Goal: Task Accomplishment & Management: Manage account settings

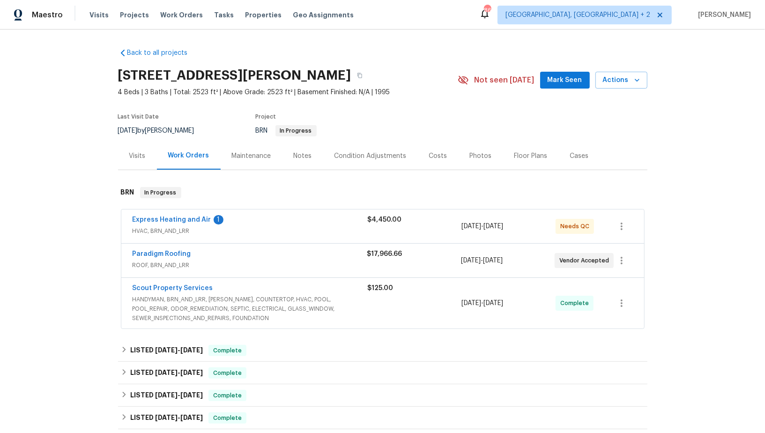
click at [186, 215] on span "Express Heating and Air" at bounding box center [172, 219] width 79 height 9
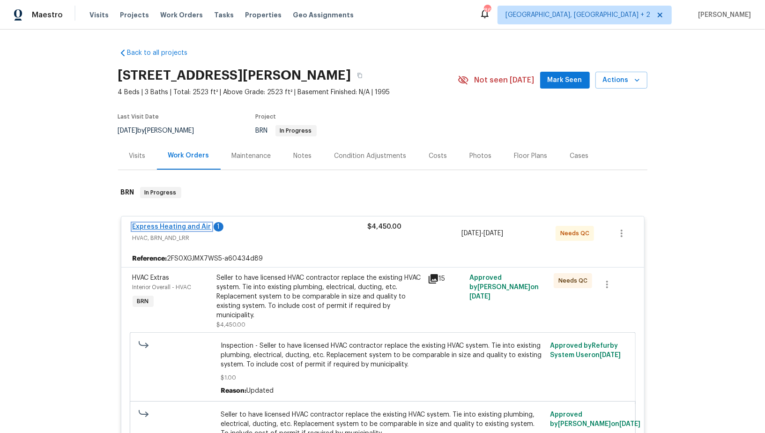
click at [185, 229] on link "Express Heating and Air" at bounding box center [172, 227] width 79 height 7
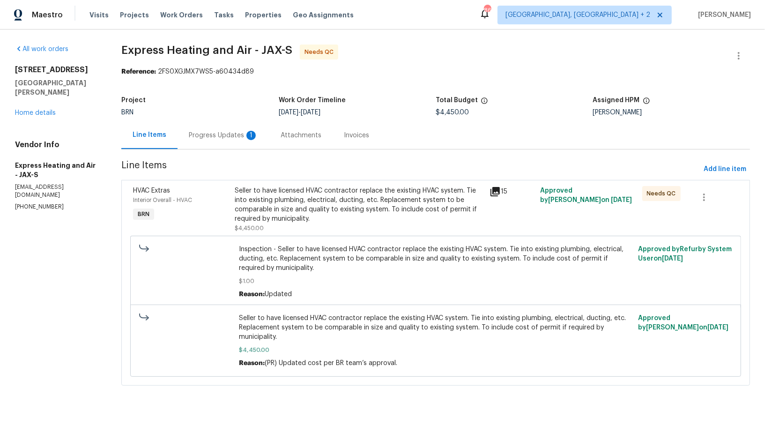
click at [211, 137] on div "Progress Updates 1" at bounding box center [223, 135] width 69 height 9
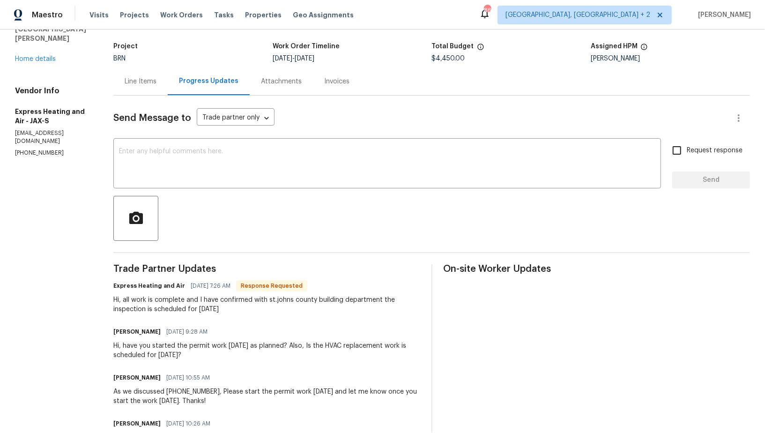
scroll to position [63, 0]
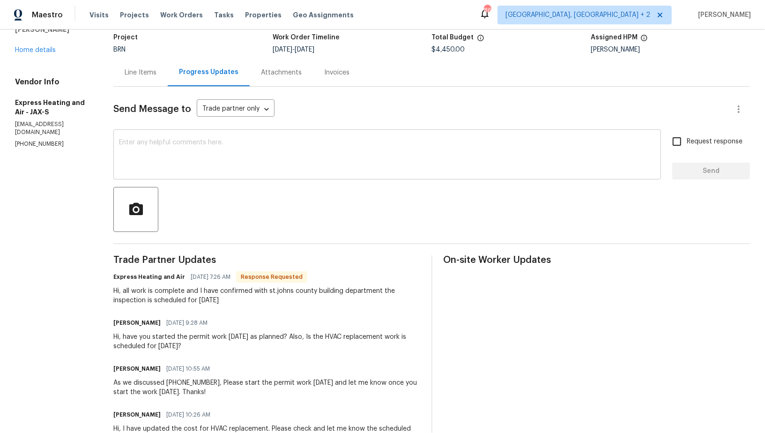
click at [197, 167] on textarea at bounding box center [387, 155] width 537 height 33
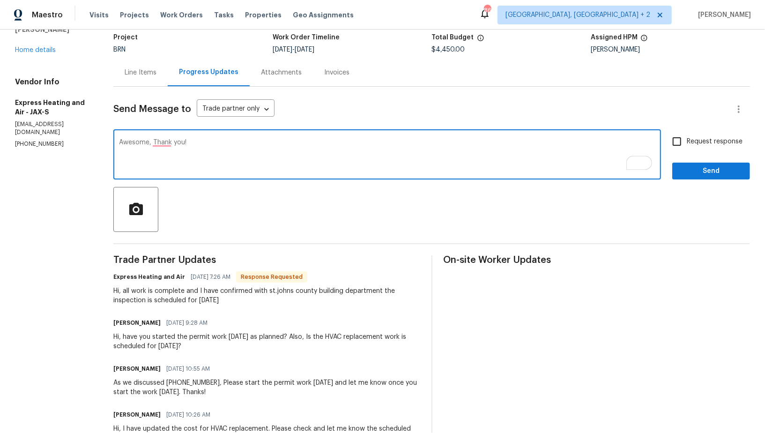
type textarea "Awesome, Thank you!"
click at [680, 146] on input "Request response" at bounding box center [677, 142] width 20 height 20
checkbox input "true"
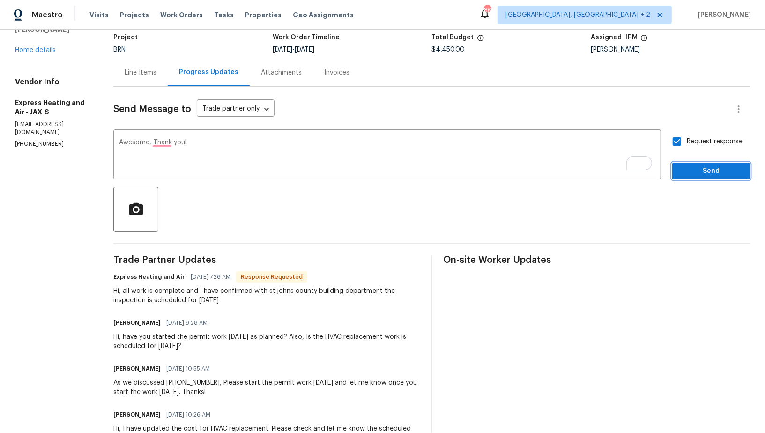
click at [685, 163] on button "Send" at bounding box center [711, 171] width 78 height 17
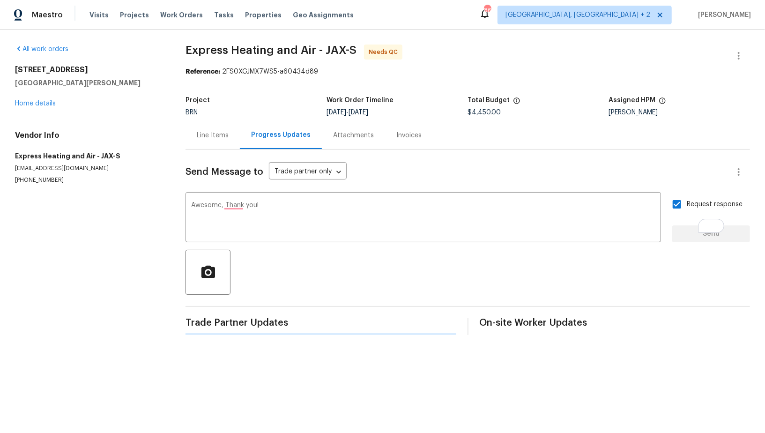
scroll to position [0, 0]
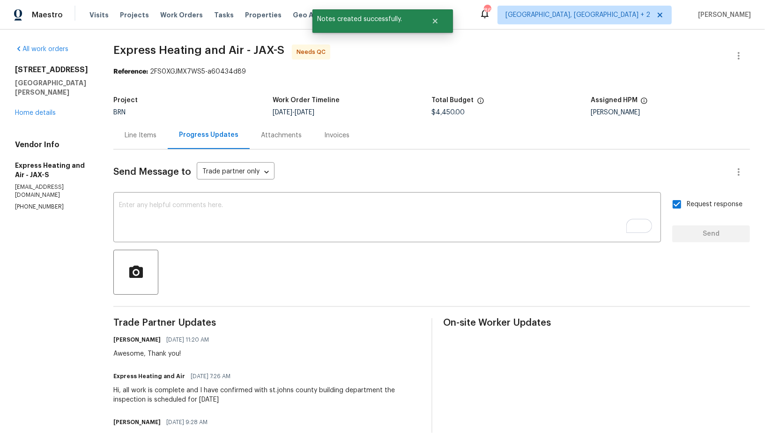
click at [146, 134] on div "Line Items" at bounding box center [141, 135] width 32 height 9
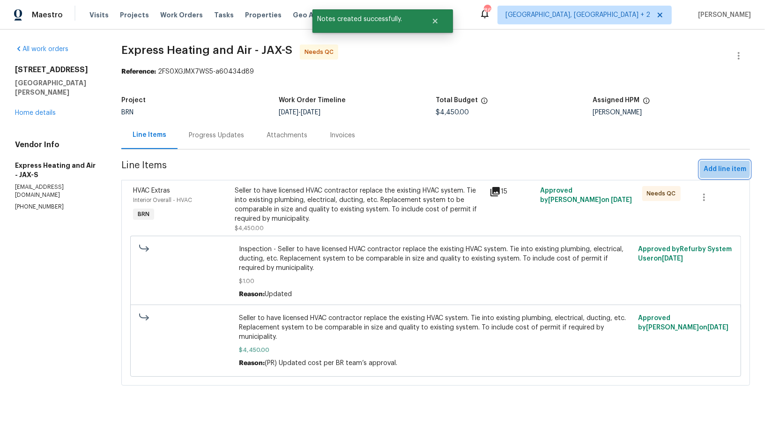
click at [723, 168] on span "Add line item" at bounding box center [725, 170] width 43 height 12
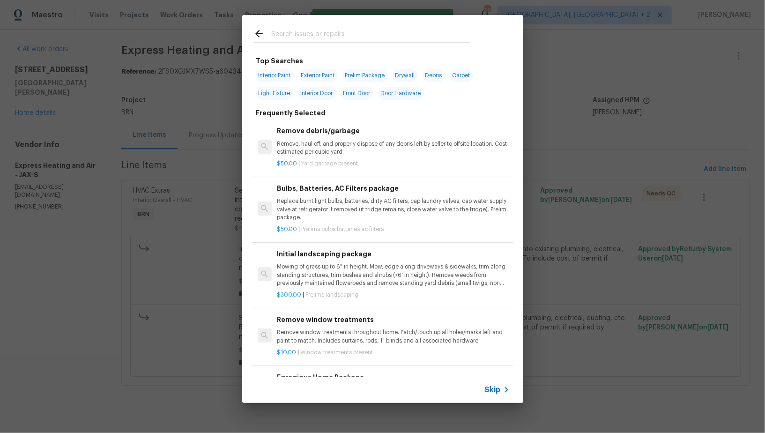
click at [504, 391] on icon at bounding box center [506, 389] width 11 height 11
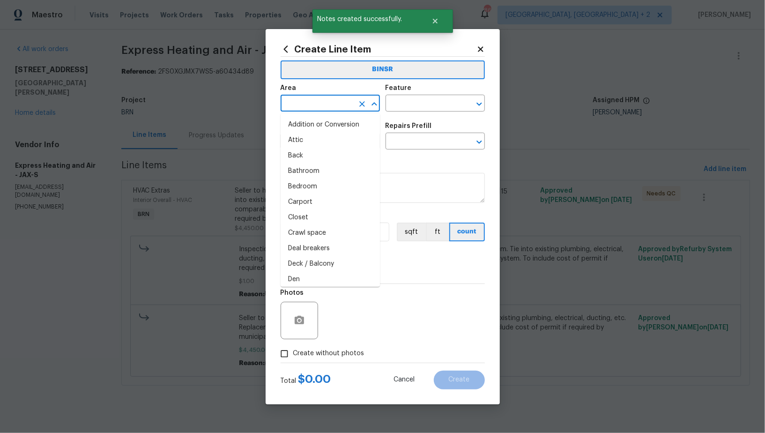
click at [340, 105] on input "text" at bounding box center [317, 104] width 73 height 15
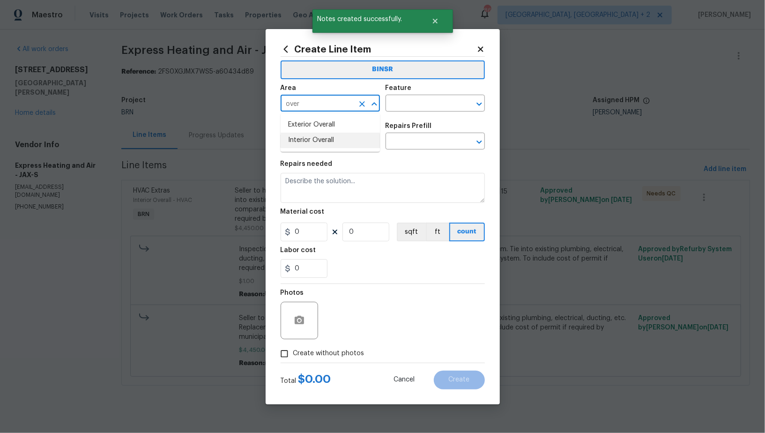
drag, startPoint x: 336, startPoint y: 141, endPoint x: 360, endPoint y: 119, distance: 32.2
click at [336, 141] on li "Interior Overall" at bounding box center [330, 140] width 99 height 15
type input "Interior Overall"
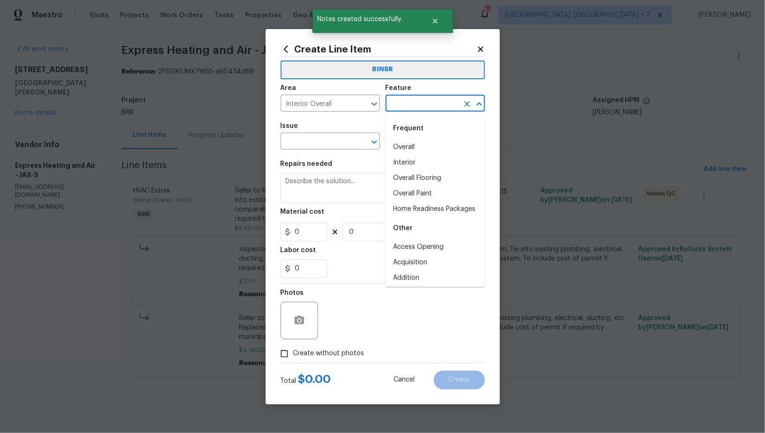
click at [410, 103] on input "text" at bounding box center [422, 104] width 73 height 15
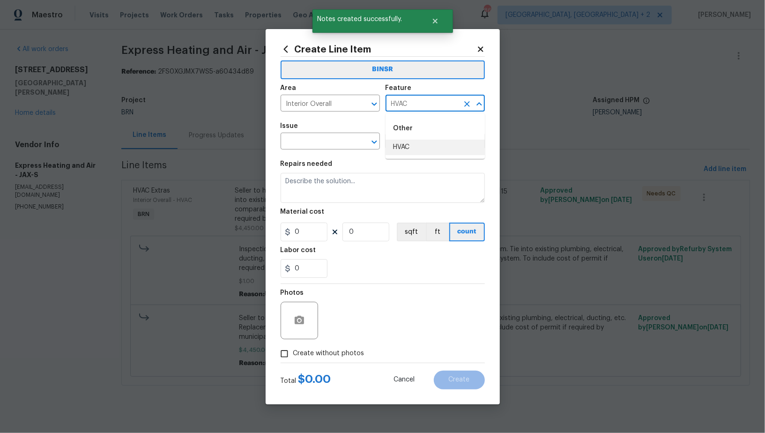
click at [404, 142] on li "HVAC" at bounding box center [435, 147] width 99 height 15
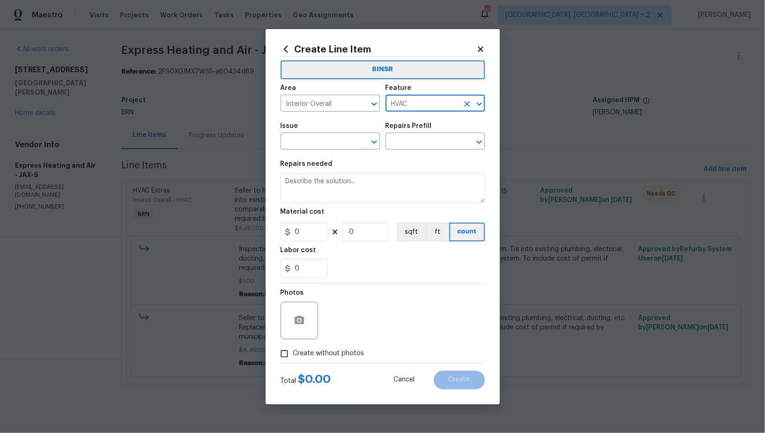
type input "HVAC"
click at [321, 133] on div "Issue" at bounding box center [330, 129] width 99 height 12
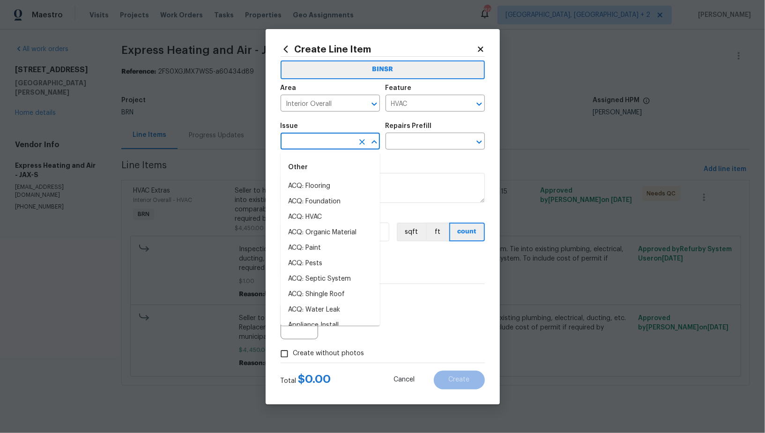
click at [312, 148] on input "text" at bounding box center [317, 142] width 73 height 15
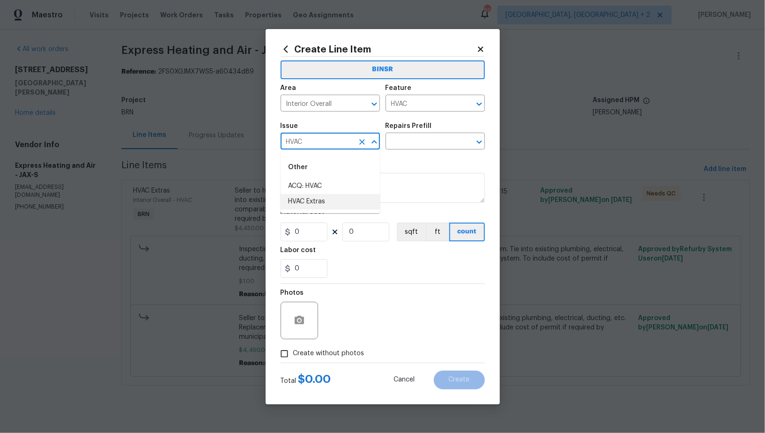
click at [330, 203] on li "HVAC Extras" at bounding box center [330, 201] width 99 height 15
type input "HVAC Extras"
click at [412, 144] on input "text" at bounding box center [422, 142] width 73 height 15
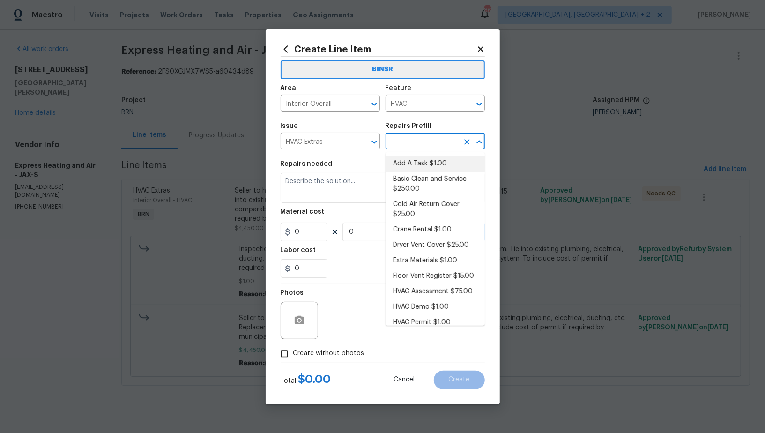
click at [417, 162] on li "Add A Task $1.00" at bounding box center [435, 163] width 99 height 15
type input "Add A Task $1.00"
type textarea "HPM to detail"
type input "1"
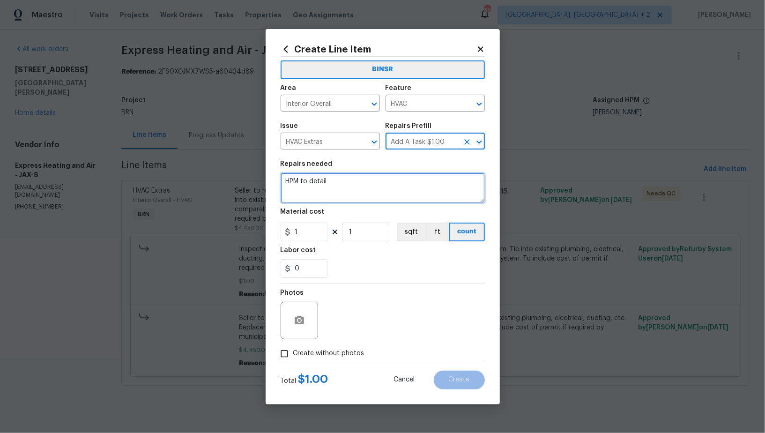
click at [385, 185] on textarea "HPM to detail" at bounding box center [383, 188] width 204 height 30
type textarea "pENDING"
type textarea "Pending inspection"
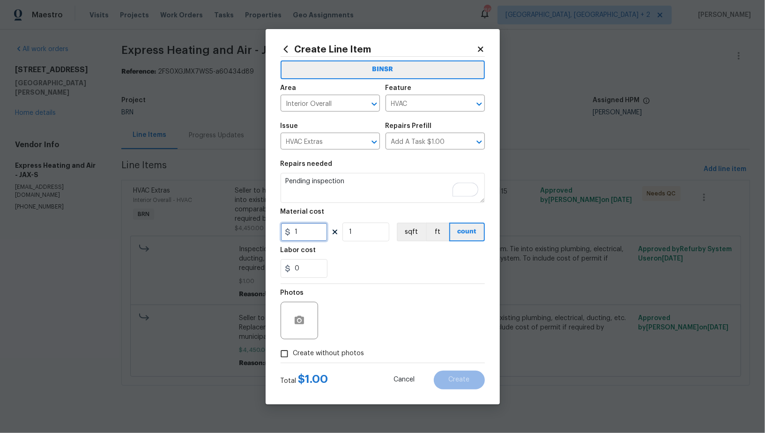
click at [295, 239] on input "1" at bounding box center [304, 232] width 47 height 19
click at [303, 236] on input "1" at bounding box center [304, 232] width 47 height 19
type input "0"
click at [279, 357] on input "Create without photos" at bounding box center [285, 354] width 18 height 18
checkbox input "true"
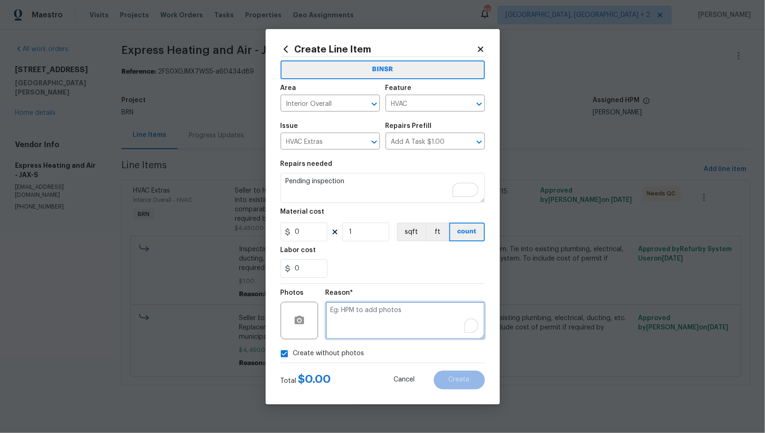
click at [381, 324] on textarea "To enrich screen reader interactions, please activate Accessibility in Grammarl…" at bounding box center [405, 320] width 159 height 37
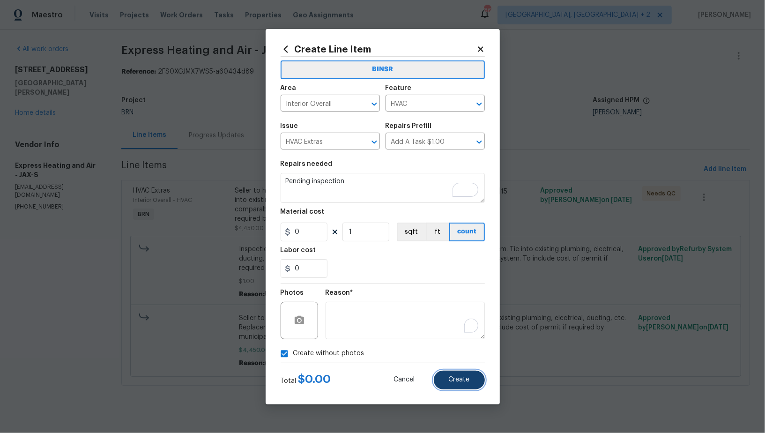
click at [445, 374] on button "Create" at bounding box center [459, 380] width 51 height 19
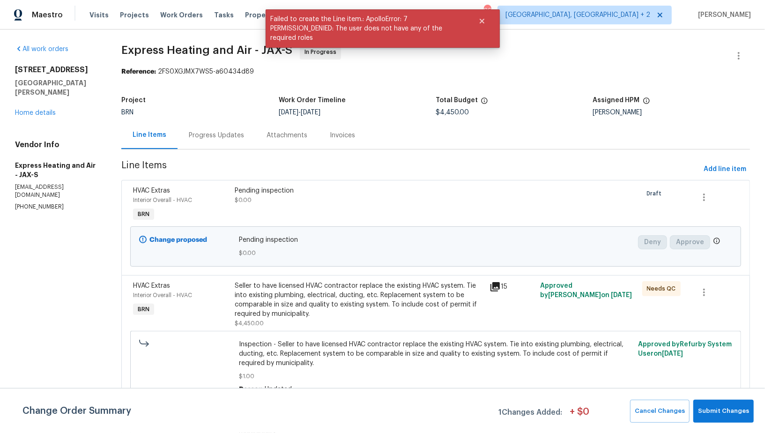
scroll to position [73, 0]
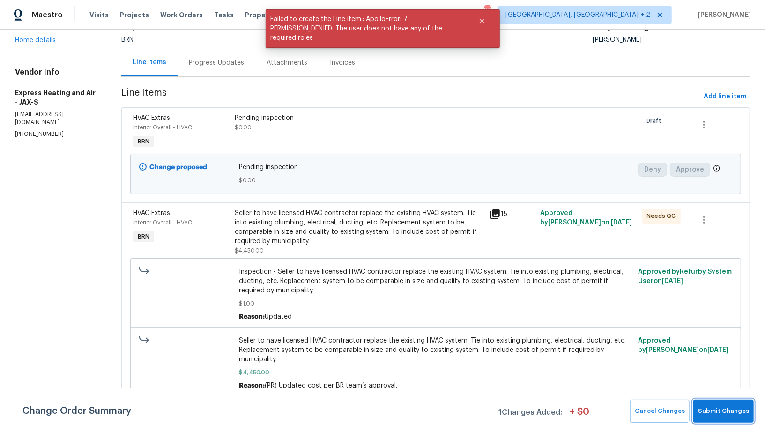
click at [722, 411] on span "Submit Changes" at bounding box center [723, 411] width 51 height 11
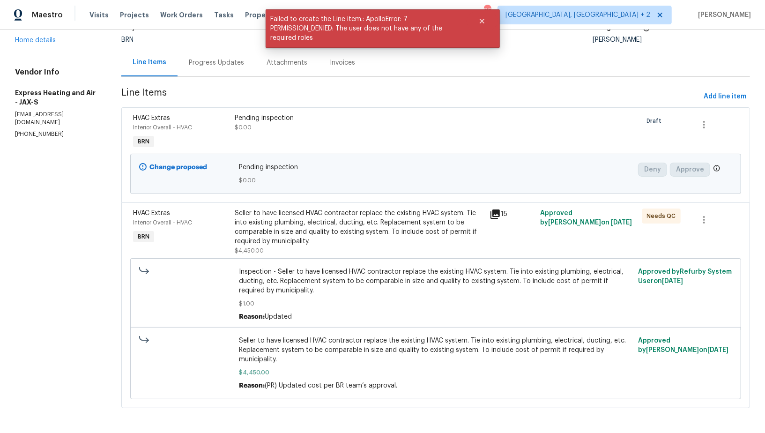
scroll to position [0, 0]
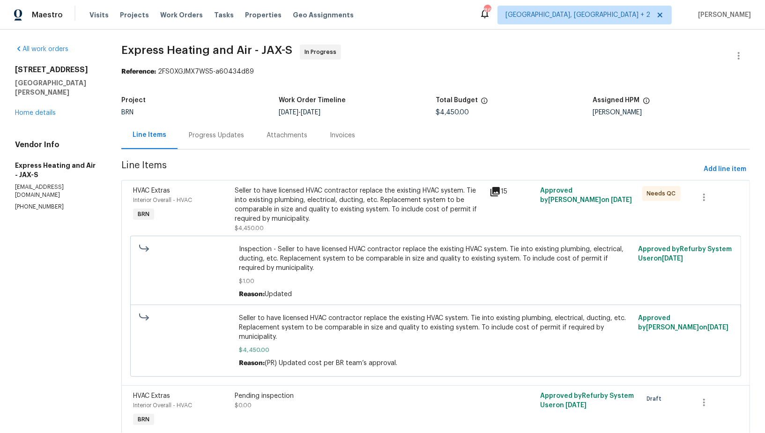
click at [234, 142] on div "Progress Updates" at bounding box center [217, 135] width 78 height 28
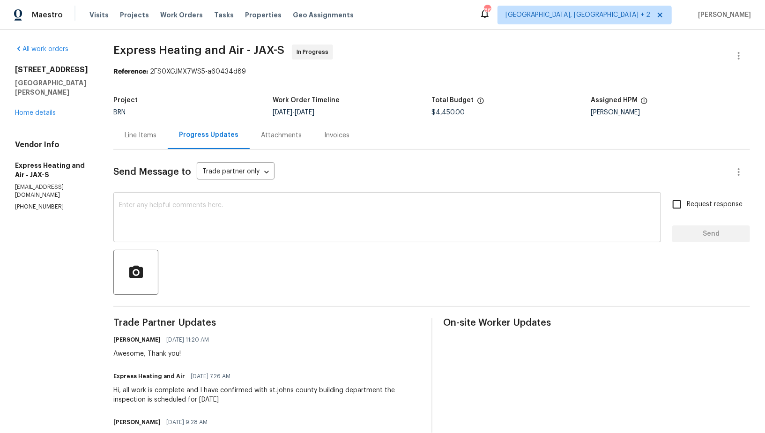
click at [244, 224] on textarea at bounding box center [387, 218] width 537 height 33
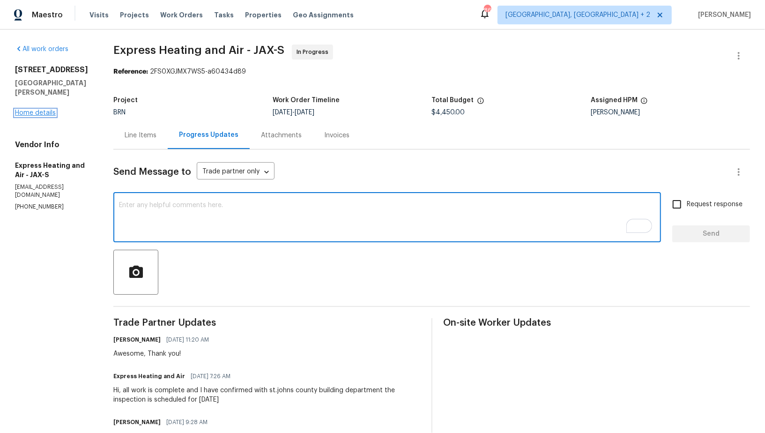
click at [40, 110] on link "Home details" at bounding box center [35, 113] width 41 height 7
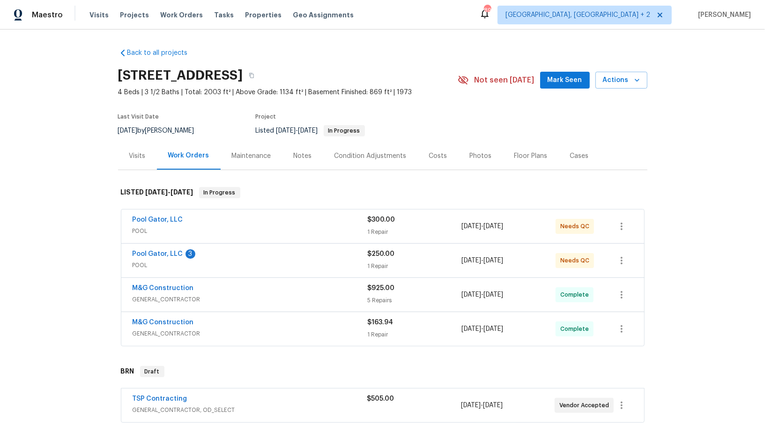
scroll to position [41, 0]
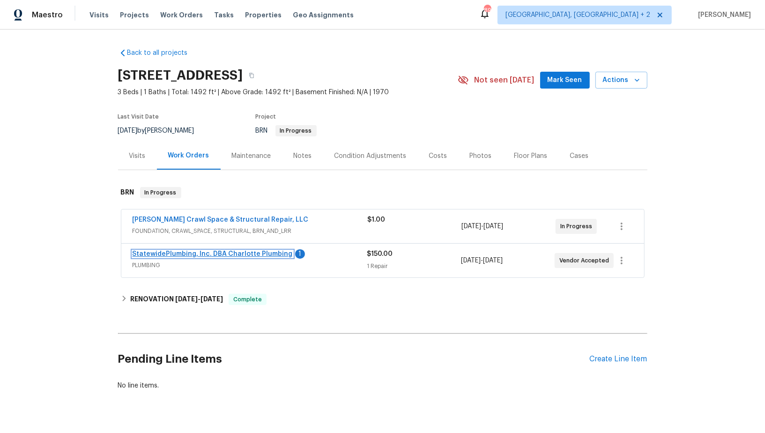
click at [208, 256] on link "StatewidePlumbing, Inc. DBA Charlotte Plumbing" at bounding box center [213, 254] width 160 height 7
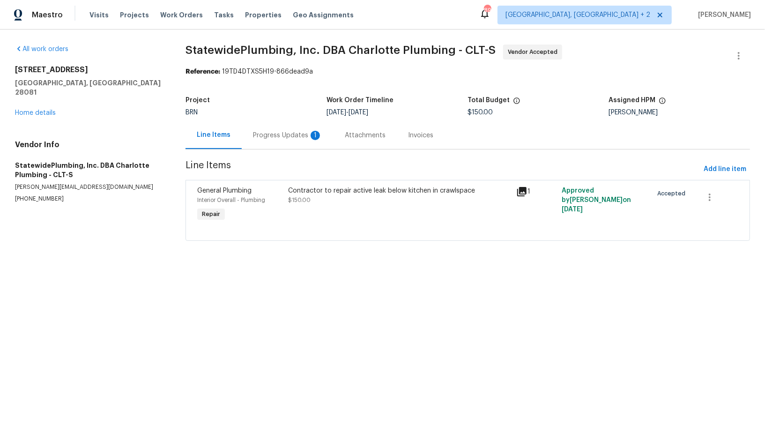
click at [273, 139] on div "Progress Updates 1" at bounding box center [287, 135] width 69 height 9
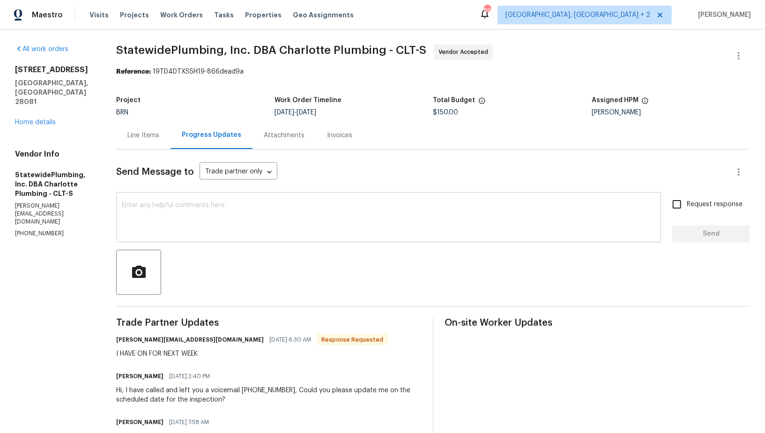
scroll to position [11, 0]
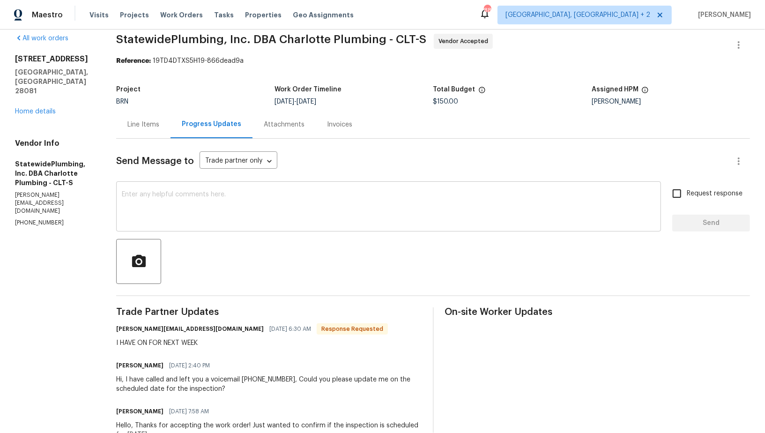
click at [256, 220] on textarea at bounding box center [389, 207] width 534 height 33
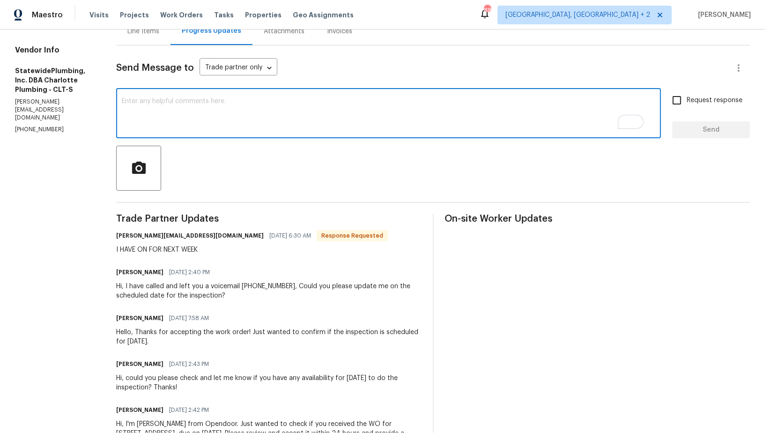
scroll to position [100, 0]
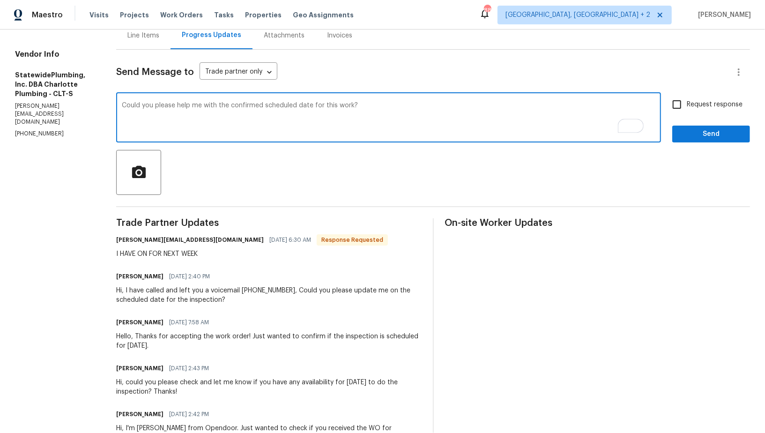
type textarea "Could you please help me with the confirmed scheduled date for this work?"
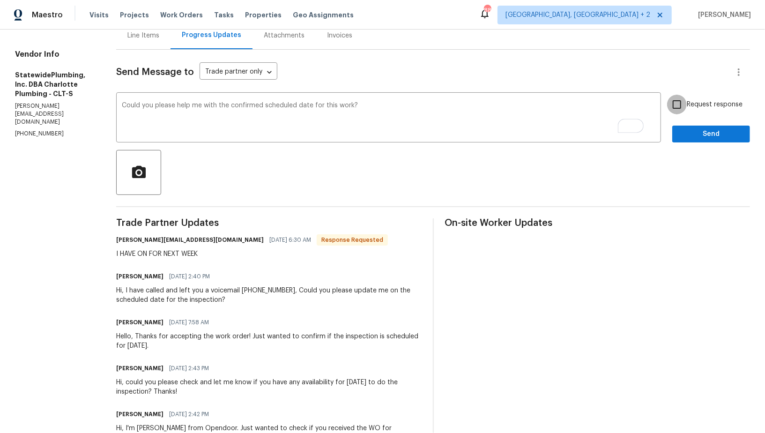
click at [683, 111] on input "Request response" at bounding box center [677, 105] width 20 height 20
checkbox input "true"
click at [688, 134] on span "Send" at bounding box center [711, 134] width 63 height 12
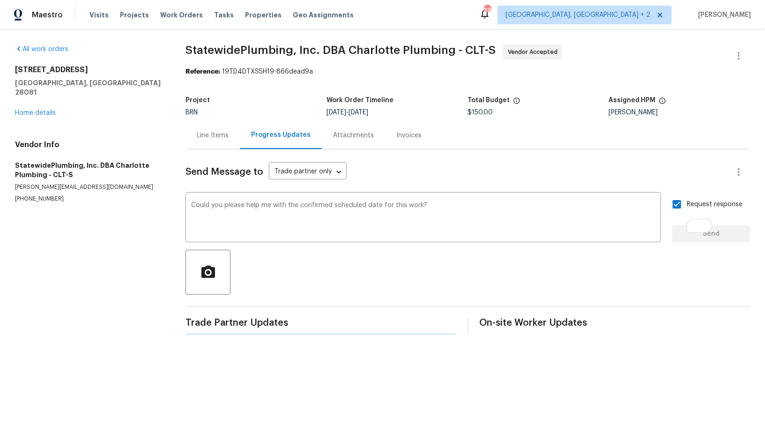
scroll to position [0, 0]
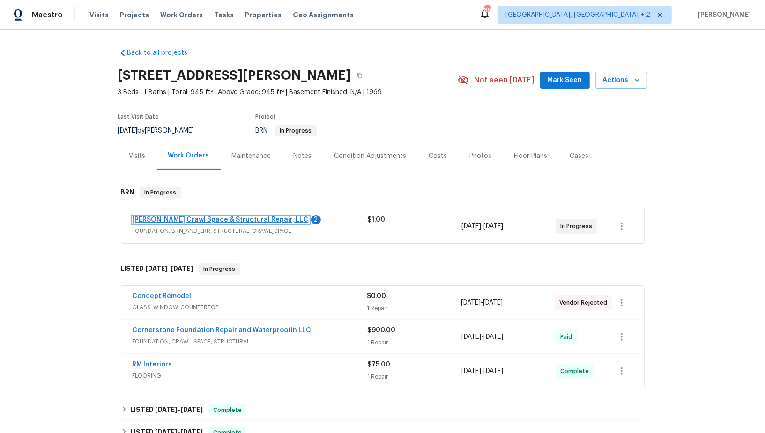
click at [213, 217] on link "[PERSON_NAME] Crawl Space & Structural Repair, LLC" at bounding box center [221, 220] width 176 height 7
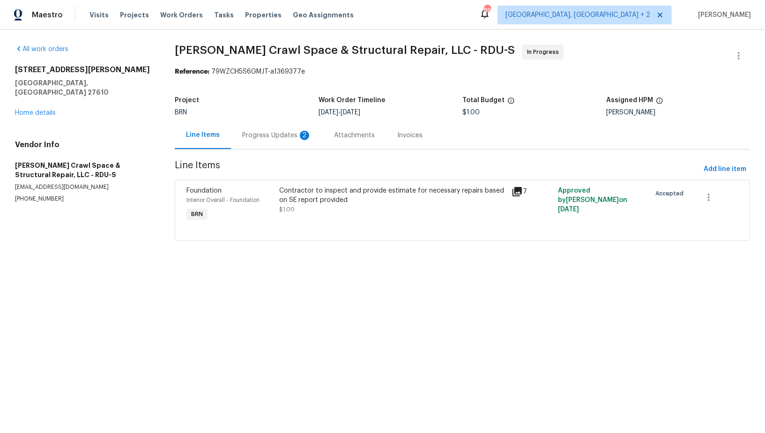
click at [249, 132] on div "Progress Updates 2" at bounding box center [276, 135] width 69 height 9
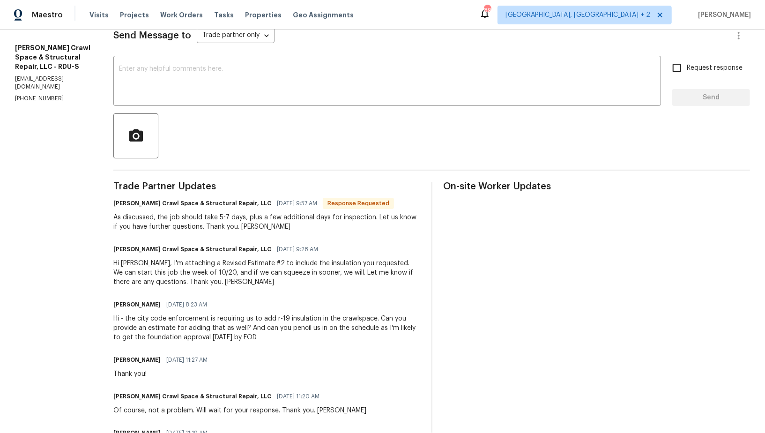
scroll to position [147, 0]
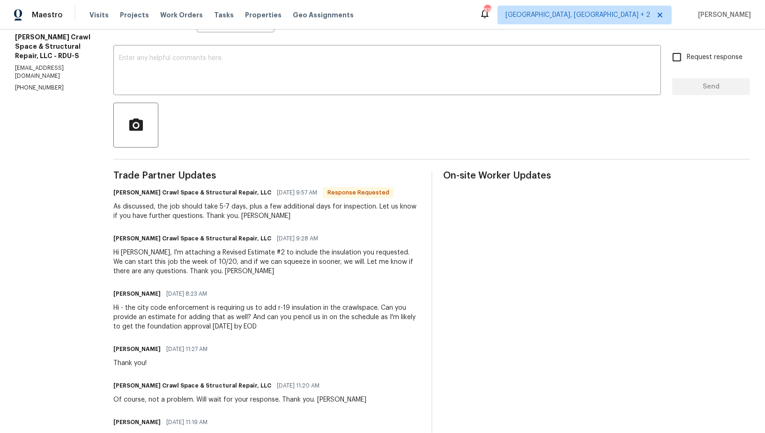
click at [352, 317] on div "Hi - the city code enforcement is requiring us to add r-19 insulation in the cr…" at bounding box center [266, 317] width 306 height 28
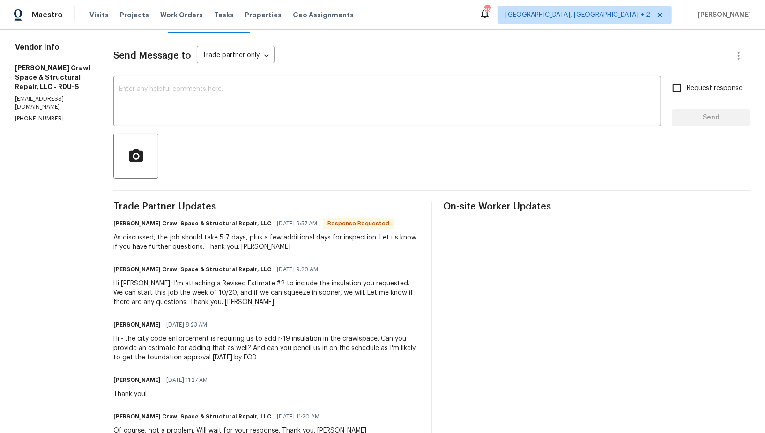
scroll to position [111, 0]
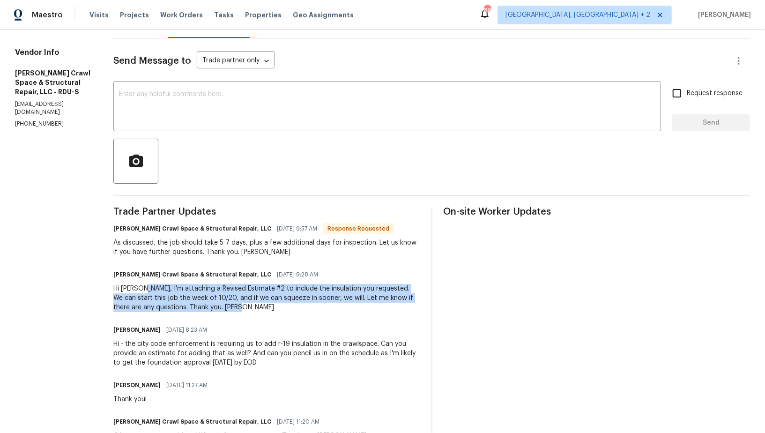
drag, startPoint x: 150, startPoint y: 289, endPoint x: 228, endPoint y: 307, distance: 79.9
click at [228, 307] on div "Hi Tracey, I'm attaching a Revised Estimate #2 to include the insulation you re…" at bounding box center [266, 298] width 306 height 28
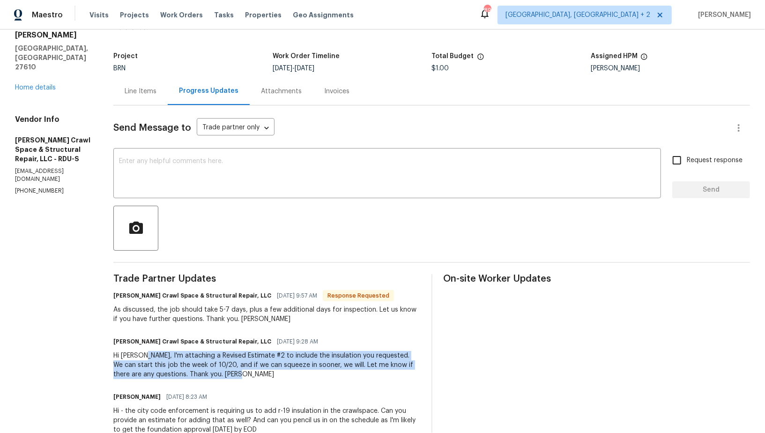
scroll to position [42, 0]
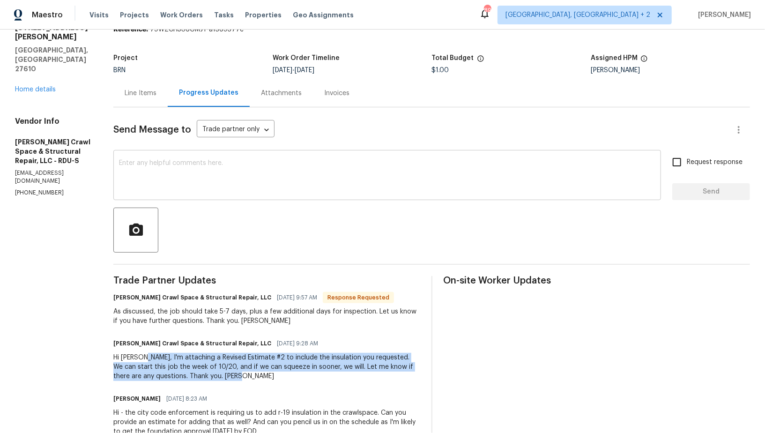
click at [206, 188] on textarea at bounding box center [387, 176] width 537 height 33
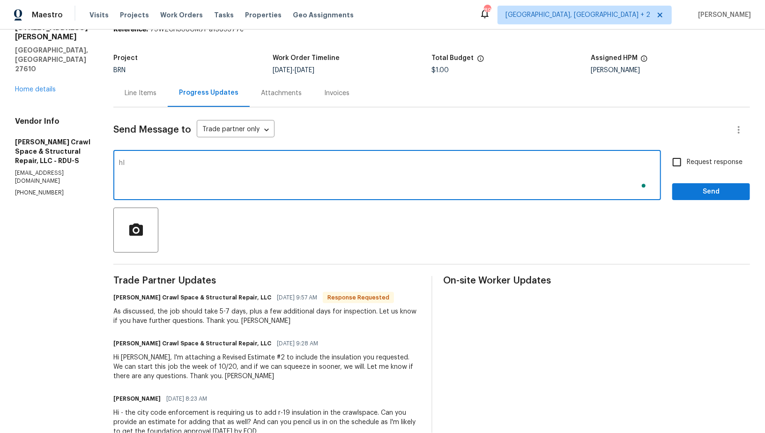
type textarea "h"
type textarea "hI,"
click at [282, 161] on textarea "Hi, Could you please move this work order to QC? i will send new work order for…" at bounding box center [387, 176] width 537 height 33
click at [503, 169] on textarea "Hi, Could you please move this work order to QC? I will send new work order for…" at bounding box center [387, 176] width 537 height 33
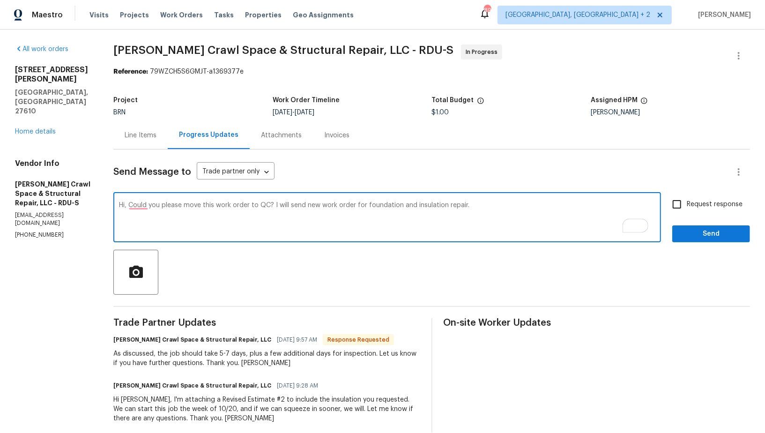
type textarea "Hi, Could you please move this work order to QC? I will send new work order for…"
drag, startPoint x: 679, startPoint y: 201, endPoint x: 682, endPoint y: 208, distance: 7.3
click at [679, 201] on input "Request response" at bounding box center [677, 204] width 20 height 20
checkbox input "true"
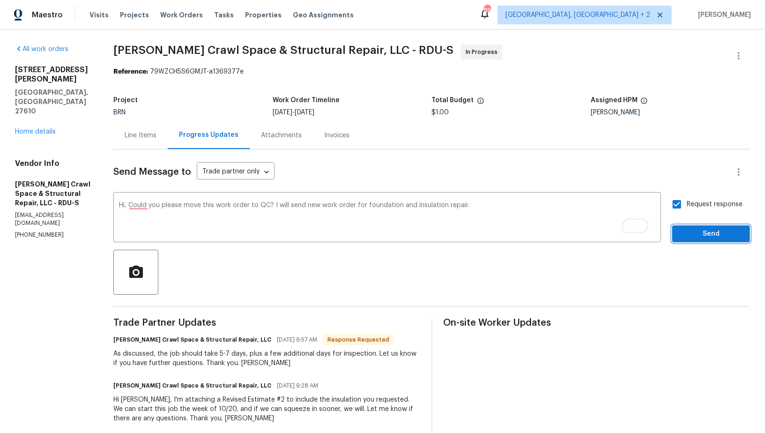
click at [702, 239] on span "Send" at bounding box center [711, 234] width 63 height 12
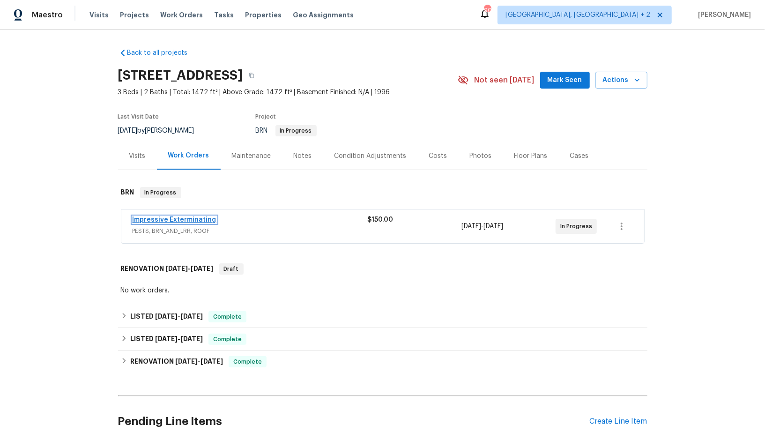
click at [180, 217] on link "Impressive Exterminating" at bounding box center [175, 220] width 84 height 7
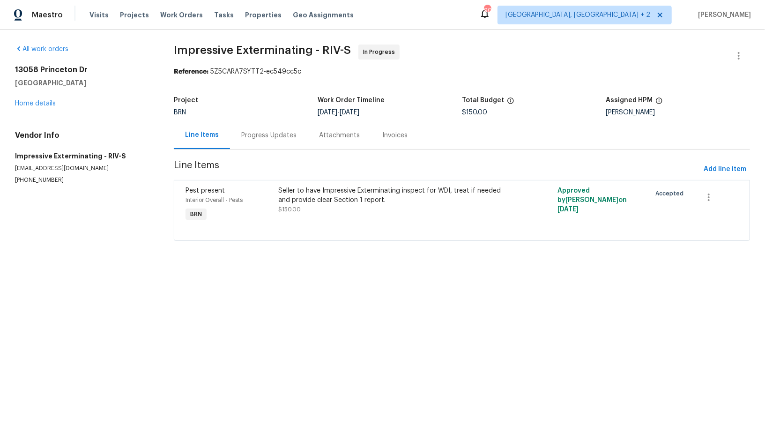
click at [256, 130] on div "Progress Updates" at bounding box center [269, 135] width 78 height 28
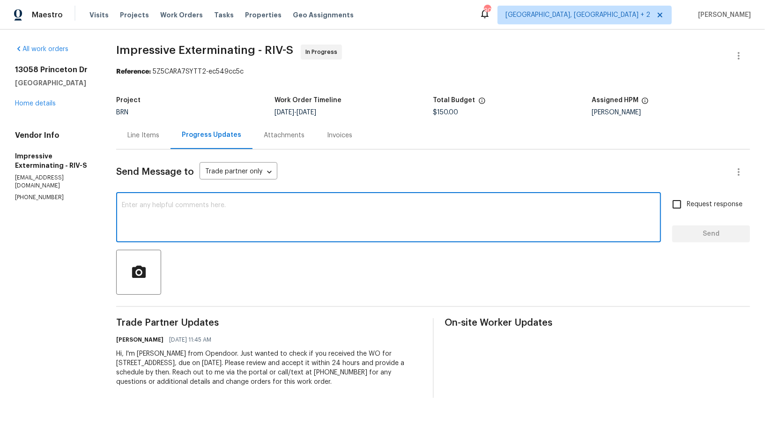
click at [209, 224] on textarea at bounding box center [389, 218] width 534 height 33
type textarea "Hi, Could you please help me with the scheduled date of the work?"
click at [685, 213] on input "Request response" at bounding box center [677, 204] width 20 height 20
checkbox input "true"
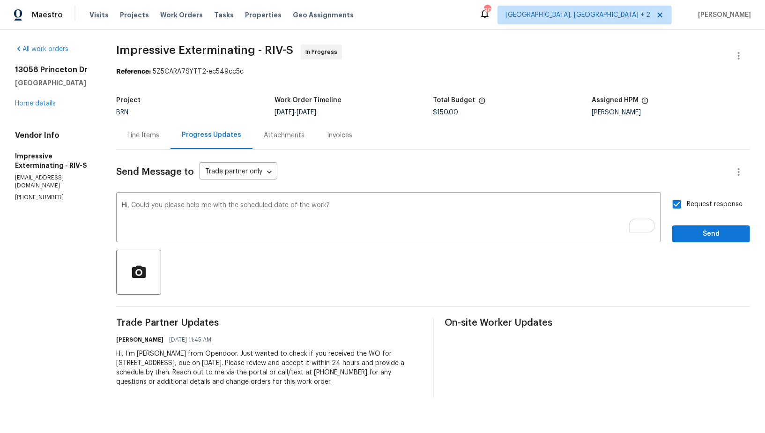
click at [691, 243] on div "Send Message to Trade partner only Trade partner only ​ Hi, Could you please he…" at bounding box center [433, 273] width 634 height 248
click at [702, 224] on div "Request response Send" at bounding box center [711, 218] width 78 height 48
click at [702, 225] on button "Send" at bounding box center [711, 233] width 78 height 17
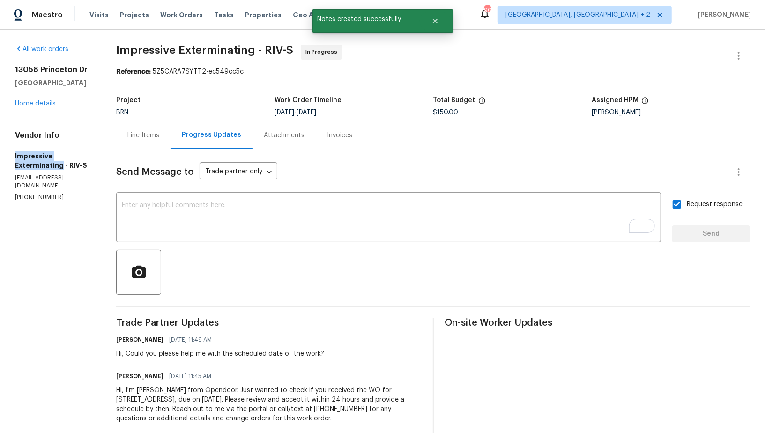
drag, startPoint x: 5, startPoint y: 153, endPoint x: 60, endPoint y: 166, distance: 56.8
click at [60, 166] on div "All work orders 13058 Princeton Dr Victorville, CA 92392 Home details Vendor In…" at bounding box center [382, 240] width 765 height 420
copy h5 "Impressive Exterminating"
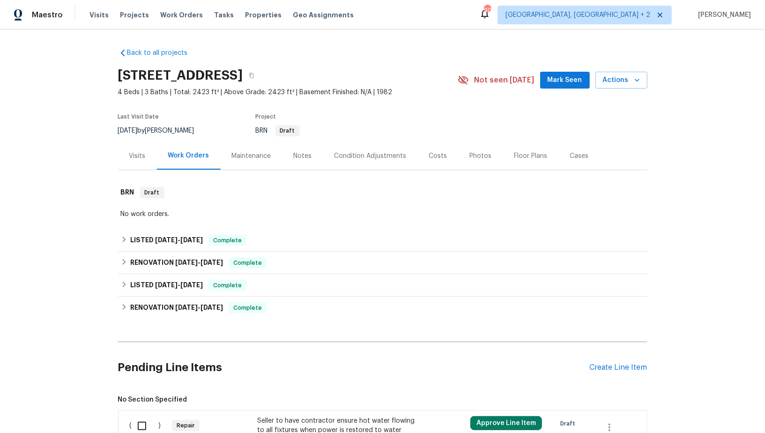
scroll to position [263, 0]
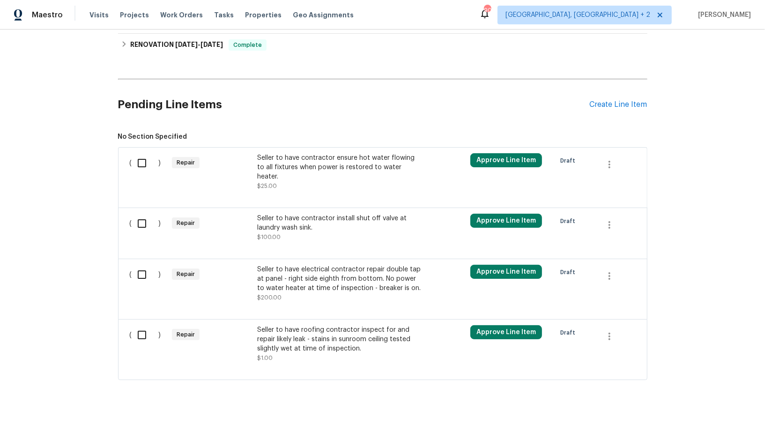
click at [310, 191] on div at bounding box center [383, 196] width 506 height 11
click at [306, 180] on div "Seller to have contractor ensure hot water flowing to all fixtures when power i…" at bounding box center [339, 171] width 165 height 37
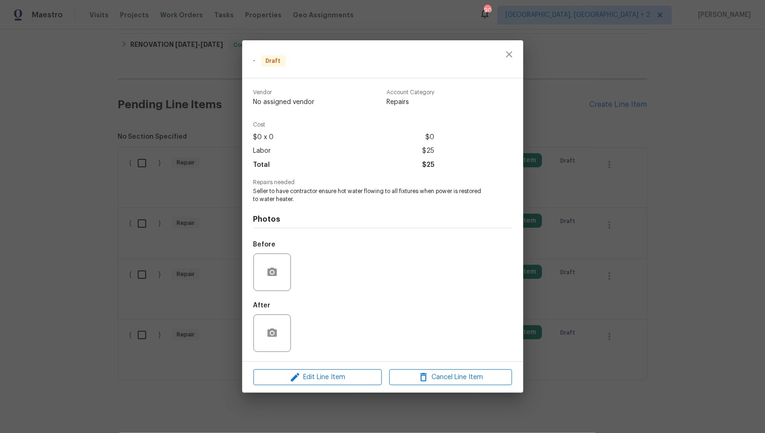
click at [321, 369] on div "Edit Line Item Cancel Line Item" at bounding box center [382, 377] width 281 height 31
click at [314, 384] on button "Edit Line Item" at bounding box center [318, 377] width 128 height 16
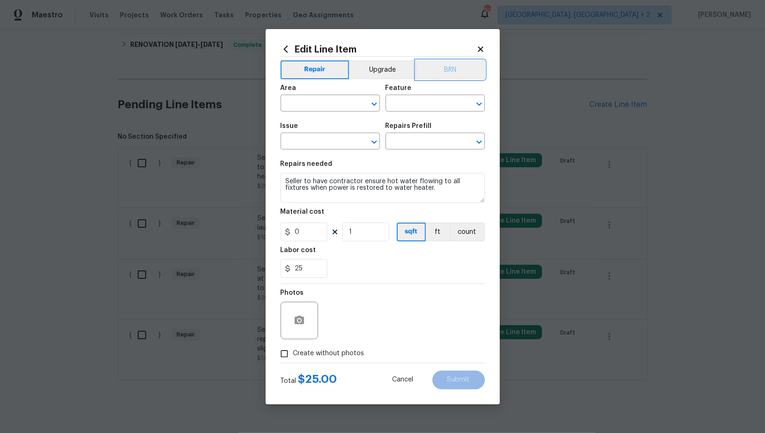
click at [449, 75] on button "BRN" at bounding box center [450, 69] width 69 height 19
click at [330, 103] on input "text" at bounding box center [317, 104] width 73 height 15
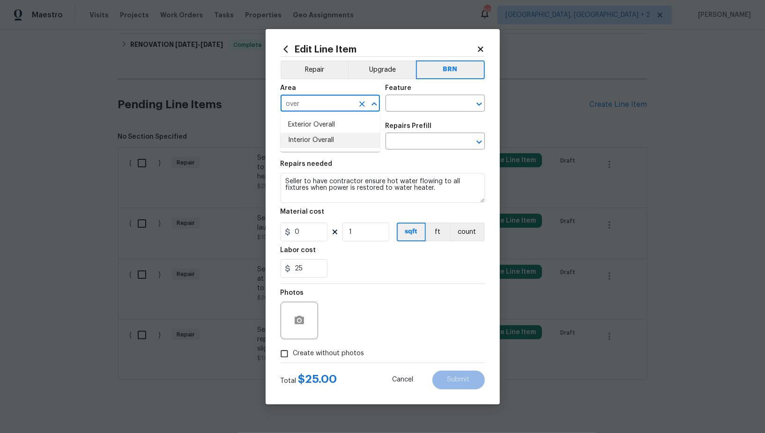
click at [315, 147] on li "Interior Overall" at bounding box center [330, 140] width 99 height 15
type input "Interior Overall"
click at [401, 108] on input "text" at bounding box center [422, 104] width 73 height 15
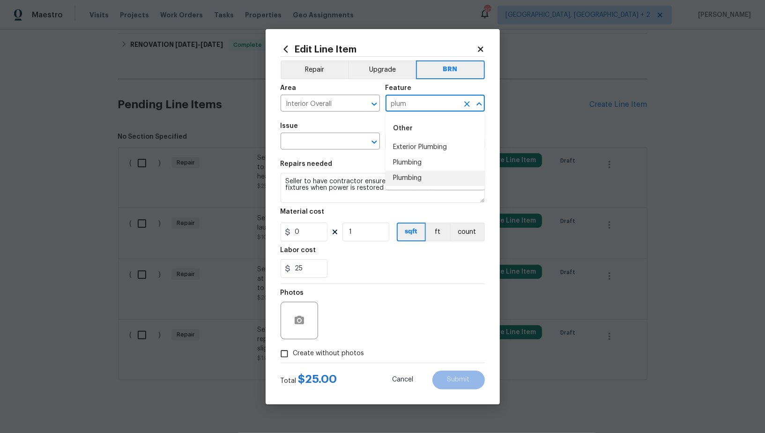
click at [406, 172] on li "Plumbing" at bounding box center [435, 178] width 99 height 15
type input "Plumbing"
click at [330, 147] on input "text" at bounding box center [317, 142] width 73 height 15
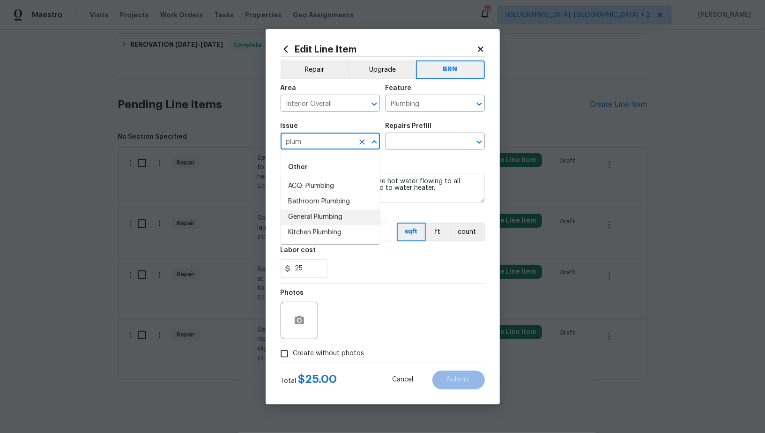
click at [333, 223] on li "General Plumbing" at bounding box center [330, 216] width 99 height 15
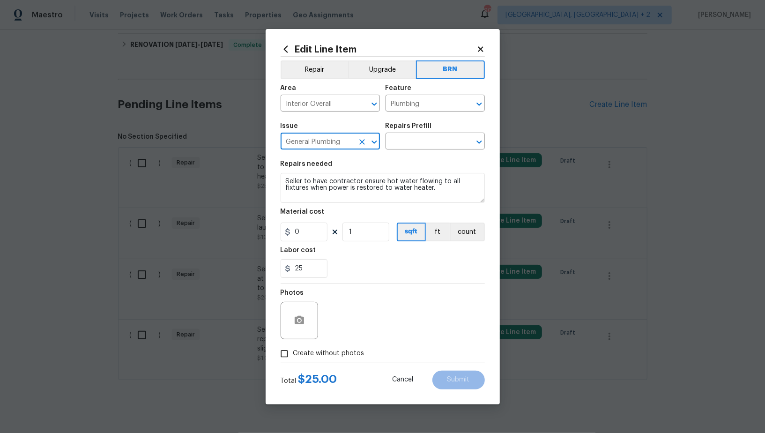
type input "General Plumbing"
click at [378, 187] on textarea "Seller to have contractor ensure hot water flowing to all fixtures when power i…" at bounding box center [383, 188] width 204 height 30
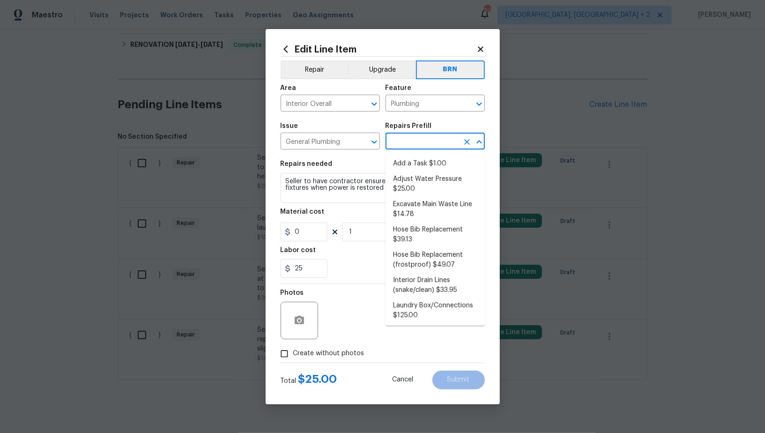
click at [422, 146] on input "text" at bounding box center [422, 142] width 73 height 15
click at [421, 167] on li "Add a Task $1.00" at bounding box center [435, 163] width 99 height 15
type input "Add a Task $1.00"
type textarea "HPM to detail"
type input "1"
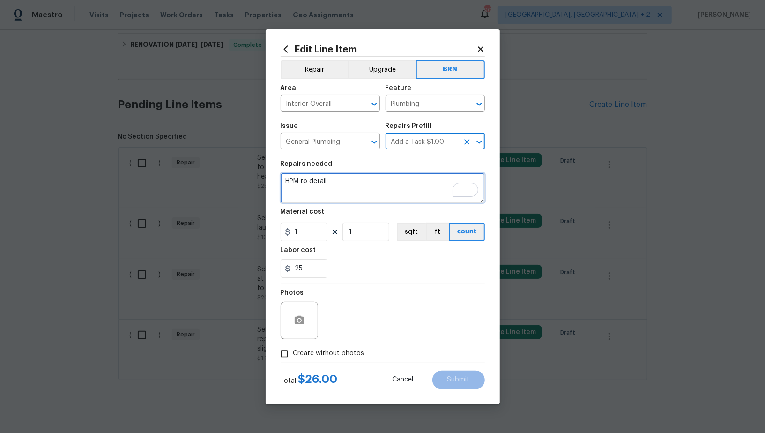
click at [387, 184] on textarea "HPM to detail" at bounding box center [383, 188] width 204 height 30
paste textarea "Seller to have contractor ensure hot water flowing to all fixtures when power i…"
type textarea "Seller to have contractor ensure hot water flowing to all fixtures when power i…"
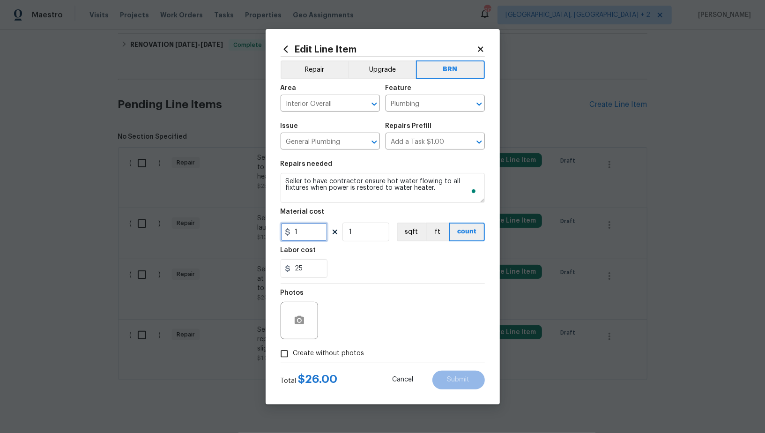
click at [306, 237] on input "1" at bounding box center [304, 232] width 47 height 19
type input "0"
click at [284, 351] on input "Create without photos" at bounding box center [285, 354] width 18 height 18
checkbox input "true"
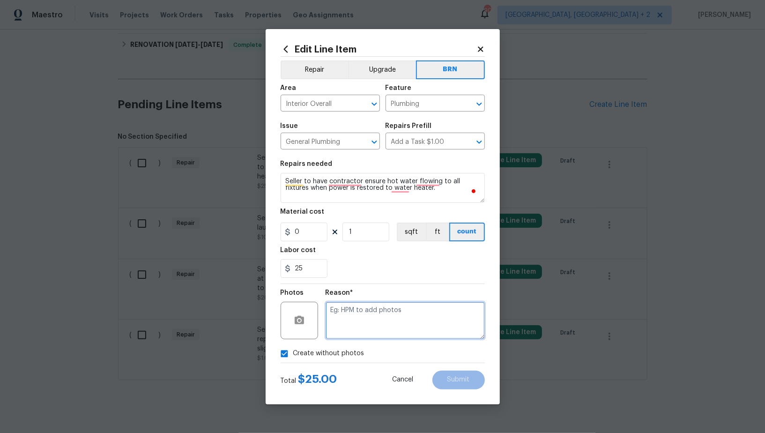
click at [383, 317] on textarea at bounding box center [405, 320] width 159 height 37
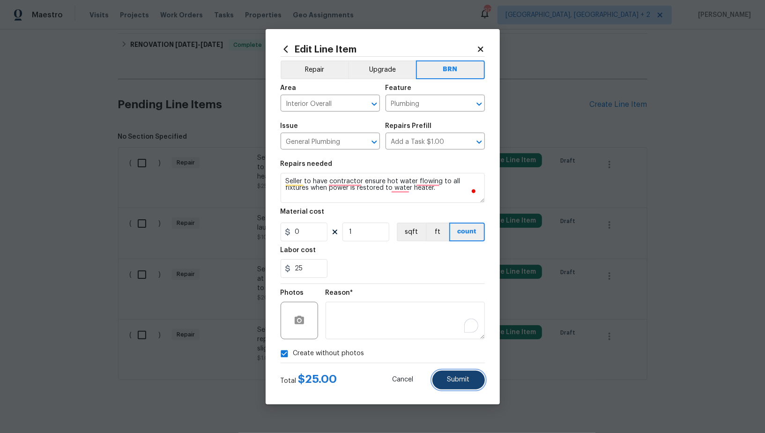
click at [465, 376] on button "Submit" at bounding box center [459, 380] width 52 height 19
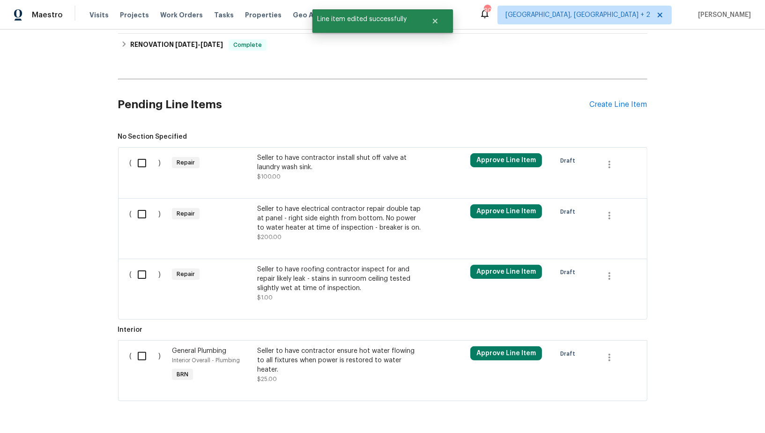
scroll to position [293, 0]
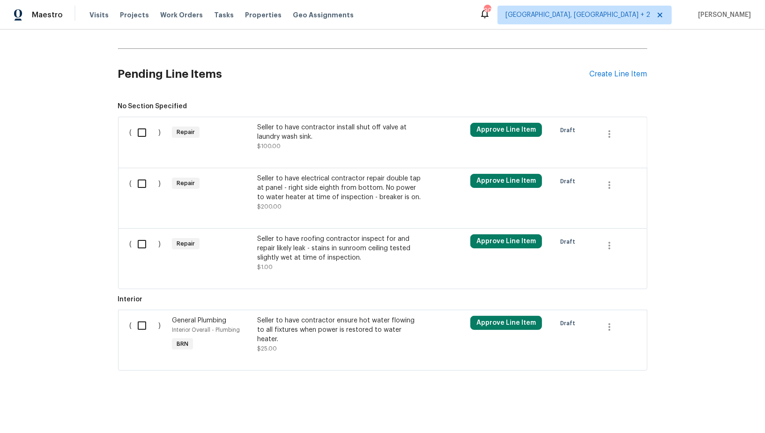
click at [305, 134] on div "Seller to have contractor install shut off valve at laundry wash sink." at bounding box center [339, 132] width 165 height 19
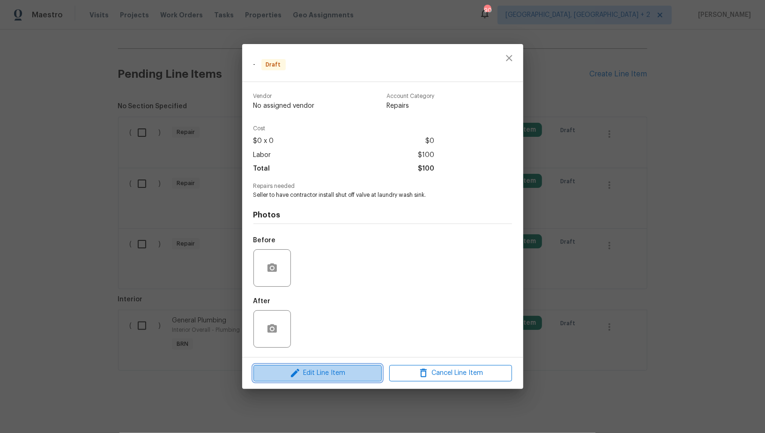
click at [342, 374] on span "Edit Line Item" at bounding box center [317, 373] width 123 height 12
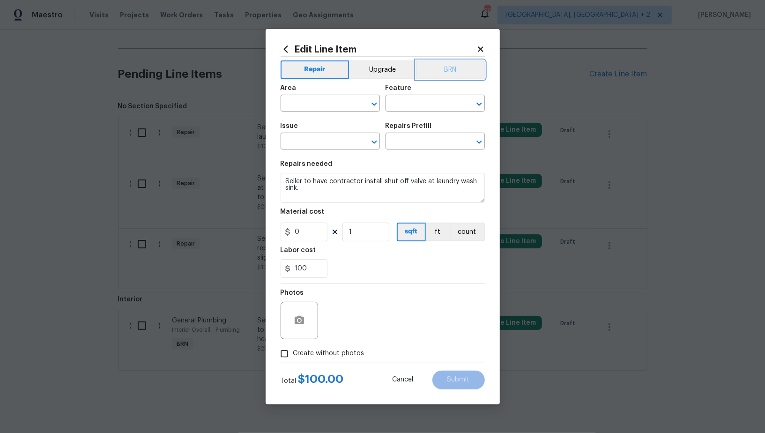
click at [445, 68] on button "BRN" at bounding box center [450, 69] width 69 height 19
click at [323, 105] on input "text" at bounding box center [317, 104] width 73 height 15
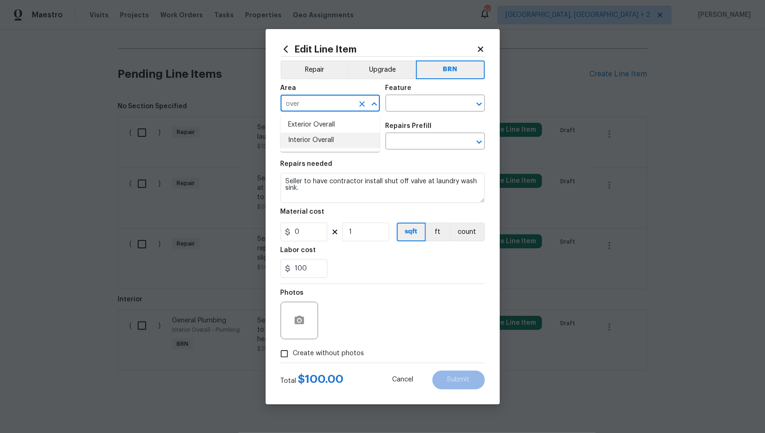
click at [335, 151] on ul "Exterior Overall Interior Overall" at bounding box center [330, 132] width 99 height 38
click at [335, 145] on li "Interior Overall" at bounding box center [330, 140] width 99 height 15
type input "Interior Overall"
click at [405, 104] on input "text" at bounding box center [422, 104] width 73 height 15
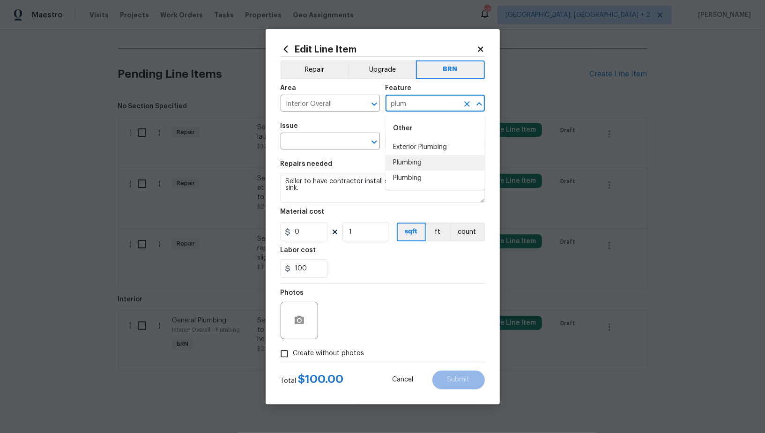
click at [401, 163] on li "Plumbing" at bounding box center [435, 162] width 99 height 15
type input "Plumbing"
click at [323, 146] on input "text" at bounding box center [317, 142] width 73 height 15
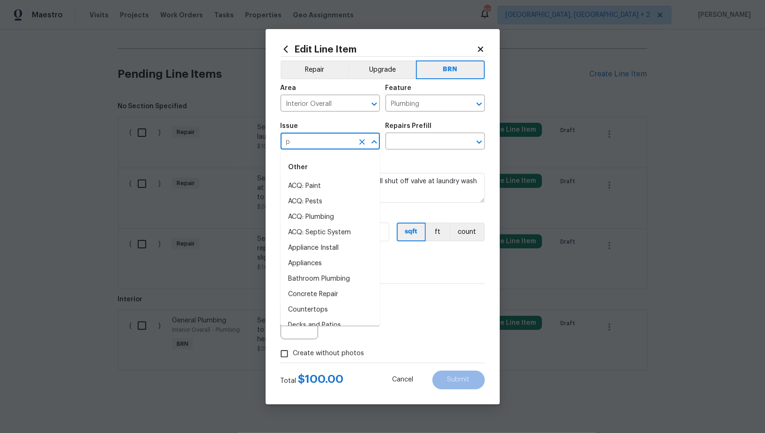
type input "pl"
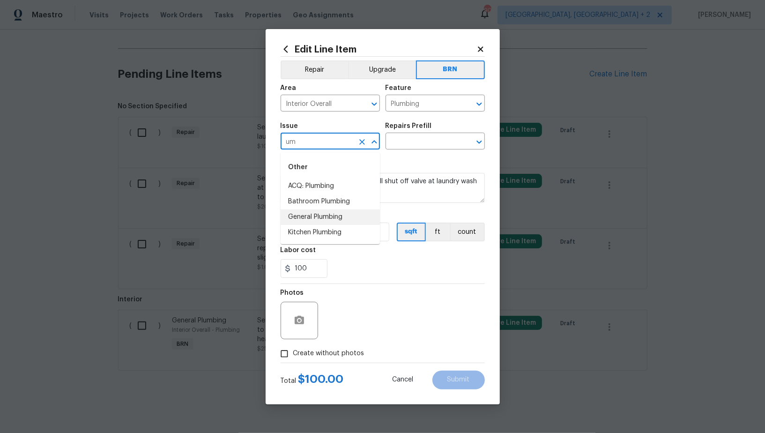
click at [316, 216] on li "General Plumbing" at bounding box center [330, 216] width 99 height 15
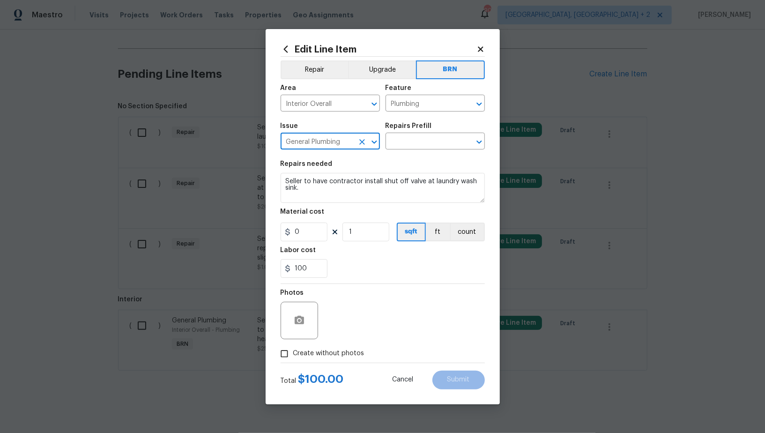
type input "General Plumbing"
click at [340, 199] on textarea "Seller to have contractor install shut off valve at laundry wash sink." at bounding box center [383, 188] width 204 height 30
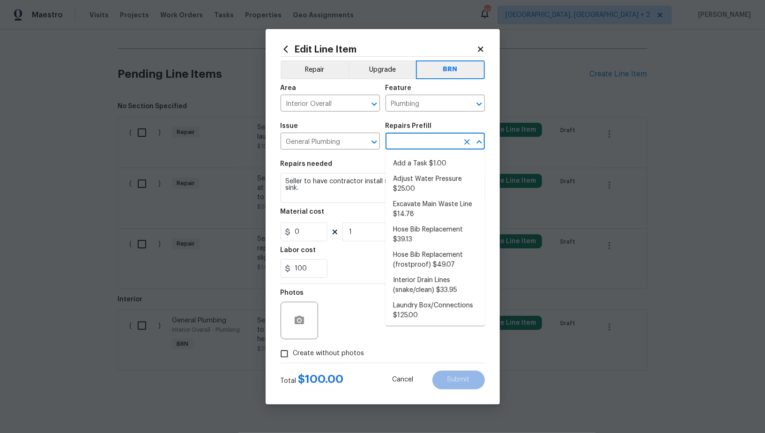
click at [407, 146] on input "text" at bounding box center [422, 142] width 73 height 15
click at [407, 167] on li "Add a Task $1.00" at bounding box center [435, 163] width 99 height 15
type input "Add a Task $1.00"
type textarea "HPM to detail"
type input "1"
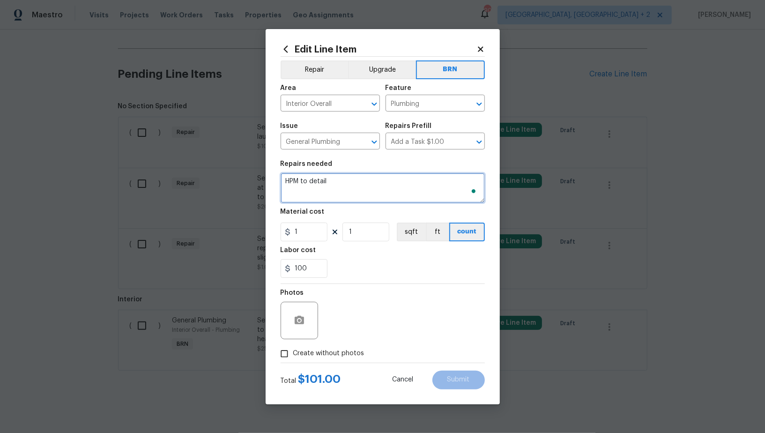
click at [374, 189] on textarea "HPM to detail" at bounding box center [383, 188] width 204 height 30
paste textarea "Seller to have contractor install shut off valve at laundry wash sink."
type textarea "Seller to have contractor install shut off valve at laundry wash sink."
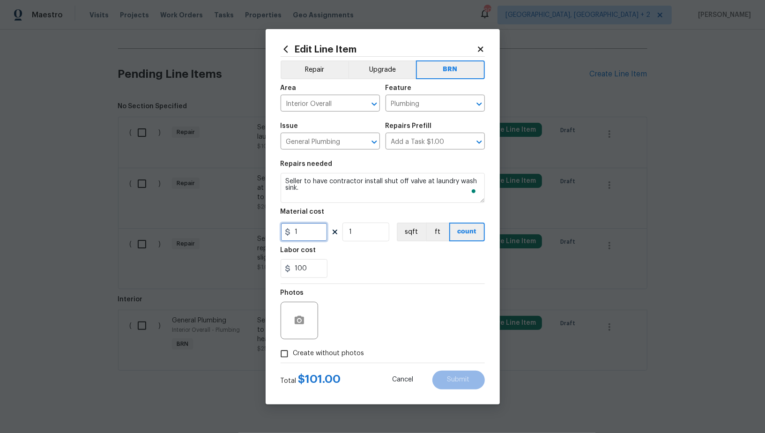
click at [310, 228] on input "1" at bounding box center [304, 232] width 47 height 19
type input "0"
click at [286, 352] on input "Create without photos" at bounding box center [285, 354] width 18 height 18
checkbox input "true"
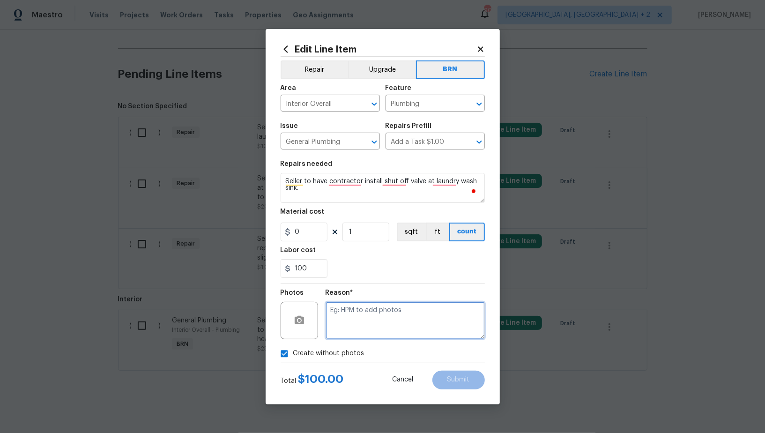
click at [345, 333] on textarea at bounding box center [405, 320] width 159 height 37
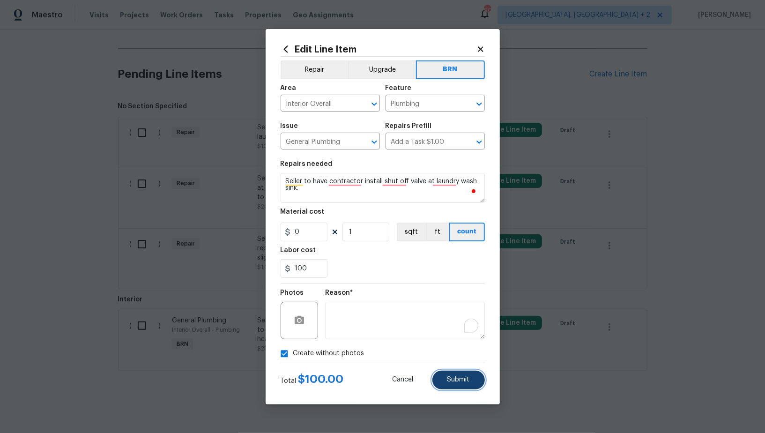
click at [454, 379] on span "Submit" at bounding box center [459, 379] width 22 height 7
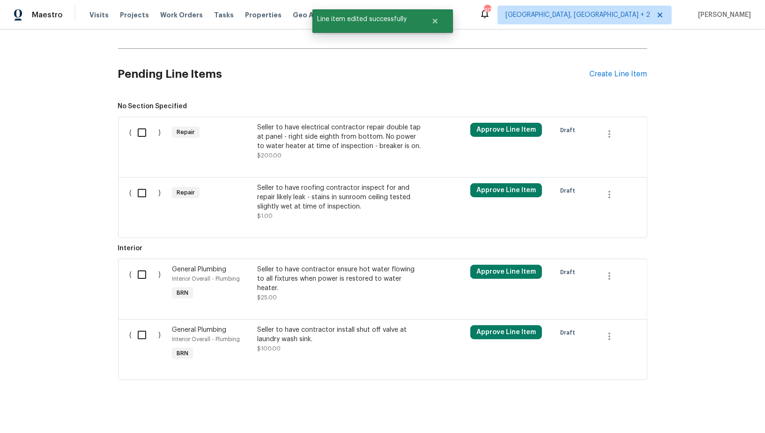
click at [302, 127] on div "Seller to have electrical contractor repair double tap at panel - right side ei…" at bounding box center [339, 137] width 165 height 28
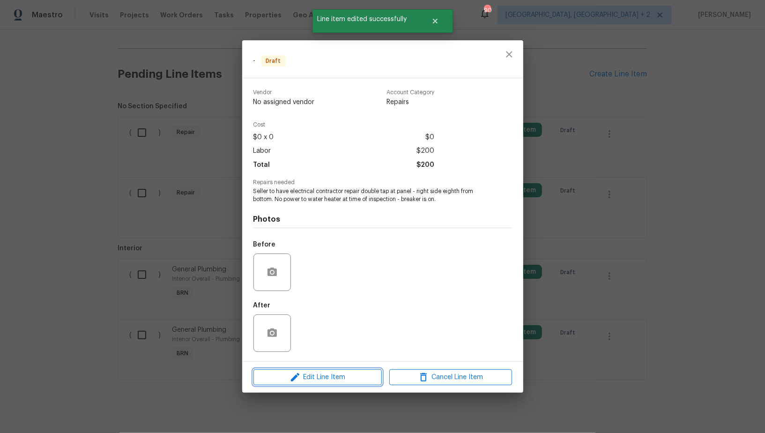
click at [335, 377] on span "Edit Line Item" at bounding box center [317, 378] width 123 height 12
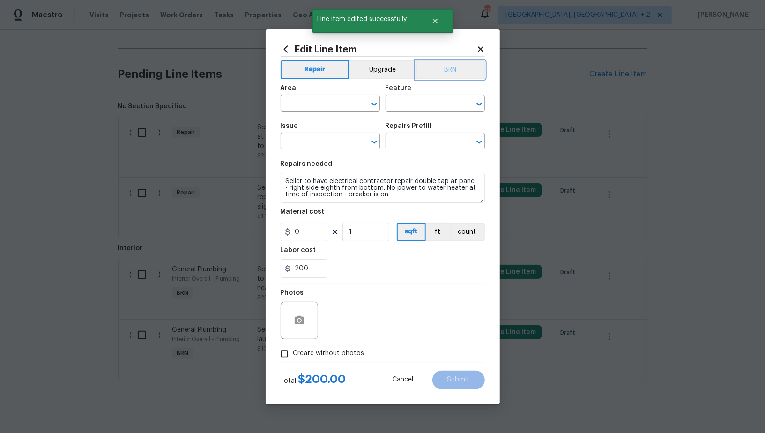
click at [454, 71] on button "BRN" at bounding box center [450, 69] width 69 height 19
click at [330, 103] on input "text" at bounding box center [317, 104] width 73 height 15
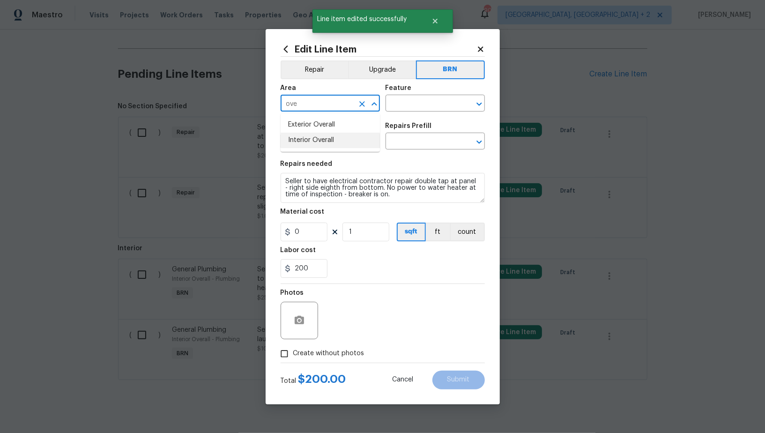
click at [330, 142] on li "Interior Overall" at bounding box center [330, 140] width 99 height 15
type input "Interior Overall"
click at [414, 101] on input "text" at bounding box center [422, 104] width 73 height 15
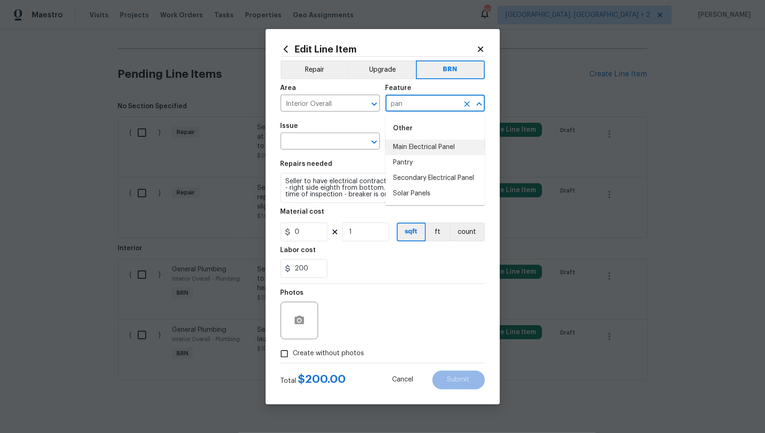
click at [417, 151] on li "Main Electrical Panel" at bounding box center [435, 147] width 99 height 15
type input "Main Electrical Panel"
click at [337, 148] on input "text" at bounding box center [317, 142] width 73 height 15
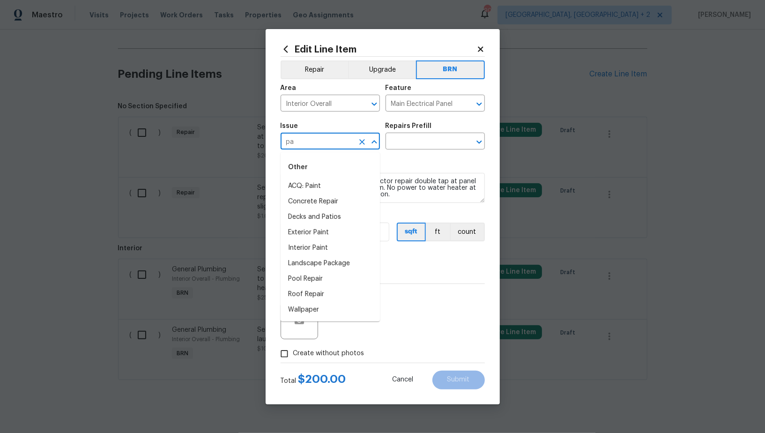
type input "p"
click at [323, 186] on li "Electrical" at bounding box center [330, 186] width 99 height 15
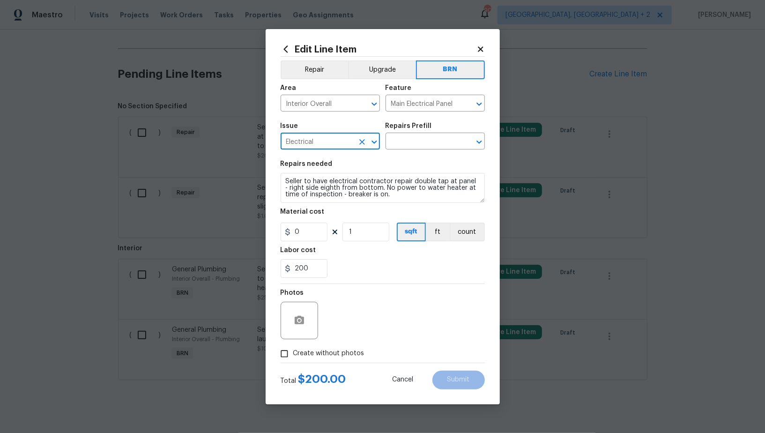
type input "Electrical"
click at [352, 189] on textarea "Seller to have electrical contractor repair double tap at panel - right side ei…" at bounding box center [383, 188] width 204 height 30
click at [405, 143] on input "text" at bounding box center [422, 142] width 73 height 15
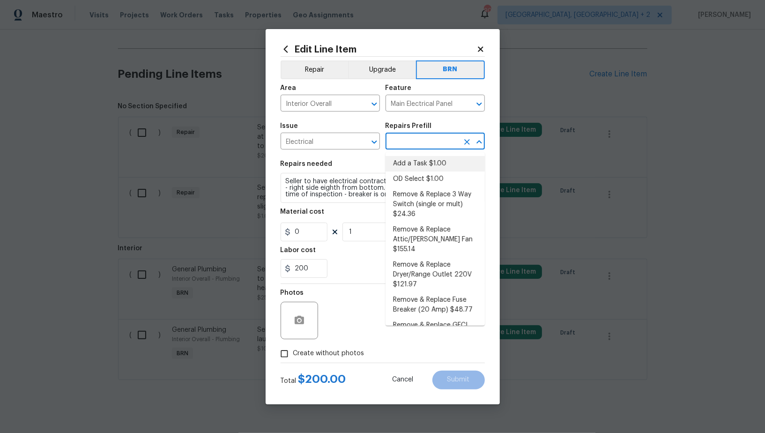
click at [405, 156] on li "Add a Task $1.00" at bounding box center [435, 163] width 99 height 15
type input "Add a Task $1.00"
type textarea "HPM to detail"
type input "1"
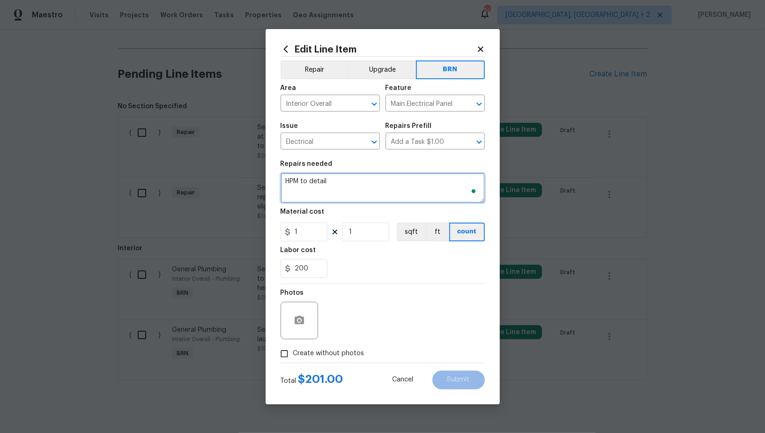
click at [380, 179] on textarea "HPM to detail" at bounding box center [383, 188] width 204 height 30
paste textarea "Seller to have electrical contractor repair double tap at panel - right side ei…"
type textarea "Seller to have electrical contractor repair double tap at panel - right side ei…"
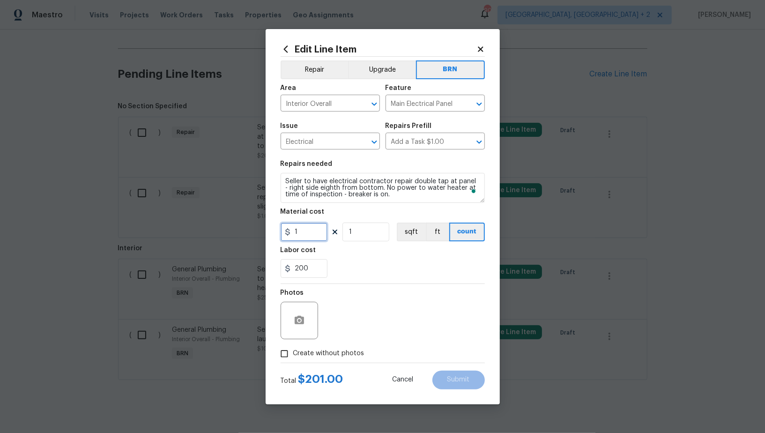
click at [315, 235] on input "1" at bounding box center [304, 232] width 47 height 19
type input "0"
click at [298, 320] on circle "button" at bounding box center [299, 320] width 3 height 3
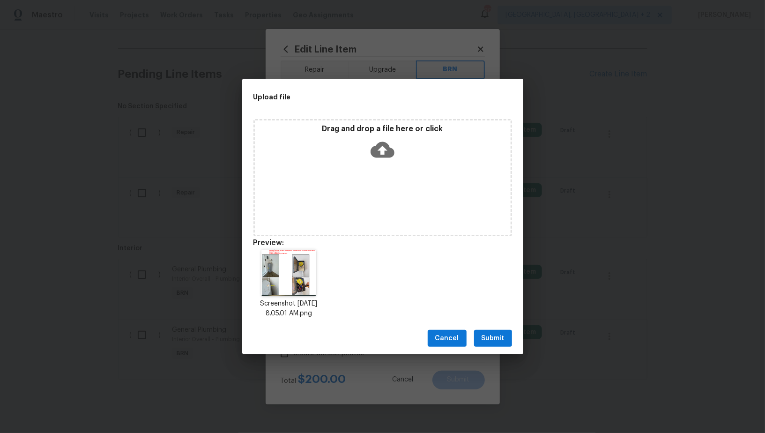
click at [498, 337] on span "Submit" at bounding box center [493, 339] width 23 height 12
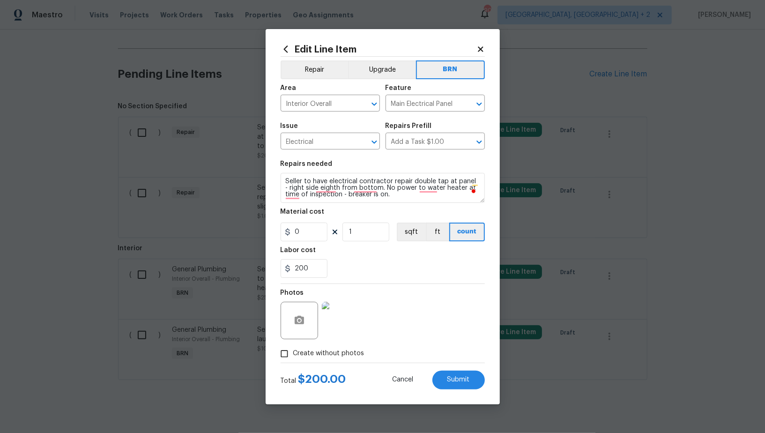
click at [334, 322] on img at bounding box center [340, 320] width 37 height 37
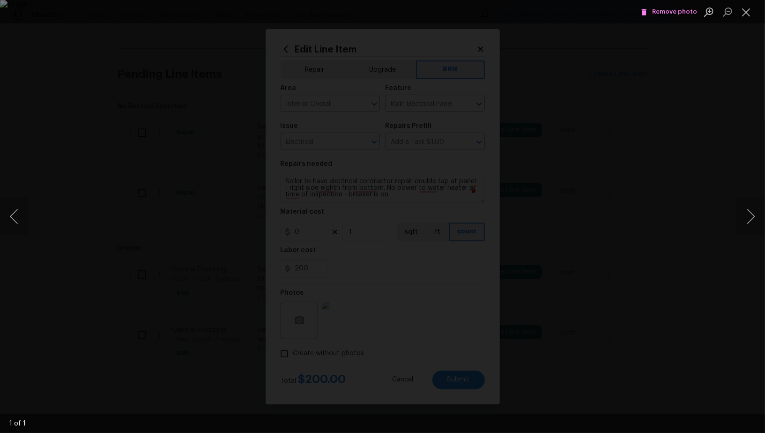
click at [663, 13] on span "Remove photo" at bounding box center [669, 12] width 56 height 11
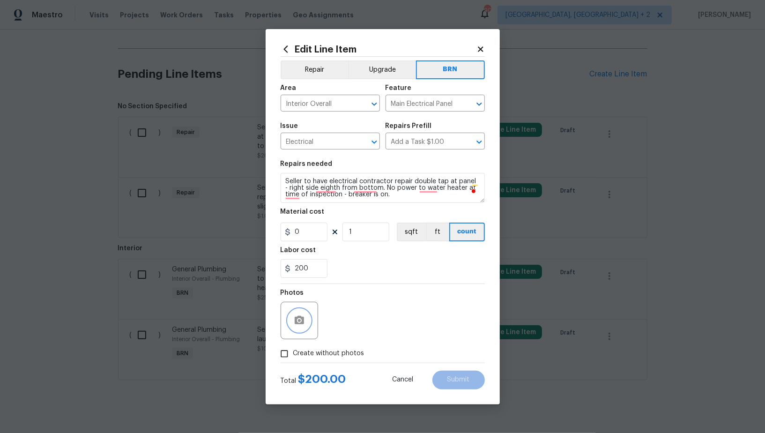
click at [299, 321] on circle "button" at bounding box center [299, 320] width 3 height 3
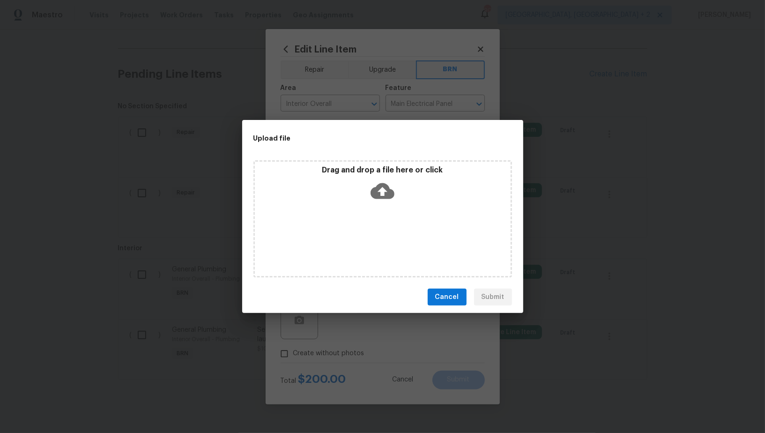
click at [377, 190] on icon at bounding box center [383, 191] width 24 height 16
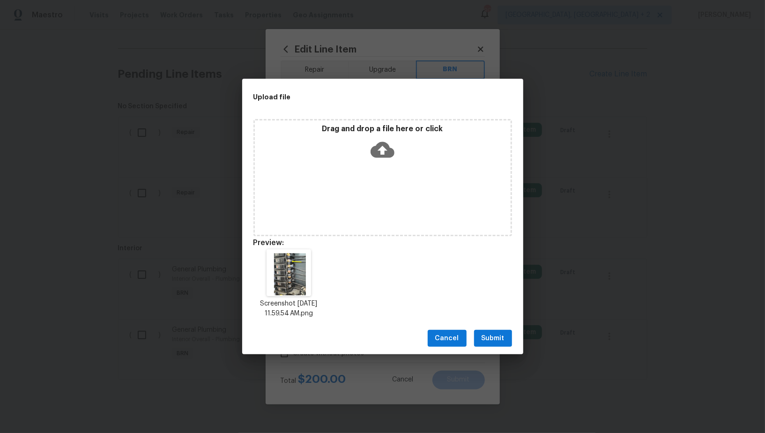
click at [500, 349] on div "Cancel Submit" at bounding box center [382, 338] width 281 height 32
click at [491, 337] on span "Submit" at bounding box center [493, 339] width 23 height 12
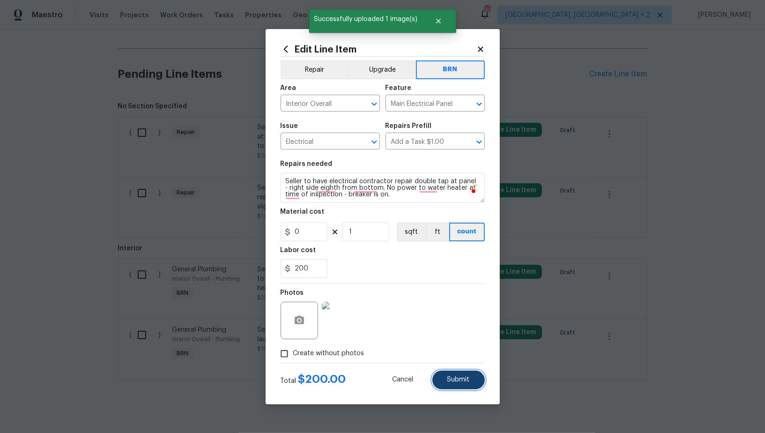
click at [457, 376] on button "Submit" at bounding box center [459, 380] width 52 height 19
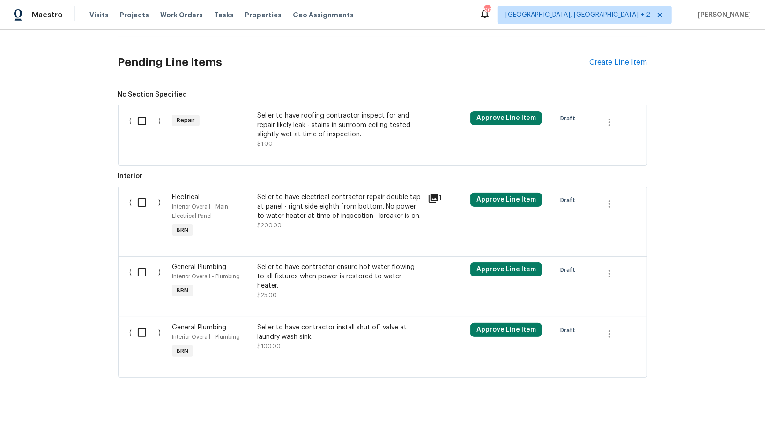
scroll to position [312, 0]
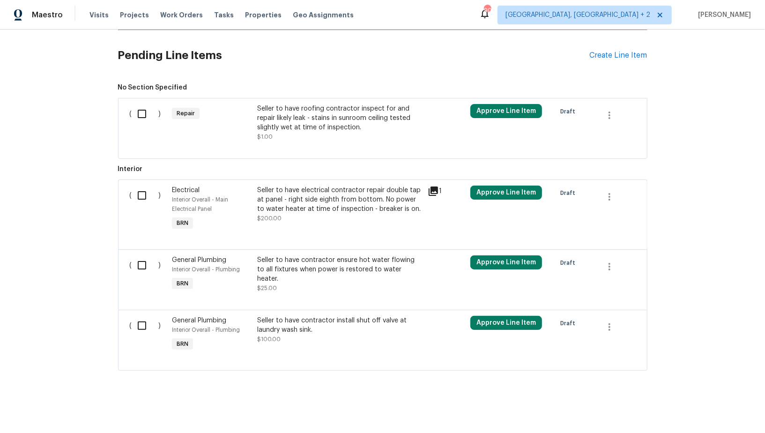
click at [323, 329] on div "Seller to have contractor install shut off valve at laundry wash sink." at bounding box center [339, 325] width 165 height 19
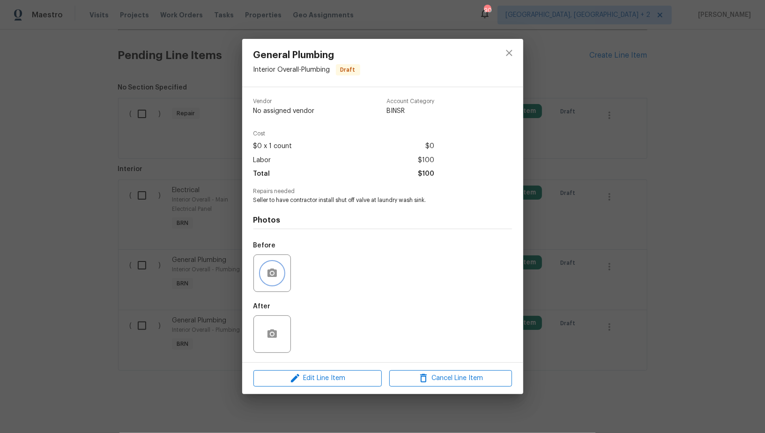
click at [277, 269] on icon "button" at bounding box center [272, 273] width 11 height 11
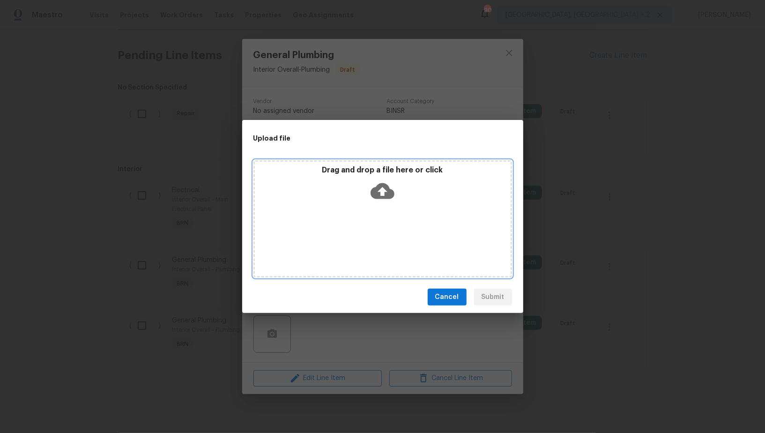
click at [379, 199] on icon at bounding box center [383, 191] width 24 height 24
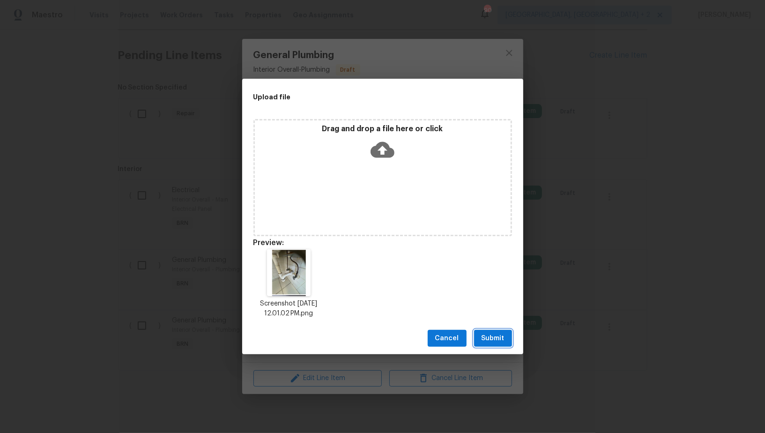
click at [492, 340] on span "Submit" at bounding box center [493, 339] width 23 height 12
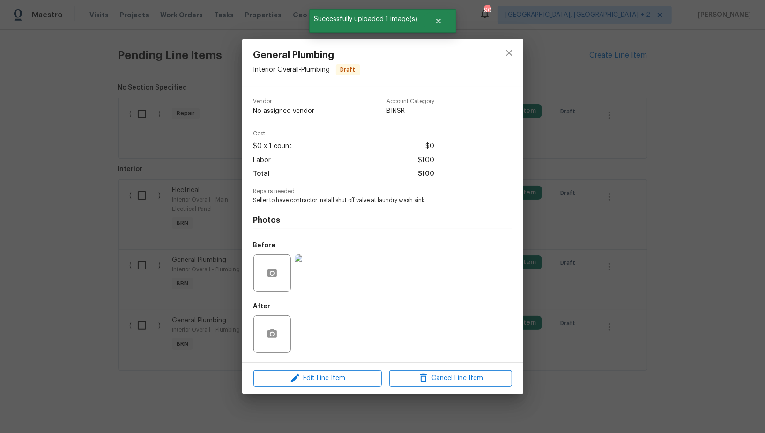
click at [195, 191] on div "General Plumbing Interior Overall - Plumbing Draft Vendor No assigned vendor Ac…" at bounding box center [382, 216] width 765 height 433
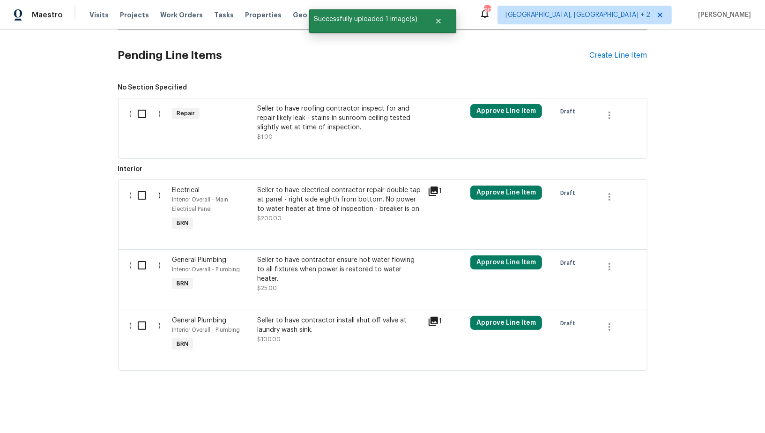
click at [306, 267] on div "Seller to have contractor ensure hot water flowing to all fixtures when power i…" at bounding box center [339, 269] width 165 height 28
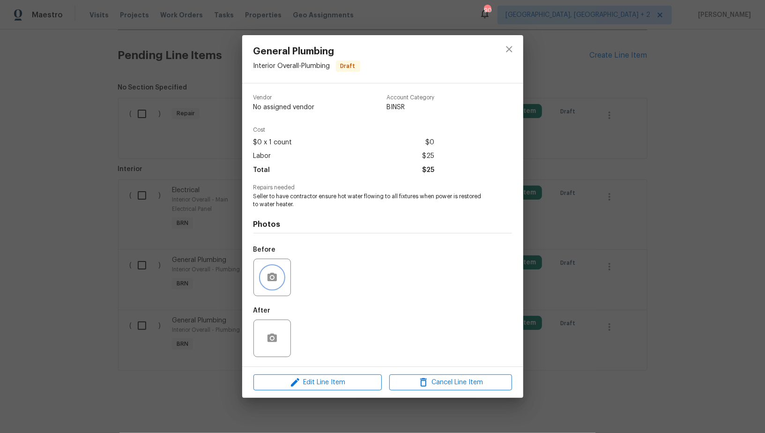
click at [272, 273] on icon "button" at bounding box center [272, 277] width 9 height 8
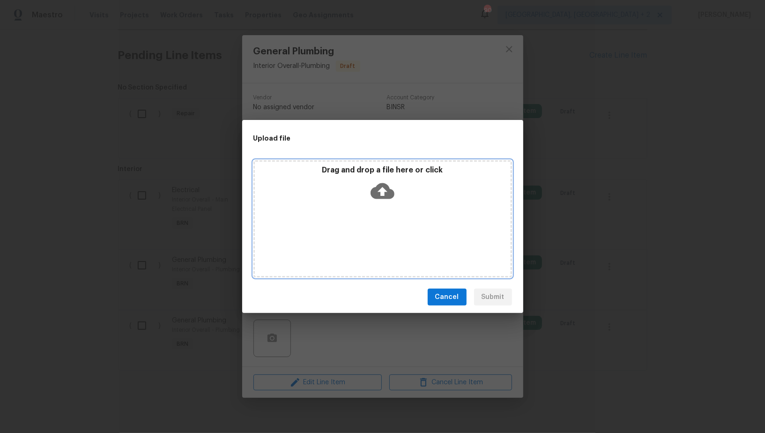
click at [394, 196] on icon at bounding box center [383, 191] width 24 height 24
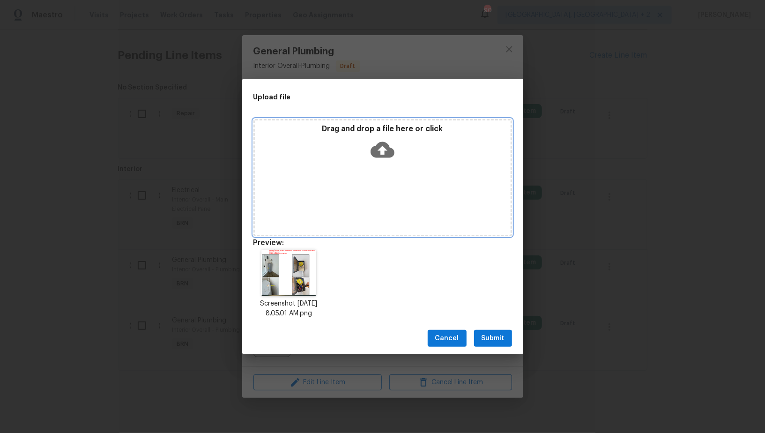
scroll to position [7, 0]
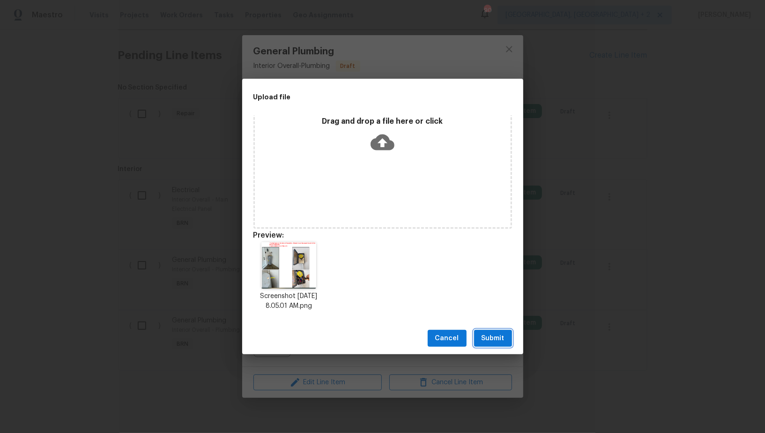
click at [491, 339] on span "Submit" at bounding box center [493, 339] width 23 height 12
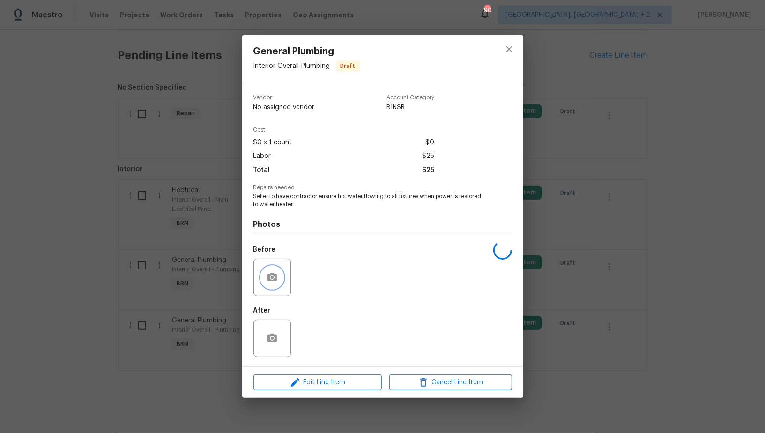
scroll to position [0, 0]
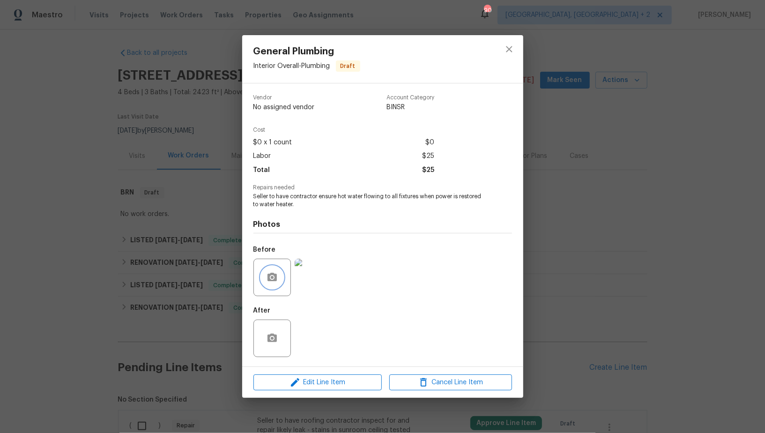
scroll to position [312, 0]
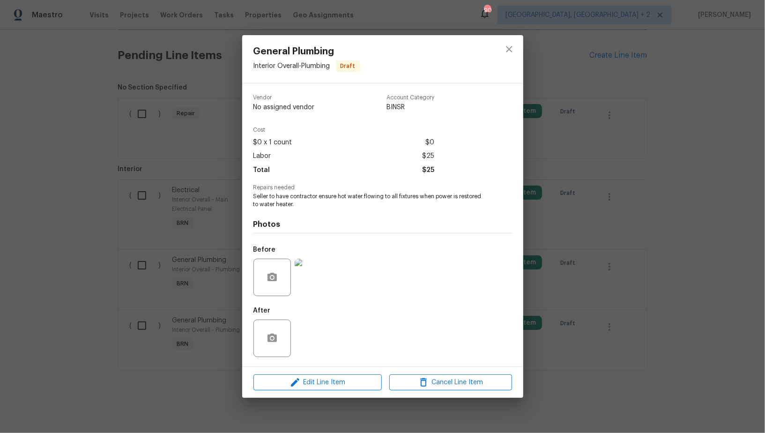
click at [173, 171] on div "General Plumbing Interior Overall - Plumbing Draft Vendor No assigned vendor Ac…" at bounding box center [382, 216] width 765 height 433
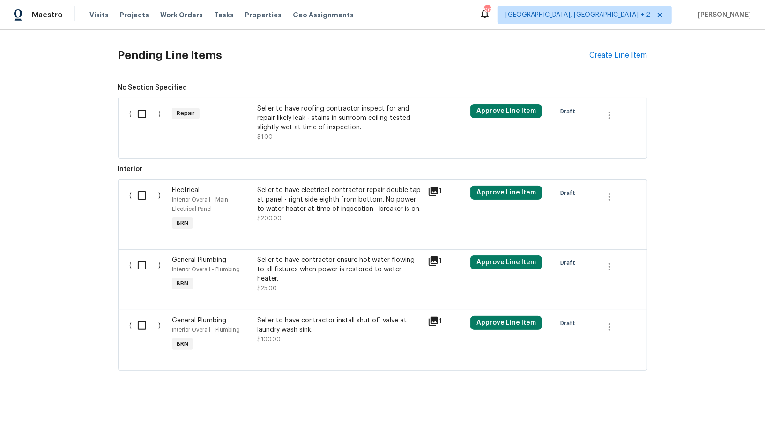
scroll to position [221, 0]
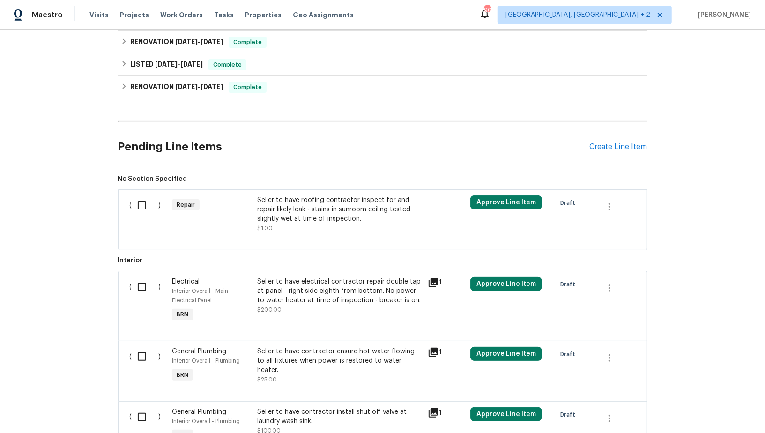
click at [297, 211] on div "Seller to have roofing contractor inspect for and repair likely leak - stains i…" at bounding box center [339, 209] width 165 height 28
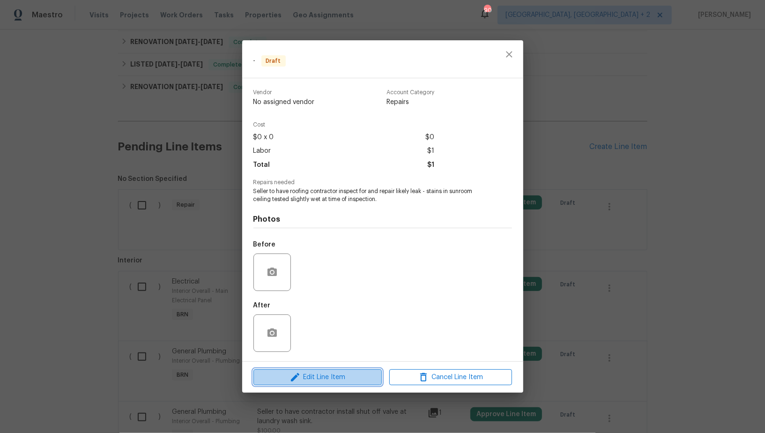
click at [342, 380] on span "Edit Line Item" at bounding box center [317, 378] width 123 height 12
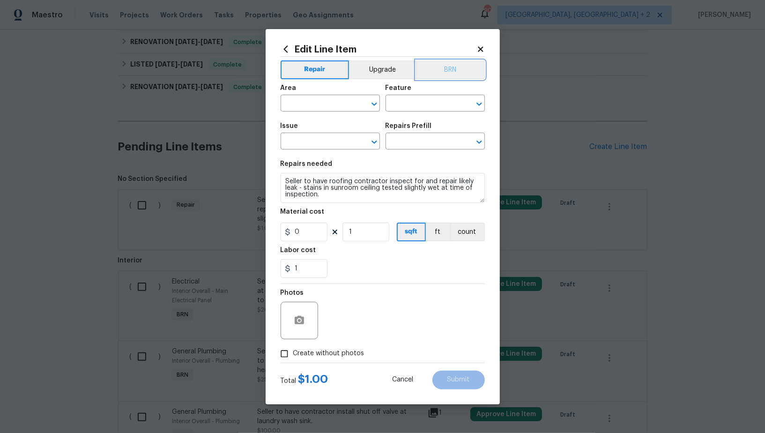
click at [433, 75] on button "BRN" at bounding box center [450, 69] width 69 height 19
click at [322, 105] on input "text" at bounding box center [317, 104] width 73 height 15
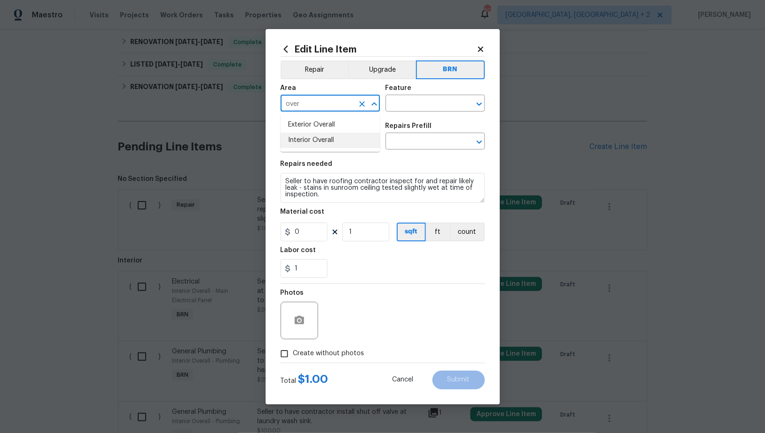
click at [329, 123] on li "Exterior Overall" at bounding box center [330, 124] width 99 height 15
type input "Exterior Overall"
click at [402, 103] on input "text" at bounding box center [422, 104] width 73 height 15
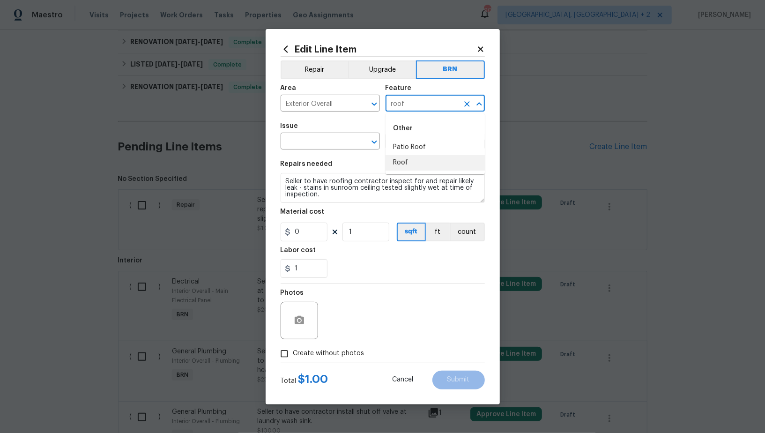
click at [396, 167] on li "Roof" at bounding box center [435, 162] width 99 height 15
type input "Roof"
click at [316, 141] on input "text" at bounding box center [317, 142] width 73 height 15
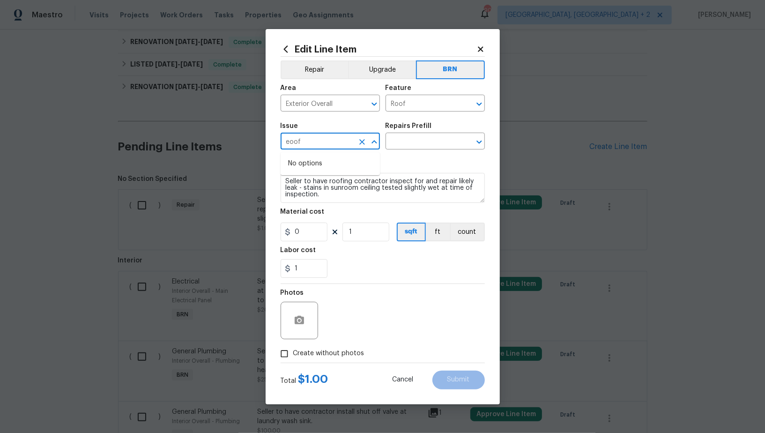
click at [316, 141] on input "eoof" at bounding box center [317, 142] width 73 height 15
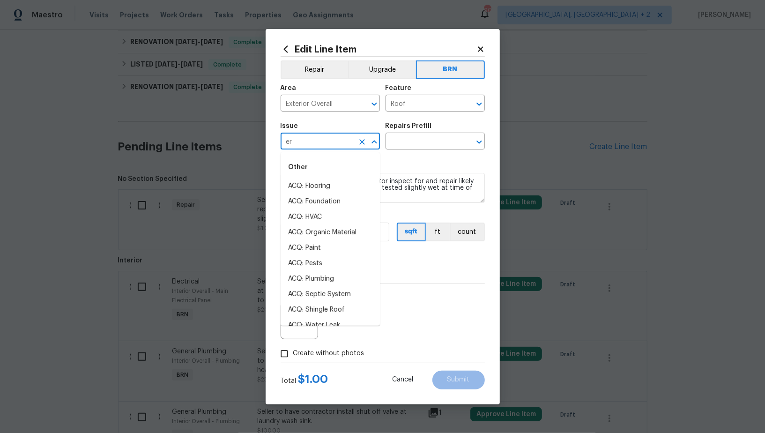
type input "e"
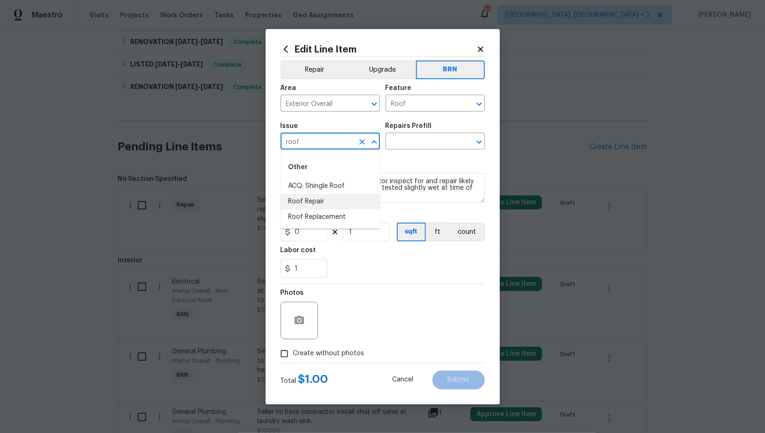
click at [324, 205] on li "Roof Repair" at bounding box center [330, 201] width 99 height 15
type input "Roof Repair"
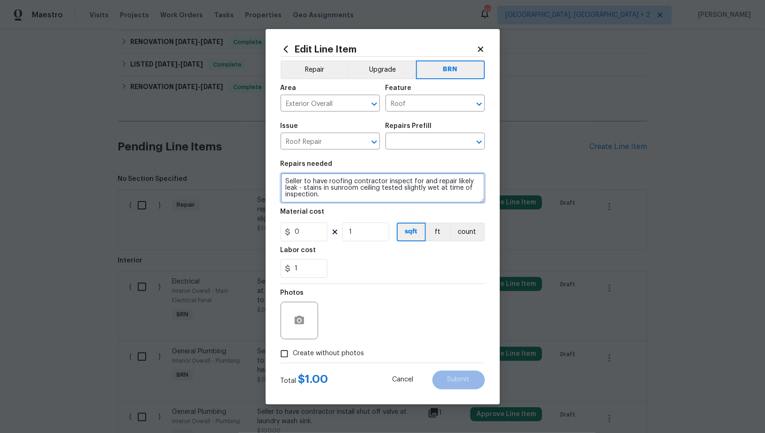
click at [372, 191] on textarea "Seller to have roofing contractor inspect for and repair likely leak - stains i…" at bounding box center [383, 188] width 204 height 30
click at [420, 145] on input "text" at bounding box center [422, 142] width 73 height 15
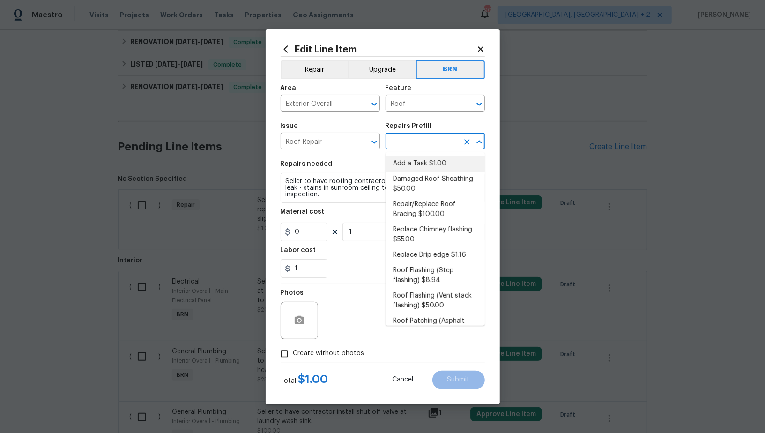
click at [420, 164] on li "Add a Task $1.00" at bounding box center [435, 163] width 99 height 15
type input "[PERSON_NAME] and Trim"
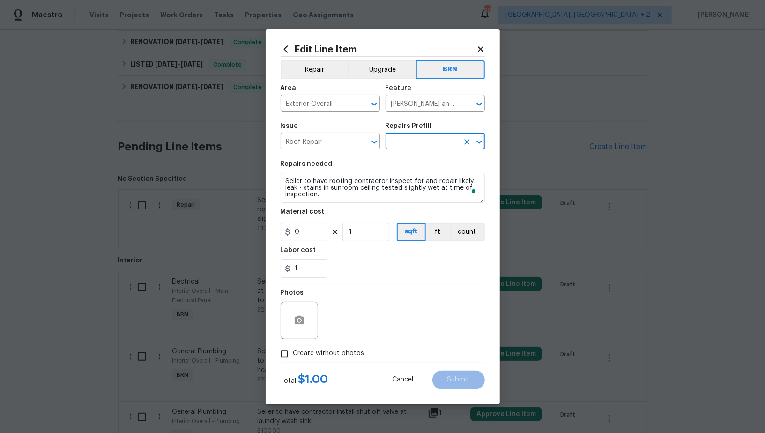
type input "Add a Task $1.00"
type textarea "HPM to detail"
type input "1"
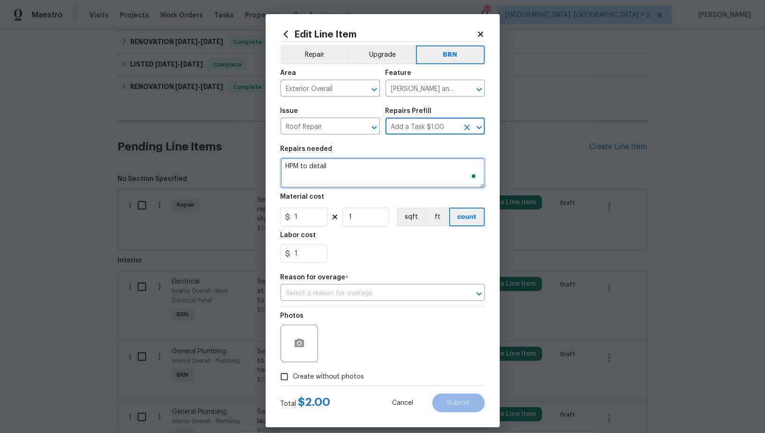
click at [397, 186] on textarea "HPM to detail" at bounding box center [383, 173] width 204 height 30
paste textarea "Seller to have roofing contractor inspect for and repair likely leak - stains i…"
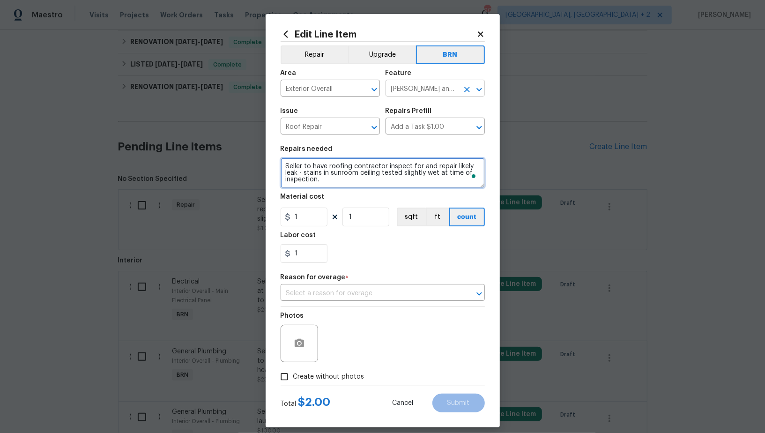
click at [471, 91] on icon "Clear" at bounding box center [467, 89] width 9 height 9
type textarea "Seller to have roofing contractor inspect for and repair likely leak - stains i…"
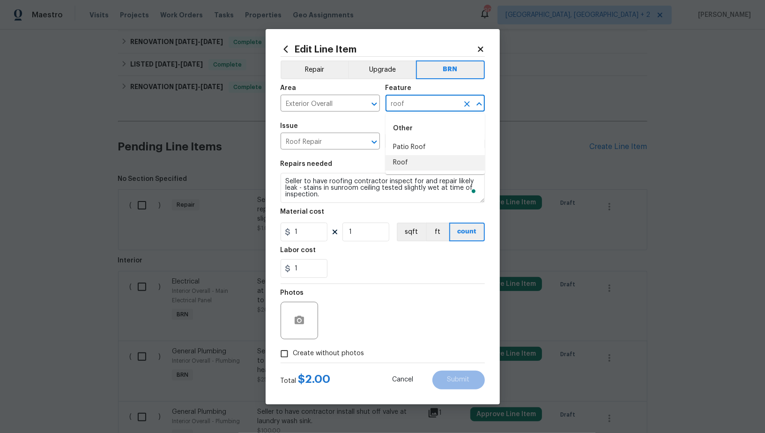
click at [412, 168] on li "Roof" at bounding box center [435, 162] width 99 height 15
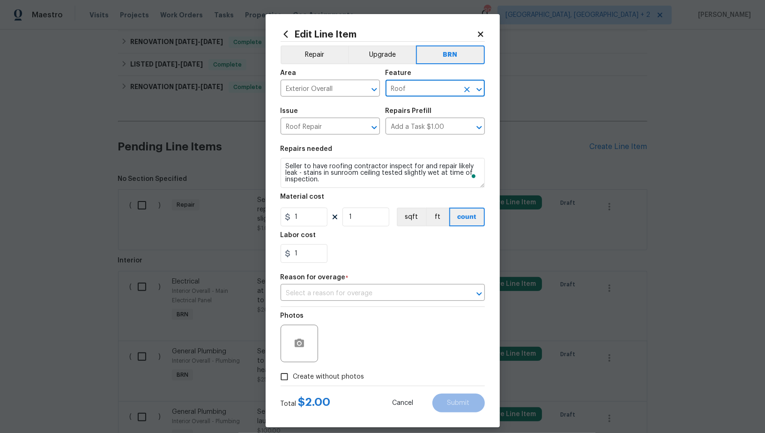
type input "Roof"
click at [297, 213] on input "1" at bounding box center [304, 217] width 47 height 19
type input "0"
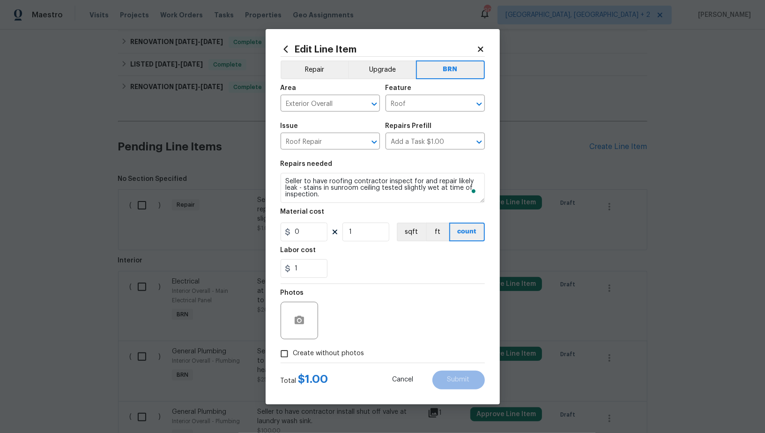
click at [284, 351] on input "Create without photos" at bounding box center [285, 354] width 18 height 18
checkbox input "true"
click at [394, 334] on textarea "To enrich screen reader interactions, please activate Accessibility in Grammarl…" at bounding box center [405, 320] width 159 height 37
click at [451, 376] on button "Submit" at bounding box center [459, 380] width 52 height 19
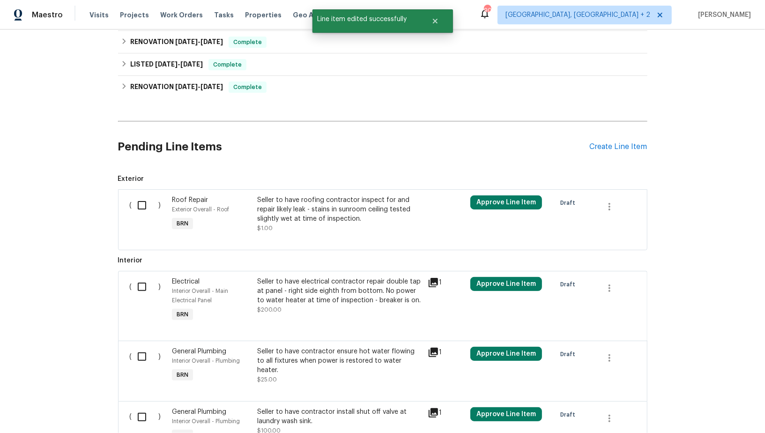
scroll to position [312, 0]
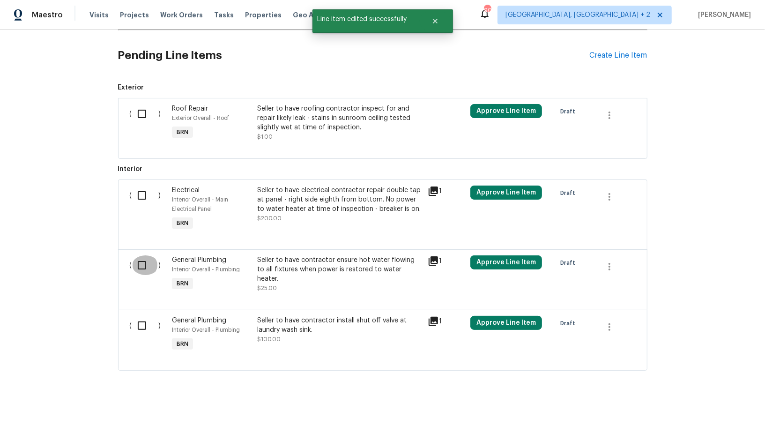
click at [141, 269] on input "checkbox" at bounding box center [145, 265] width 27 height 20
checkbox input "true"
click at [149, 322] on input "checkbox" at bounding box center [145, 326] width 27 height 20
checkbox input "true"
click at [726, 411] on span "Create Work Order" at bounding box center [711, 410] width 62 height 12
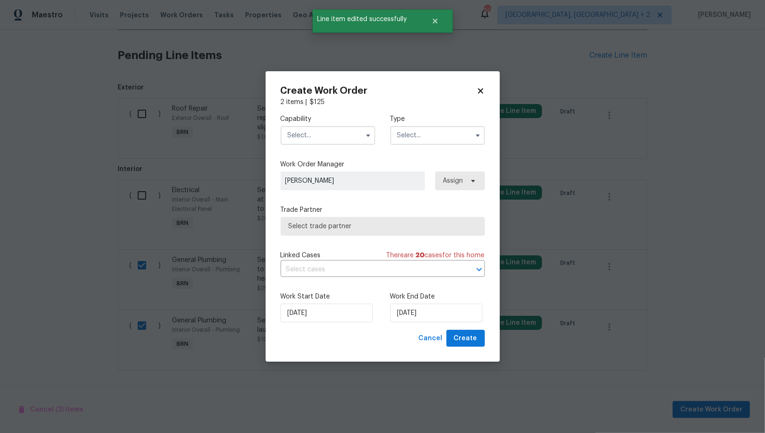
click at [337, 139] on input "text" at bounding box center [328, 135] width 95 height 19
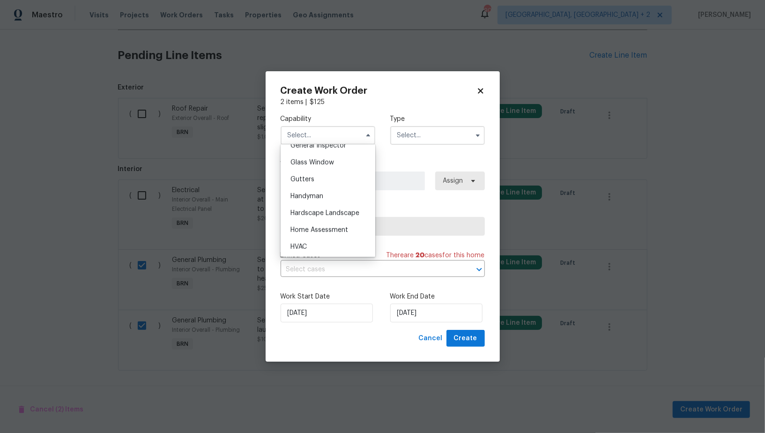
scroll to position [494, 0]
click at [323, 179] on span "Handyman" at bounding box center [307, 176] width 33 height 7
type input "Handyman"
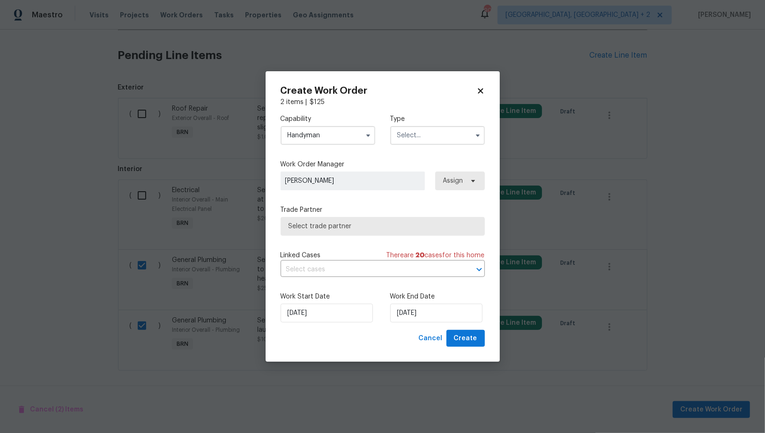
click at [407, 129] on input "text" at bounding box center [437, 135] width 95 height 19
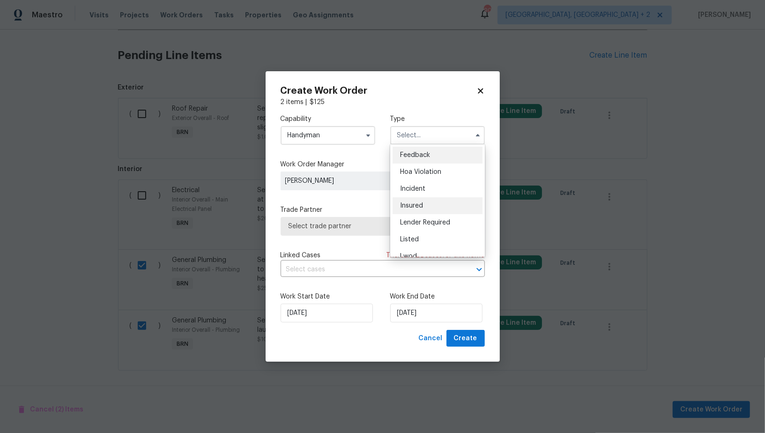
scroll to position [111, 0]
click at [415, 210] on span "Resale" at bounding box center [410, 212] width 20 height 7
type input "Resale"
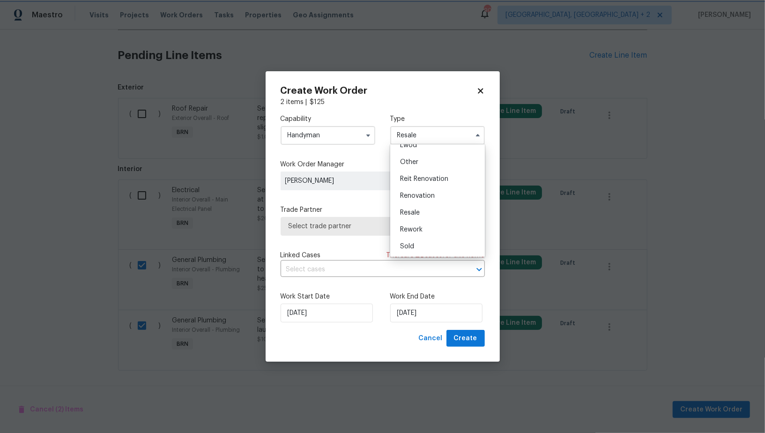
scroll to position [0, 0]
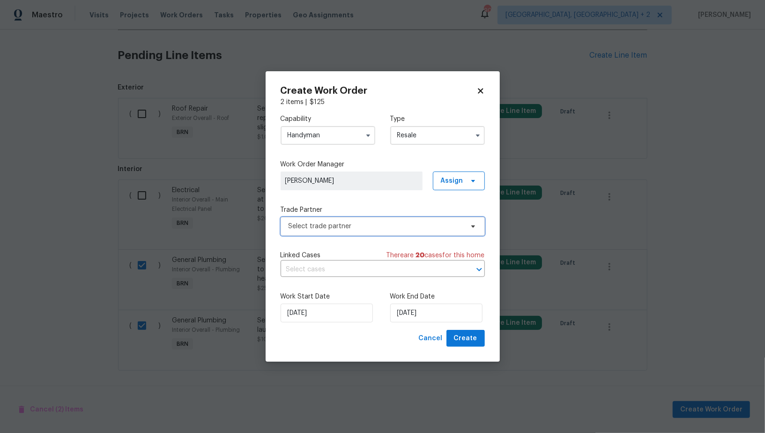
click at [397, 223] on span "Select trade partner" at bounding box center [376, 226] width 175 height 9
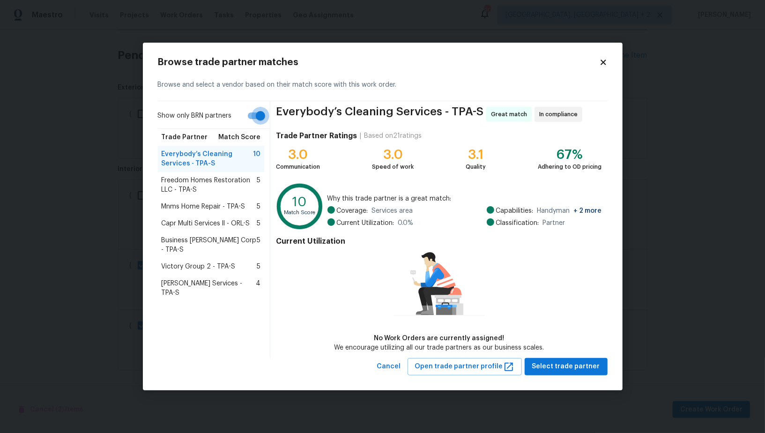
click at [255, 121] on input "Show only BRN partners" at bounding box center [260, 116] width 53 height 18
checkbox input "false"
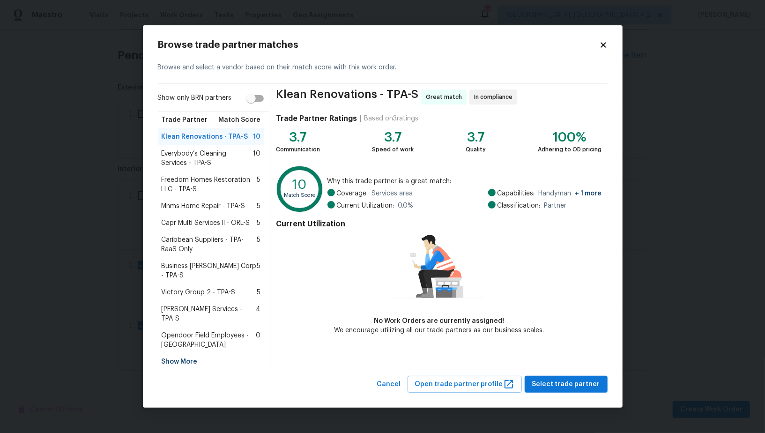
click at [181, 355] on div "Show More" at bounding box center [211, 361] width 107 height 17
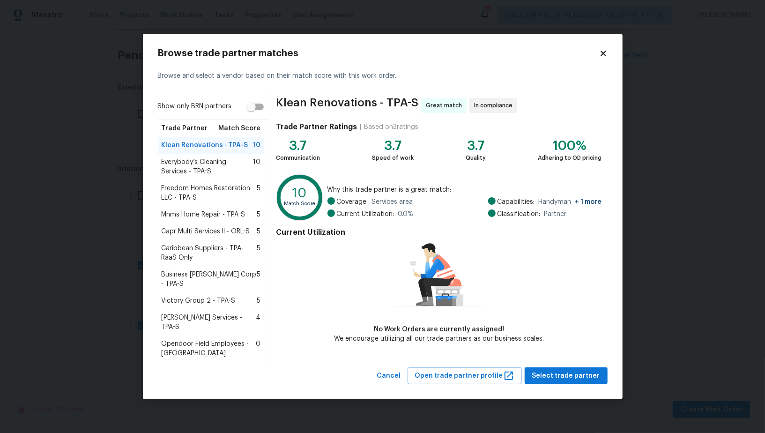
click at [209, 202] on span "Freedom Homes Restoration LLC - TPA-S" at bounding box center [210, 193] width 96 height 19
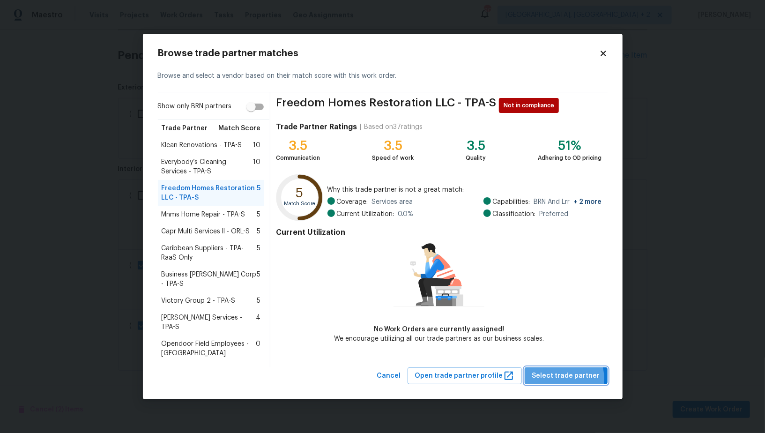
click at [565, 370] on span "Select trade partner" at bounding box center [566, 376] width 68 height 12
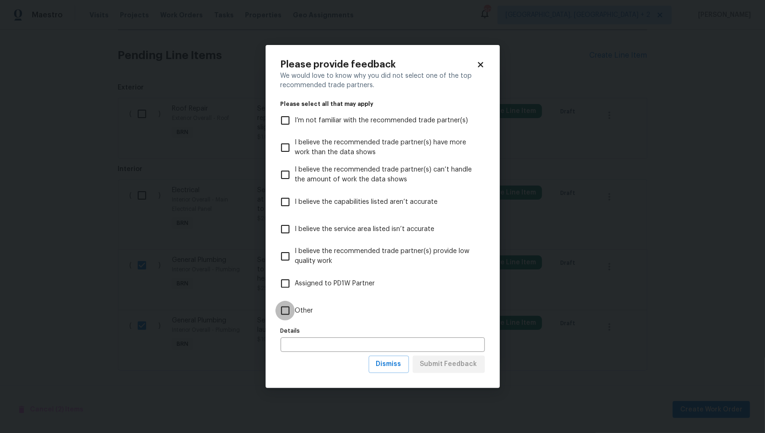
click at [286, 306] on input "Other" at bounding box center [286, 311] width 20 height 20
checkbox input "true"
click at [454, 360] on span "Submit Feedback" at bounding box center [448, 365] width 57 height 12
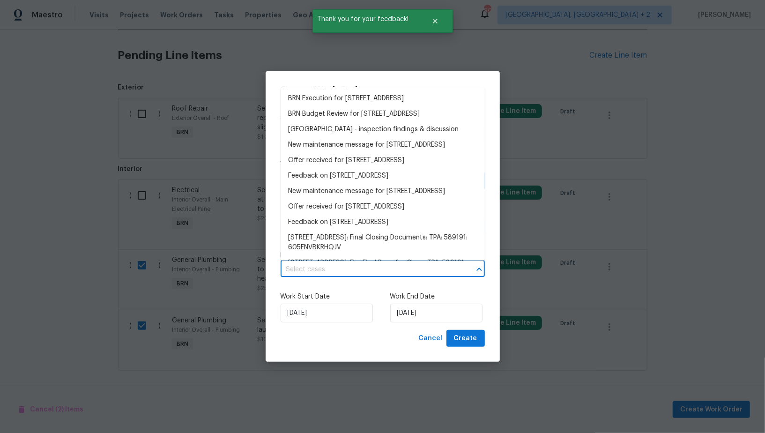
click at [370, 270] on input "text" at bounding box center [370, 269] width 178 height 15
click at [357, 99] on li "BRN Execution for [STREET_ADDRESS]" at bounding box center [383, 98] width 204 height 15
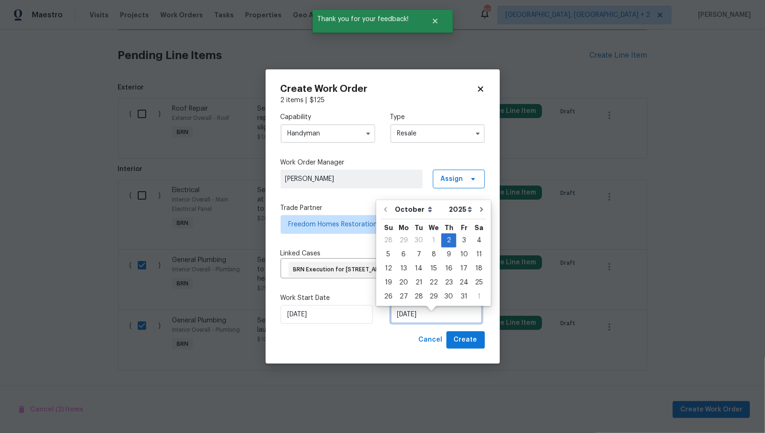
click at [419, 324] on input "[DATE]" at bounding box center [436, 314] width 92 height 19
click at [406, 254] on div "6" at bounding box center [403, 254] width 15 height 13
type input "[DATE]"
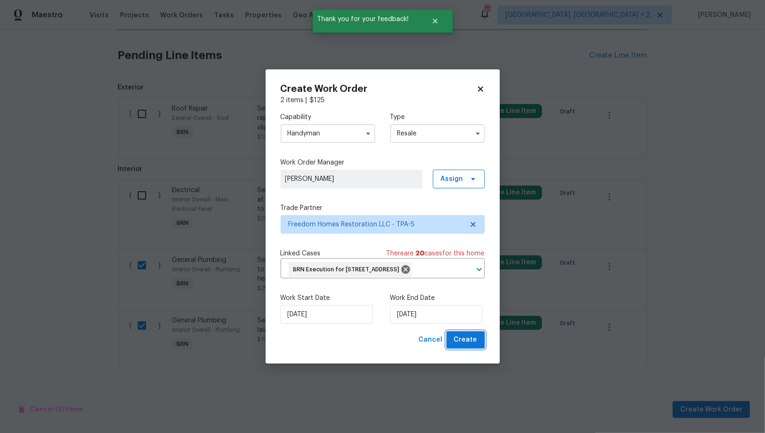
click at [458, 344] on span "Create" at bounding box center [465, 340] width 23 height 12
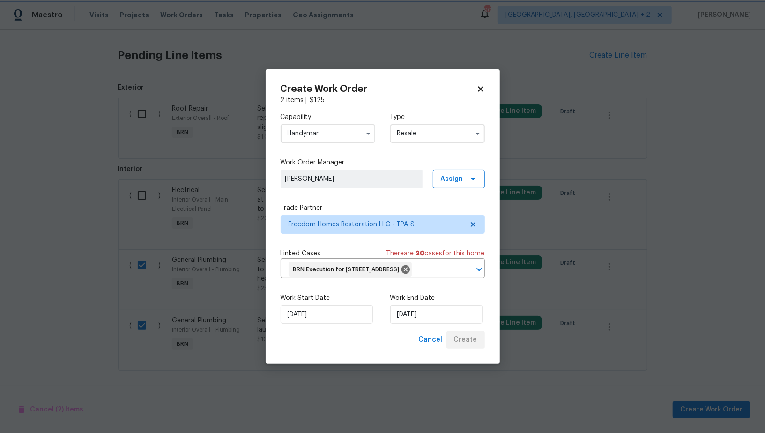
checkbox input "false"
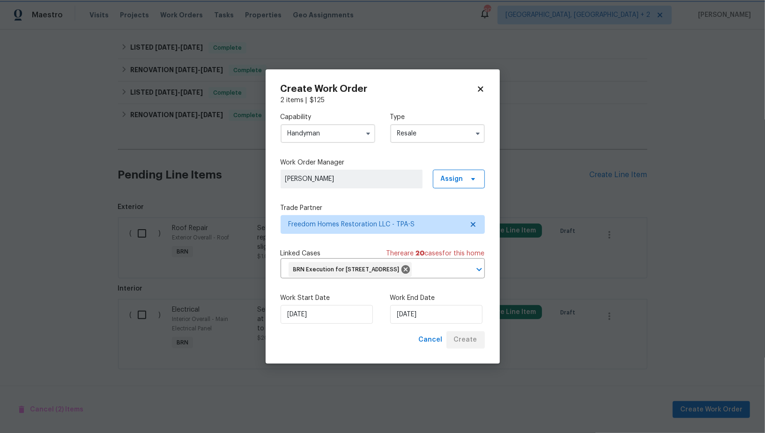
scroll to position [216, 0]
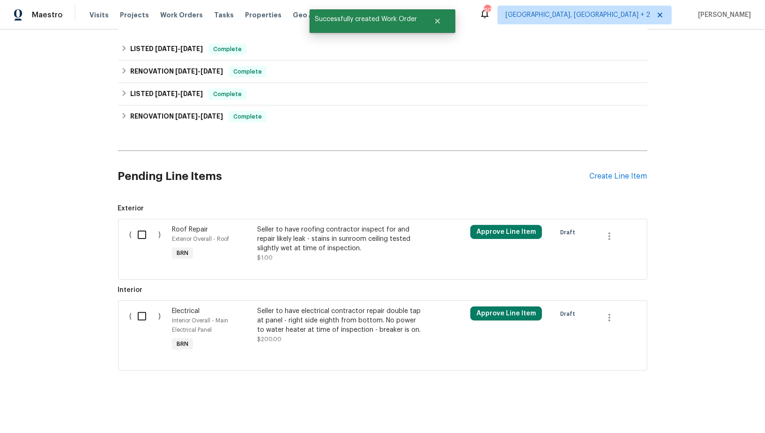
click at [149, 312] on input "checkbox" at bounding box center [145, 316] width 27 height 20
checkbox input "true"
click at [707, 412] on span "Create Work Order" at bounding box center [711, 410] width 62 height 12
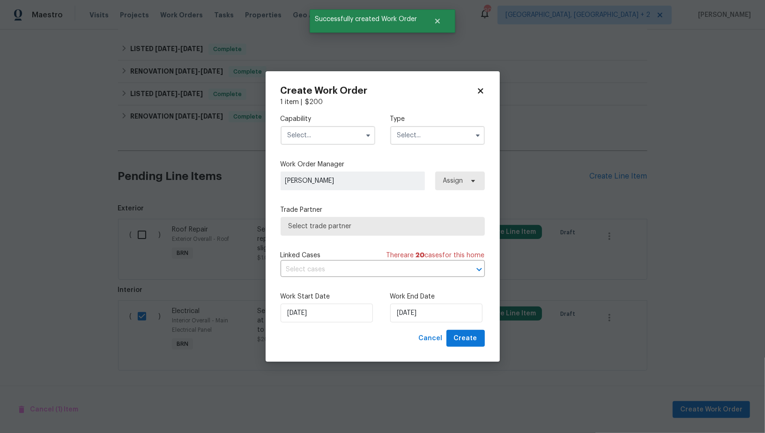
click at [301, 132] on input "text" at bounding box center [328, 135] width 95 height 19
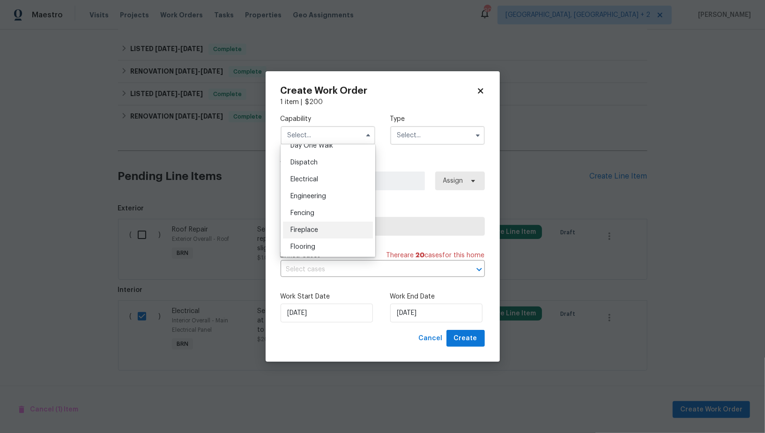
scroll to position [228, 0]
click at [306, 224] on span "Electrical" at bounding box center [305, 223] width 28 height 7
type input "Electrical"
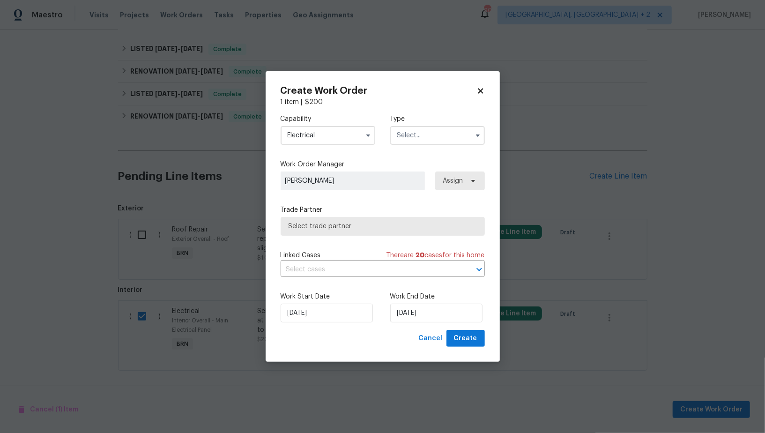
click at [424, 141] on input "text" at bounding box center [437, 135] width 95 height 19
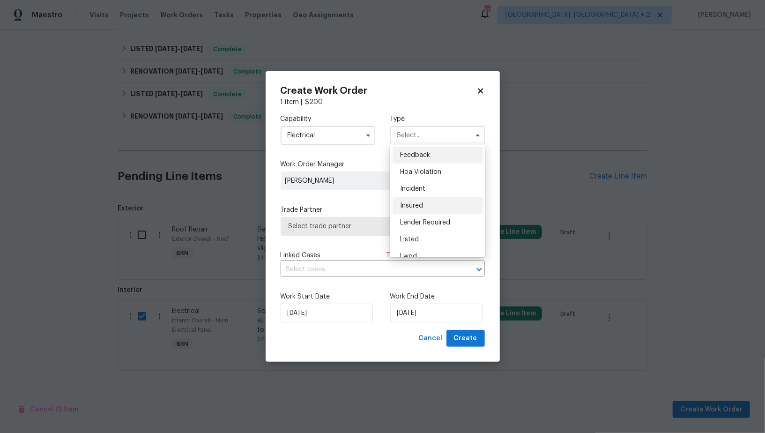
scroll to position [111, 0]
click at [414, 215] on span "Resale" at bounding box center [410, 212] width 20 height 7
type input "Resale"
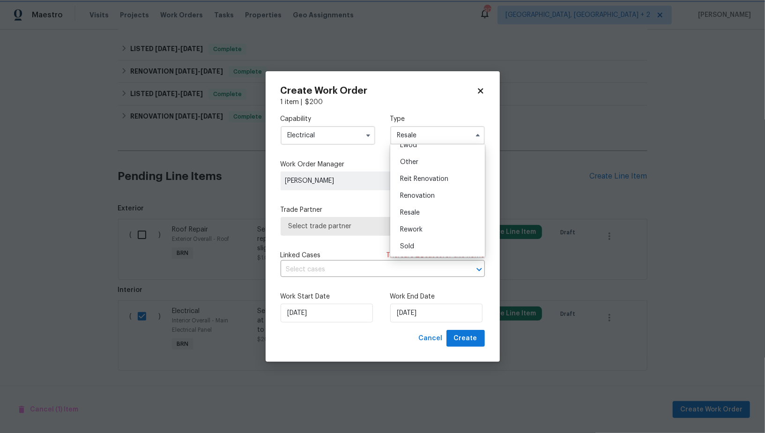
scroll to position [0, 0]
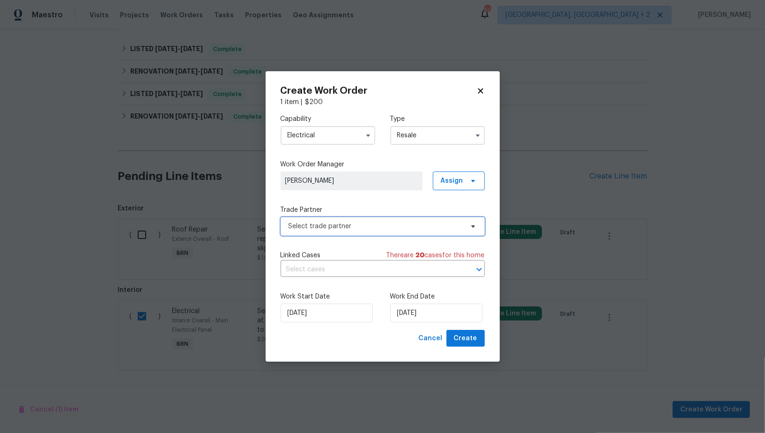
click at [394, 229] on span "Select trade partner" at bounding box center [376, 226] width 175 height 9
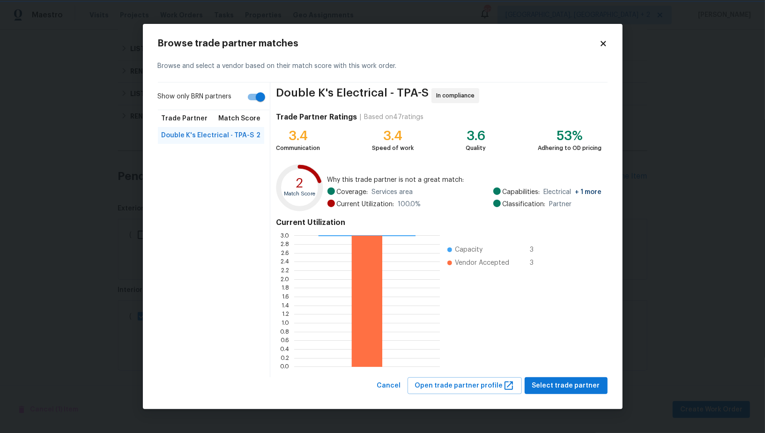
scroll to position [1, 0]
click at [570, 400] on div "Browse trade partner matches Browse and select a vendor based on their match sc…" at bounding box center [383, 217] width 480 height 386
click at [565, 392] on button "Select trade partner" at bounding box center [566, 385] width 83 height 17
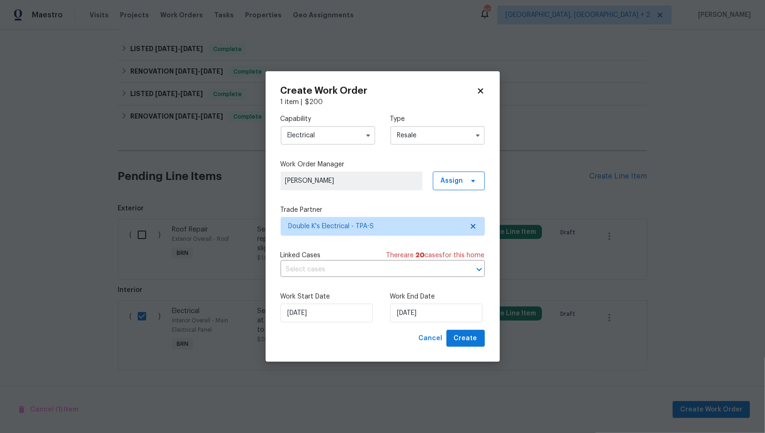
click at [348, 277] on div "Capability Electrical Type Resale Work Order Manager [PERSON_NAME] Assign Trade…" at bounding box center [383, 218] width 204 height 223
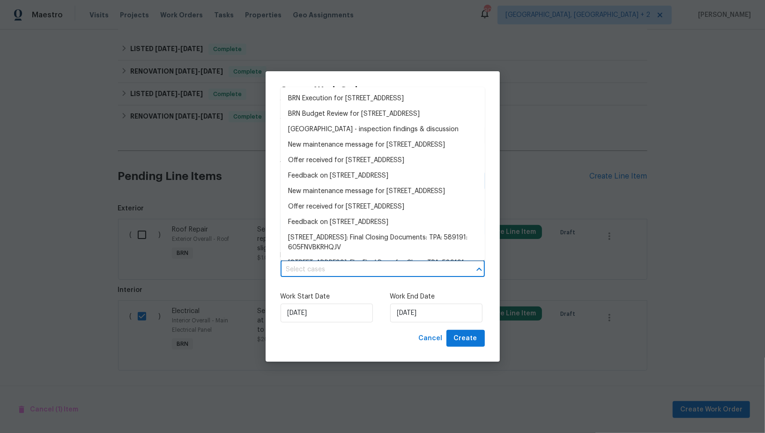
click at [347, 274] on input "text" at bounding box center [370, 269] width 178 height 15
click at [335, 99] on li "BRN Execution for [STREET_ADDRESS]" at bounding box center [383, 98] width 204 height 15
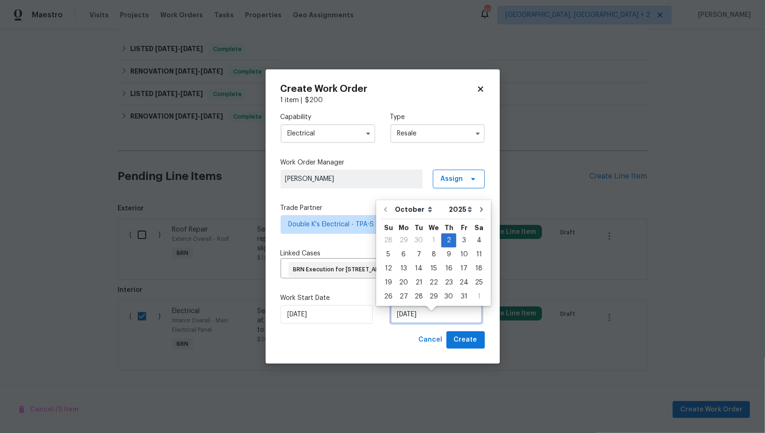
click at [418, 318] on input "[DATE]" at bounding box center [436, 314] width 92 height 19
click at [404, 252] on div "6" at bounding box center [403, 254] width 15 height 13
type input "[DATE]"
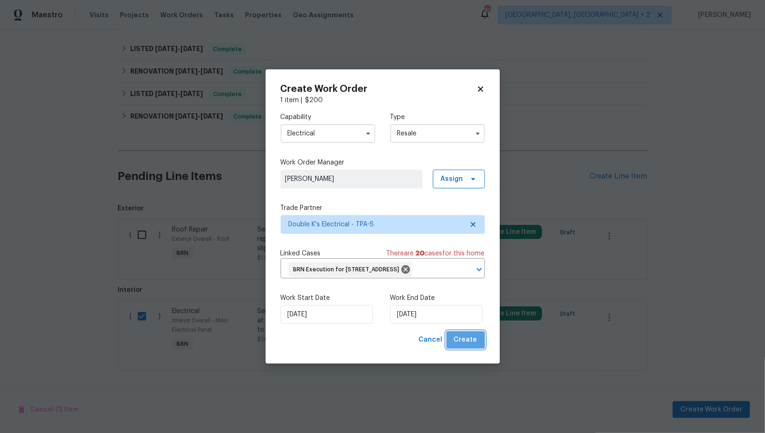
click at [471, 346] on span "Create" at bounding box center [465, 340] width 23 height 12
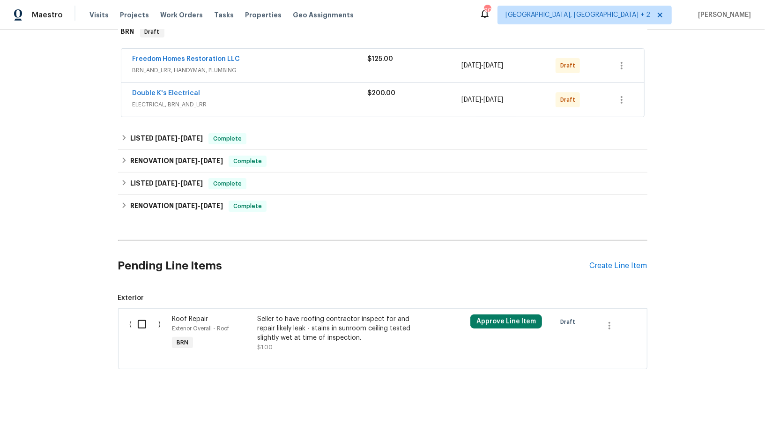
scroll to position [158, 0]
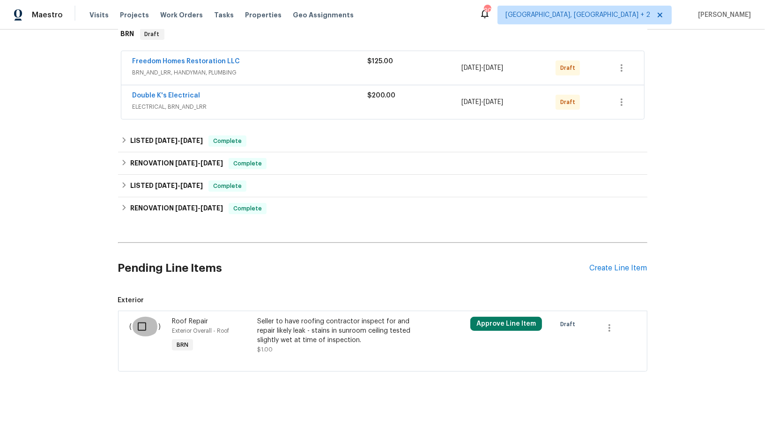
click at [146, 325] on input "checkbox" at bounding box center [145, 327] width 27 height 20
checkbox input "true"
click at [690, 408] on span "Create Work Order" at bounding box center [711, 410] width 62 height 12
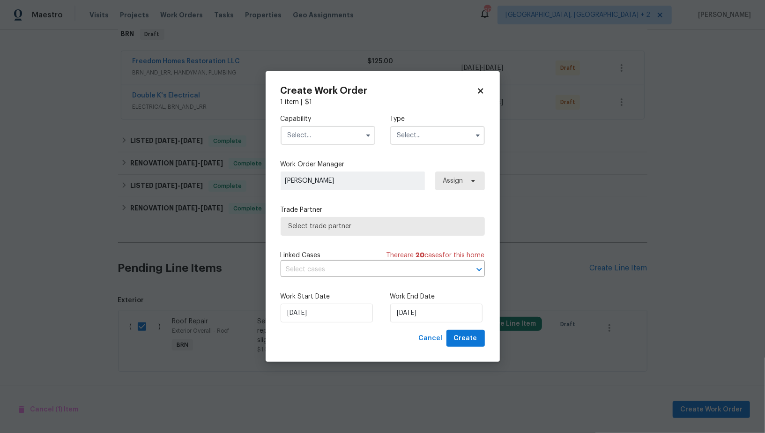
click at [308, 132] on input "text" at bounding box center [328, 135] width 95 height 19
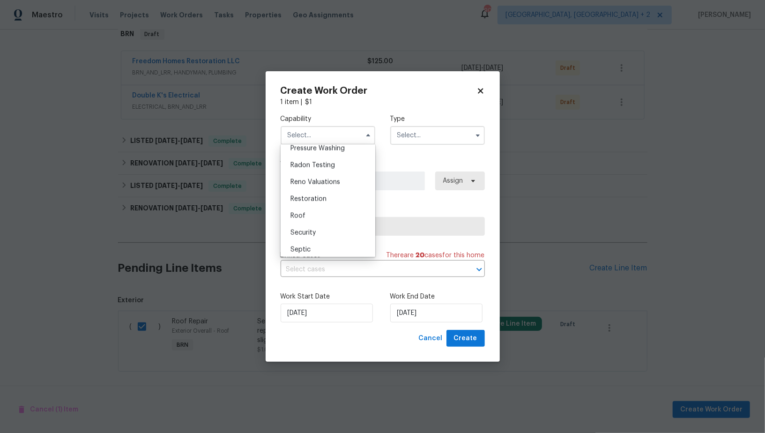
scroll to position [900, 0]
click at [317, 207] on div "Roof" at bounding box center [328, 210] width 90 height 17
type input "Roof"
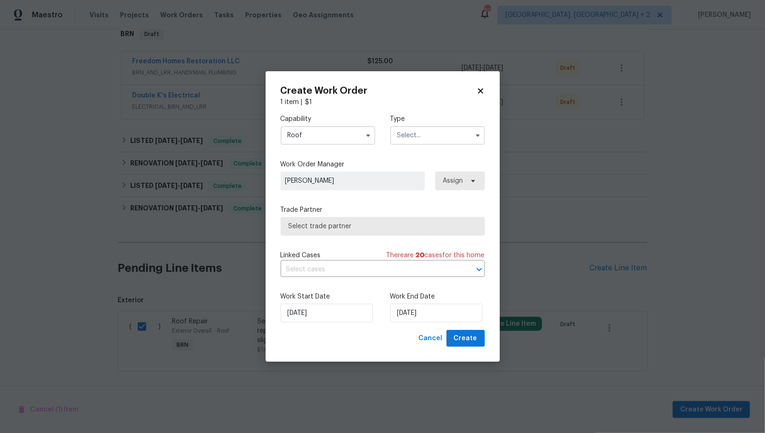
click at [431, 137] on input "text" at bounding box center [437, 135] width 95 height 19
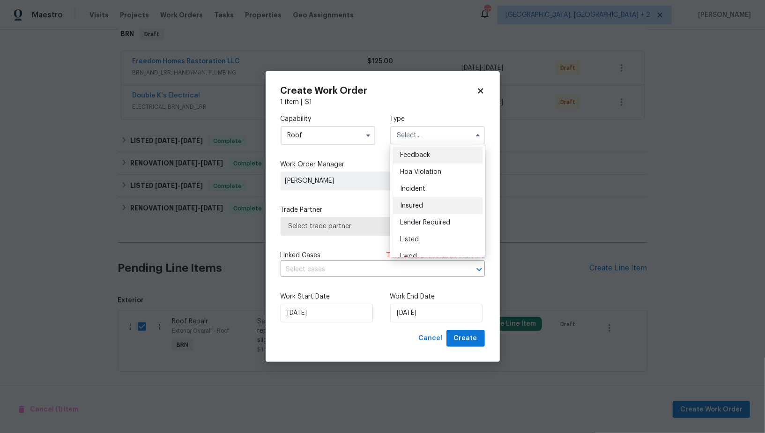
scroll to position [111, 0]
click at [418, 205] on div "Resale" at bounding box center [438, 212] width 90 height 17
type input "Resale"
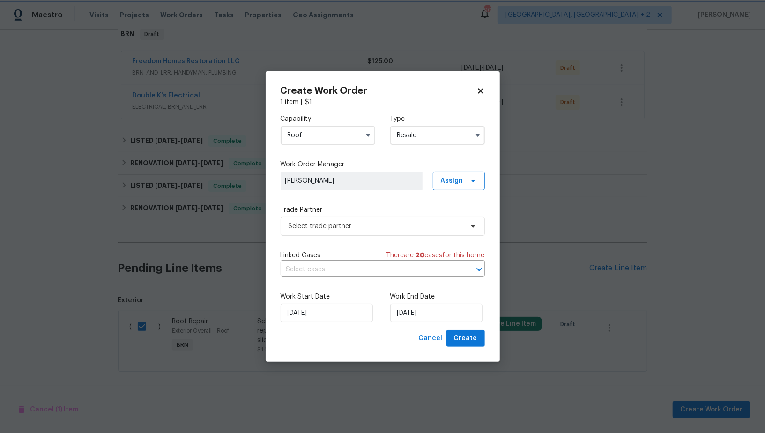
scroll to position [0, 0]
click at [386, 230] on span "Select trade partner" at bounding box center [376, 226] width 175 height 9
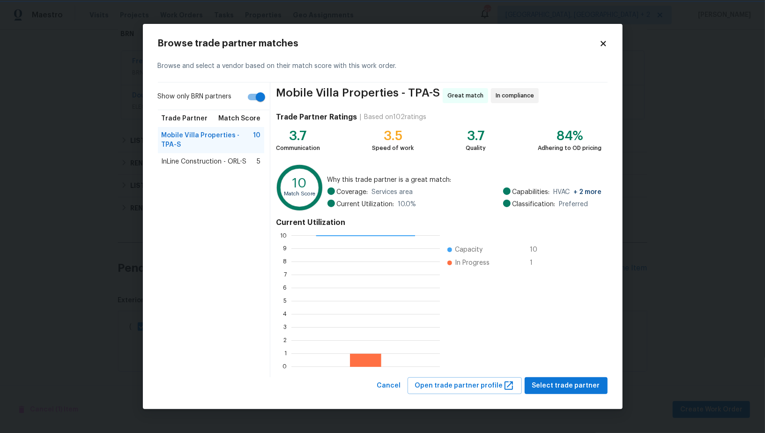
scroll to position [1, 0]
click at [255, 101] on input "Show only BRN partners" at bounding box center [260, 97] width 53 height 18
checkbox input "false"
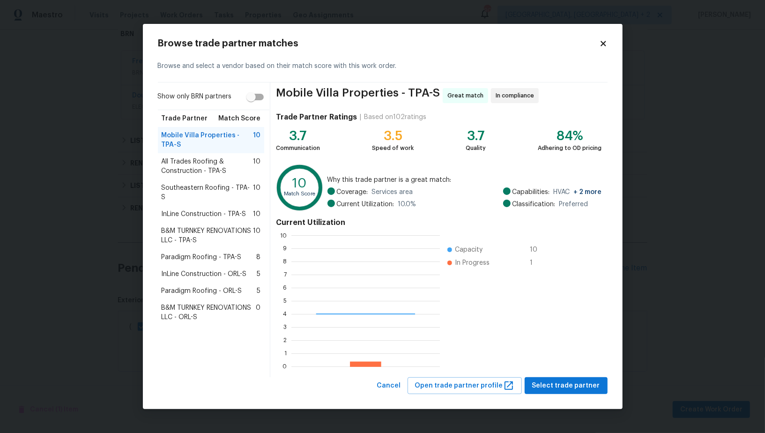
scroll to position [131, 148]
click at [199, 191] on span "Southeastern Roofing - TPA-S" at bounding box center [208, 192] width 92 height 19
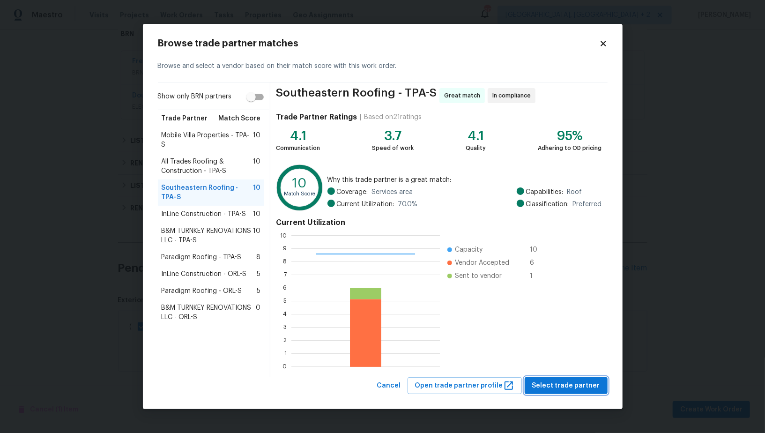
click at [587, 387] on span "Select trade partner" at bounding box center [566, 386] width 68 height 12
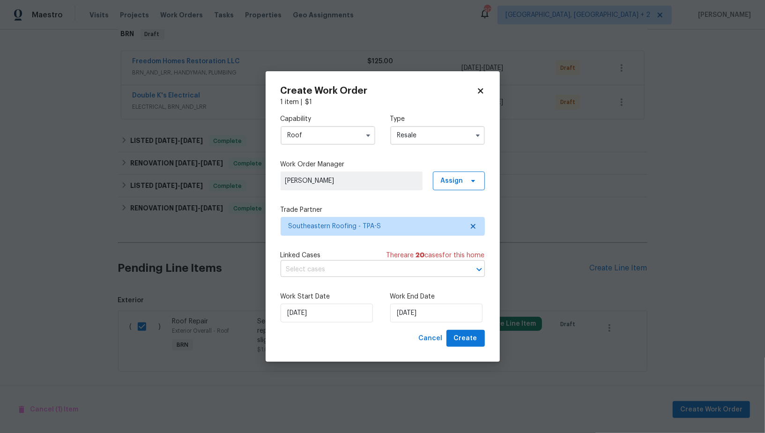
click at [342, 276] on input "text" at bounding box center [370, 269] width 178 height 15
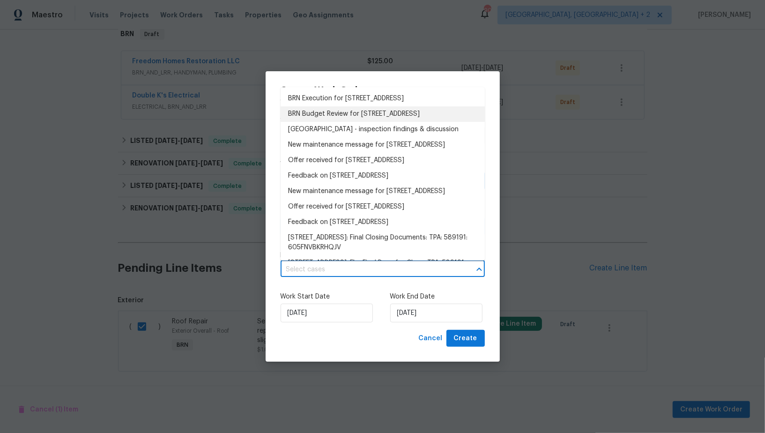
click at [344, 104] on li "BRN Execution for 2715 Golf Heights Cir, Valrico, FL 33596" at bounding box center [383, 98] width 204 height 15
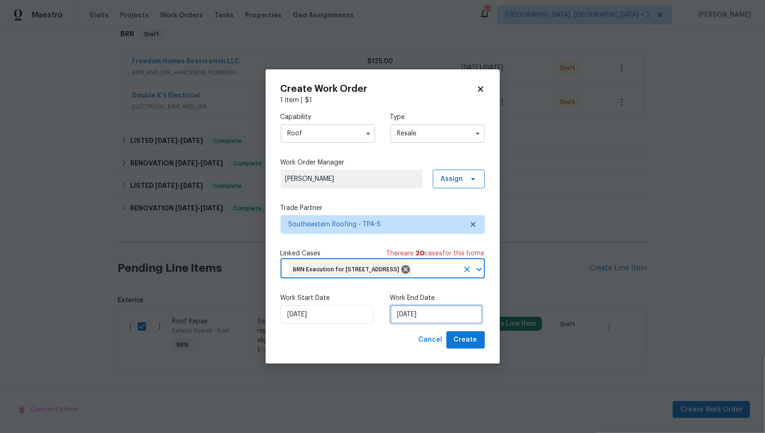
click at [425, 324] on input "02/10/2025" at bounding box center [436, 314] width 92 height 19
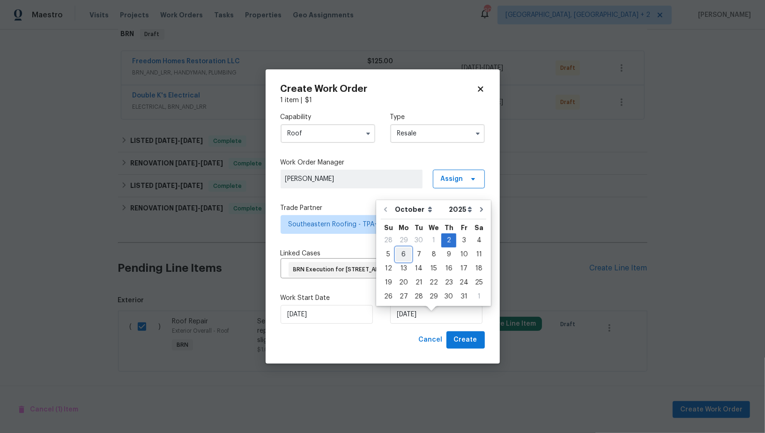
click at [405, 257] on div "6" at bounding box center [403, 254] width 15 height 13
type input "06/10/2025"
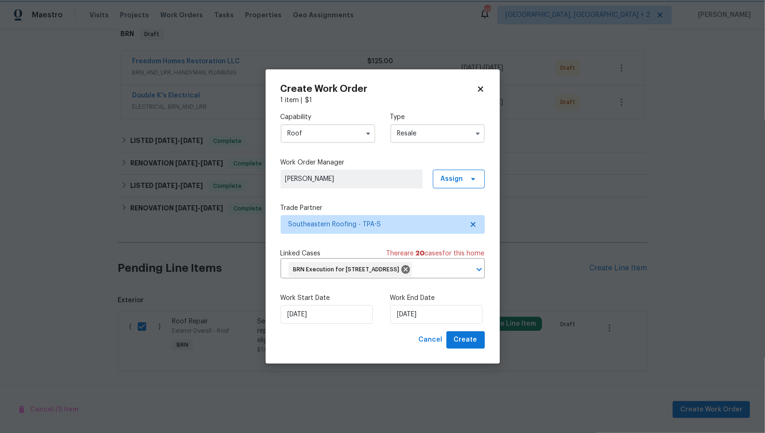
click at [405, 262] on div "BRN Execution for 2715 Golf Heights Cir, Valrico, FL 33596" at bounding box center [350, 269] width 123 height 15
click at [463, 342] on span "Create" at bounding box center [465, 340] width 23 height 12
checkbox input "false"
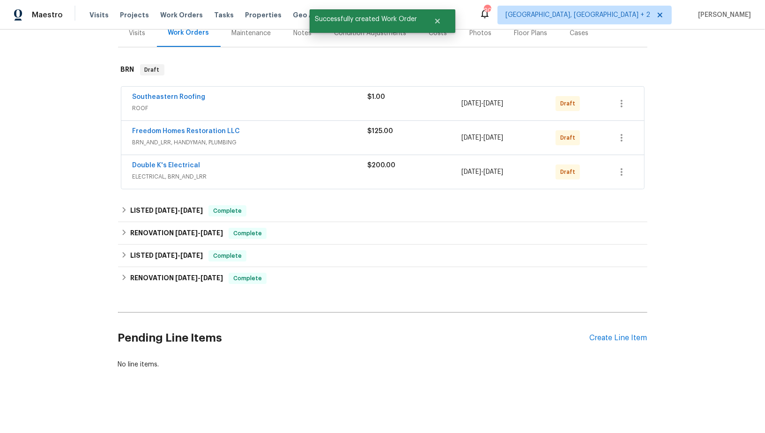
scroll to position [120, 0]
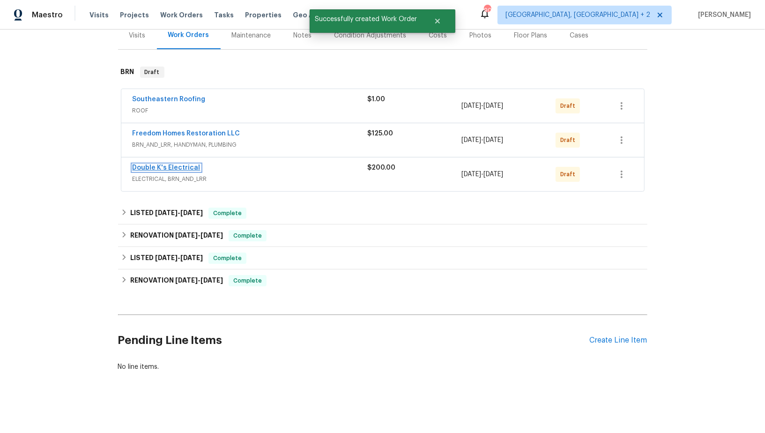
click at [165, 168] on link "Double K's Electrical" at bounding box center [167, 167] width 68 height 7
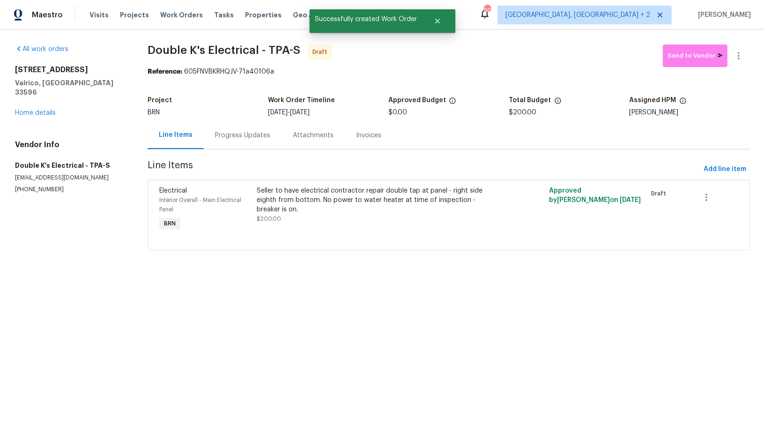
drag, startPoint x: 305, startPoint y: 112, endPoint x: 368, endPoint y: 112, distance: 63.3
click at [368, 112] on div "10/2/2025 - 10/6/2025" at bounding box center [328, 112] width 120 height 7
copy span "[DATE]"
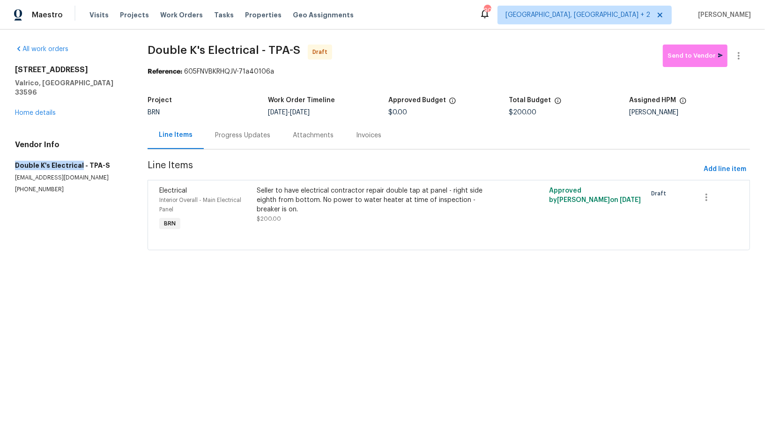
drag, startPoint x: 12, startPoint y: 157, endPoint x: 80, endPoint y: 157, distance: 68.0
click at [80, 156] on div "All work orders 2715 Golf Heights Cir Valrico, FL 33596 Home details Vendor Inf…" at bounding box center [382, 153] width 765 height 247
copy h5 "Double K's Electrical"
click at [243, 131] on div "Progress Updates" at bounding box center [242, 135] width 55 height 9
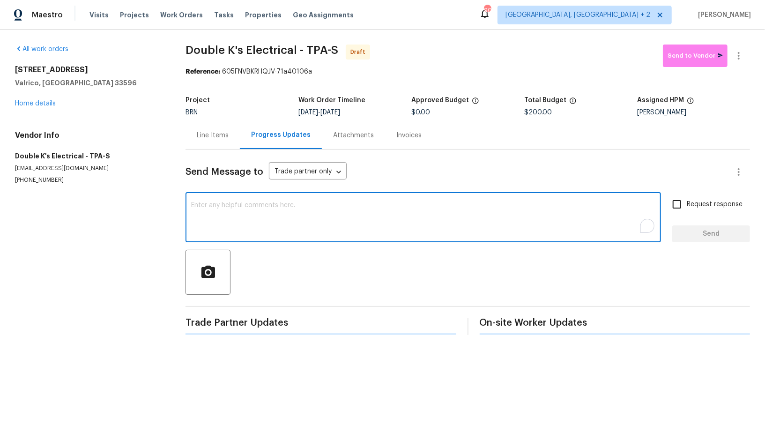
click at [285, 206] on textarea "To enrich screen reader interactions, please activate Accessibility in Grammarl…" at bounding box center [423, 218] width 464 height 33
click at [312, 207] on textarea "To enrich screen reader interactions, please activate Accessibility in Grammarl…" at bounding box center [423, 218] width 464 height 33
paste textarea "Hi, I'm Padmapriya from Opendoor. Just wanted to check if you received the WO f…"
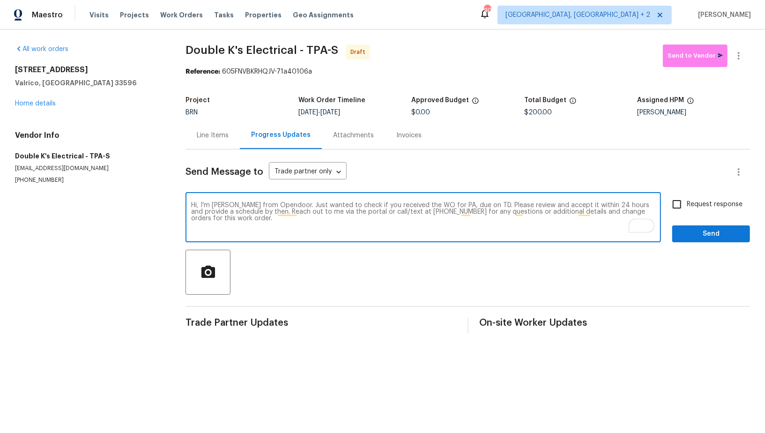
click at [456, 205] on textarea "Hi, I'm Padmapriya from Opendoor. Just wanted to check if you received the WO f…" at bounding box center [423, 218] width 464 height 33
click at [456, 204] on textarea "Hi, I'm Padmapriya from Opendoor. Just wanted to check if you received the WO f…" at bounding box center [423, 218] width 464 height 33
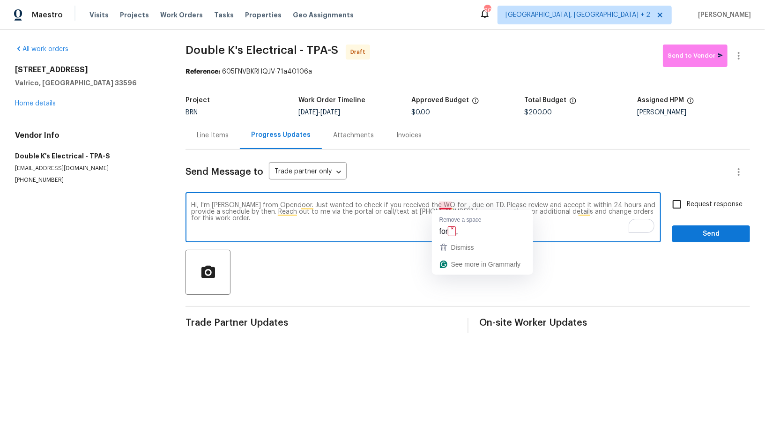
click at [448, 206] on textarea "Hi, I'm Padmapriya from Opendoor. Just wanted to check if you received the WO f…" at bounding box center [423, 218] width 464 height 33
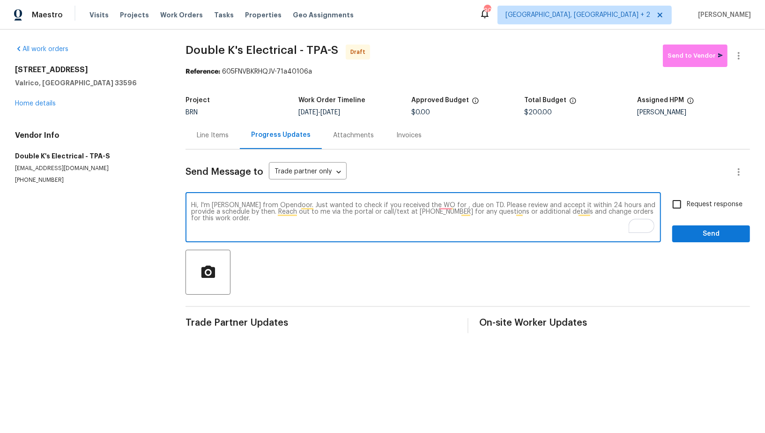
paste textarea "[STREET_ADDRESS]"
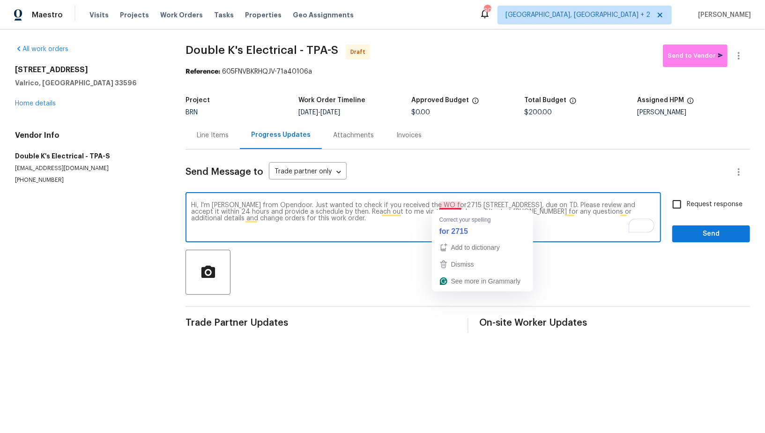
click at [448, 204] on textarea "Hi, I'm Padmapriya from Opendoor. Just wanted to check if you received the WO f…" at bounding box center [423, 218] width 464 height 33
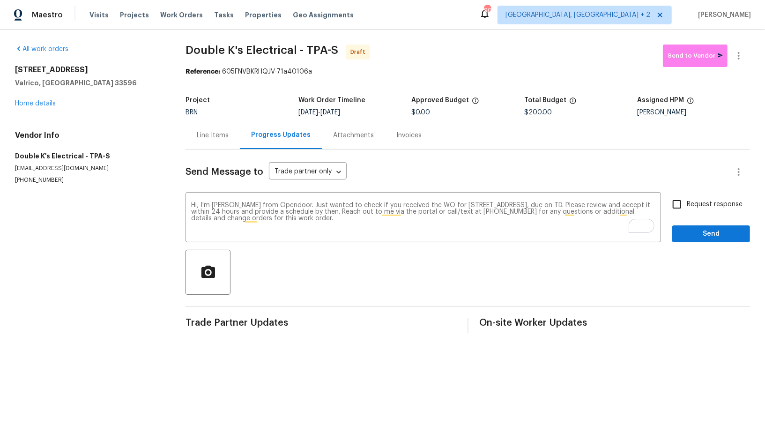
drag, startPoint x: 334, startPoint y: 111, endPoint x: 374, endPoint y: 109, distance: 39.4
click at [374, 110] on div "10/2/2025 - 10/6/2025" at bounding box center [355, 112] width 113 height 7
copy span "[DATE]"
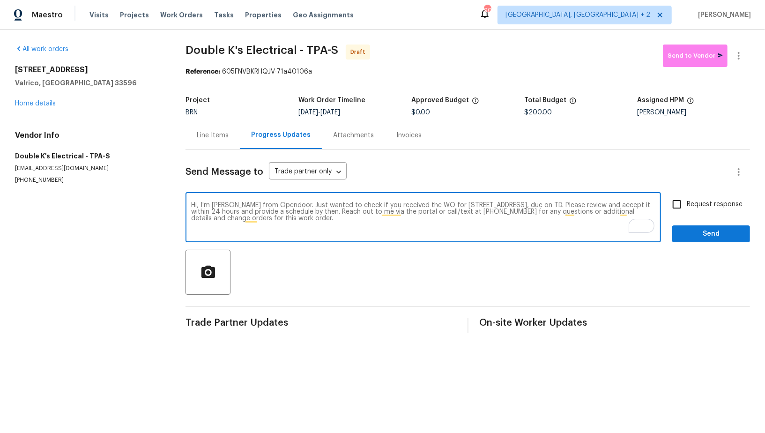
click at [605, 204] on textarea "Hi, I'm Padmapriya from Opendoor. Just wanted to check if you received the WO f…" at bounding box center [423, 218] width 464 height 33
paste textarea "[DATE]"
type textarea "Hi, I'm Padmapriya from Opendoor. Just wanted to check if you received the WO f…"
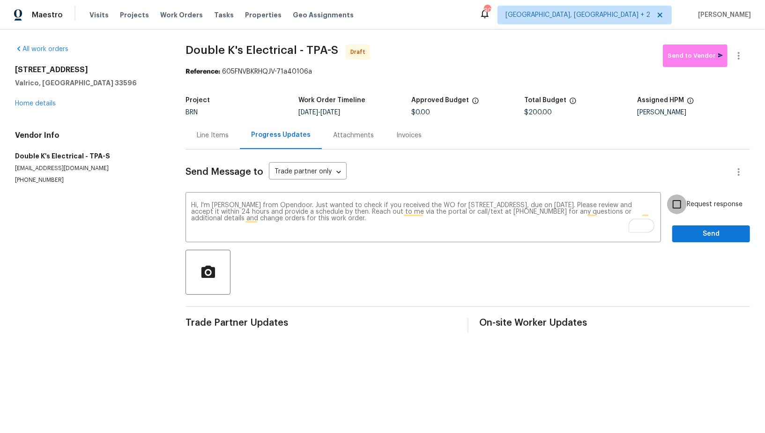
click at [672, 207] on input "Request response" at bounding box center [677, 204] width 20 height 20
checkbox input "true"
click at [701, 233] on span "Send" at bounding box center [711, 234] width 63 height 12
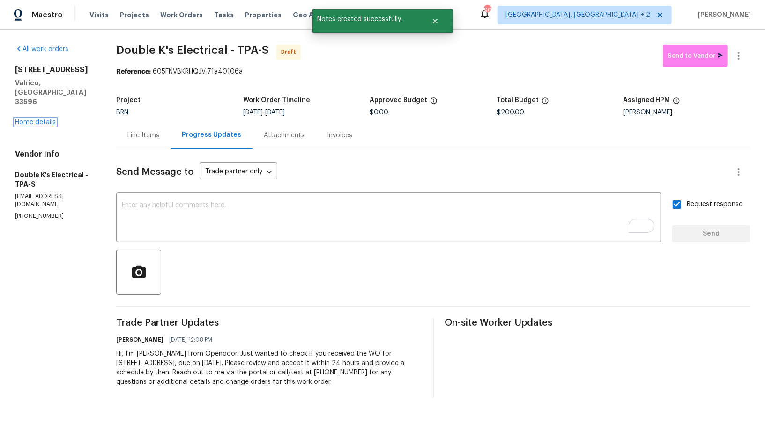
click at [27, 119] on link "Home details" at bounding box center [35, 122] width 41 height 7
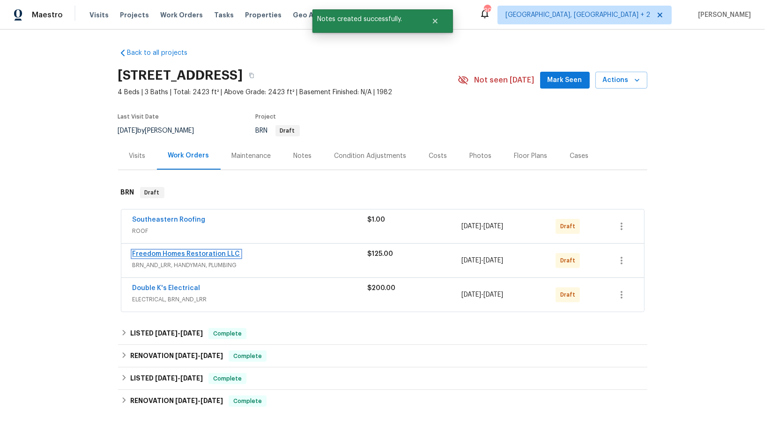
click at [182, 252] on link "Freedom Homes Restoration LLC" at bounding box center [187, 254] width 108 height 7
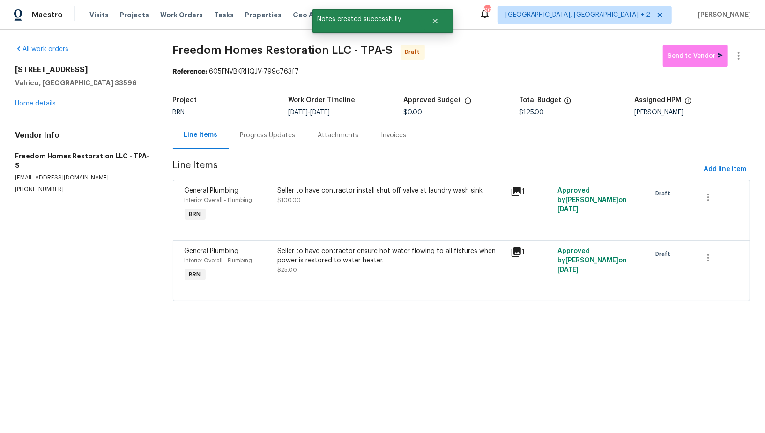
click at [250, 145] on div "Progress Updates" at bounding box center [268, 135] width 78 height 28
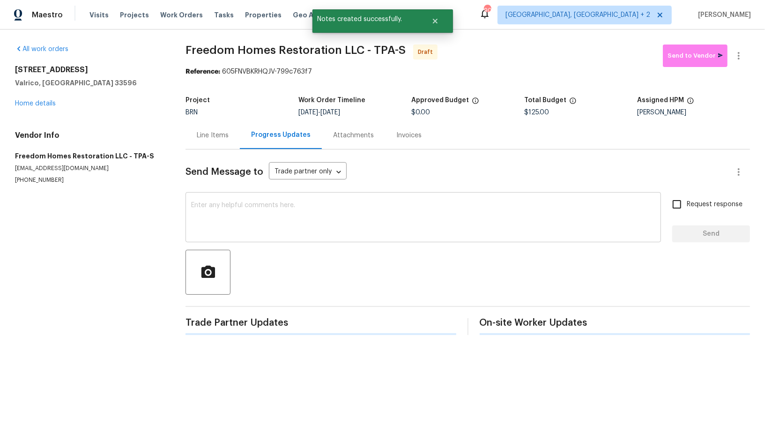
click at [273, 224] on textarea at bounding box center [423, 218] width 464 height 33
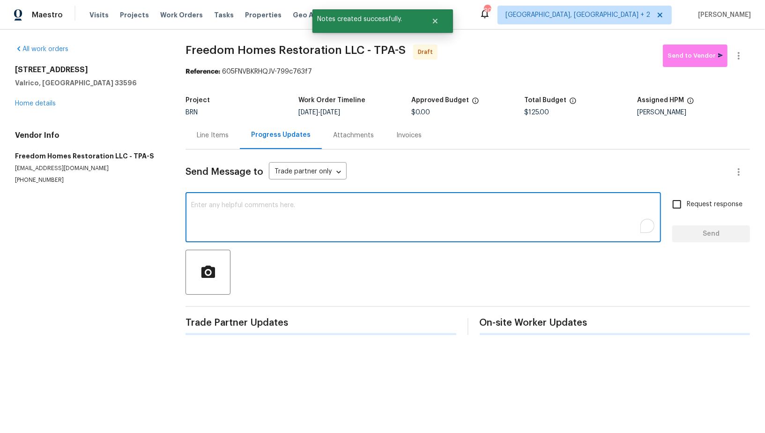
paste textarea "Hi, I'm Padmapriya from Opendoor. Just wanted to check if you received the WO f…"
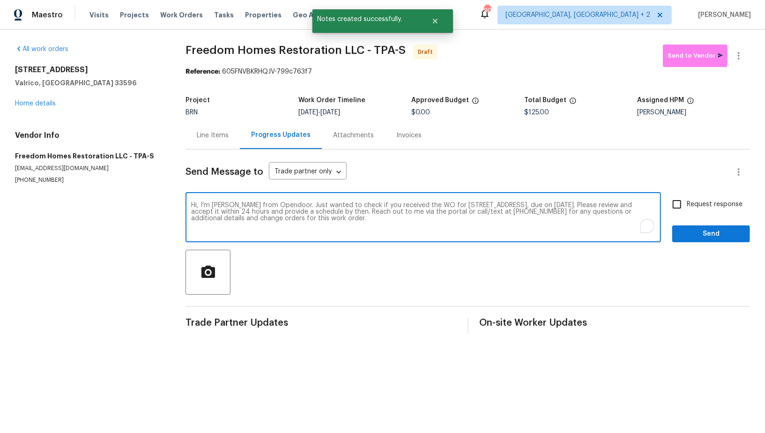
type textarea "Hi, I'm Padmapriya from Opendoor. Just wanted to check if you received the WO f…"
click at [681, 204] on input "Request response" at bounding box center [677, 204] width 20 height 20
checkbox input "true"
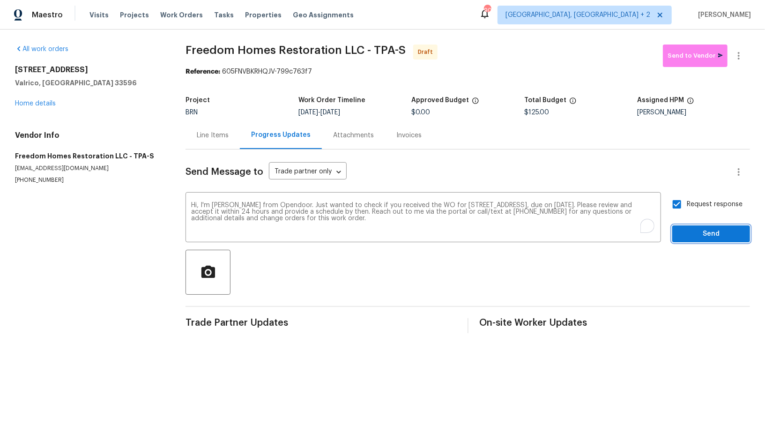
click at [692, 234] on span "Send" at bounding box center [711, 234] width 63 height 12
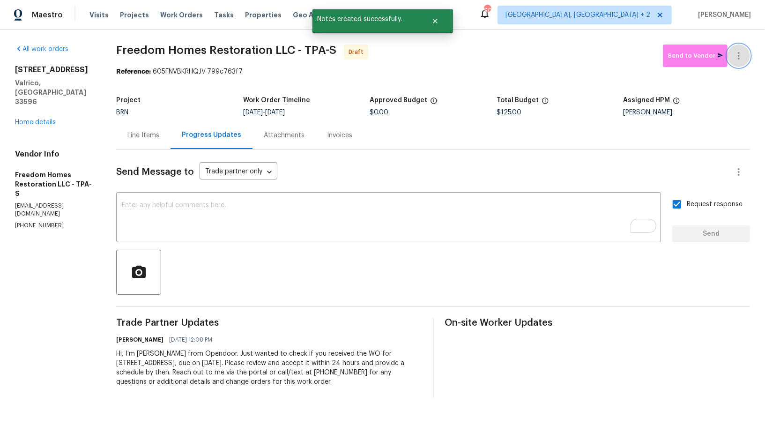
click at [740, 57] on icon "button" at bounding box center [738, 55] width 11 height 11
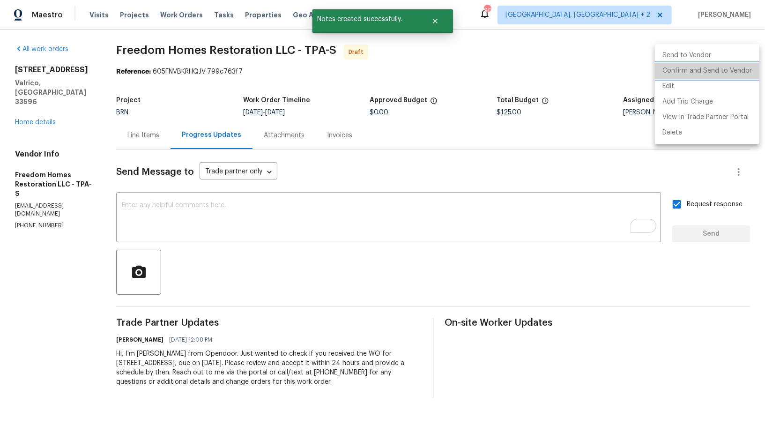
click at [730, 67] on li "Confirm and Send to Vendor" at bounding box center [707, 70] width 105 height 15
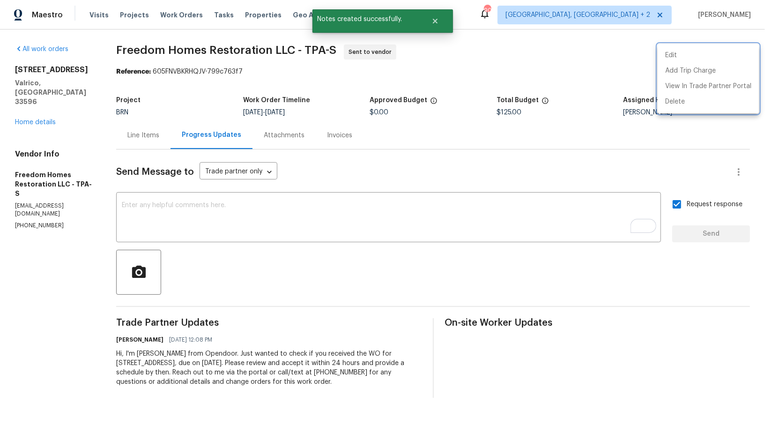
click at [131, 132] on div at bounding box center [382, 216] width 765 height 433
click at [131, 132] on div "Line Items" at bounding box center [143, 135] width 32 height 9
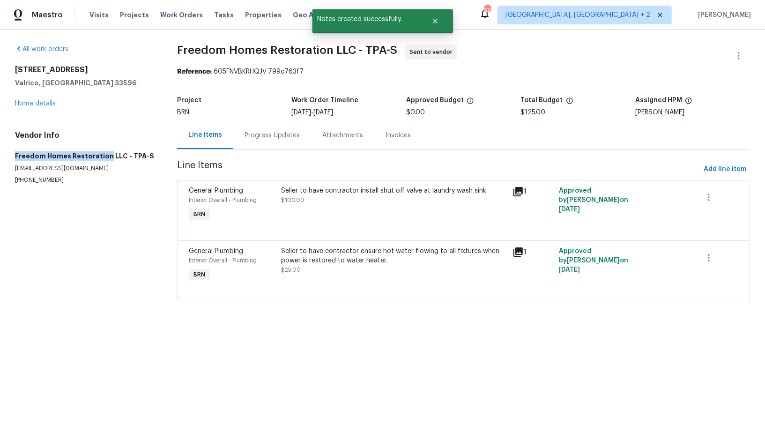
drag, startPoint x: 16, startPoint y: 157, endPoint x: 104, endPoint y: 156, distance: 87.6
click at [104, 156] on h5 "Freedom Homes Restoration LLC - TPA-S" at bounding box center [85, 155] width 140 height 9
copy h5 "Freedom Homes Restoration"
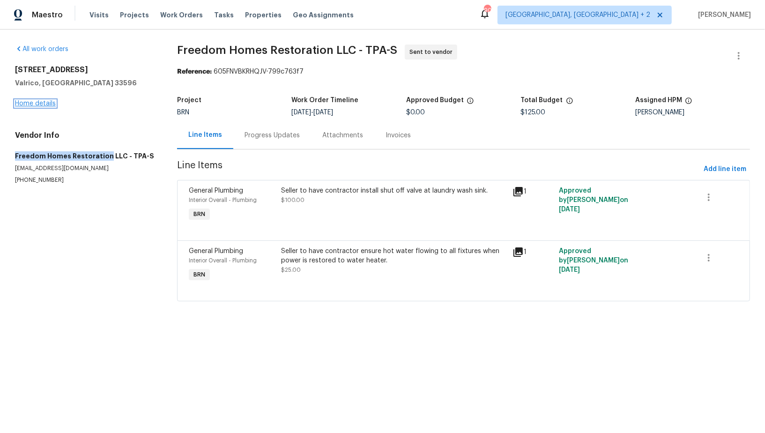
click at [38, 102] on link "Home details" at bounding box center [35, 103] width 41 height 7
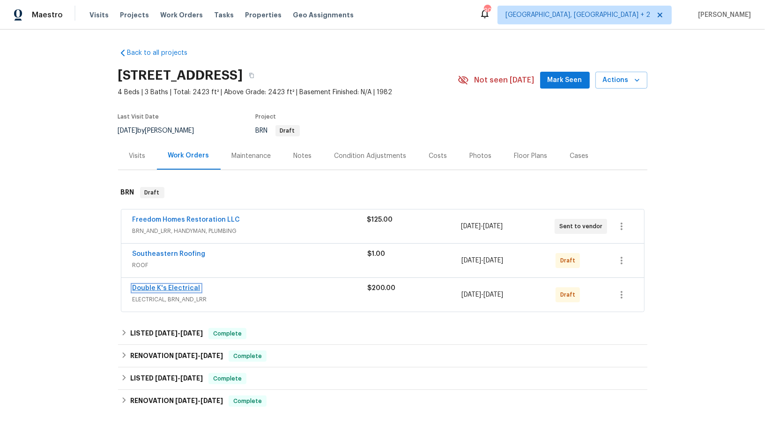
click at [172, 285] on link "Double K's Electrical" at bounding box center [167, 288] width 68 height 7
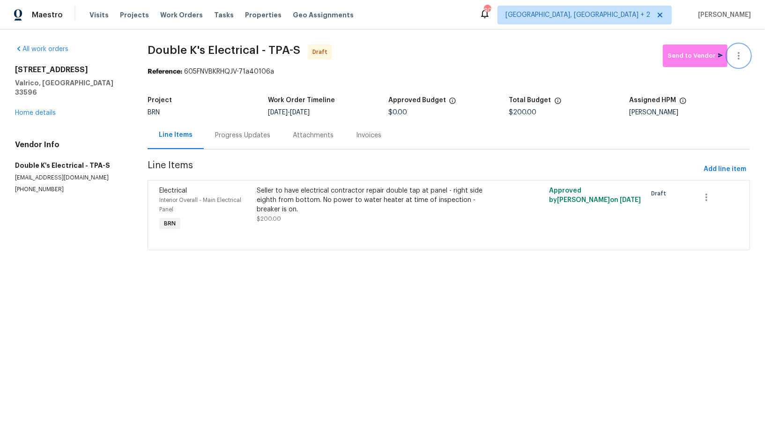
click at [745, 57] on button "button" at bounding box center [739, 56] width 22 height 22
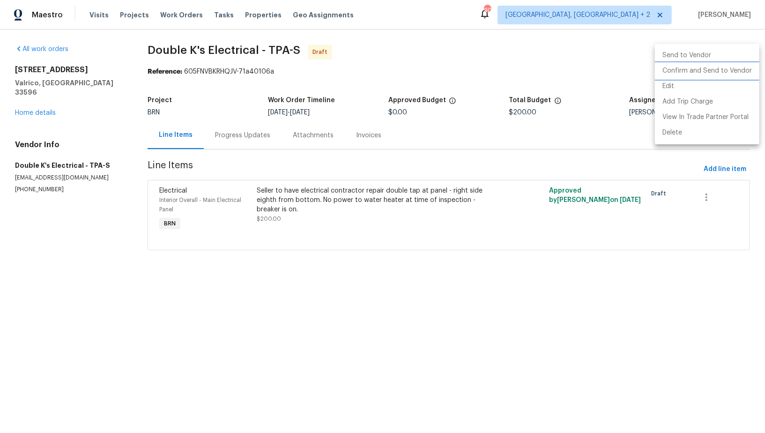
click at [729, 69] on li "Confirm and Send to Vendor" at bounding box center [707, 70] width 105 height 15
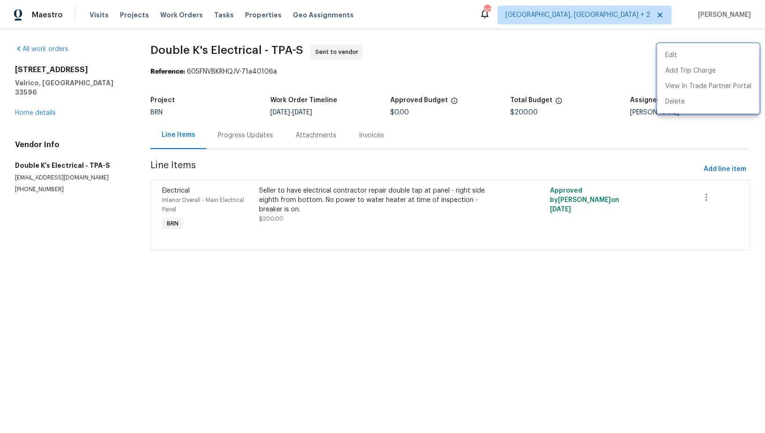
click at [248, 138] on div at bounding box center [382, 216] width 765 height 433
click at [248, 138] on div "Progress Updates" at bounding box center [245, 135] width 55 height 9
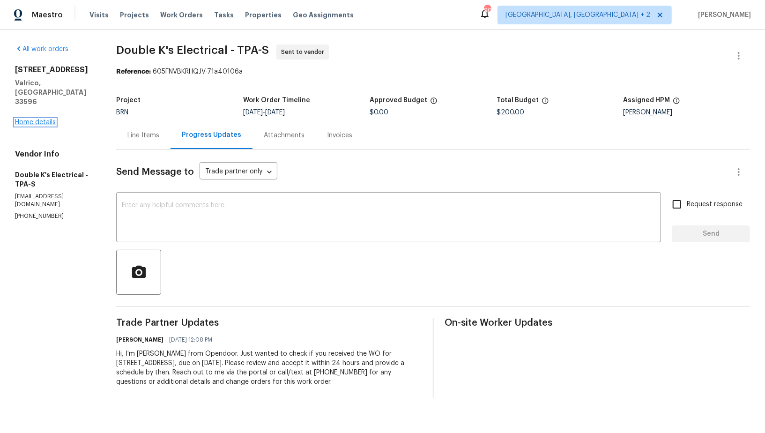
click at [23, 119] on link "Home details" at bounding box center [35, 122] width 41 height 7
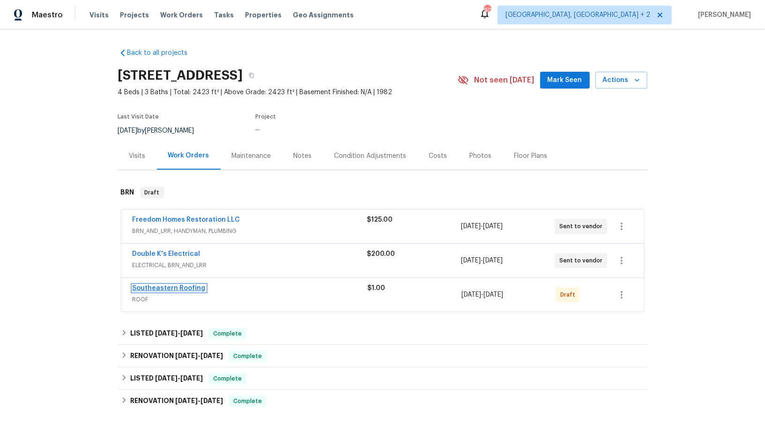
click at [164, 285] on link "Southeastern Roofing" at bounding box center [169, 288] width 73 height 7
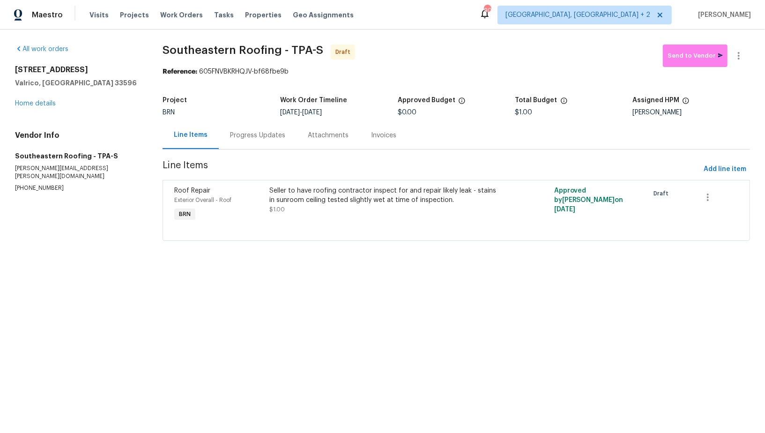
click at [253, 142] on div "Progress Updates" at bounding box center [258, 135] width 78 height 28
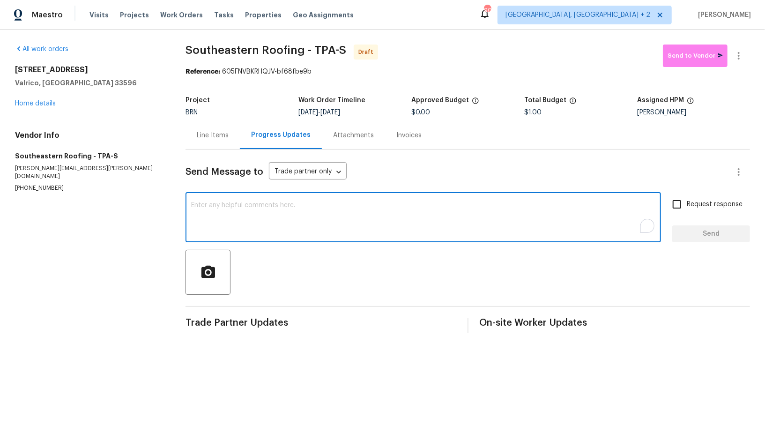
click at [236, 228] on textarea "To enrich screen reader interactions, please activate Accessibility in Grammarl…" at bounding box center [423, 218] width 464 height 33
type textarea "Hello, You have completed roof replacement for this property on 8/6/2025 but at…"
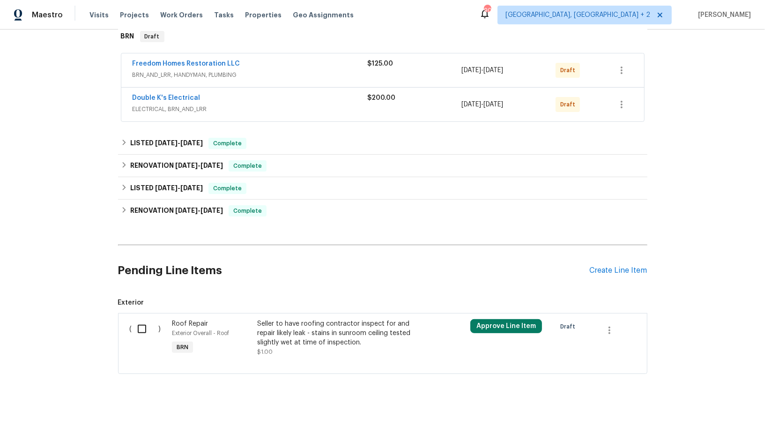
scroll to position [158, 0]
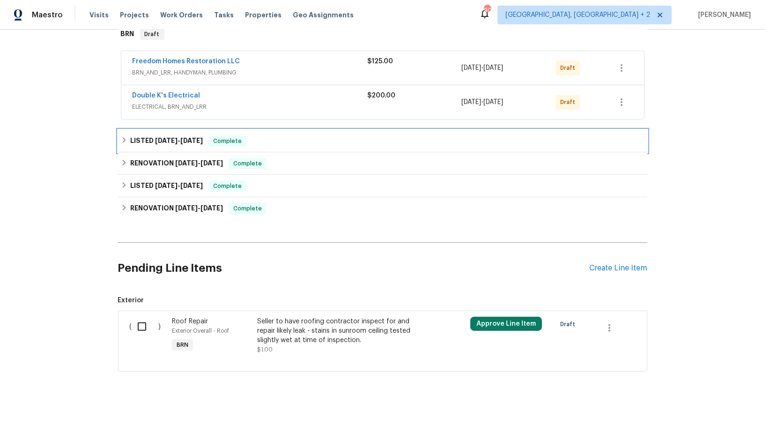
click at [135, 137] on h6 "LISTED [DATE] - [DATE]" at bounding box center [166, 140] width 73 height 11
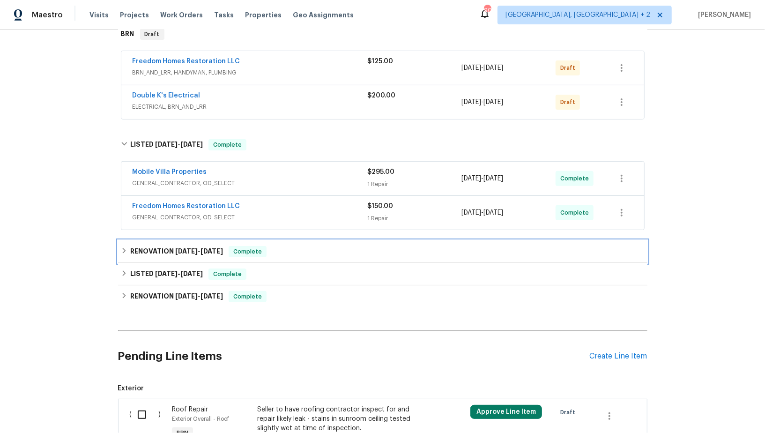
click at [134, 241] on div "RENOVATION [DATE] - [DATE] Complete" at bounding box center [383, 251] width 530 height 22
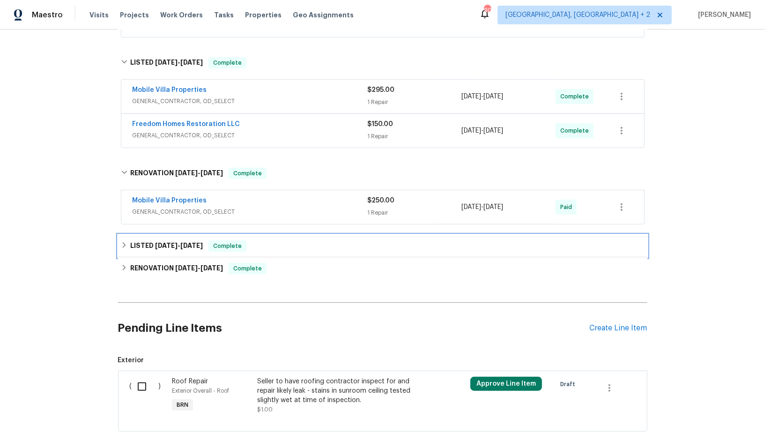
click at [132, 253] on div "LISTED 7/29/25 - 8/27/25 Complete" at bounding box center [383, 246] width 530 height 22
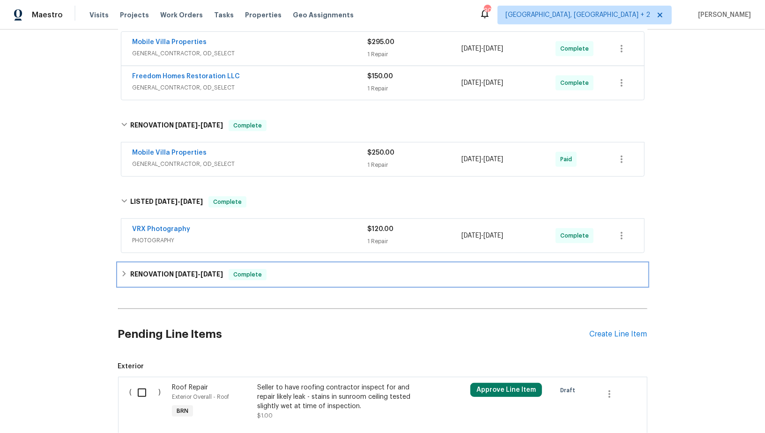
click at [133, 275] on h6 "RENOVATION 7/28/25 - 8/6/25" at bounding box center [176, 274] width 93 height 11
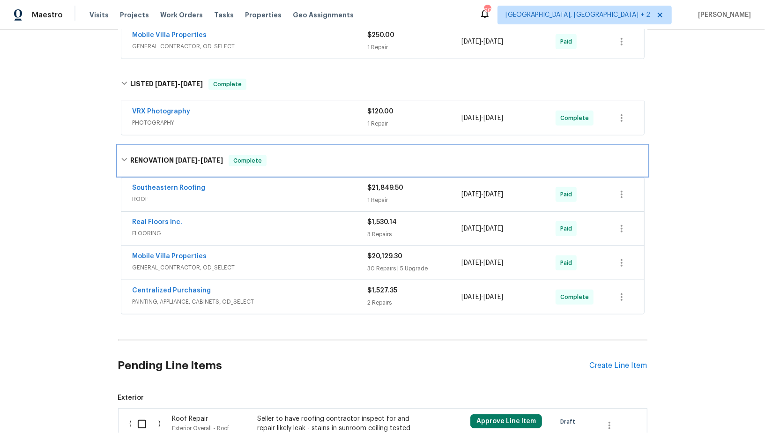
scroll to position [416, 0]
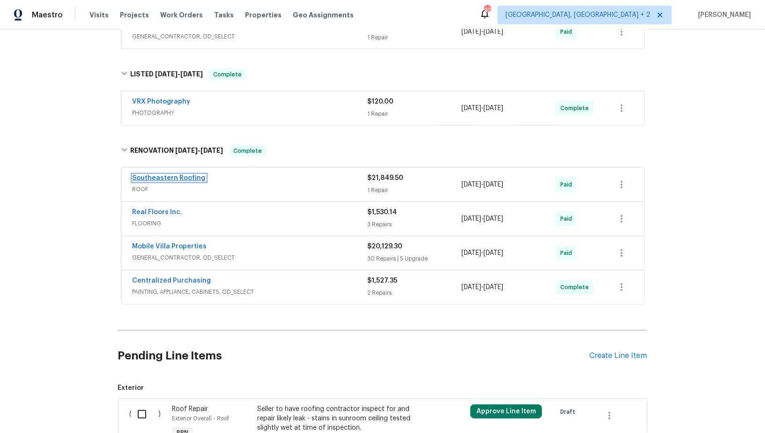
click at [163, 177] on link "Southeastern Roofing" at bounding box center [169, 178] width 73 height 7
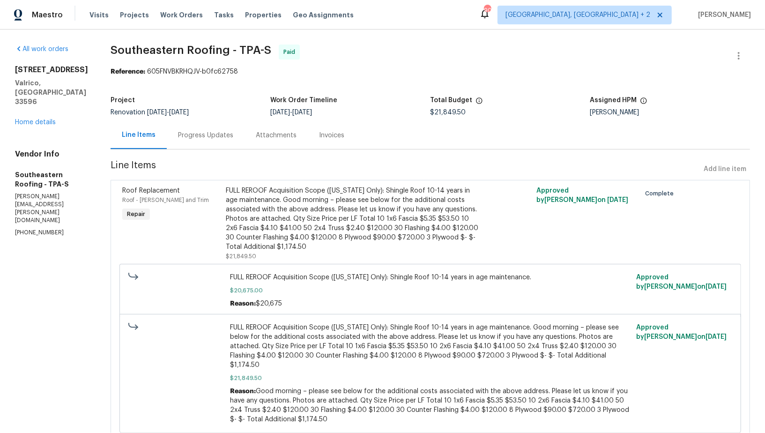
scroll to position [15, 0]
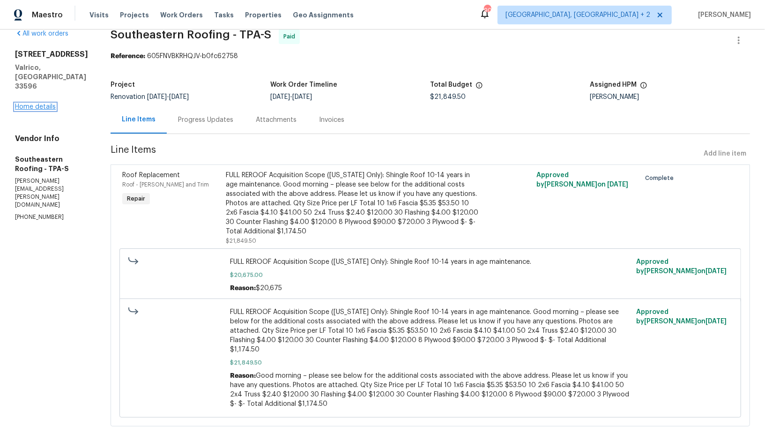
click at [26, 106] on link "Home details" at bounding box center [35, 107] width 41 height 7
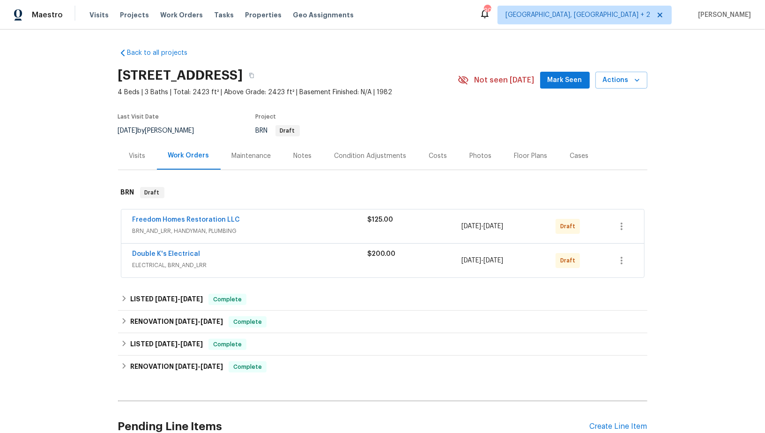
scroll to position [158, 0]
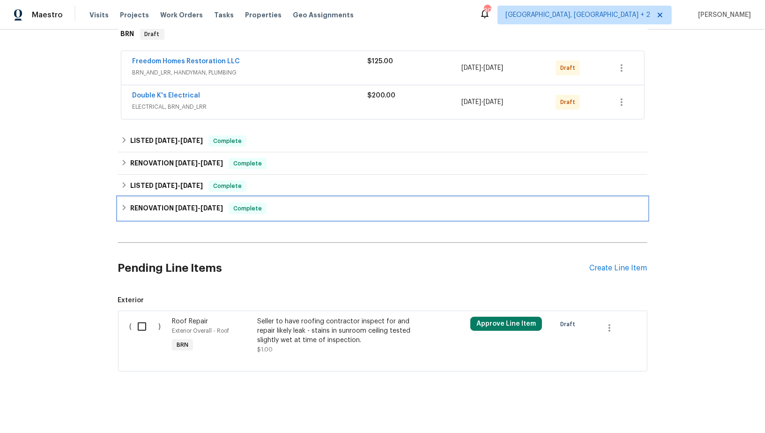
click at [130, 207] on h6 "RENOVATION 7/28/25 - 8/6/25" at bounding box center [176, 208] width 93 height 11
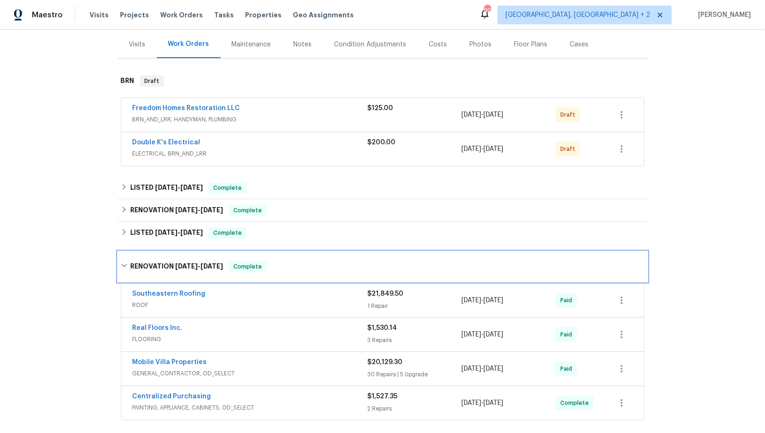
scroll to position [22, 0]
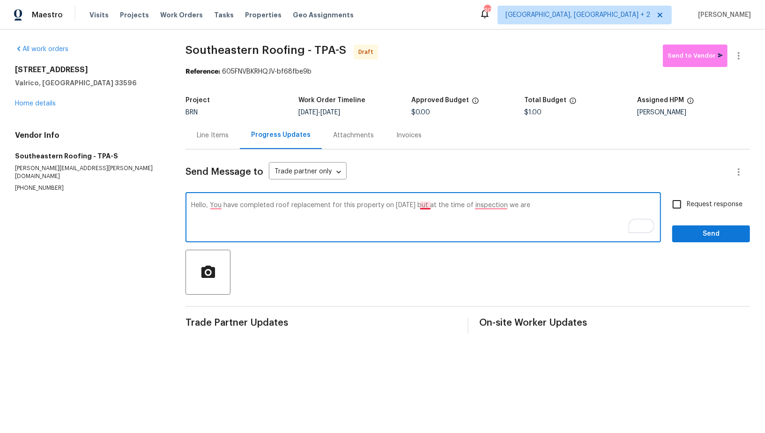
click at [426, 206] on textarea "Hello, You have completed roof replacement for this property on [DATE] but at t…" at bounding box center [423, 218] width 464 height 33
drag, startPoint x: 433, startPoint y: 208, endPoint x: 590, endPoint y: 213, distance: 158.0
click at [591, 213] on textarea "Hello, You have completed roof replacement for this property on [DATE], but at …" at bounding box center [423, 218] width 464 height 33
click at [552, 210] on textarea "Hello, You have completed roof replacement for this property on [DATE], but at …" at bounding box center [423, 218] width 464 height 33
drag, startPoint x: 510, startPoint y: 206, endPoint x: 589, endPoint y: 208, distance: 78.3
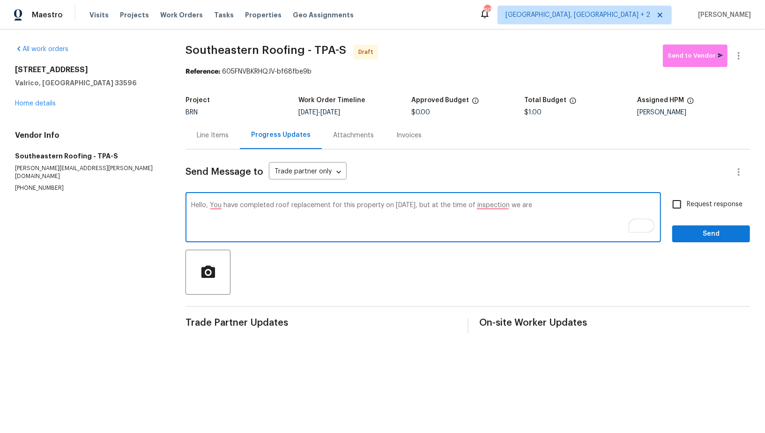
click at [589, 208] on textarea "Hello, You have completed roof replacement for this property on [DATE], but at …" at bounding box center [423, 218] width 464 height 33
paste textarea "repair likely leak - stains in sunroom ceiling tested slightly wet at time of i…"
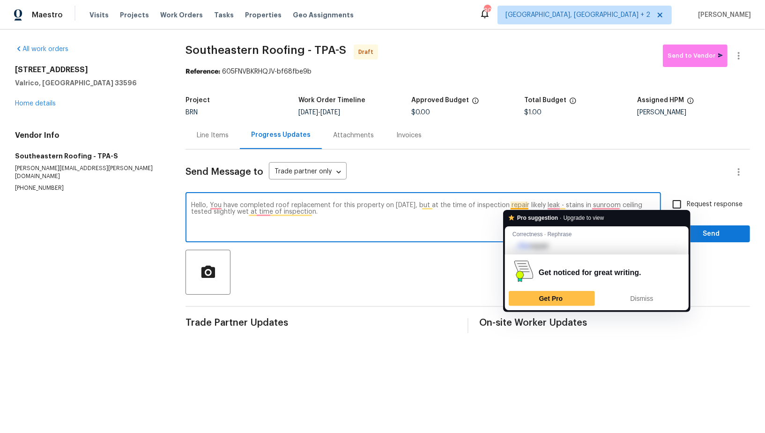
click at [518, 209] on textarea "Hello, You have completed roof replacement for this property on [DATE], but at …" at bounding box center [423, 218] width 464 height 33
drag, startPoint x: 564, startPoint y: 205, endPoint x: 512, endPoint y: 206, distance: 52.0
click at [512, 206] on textarea "Hello, You have completed roof replacement for this property on 8/6/2025, but a…" at bounding box center [423, 218] width 464 height 33
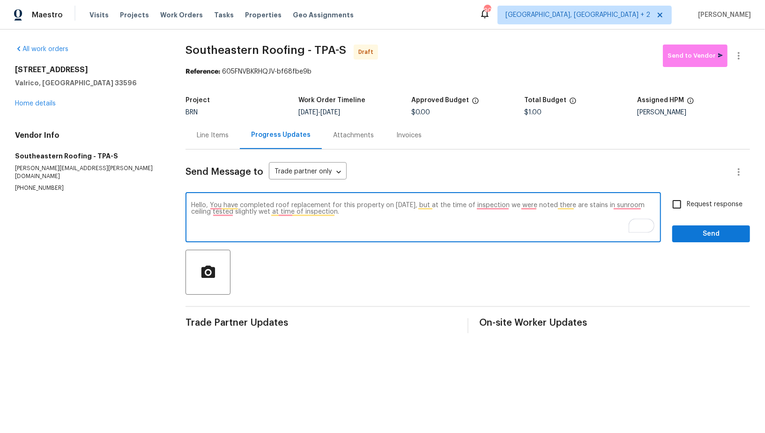
click at [598, 204] on textarea "Hello, You have completed roof replacement for this property on 8/6/2025, but a…" at bounding box center [423, 218] width 464 height 33
click at [627, 205] on textarea "Hello, You have completed roof replacement for this property on 8/6/2025, but a…" at bounding box center [423, 218] width 464 height 33
click at [201, 215] on textarea "Hello, You have completed roof replacement for this property on 8/6/2025, but a…" at bounding box center [423, 218] width 464 height 33
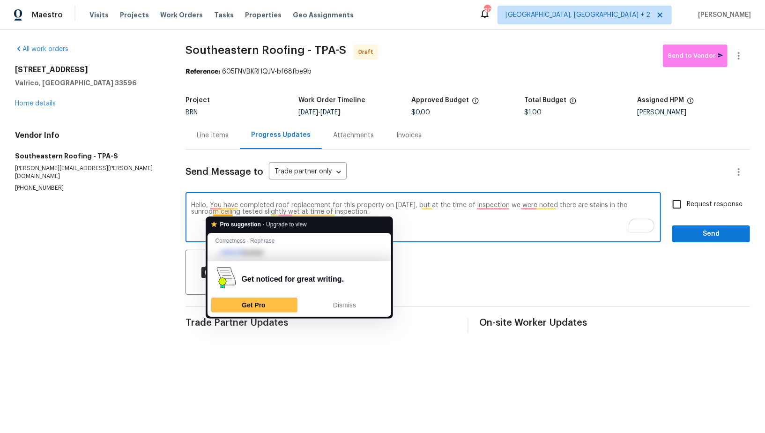
click at [212, 212] on textarea "Hello, You have completed roof replacement for this property on 8/6/2025, but a…" at bounding box center [423, 218] width 464 height 33
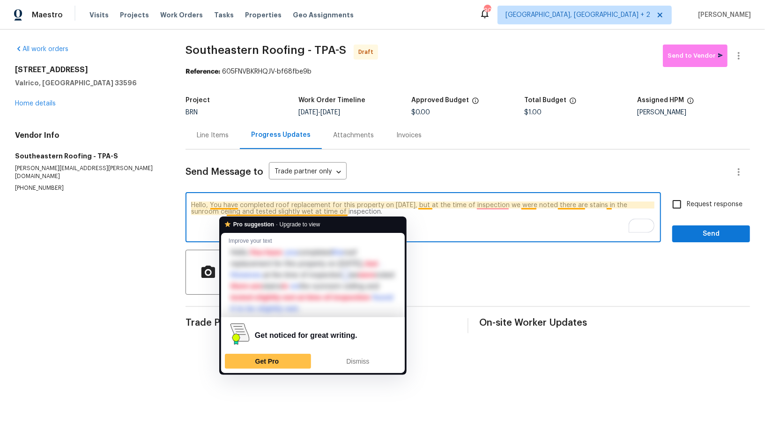
drag, startPoint x: 283, startPoint y: 212, endPoint x: 394, endPoint y: 216, distance: 111.1
click at [394, 216] on textarea "Hello, You have completed roof replacement for this property on 8/6/2025, but a…" at bounding box center [423, 218] width 464 height 33
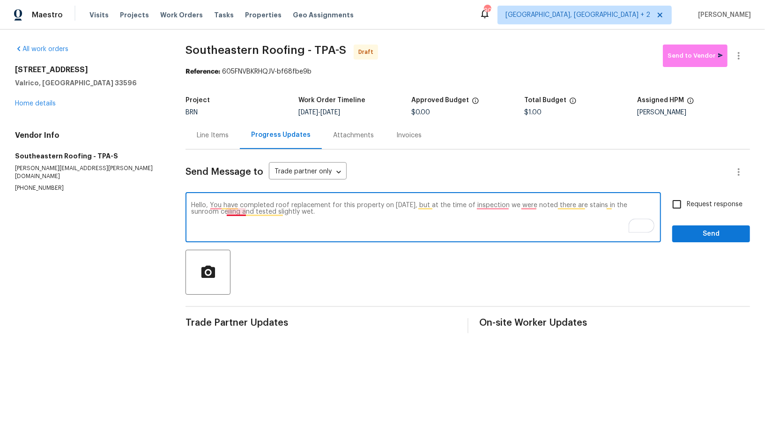
click at [238, 210] on textarea "Hello, You have completed roof replacement for this property on 8/6/2025, but a…" at bounding box center [423, 218] width 464 height 33
click at [298, 216] on textarea "Hello, You have completed roof replacement for this property on 8/6/2025, but a…" at bounding box center [423, 218] width 464 height 33
click at [215, 209] on textarea "Hello, You have completed roof replacement for this property on 8/6/2025, but a…" at bounding box center [423, 218] width 464 height 33
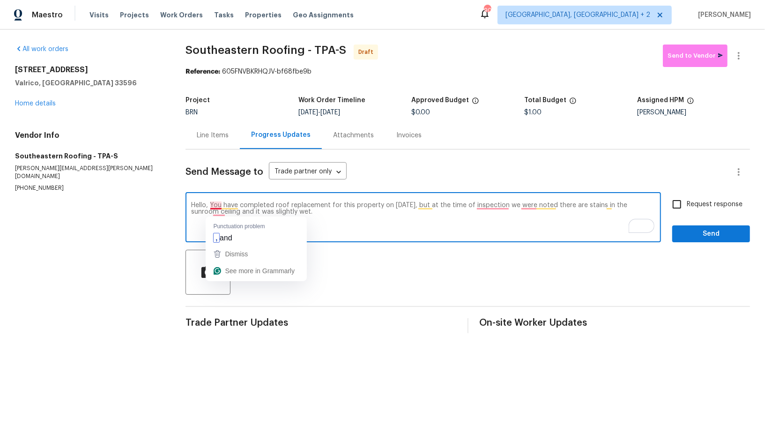
click at [215, 203] on textarea "Hello, You have completed roof replacement for this property on 8/6/2025, but a…" at bounding box center [423, 218] width 464 height 33
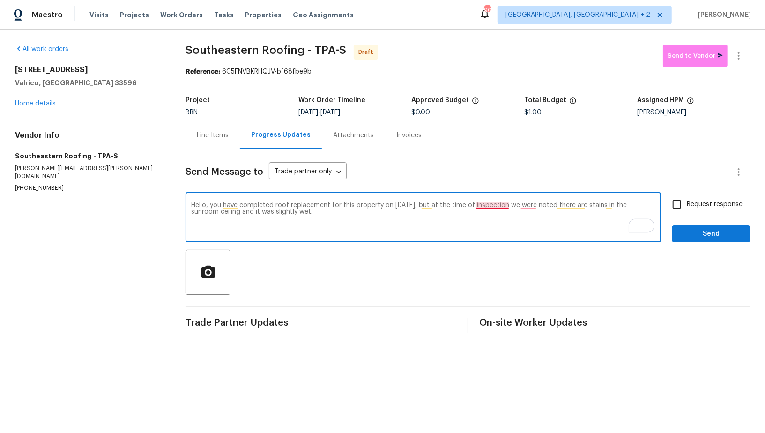
click at [490, 206] on textarea "Hello, you have completed roof replacement for this property on 8/6/2025, but a…" at bounding box center [423, 218] width 464 height 33
click at [529, 208] on textarea "Hello, you have completed roof replacement for this property on 8/6/2025, but a…" at bounding box center [423, 218] width 464 height 33
click at [532, 205] on textarea "Hello, you have completed roof replacement for this property on 8/6/2025, but a…" at bounding box center [423, 218] width 464 height 33
click at [548, 217] on textarea "Hello, you have completed roof replacement for this property on 8/6/2025, but a…" at bounding box center [423, 218] width 464 height 33
click at [213, 213] on textarea "Hello, you have completed roof replacement for this property on 8/6/2025, but a…" at bounding box center [423, 218] width 464 height 33
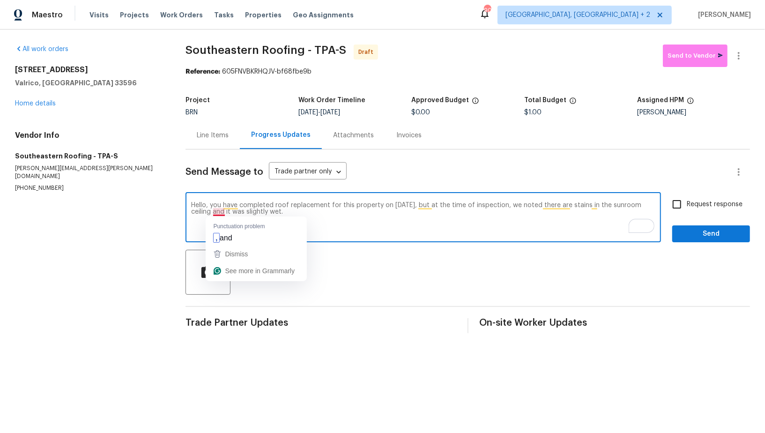
click at [216, 213] on textarea "Hello, you have completed roof replacement for this property on 8/6/2025, but a…" at bounding box center [423, 218] width 464 height 33
click at [298, 212] on textarea "Hello, you have completed roof replacement for this property on 8/6/2025, but a…" at bounding box center [423, 218] width 464 height 33
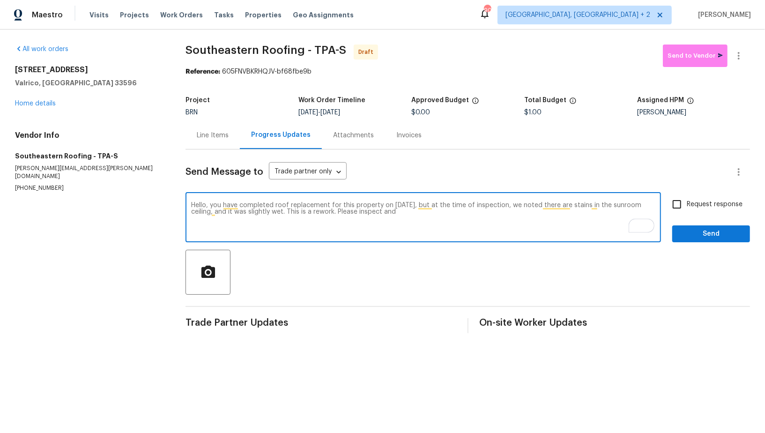
paste textarea "and repair likely leak"
click at [411, 212] on textarea "Hello, you have completed roof replacement for this property on 8/6/2025, but a…" at bounding box center [423, 218] width 464 height 33
click at [426, 213] on textarea "Hello, you have completed roof replacement for this property on 8/6/2025, but a…" at bounding box center [423, 218] width 464 height 33
click at [425, 213] on textarea "Hello, you have completed roof replacement for this property on 8/6/2025, but a…" at bounding box center [423, 218] width 464 height 33
click at [432, 211] on textarea "Hello, you have completed roof replacement for this property on 8/6/2025, but a…" at bounding box center [423, 218] width 464 height 33
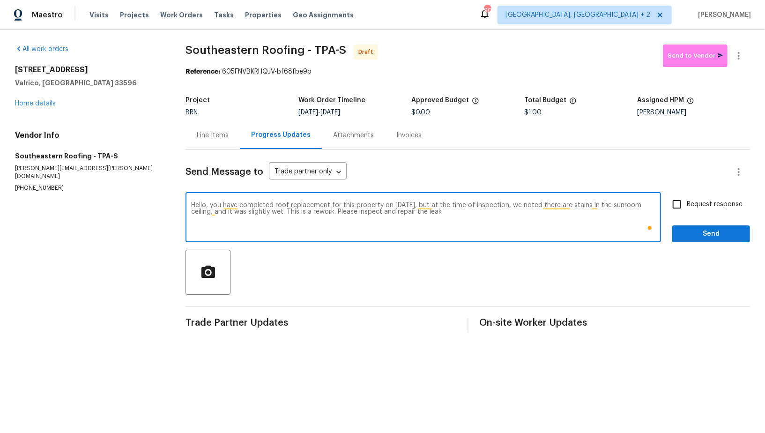
click at [458, 213] on textarea "Hello, you have completed roof replacement for this property on 8/6/2025, but a…" at bounding box center [423, 218] width 464 height 33
paste textarea "Reach out to me via the portal or call/text at 650-800-9524 for any questions o…"
type textarea "Hello, you have completed roof replacement for this property on 8/6/2025, but a…"
click at [692, 202] on span "Request response" at bounding box center [715, 205] width 56 height 10
click at [687, 202] on input "Request response" at bounding box center [677, 204] width 20 height 20
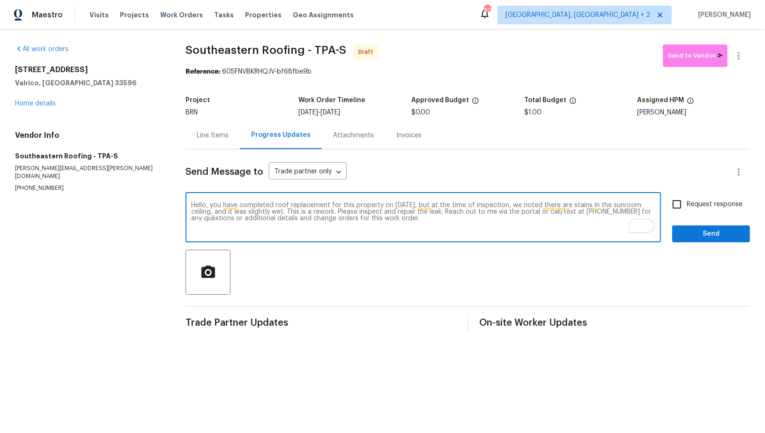
checkbox input "true"
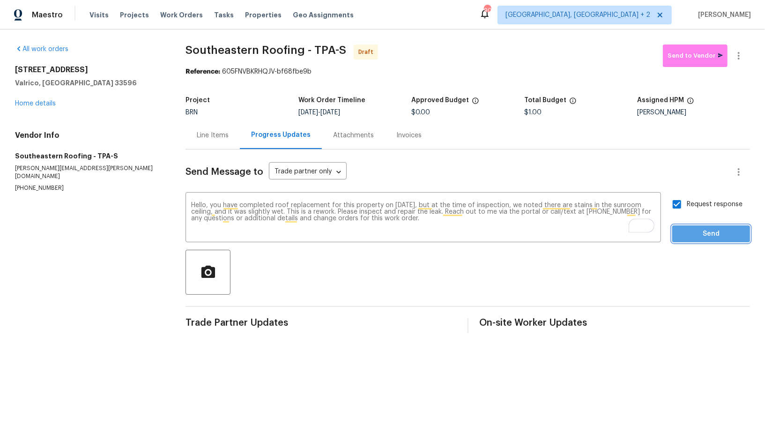
click at [695, 232] on span "Send" at bounding box center [711, 234] width 63 height 12
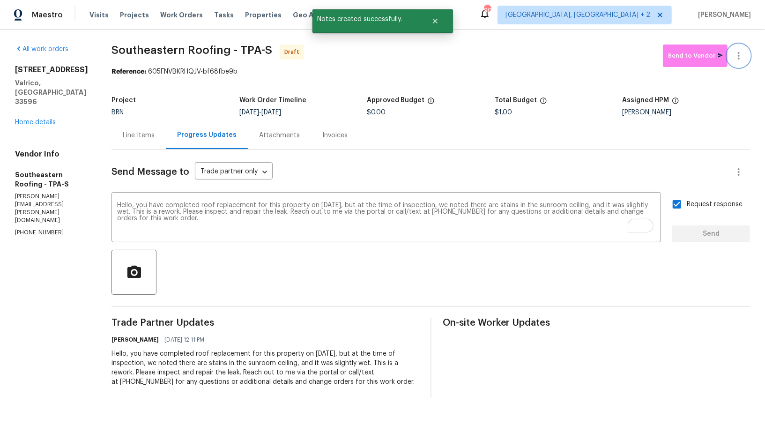
click at [739, 52] on icon "button" at bounding box center [739, 55] width 2 height 7
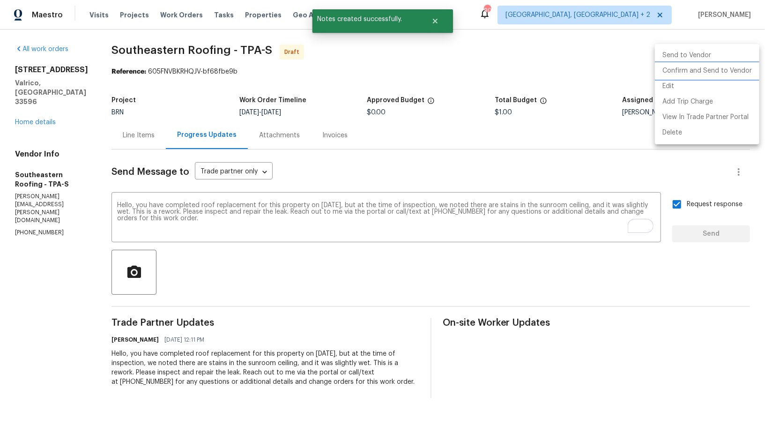
click at [731, 74] on li "Confirm and Send to Vendor" at bounding box center [707, 70] width 105 height 15
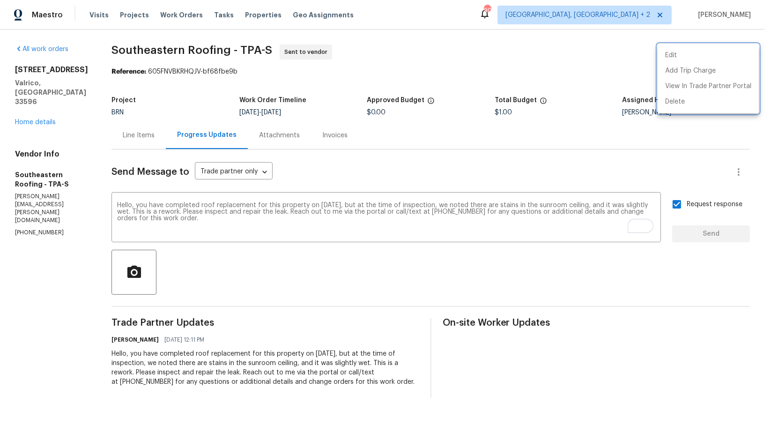
click at [128, 142] on div at bounding box center [382, 216] width 765 height 433
click at [131, 140] on div "Line Items" at bounding box center [139, 135] width 32 height 9
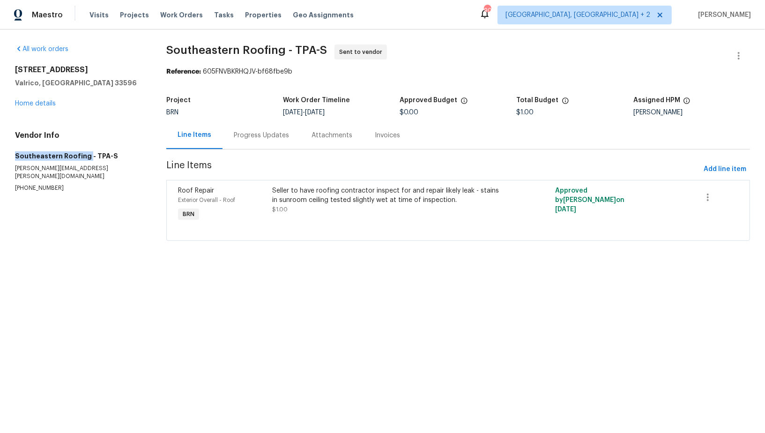
drag, startPoint x: 7, startPoint y: 154, endPoint x: 84, endPoint y: 156, distance: 77.8
click at [85, 156] on div "All work orders 2715 Golf Heights Cir Valrico, FL 33596 Home details Vendor Inf…" at bounding box center [382, 149] width 765 height 238
copy h5 "Southeastern Roofing"
click at [43, 149] on div "Vendor Info Southeastern Roofing - TPA-S gloria@seroof.com (844) 473-7663" at bounding box center [79, 161] width 129 height 61
drag, startPoint x: 3, startPoint y: 149, endPoint x: 85, endPoint y: 153, distance: 82.1
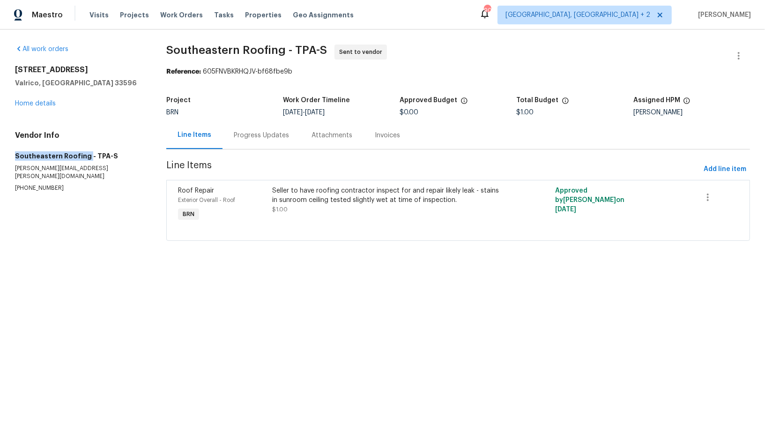
click at [85, 153] on div "All work orders 2715 Golf Heights Cir Valrico, FL 33596 Home details Vendor Inf…" at bounding box center [382, 149] width 765 height 238
copy h5 "Southeastern Roofing"
click at [36, 98] on div "2715 Golf Heights Cir Valrico, FL 33596 Home details" at bounding box center [79, 86] width 129 height 43
click at [36, 104] on link "Home details" at bounding box center [35, 103] width 41 height 7
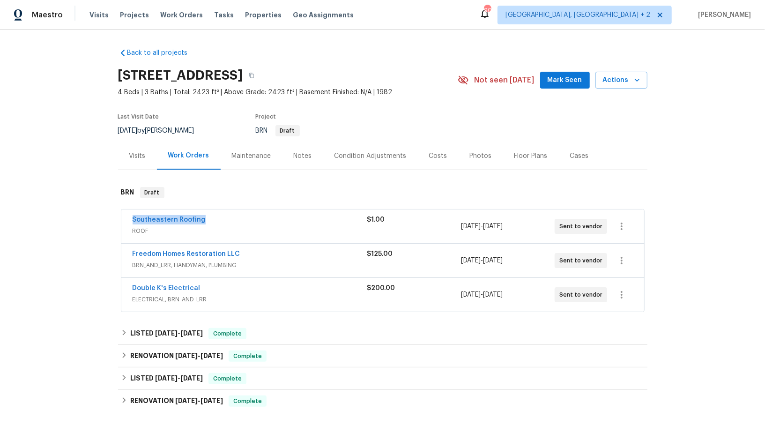
drag, startPoint x: 213, startPoint y: 221, endPoint x: 128, endPoint y: 221, distance: 85.3
click at [128, 221] on div "Southeastern Roofing ROOF $1.00 10/2/2025 - 10/6/2025 Sent to vendor" at bounding box center [382, 226] width 523 height 34
copy link "Southeastern Roofing"
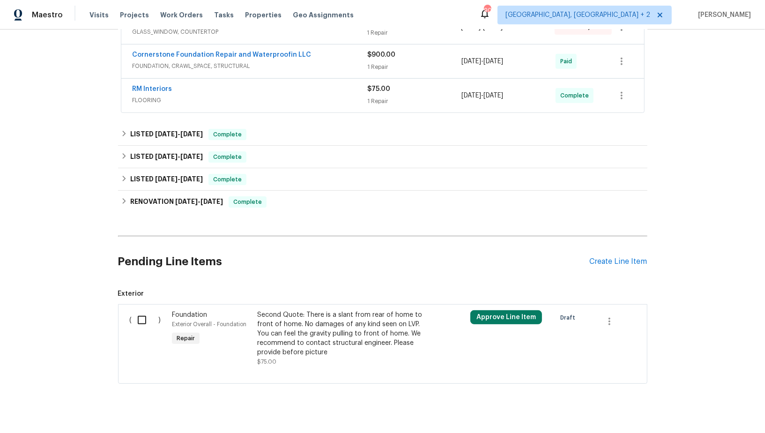
scroll to position [287, 0]
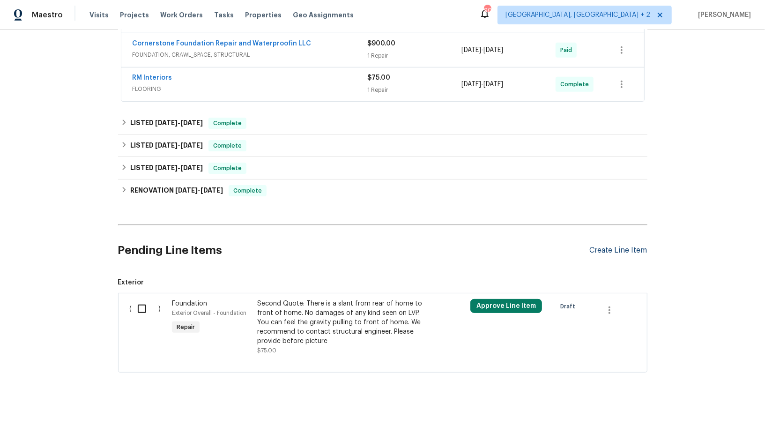
click at [618, 247] on div "Create Line Item" at bounding box center [619, 250] width 58 height 9
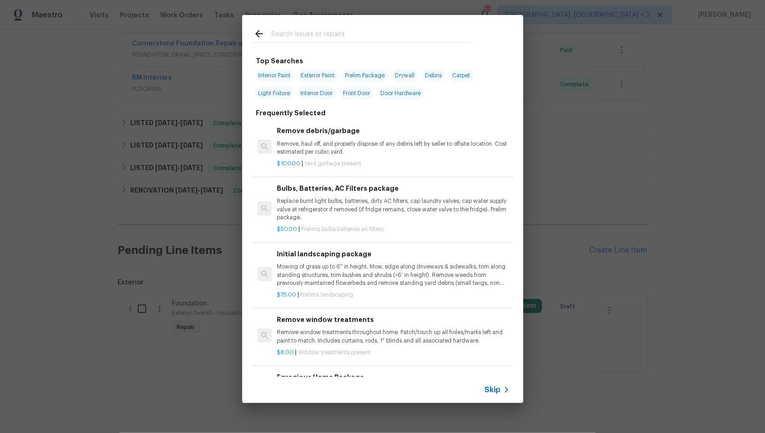
click at [489, 389] on span "Skip" at bounding box center [493, 389] width 16 height 9
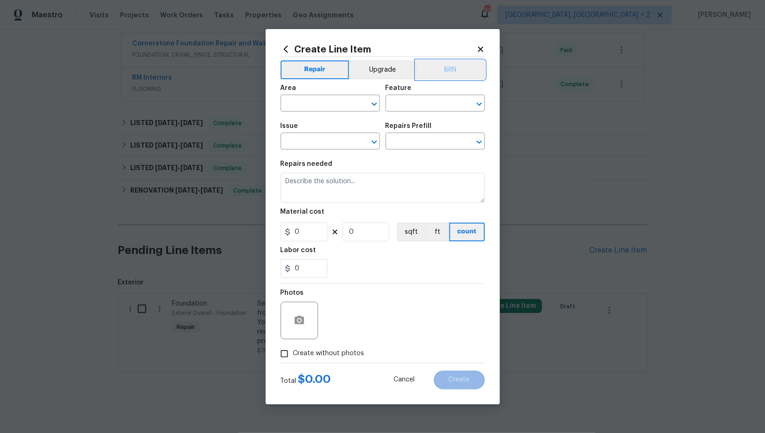
click at [439, 74] on button "BRN" at bounding box center [450, 69] width 69 height 19
click at [343, 99] on input "text" at bounding box center [317, 104] width 73 height 15
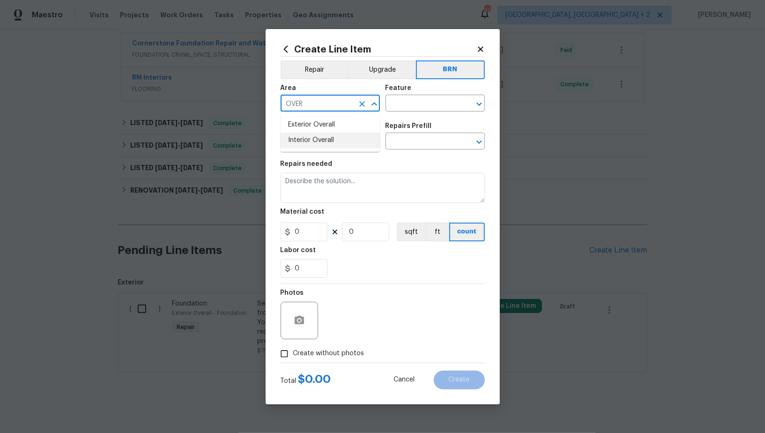
click at [333, 140] on li "Interior Overall" at bounding box center [330, 140] width 99 height 15
type input "Interior Overall"
click at [414, 102] on input "text" at bounding box center [422, 104] width 73 height 15
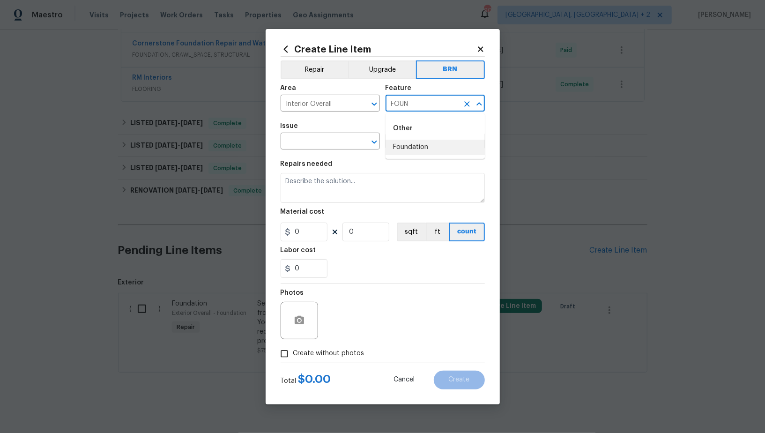
click at [417, 155] on ul "Other Foundation" at bounding box center [435, 135] width 99 height 45
click at [405, 147] on li "Foundation" at bounding box center [435, 147] width 99 height 15
type input "Foundation"
click at [314, 147] on input "text" at bounding box center [317, 142] width 73 height 15
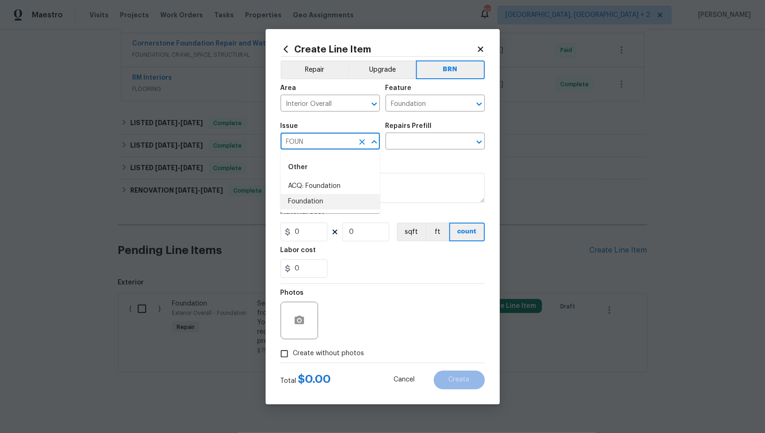
click at [319, 207] on li "Foundation" at bounding box center [330, 201] width 99 height 15
type input "Foundation"
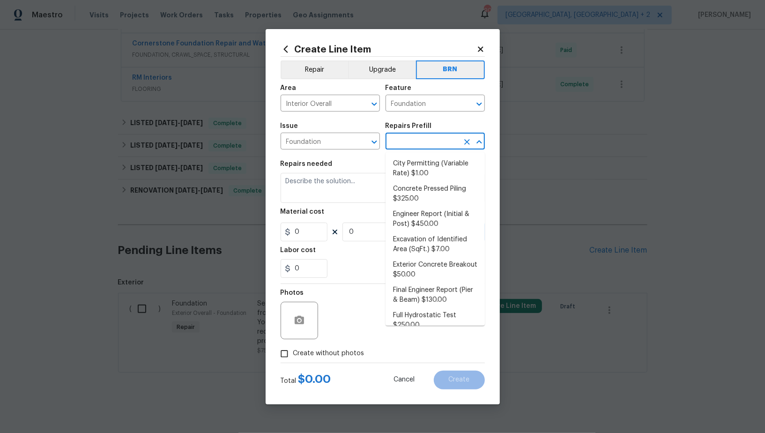
click at [414, 144] on input "text" at bounding box center [422, 142] width 73 height 15
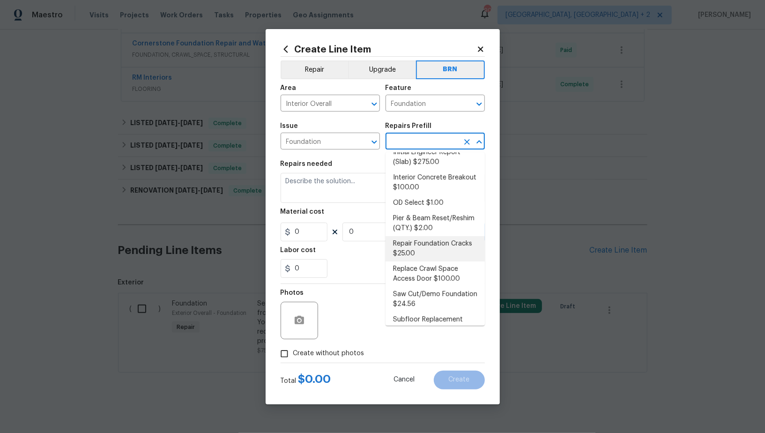
scroll to position [221, 0]
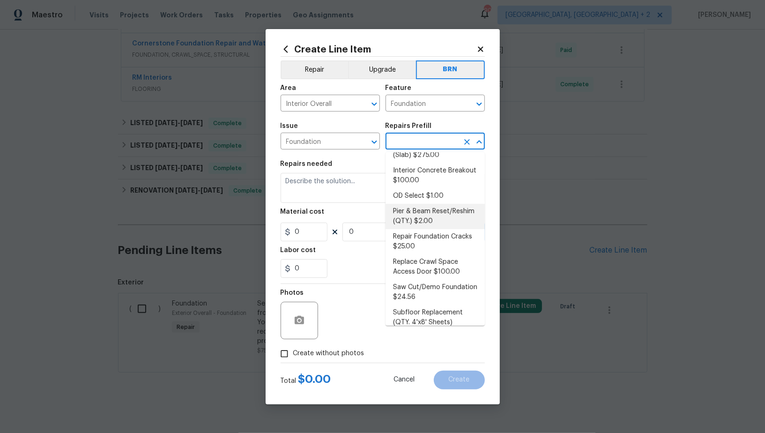
click at [413, 224] on li "Pier & Beam Reset/Reshim (QTY.) $2.00" at bounding box center [435, 216] width 99 height 25
type input "Pier & Beam Reset/Reshim (QTY.) $2.00"
type textarea "Reset/shim the pier and beam framing as directed to ensure that the floor frami…"
type input "2"
type input "1"
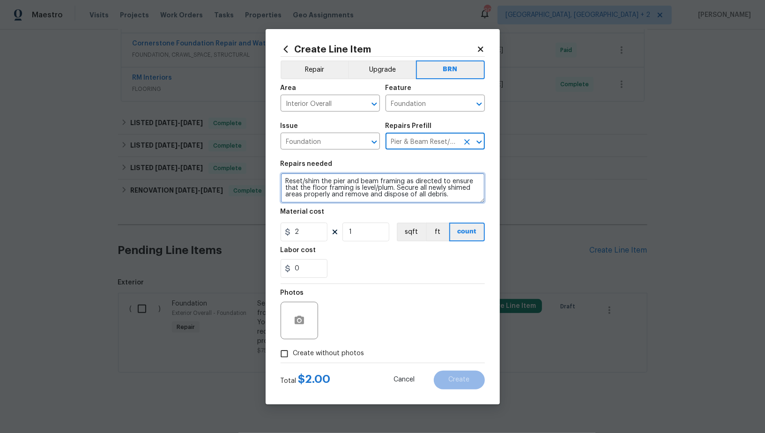
click at [376, 192] on textarea "Reset/shim the pier and beam framing as directed to ensure that the floor frami…" at bounding box center [383, 188] width 204 height 30
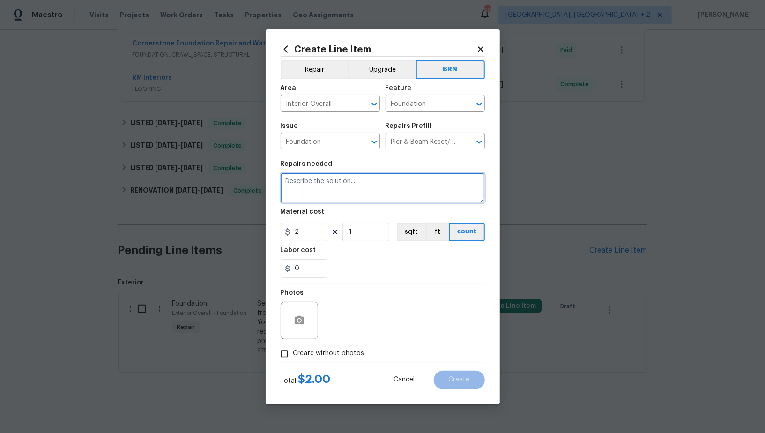
paste textarea "Seller to have foundation contractor make repairs called out in buyer's SE repo…"
type textarea "Seller to have foundation contractor make repairs called out in buyer's SE repo…"
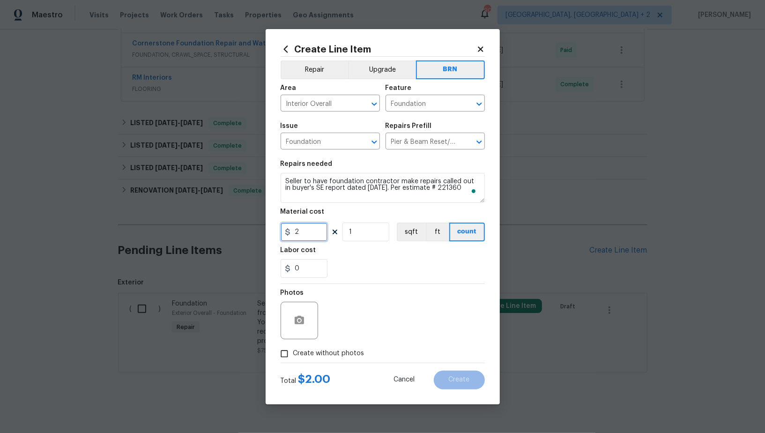
click at [315, 228] on input "2" at bounding box center [304, 232] width 47 height 19
type input "0"
click at [303, 273] on input "0" at bounding box center [304, 268] width 47 height 19
paste input "11689"
type input "11689"
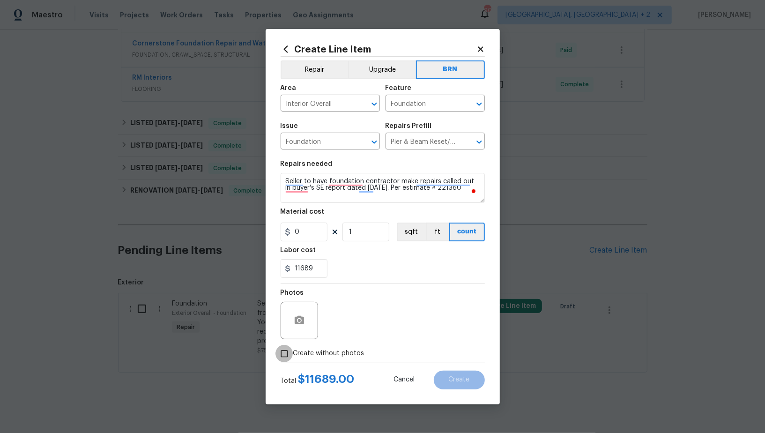
click at [283, 352] on input "Create without photos" at bounding box center [285, 354] width 18 height 18
checkbox input "true"
click at [394, 328] on textarea at bounding box center [405, 320] width 159 height 37
click at [453, 374] on button "Create" at bounding box center [459, 380] width 51 height 19
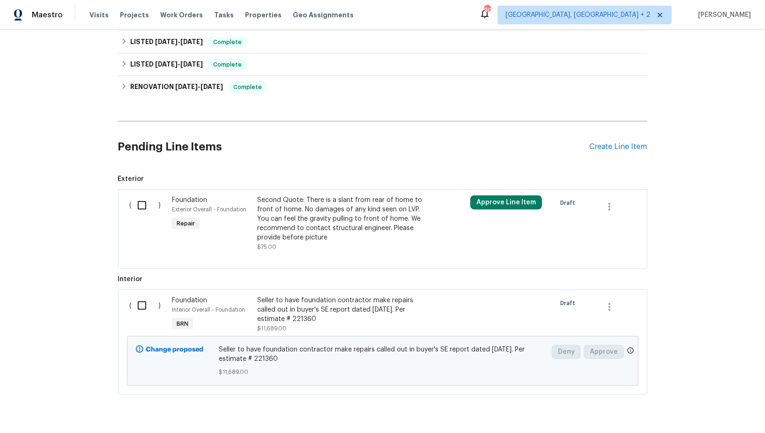
scroll to position [412, 0]
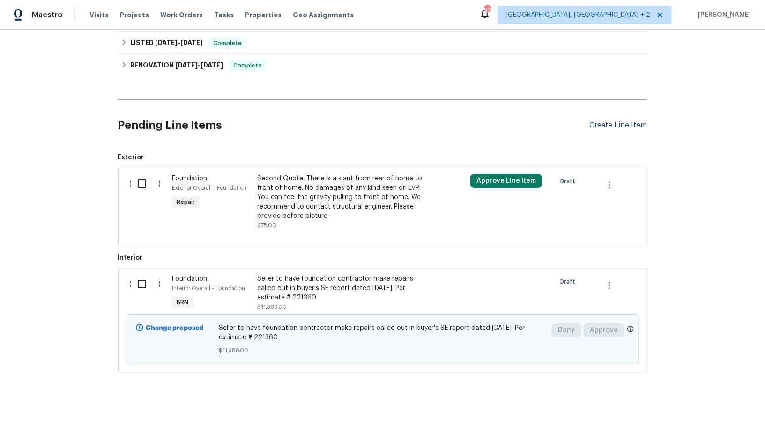
click at [620, 126] on div "Create Line Item" at bounding box center [619, 125] width 58 height 9
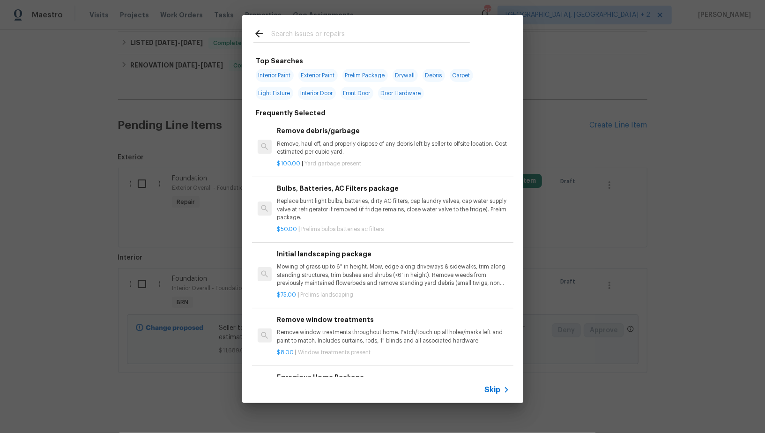
click at [501, 386] on icon at bounding box center [506, 389] width 11 height 11
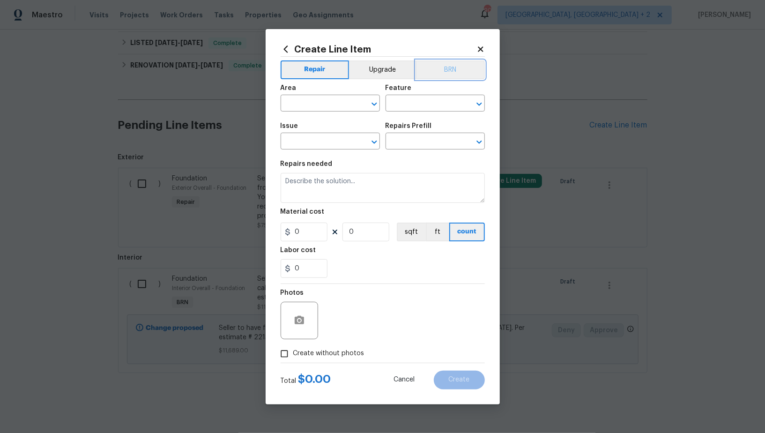
click at [442, 76] on button "BRN" at bounding box center [450, 69] width 69 height 19
click at [302, 106] on input "text" at bounding box center [317, 104] width 73 height 15
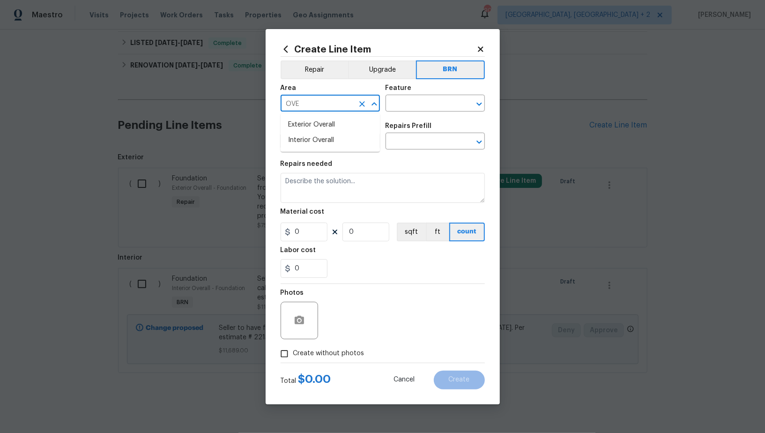
type input "OVER"
click at [347, 122] on li "Crawl space" at bounding box center [330, 124] width 99 height 15
type input "Crawl space"
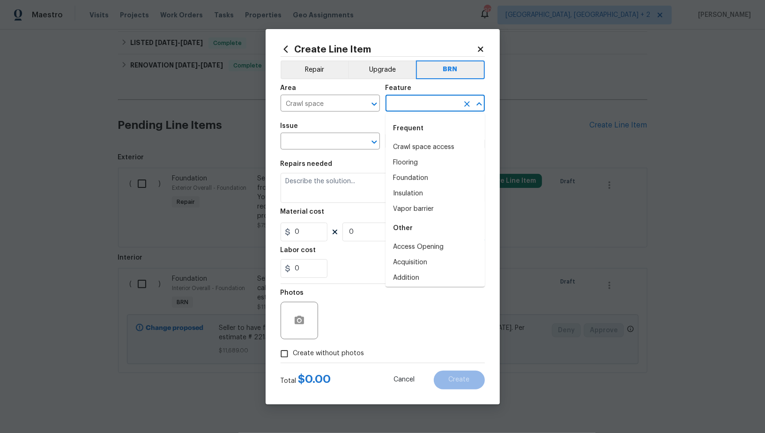
click at [406, 105] on input "text" at bounding box center [422, 104] width 73 height 15
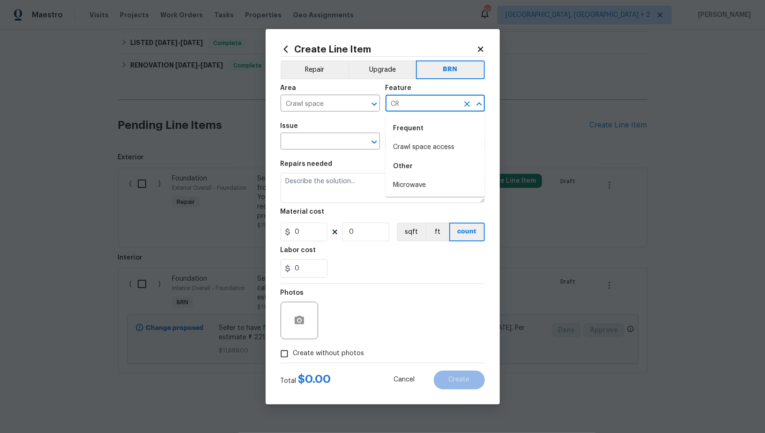
type input "C"
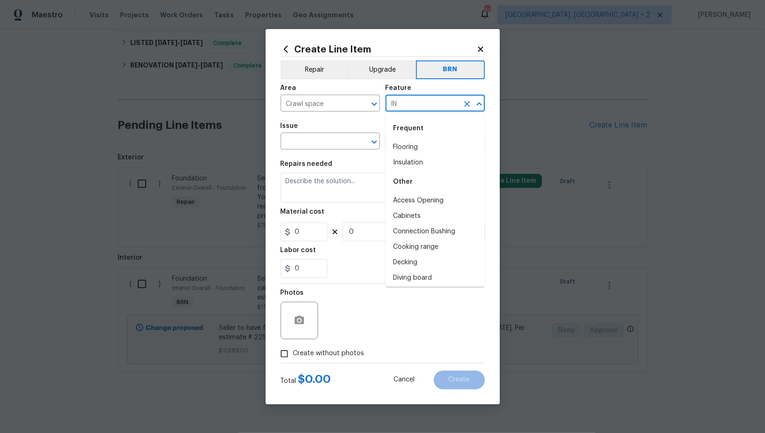
type input "I"
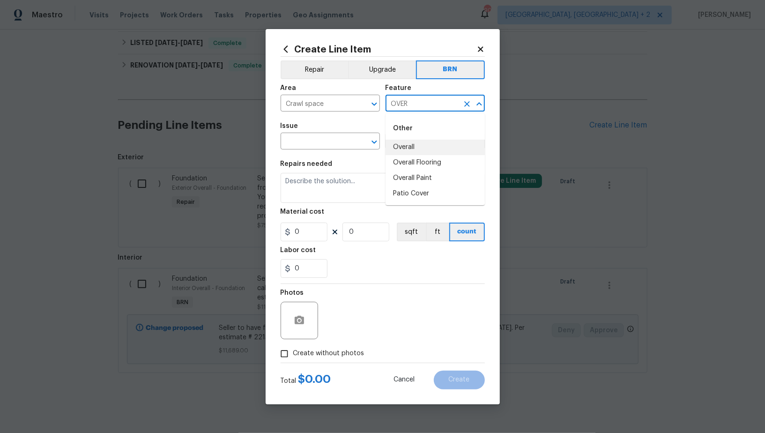
click at [402, 146] on li "Overall" at bounding box center [435, 147] width 99 height 15
type input "Overall"
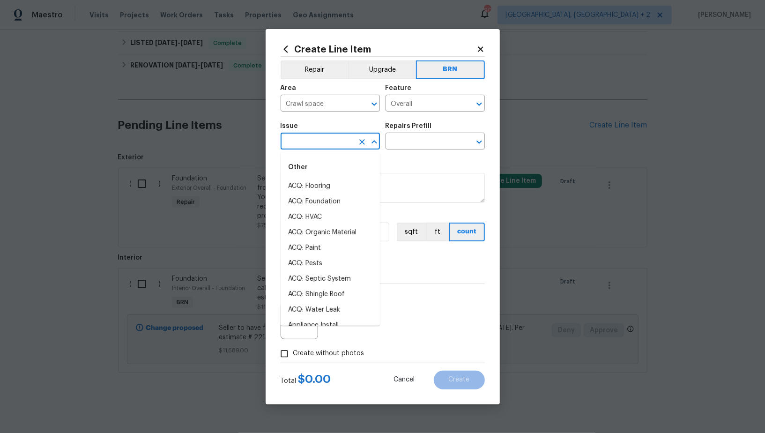
click at [315, 145] on input "text" at bounding box center [317, 142] width 73 height 15
type input "X"
type input "R"
type input "C"
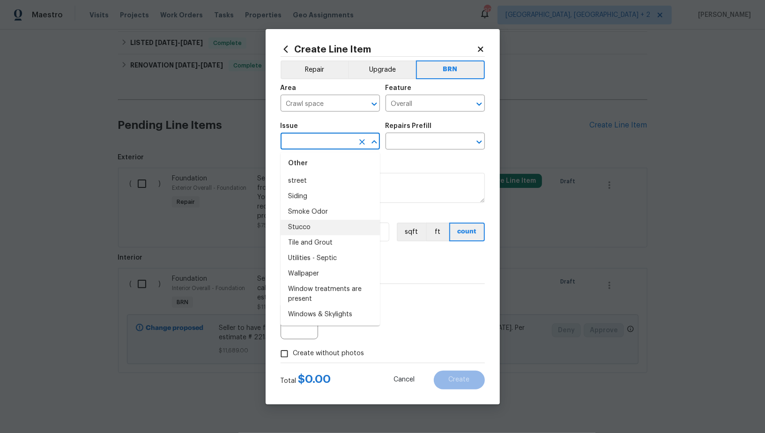
scroll to position [0, 0]
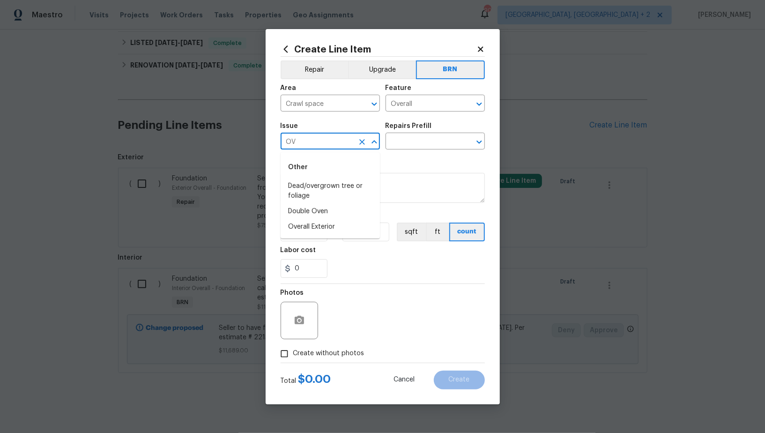
type input "O"
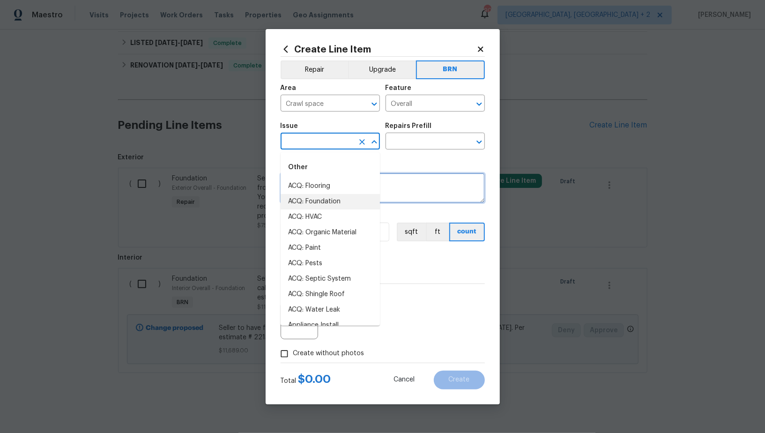
click at [398, 199] on textarea at bounding box center [383, 188] width 204 height 30
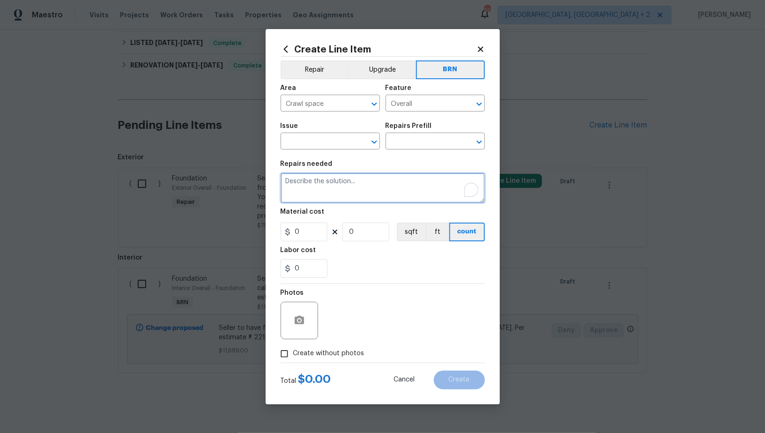
paste textarea "Seller to have contractor install R-19 insulation at crawlspace post foundation…"
type textarea "Seller to have contractor install R-19 insulation at crawlspace post foundation…"
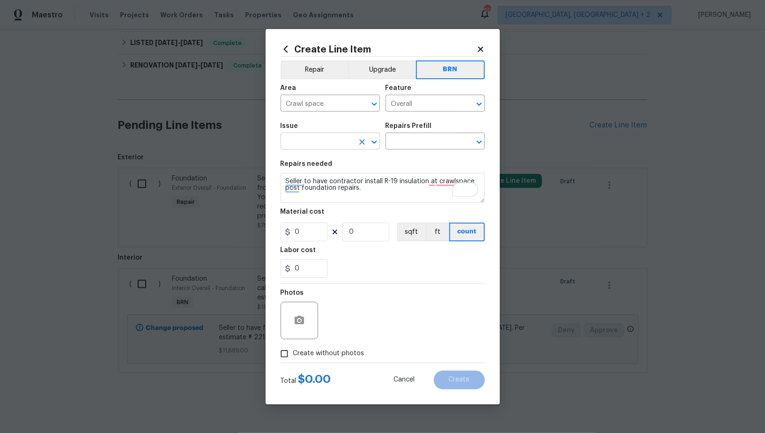
click at [323, 146] on input "text" at bounding box center [317, 142] width 73 height 15
click at [314, 187] on li "Insulation" at bounding box center [330, 186] width 99 height 15
type input "Insulation"
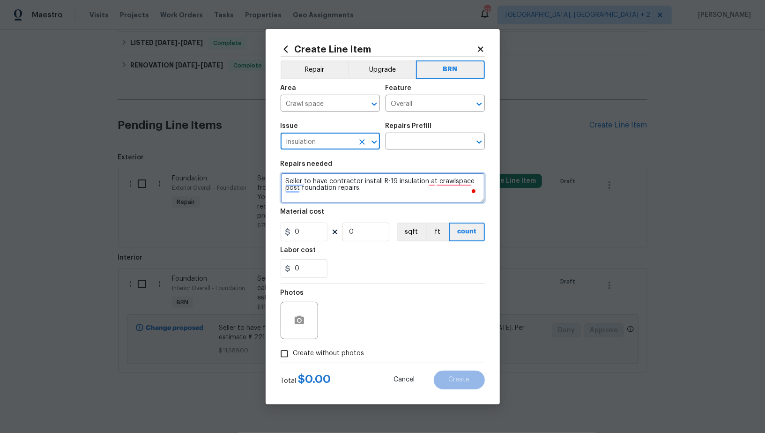
click at [351, 182] on textarea "Seller to have contractor install R-19 insulation at crawlspace post foundation…" at bounding box center [383, 188] width 204 height 30
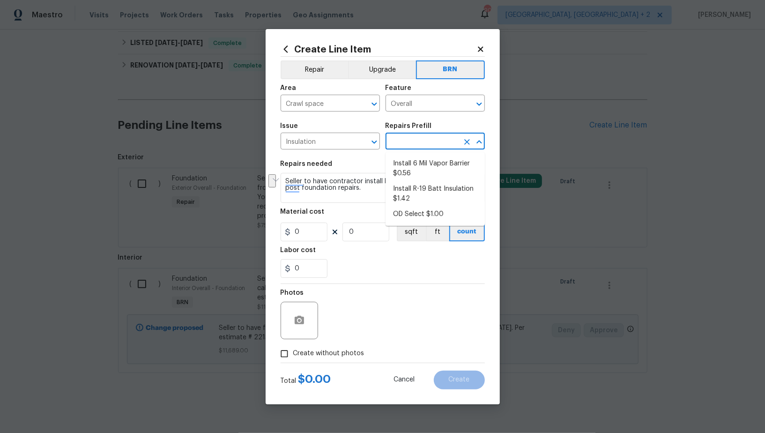
click at [400, 149] on input "text" at bounding box center [422, 142] width 73 height 15
click at [415, 187] on li "Install R-19 Batt Insulation $1.42" at bounding box center [435, 193] width 99 height 25
type input "Walls and Ceiling"
type input "Install R-19 Batt Insulation $1.42"
type textarea "Provide and install new R-19 faced insulation batts. Secure facing to wall fram…"
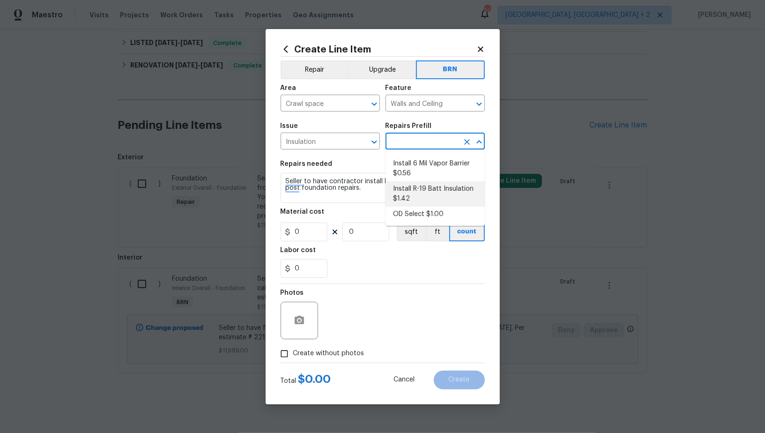
type input "1.42"
type input "1"
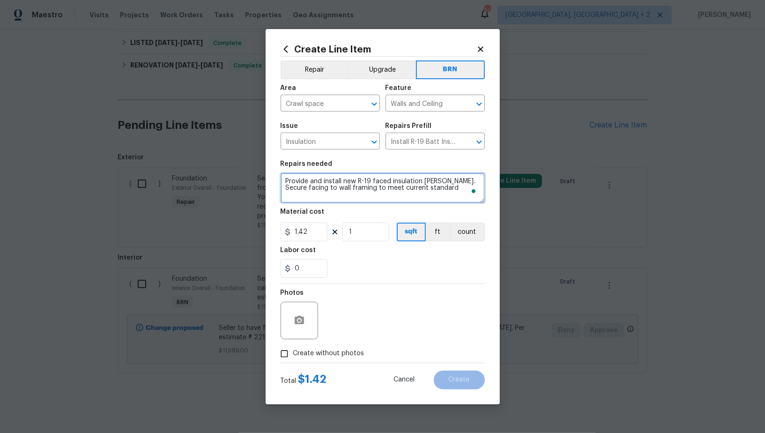
click at [378, 187] on textarea "Provide and install new R-19 faced insulation batts. Secure facing to wall fram…" at bounding box center [383, 188] width 204 height 30
paste textarea "Seller to have contractor install R-19 insulation at crawlspace post foundation…"
type textarea "Seller to have contractor install R-19 insulation at crawlspace post foundation…"
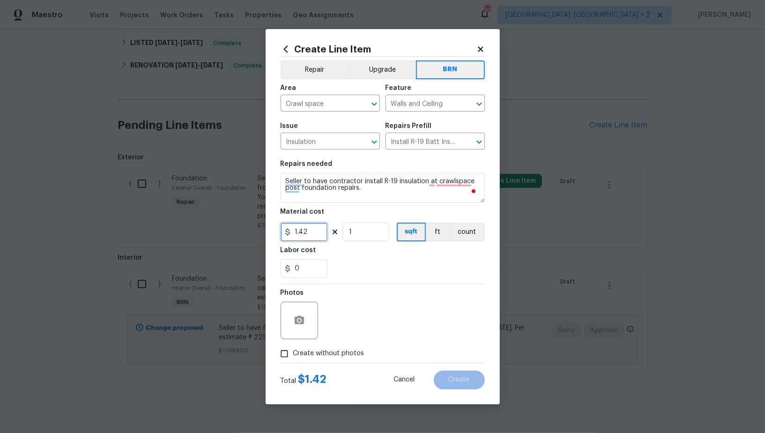
click at [318, 226] on input "1.42" at bounding box center [304, 232] width 47 height 19
type input "0"
click at [309, 269] on input "0" at bounding box center [304, 268] width 47 height 19
paste input "2287"
type input "2287"
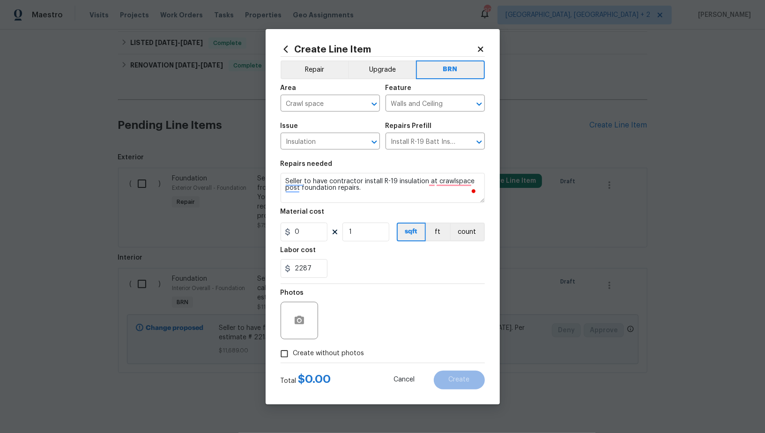
click at [286, 357] on input "Create without photos" at bounding box center [285, 354] width 18 height 18
checkbox input "true"
click at [397, 300] on div "Reason*" at bounding box center [405, 296] width 159 height 12
click at [383, 317] on textarea "To enrich screen reader interactions, please activate Accessibility in Grammarl…" at bounding box center [405, 320] width 159 height 37
click at [456, 373] on button "Create" at bounding box center [459, 380] width 51 height 19
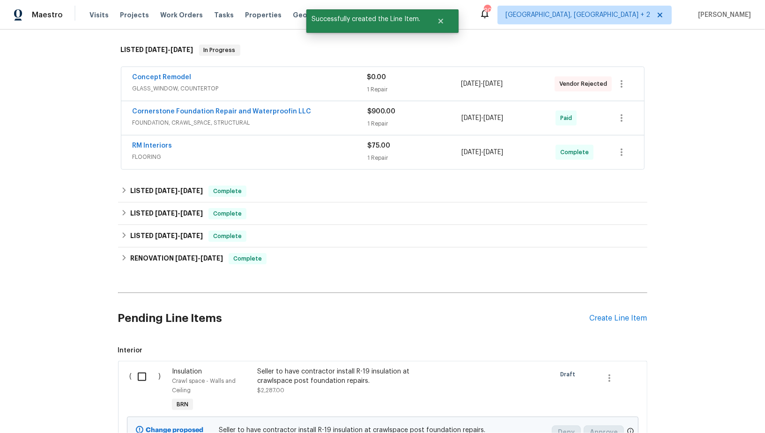
scroll to position [130, 0]
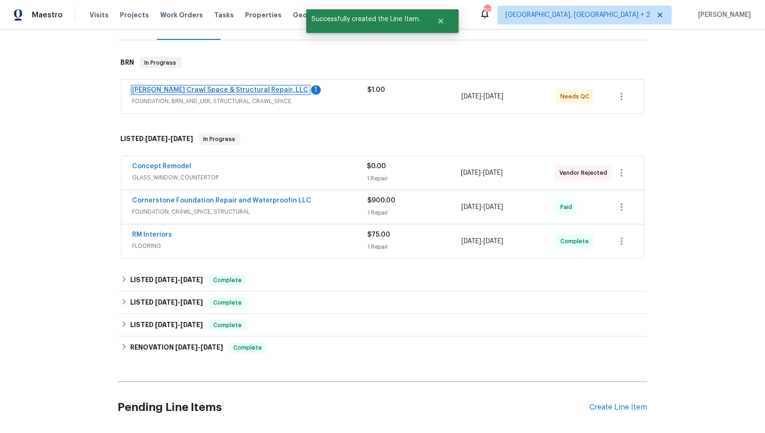
click at [181, 91] on link "Falcone Crawl Space & Structural Repair, LLC" at bounding box center [221, 90] width 176 height 7
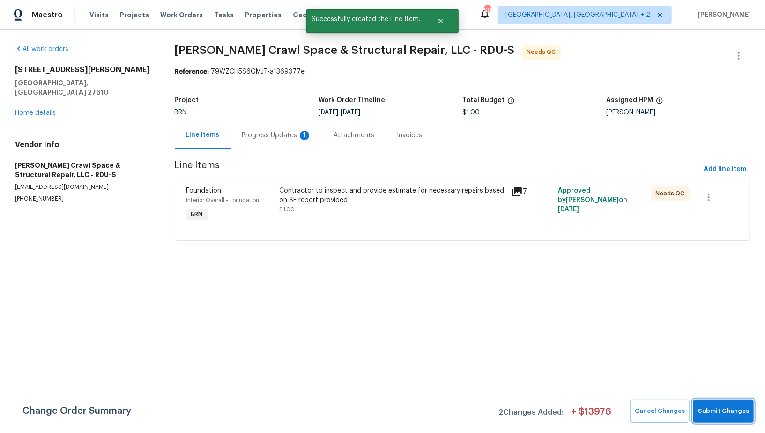
click at [731, 410] on span "Submit Changes" at bounding box center [723, 411] width 51 height 11
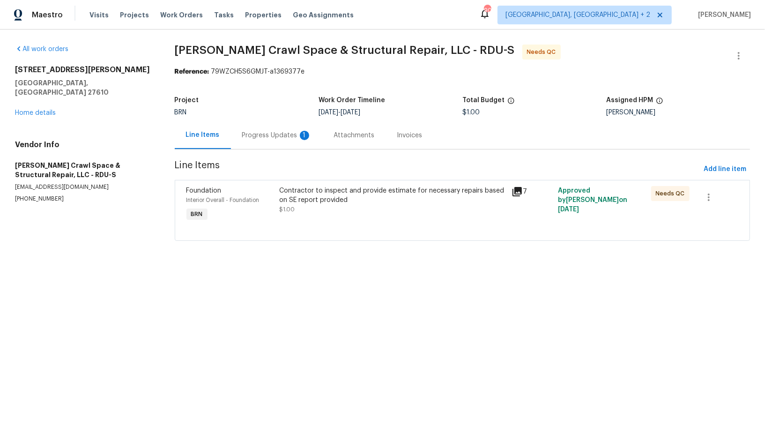
click at [264, 147] on div "Progress Updates 1" at bounding box center [277, 135] width 92 height 28
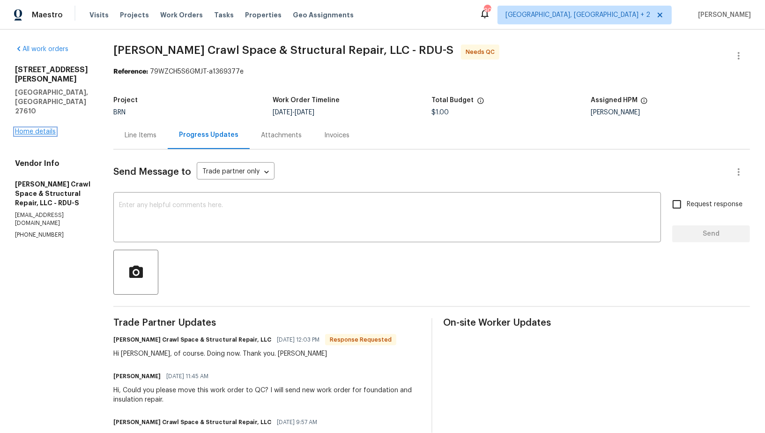
click at [42, 128] on link "Home details" at bounding box center [35, 131] width 41 height 7
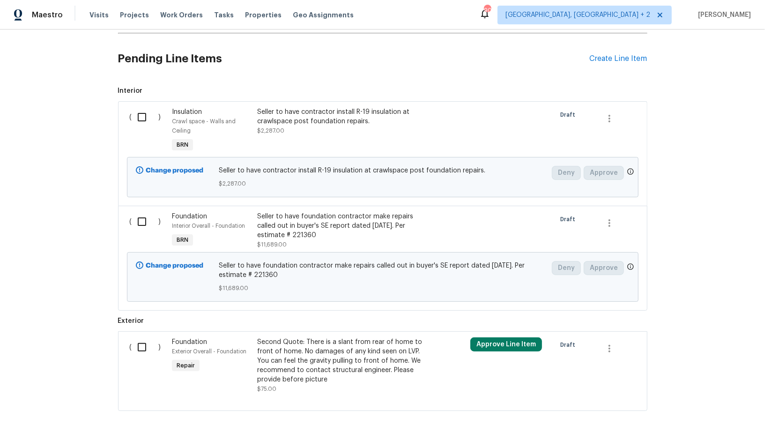
scroll to position [463, 0]
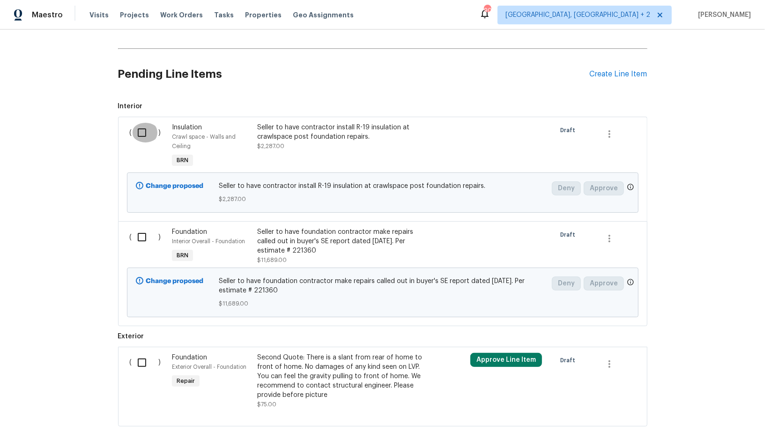
click at [143, 131] on input "checkbox" at bounding box center [145, 133] width 27 height 20
checkbox input "true"
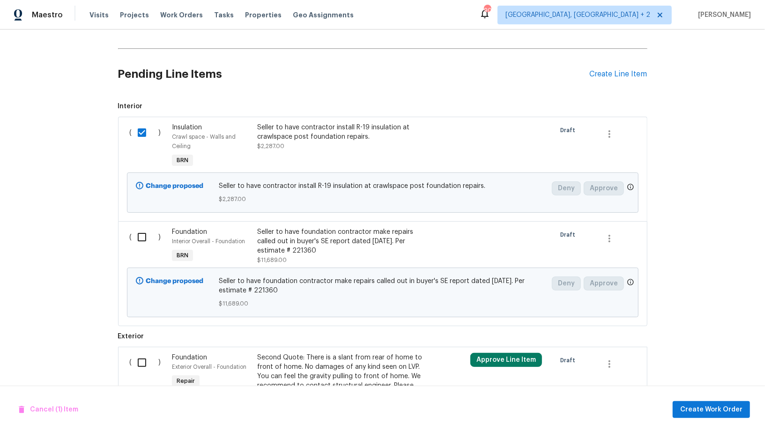
click at [142, 241] on input "checkbox" at bounding box center [145, 237] width 27 height 20
checkbox input "true"
click at [722, 414] on span "Create Work Order" at bounding box center [711, 410] width 62 height 12
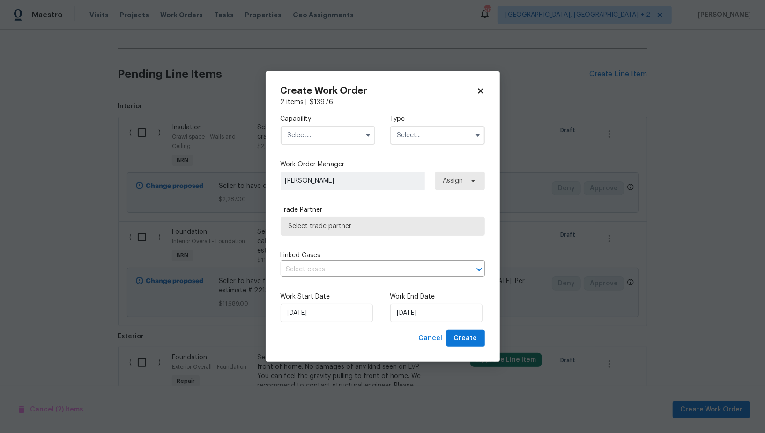
checkbox input "false"
click at [326, 143] on input "text" at bounding box center [328, 135] width 95 height 19
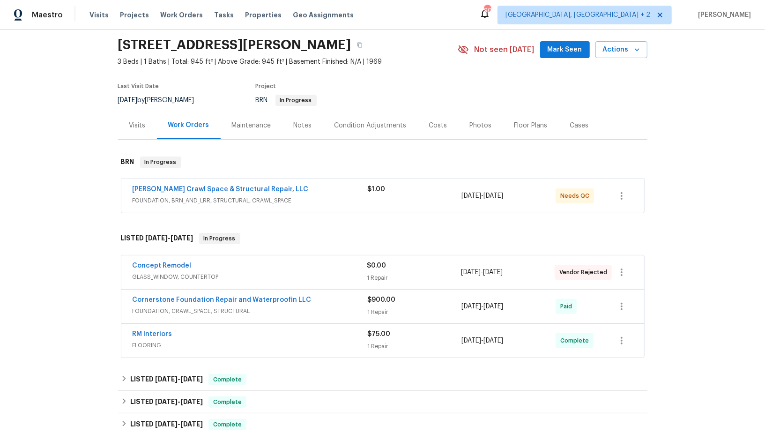
scroll to position [0, 0]
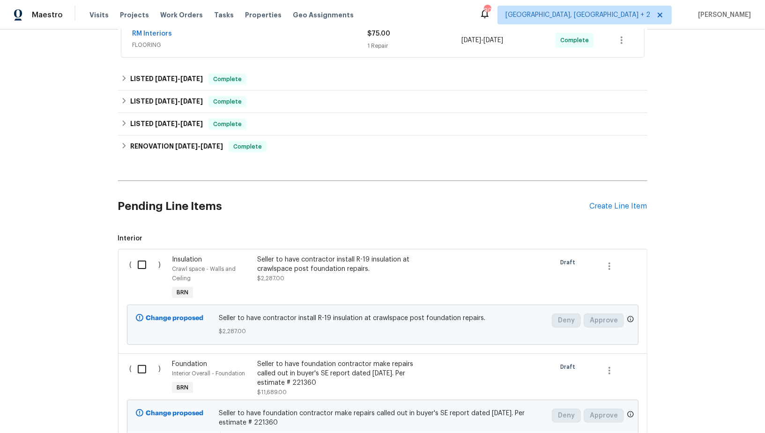
scroll to position [516, 0]
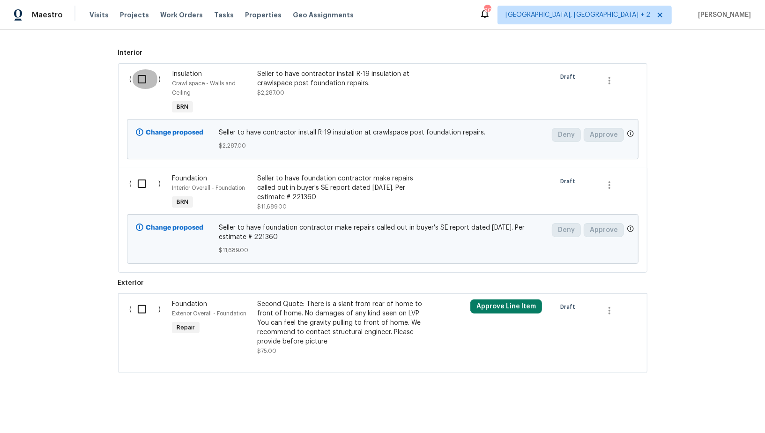
click at [142, 84] on input "checkbox" at bounding box center [145, 79] width 27 height 20
checkbox input "true"
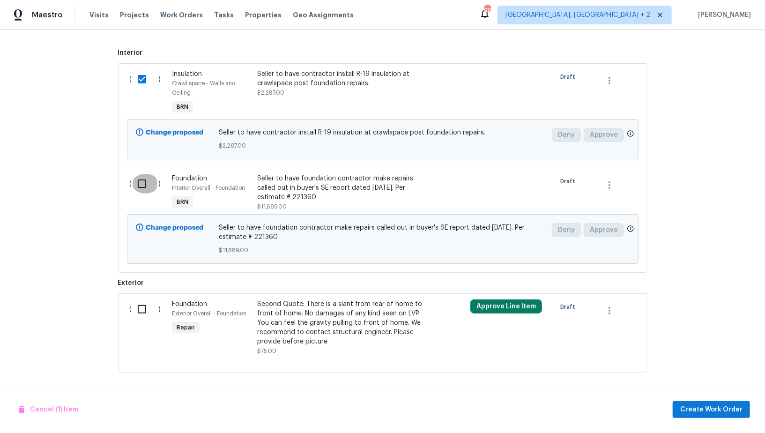
click at [141, 185] on input "checkbox" at bounding box center [145, 184] width 27 height 20
checkbox input "true"
click at [726, 410] on span "Create Work Order" at bounding box center [711, 410] width 62 height 12
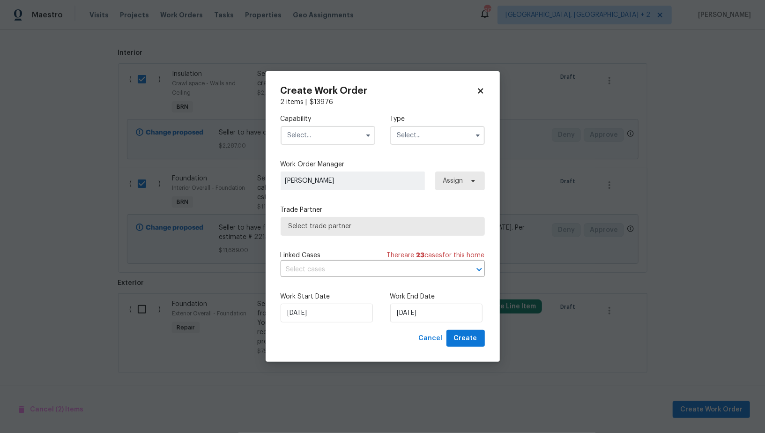
click at [329, 135] on input "text" at bounding box center [328, 135] width 95 height 19
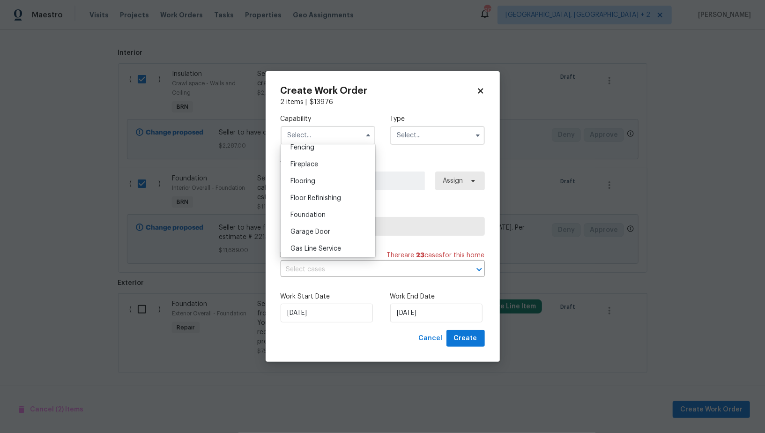
scroll to position [345, 0]
click at [320, 206] on span "Foundation" at bounding box center [308, 207] width 35 height 7
type input "Foundation"
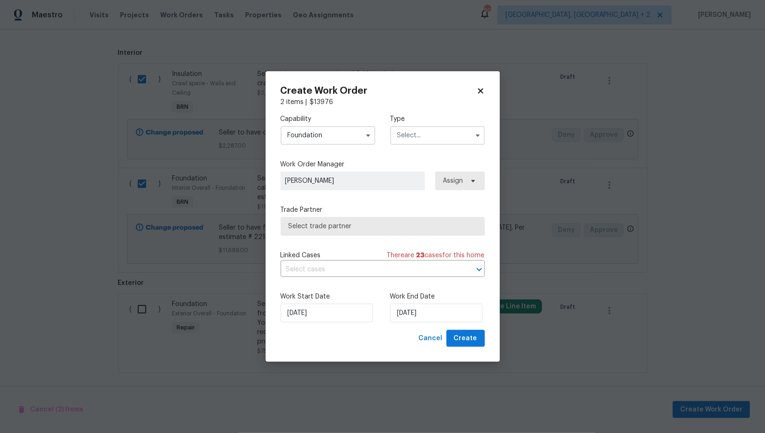
click at [437, 141] on input "text" at bounding box center [437, 135] width 95 height 19
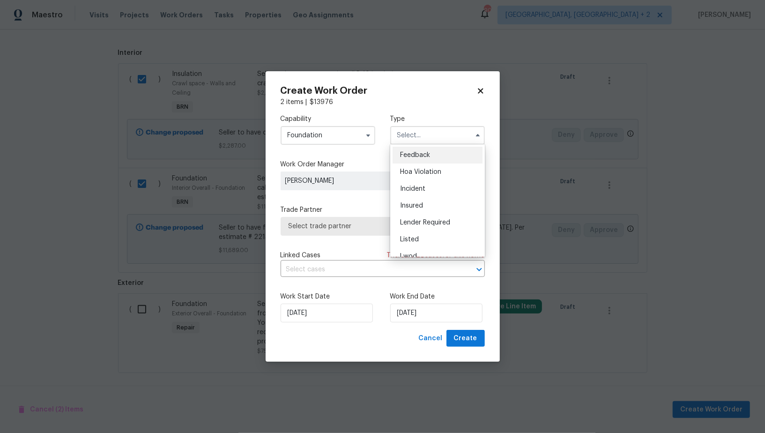
scroll to position [111, 0]
click at [426, 213] on div "Resale" at bounding box center [438, 212] width 90 height 17
type input "Resale"
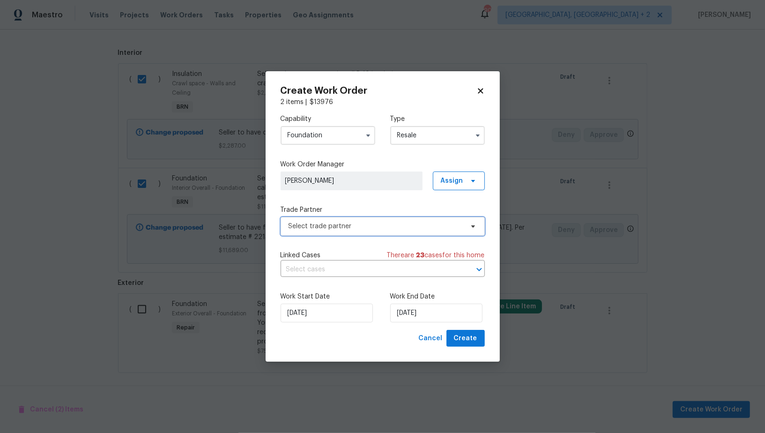
click at [397, 217] on span "Select trade partner" at bounding box center [383, 226] width 204 height 19
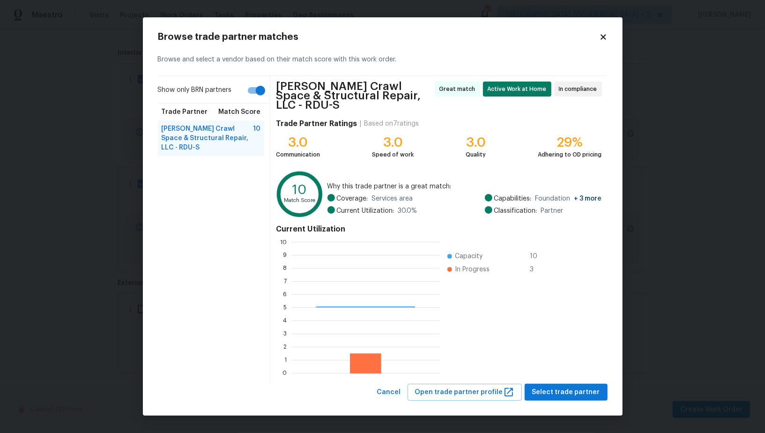
scroll to position [131, 148]
click at [585, 398] on div "Browse trade partner matches Browse and select a vendor based on their match sc…" at bounding box center [383, 216] width 480 height 399
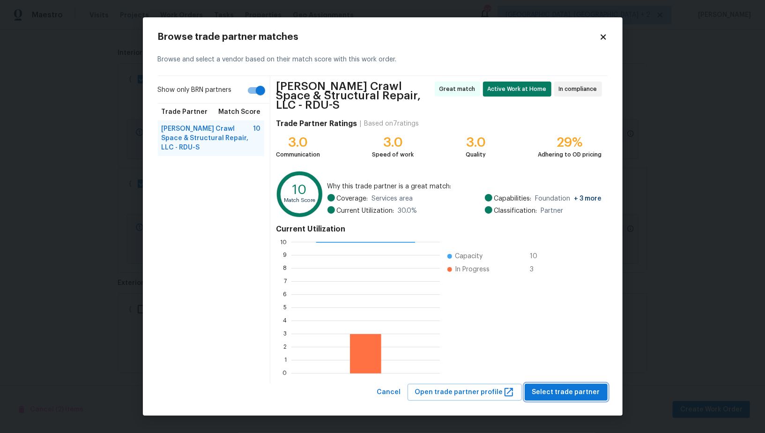
click at [578, 392] on span "Select trade partner" at bounding box center [566, 393] width 68 height 12
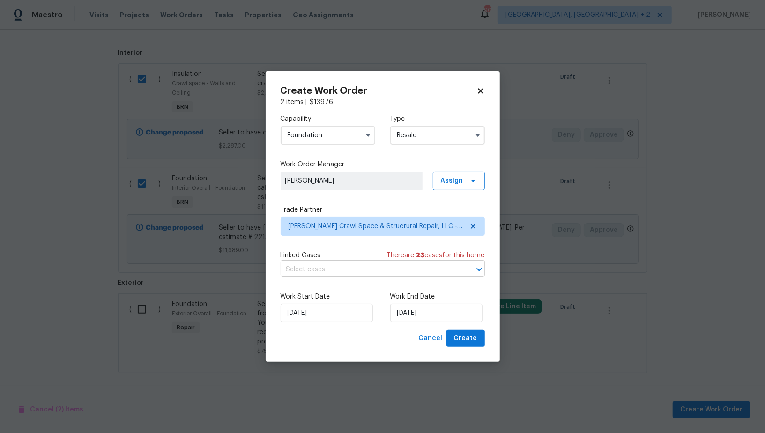
click at [356, 267] on input "text" at bounding box center [370, 269] width 178 height 15
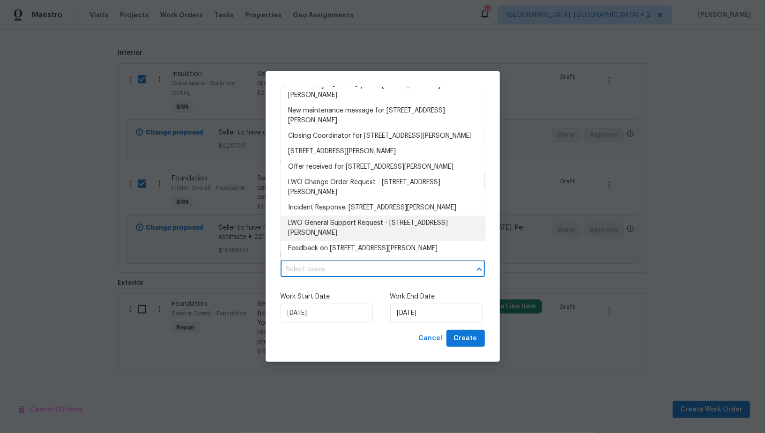
scroll to position [0, 0]
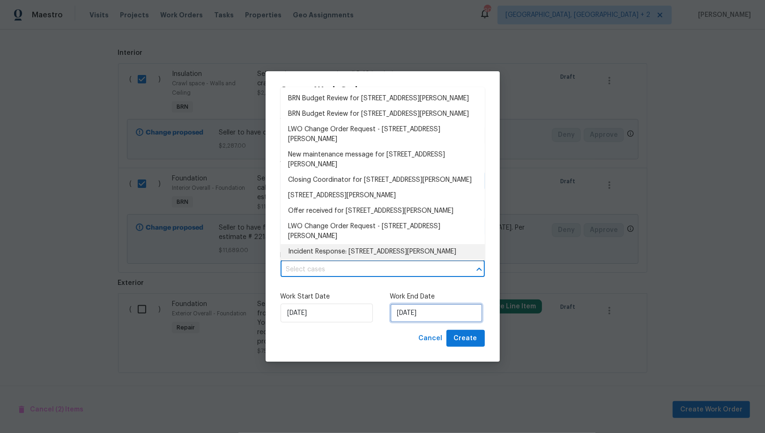
click at [415, 314] on input "[DATE]" at bounding box center [436, 313] width 92 height 19
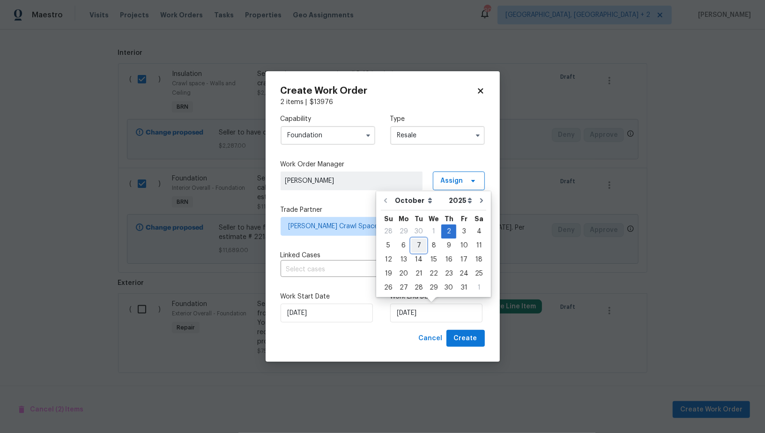
click at [416, 246] on div "7" at bounding box center [418, 245] width 15 height 13
type input "[DATE]"
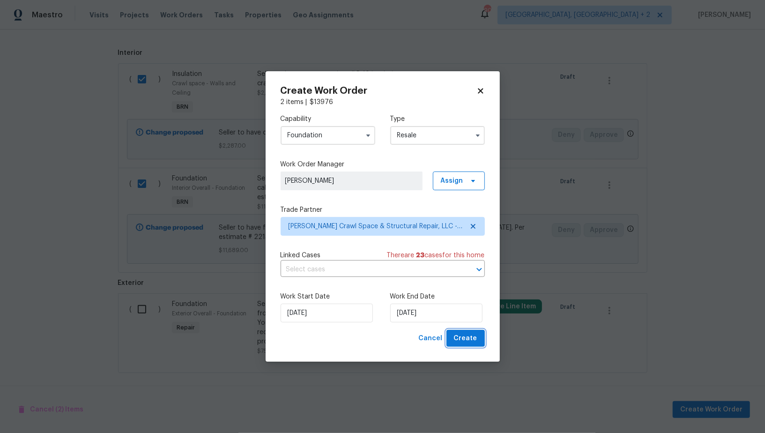
click at [460, 342] on span "Create" at bounding box center [465, 339] width 23 height 12
checkbox input "false"
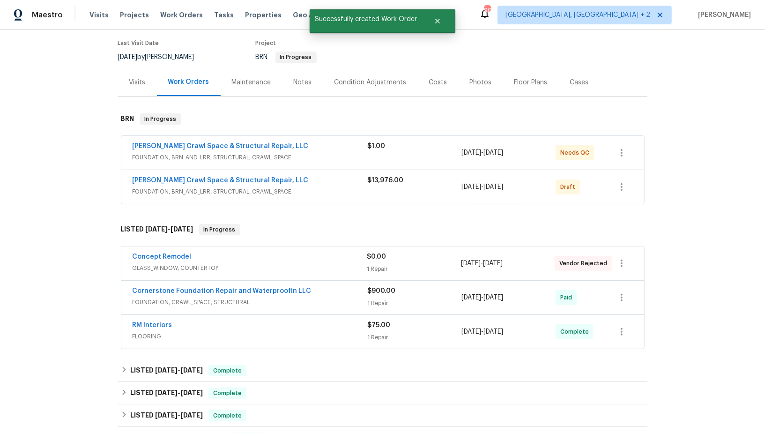
scroll to position [28, 0]
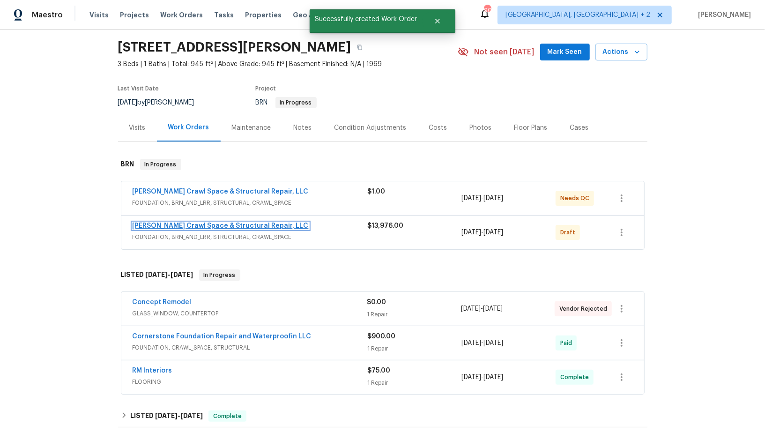
click at [200, 224] on link "[PERSON_NAME] Crawl Space & Structural Repair, LLC" at bounding box center [221, 226] width 176 height 7
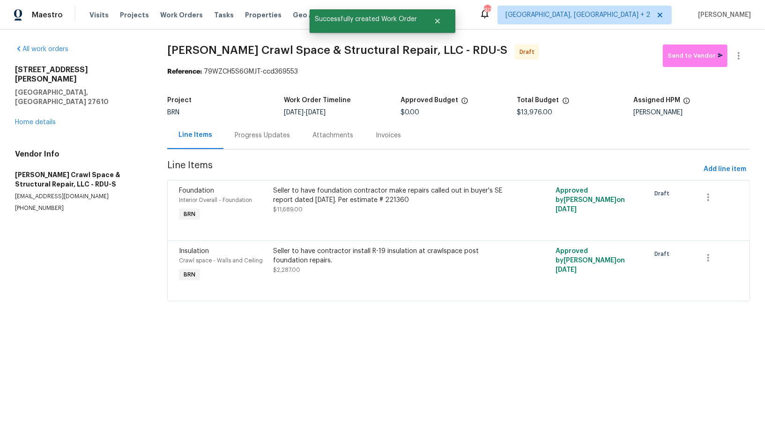
click at [258, 141] on div "Progress Updates" at bounding box center [263, 135] width 78 height 28
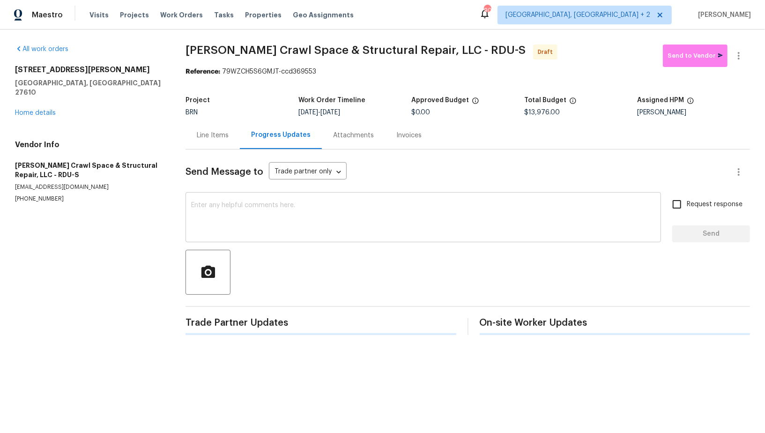
click at [284, 232] on textarea at bounding box center [423, 218] width 464 height 33
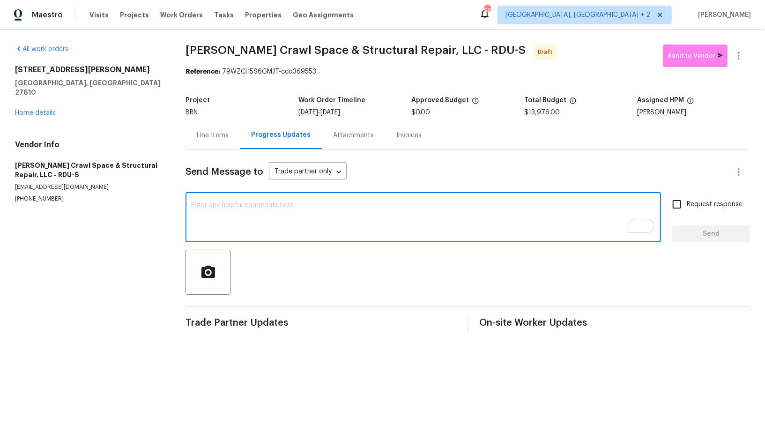
click at [280, 214] on textarea "To enrich screen reader interactions, please activate Accessibility in Grammarl…" at bounding box center [423, 218] width 464 height 33
paste textarea "Hi, I'm [PERSON_NAME] from Opendoor. Just wanted to check if you received the W…"
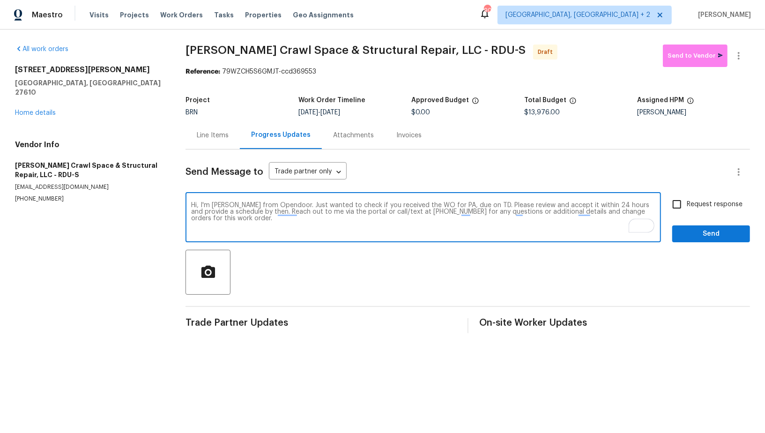
click at [456, 204] on textarea "Hi, I'm [PERSON_NAME] from Opendoor. Just wanted to check if you received the W…" at bounding box center [423, 218] width 464 height 33
paste textarea "[STREET_ADDRESS][PERSON_NAME]"
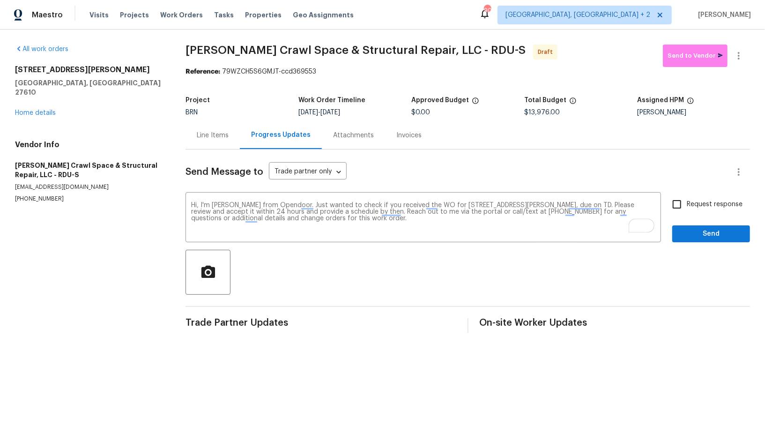
drag, startPoint x: 336, startPoint y: 112, endPoint x: 379, endPoint y: 112, distance: 42.2
click at [379, 112] on div "[DATE] - [DATE]" at bounding box center [355, 112] width 113 height 7
drag, startPoint x: 335, startPoint y: 113, endPoint x: 395, endPoint y: 115, distance: 60.0
click at [394, 115] on div "[DATE] - [DATE]" at bounding box center [355, 112] width 113 height 7
copy span "[DATE]"
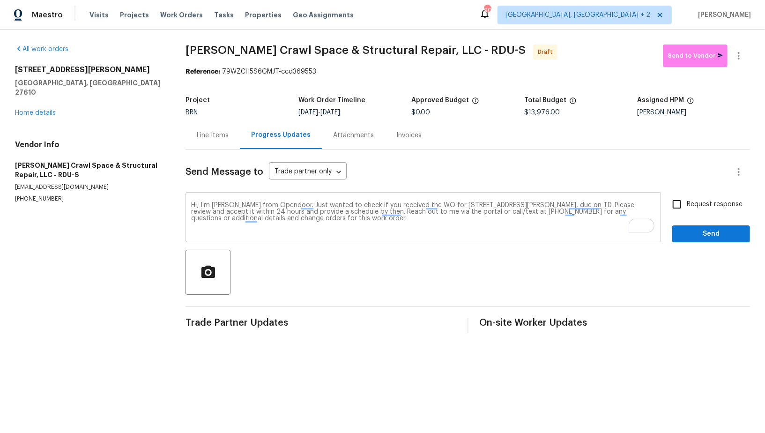
click at [598, 207] on textarea "Hi, I'm [PERSON_NAME] from Opendoor. Just wanted to check if you received the W…" at bounding box center [423, 218] width 464 height 33
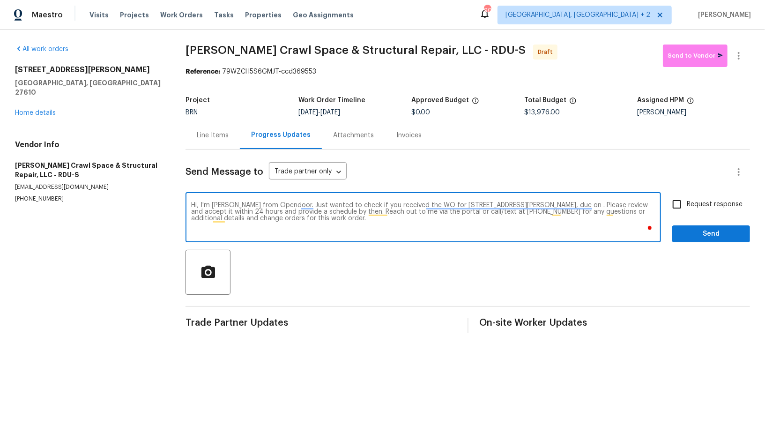
paste textarea "[DATE]"
type textarea "Hi, I'm [PERSON_NAME] from Opendoor. Just wanted to check if you received the W…"
click at [672, 205] on input "Request response" at bounding box center [677, 204] width 20 height 20
checkbox input "true"
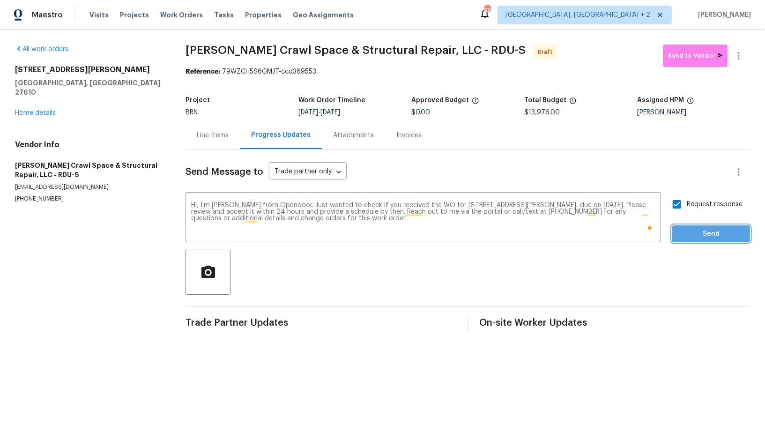
click at [690, 238] on span "Send" at bounding box center [711, 234] width 63 height 12
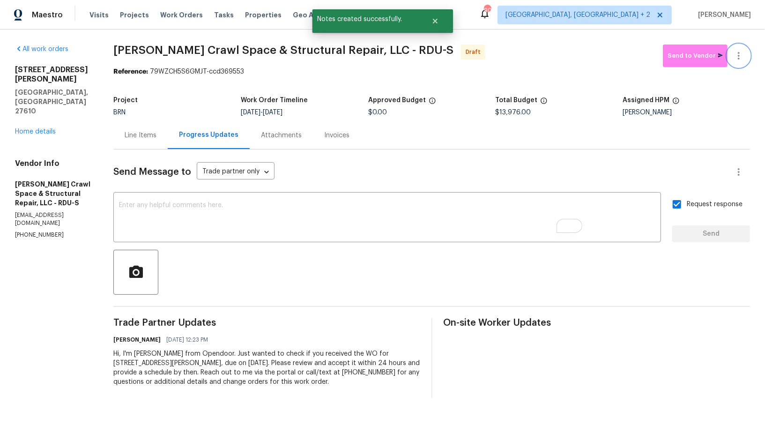
click at [741, 62] on button "button" at bounding box center [739, 56] width 22 height 22
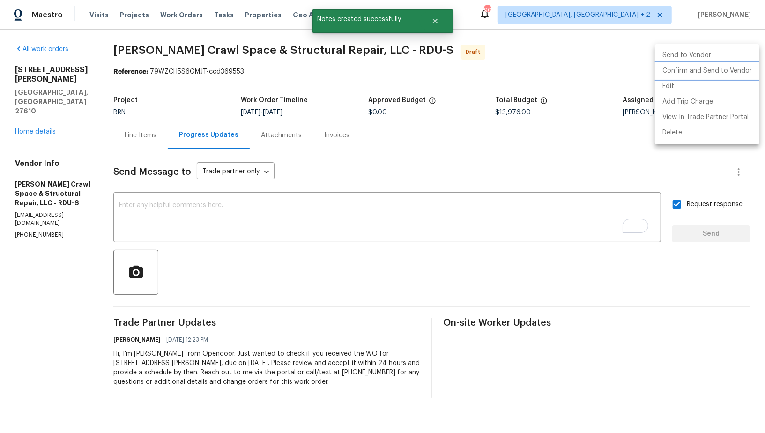
click at [719, 68] on li "Confirm and Send to Vendor" at bounding box center [707, 70] width 105 height 15
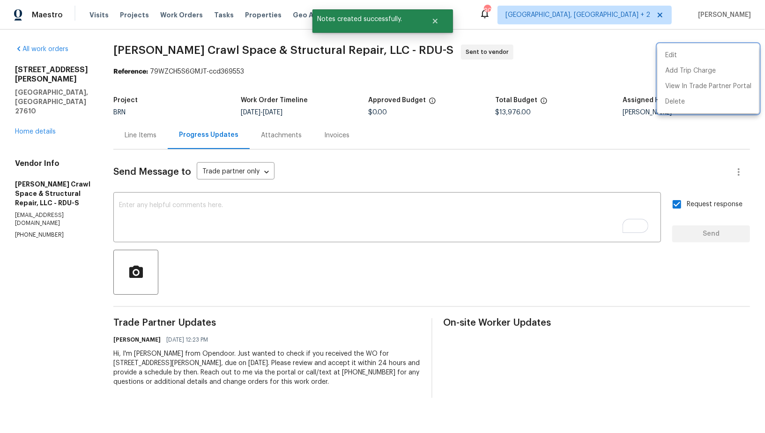
click at [142, 127] on div at bounding box center [382, 216] width 765 height 433
click at [147, 136] on div "Line Items" at bounding box center [141, 135] width 32 height 9
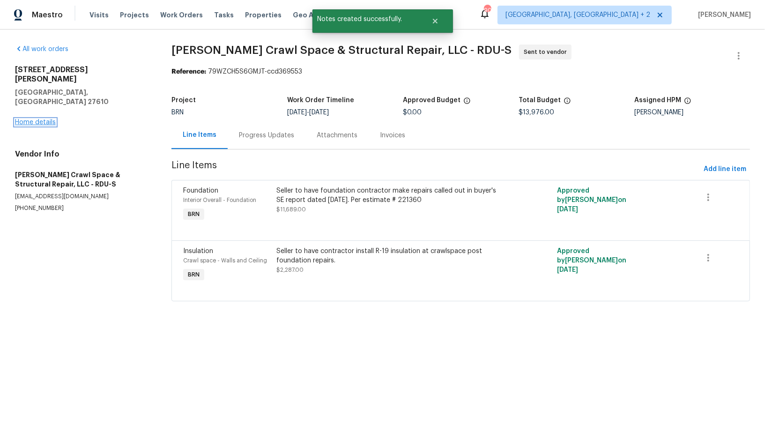
click at [38, 119] on link "Home details" at bounding box center [35, 122] width 41 height 7
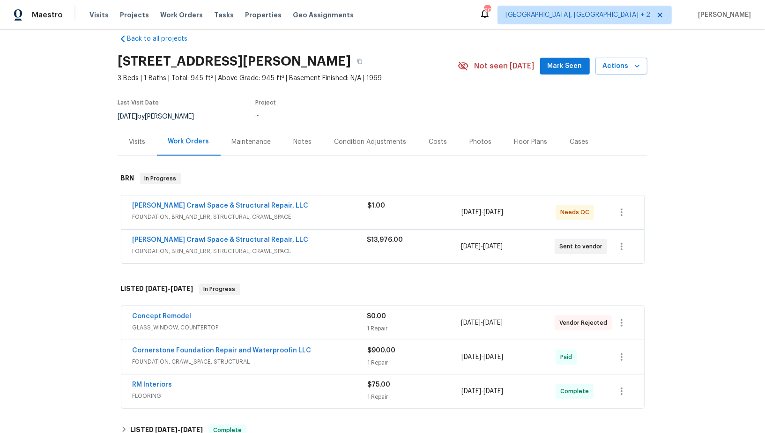
scroll to position [15, 0]
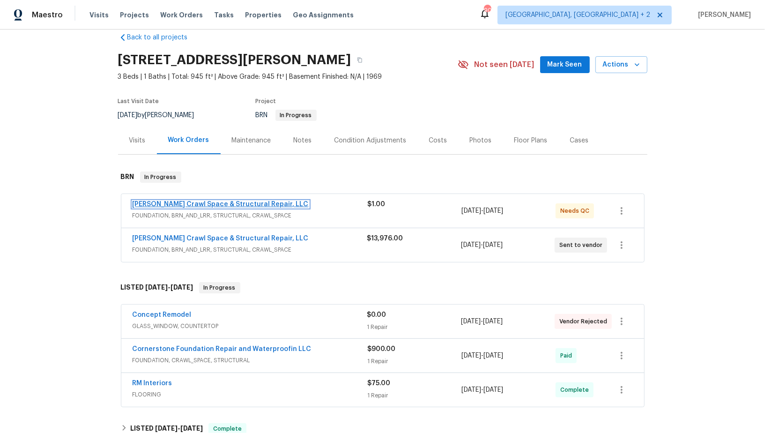
click at [224, 204] on link "[PERSON_NAME] Crawl Space & Structural Repair, LLC" at bounding box center [221, 204] width 176 height 7
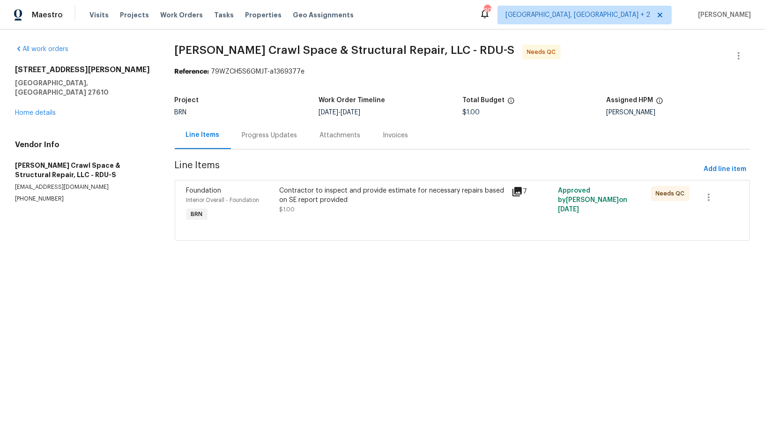
click at [298, 214] on div "Contractor to inspect and provide estimate for necessary repairs based on SE re…" at bounding box center [392, 204] width 232 height 43
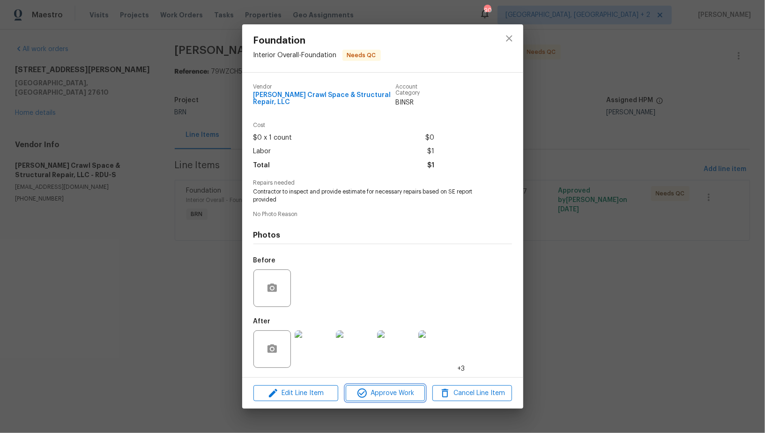
click at [370, 390] on span "Approve Work" at bounding box center [386, 394] width 74 height 12
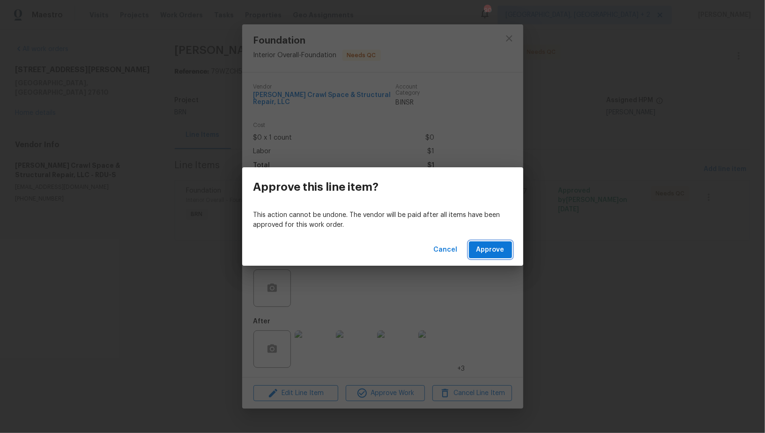
click at [499, 250] on span "Approve" at bounding box center [491, 250] width 28 height 12
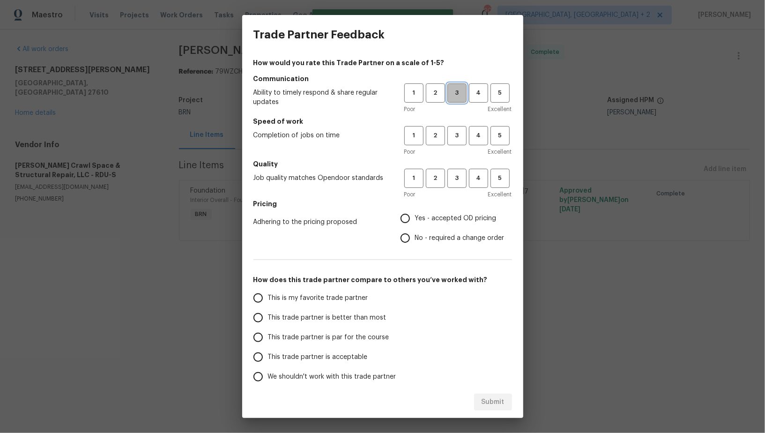
click at [458, 95] on span "3" at bounding box center [456, 93] width 17 height 11
click at [458, 135] on span "3" at bounding box center [456, 135] width 17 height 11
click at [458, 178] on span "3" at bounding box center [456, 178] width 17 height 11
click at [408, 241] on input "No - required a change order" at bounding box center [406, 238] width 20 height 20
radio input "true"
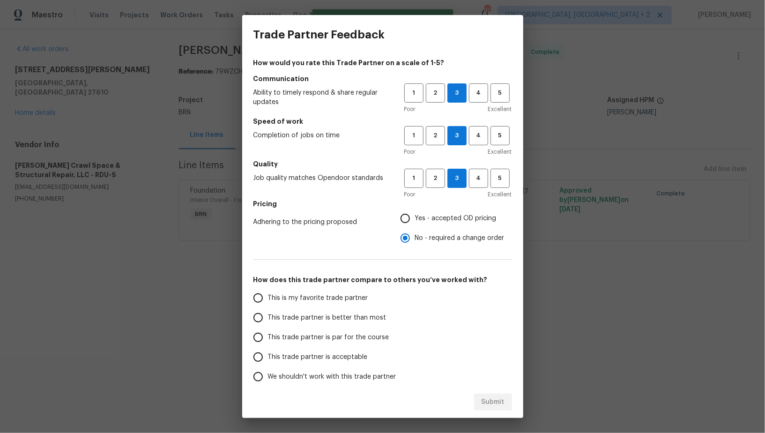
scroll to position [43, 0]
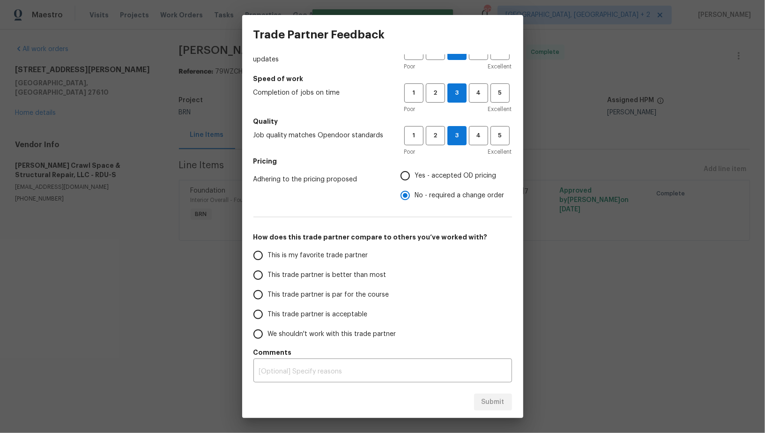
click at [409, 176] on input "Yes - accepted OD pricing" at bounding box center [406, 176] width 20 height 20
radio input "true"
click at [257, 270] on input "This trade partner is better than most" at bounding box center [258, 275] width 20 height 20
click at [493, 397] on span "Submit" at bounding box center [493, 402] width 23 height 12
radio input "true"
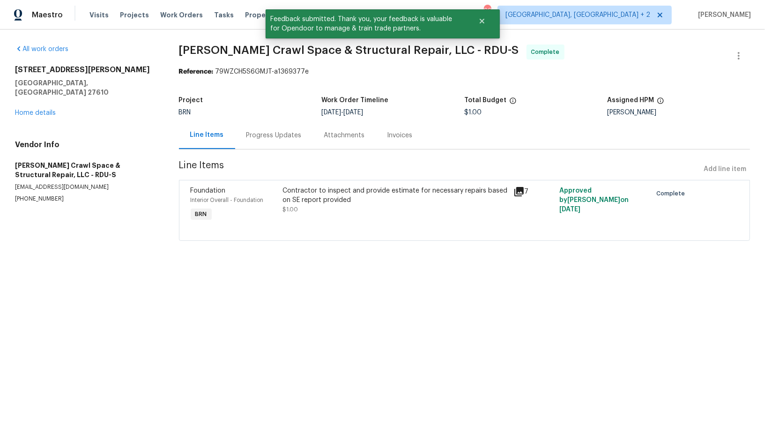
click at [263, 137] on div "Progress Updates" at bounding box center [274, 135] width 55 height 9
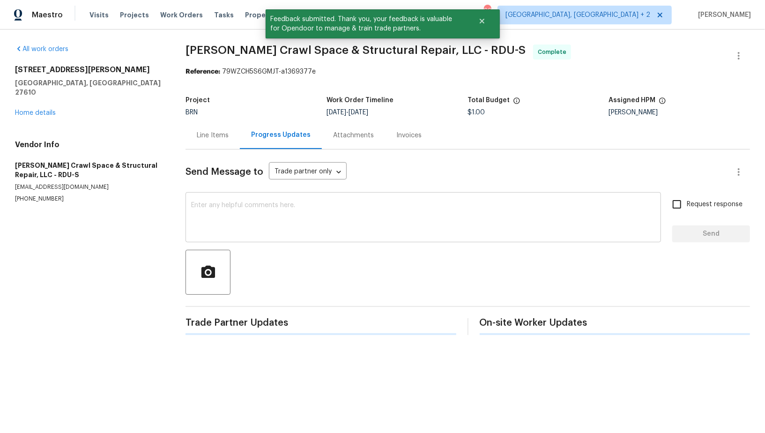
click at [275, 212] on textarea at bounding box center [423, 218] width 464 height 33
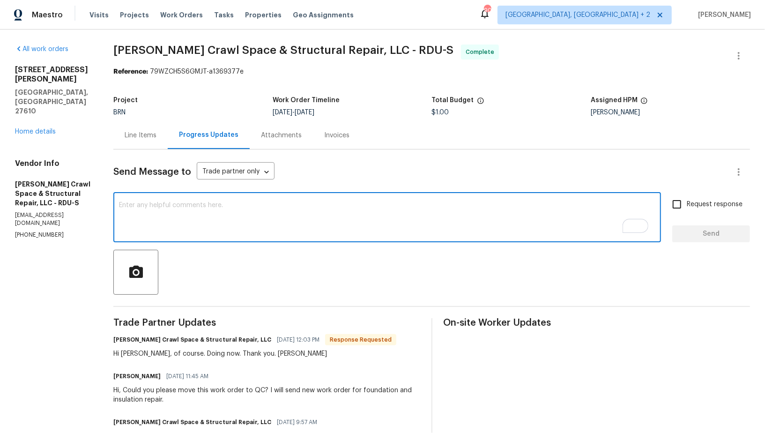
click at [273, 217] on textarea "To enrich screen reader interactions, please activate Accessibility in Grammarl…" at bounding box center [387, 218] width 537 height 33
paste textarea "WO is approved, Please upload the invoice under invoice section. Thanks!"
type textarea "WO is approved, Please upload the invoice under invoice section. Thanks!"
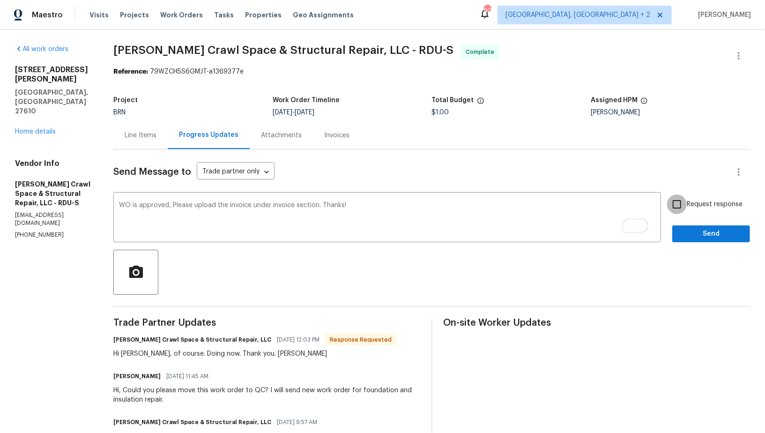
click at [687, 201] on input "Request response" at bounding box center [677, 204] width 20 height 20
checkbox input "true"
click at [696, 231] on span "Send" at bounding box center [711, 234] width 63 height 12
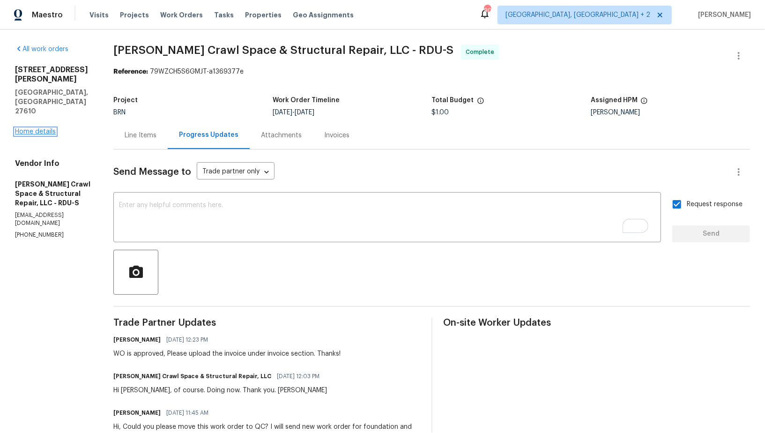
click at [40, 128] on link "Home details" at bounding box center [35, 131] width 41 height 7
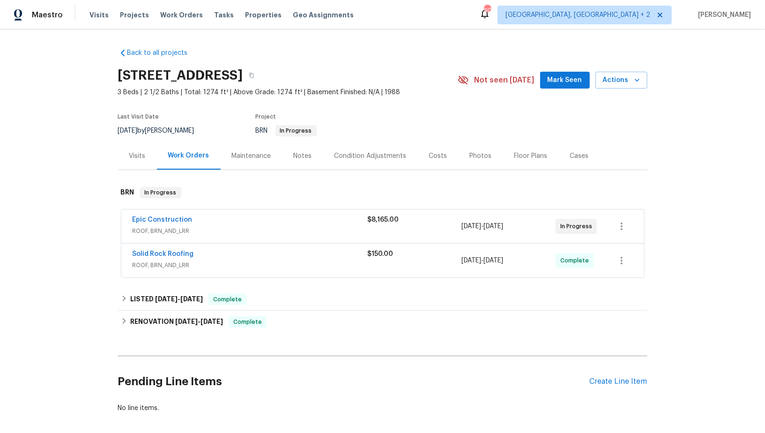
click at [152, 223] on span "Epic Construction" at bounding box center [163, 219] width 60 height 9
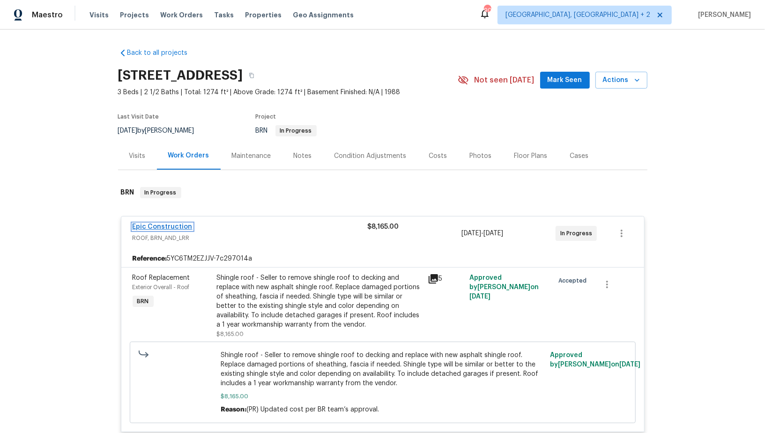
click at [162, 228] on link "Epic Construction" at bounding box center [163, 227] width 60 height 7
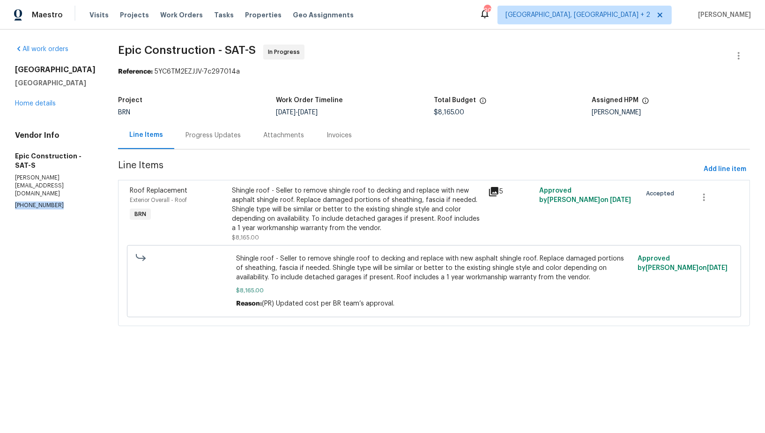
drag, startPoint x: 56, startPoint y: 209, endPoint x: 0, endPoint y: 209, distance: 55.8
click at [0, 209] on div "All work orders [STREET_ADDRESS] Home details Vendor Info Epic Construction - S…" at bounding box center [382, 191] width 765 height 323
copy p "[PHONE_NUMBER]"
click at [184, 127] on div "Progress Updates" at bounding box center [213, 135] width 78 height 28
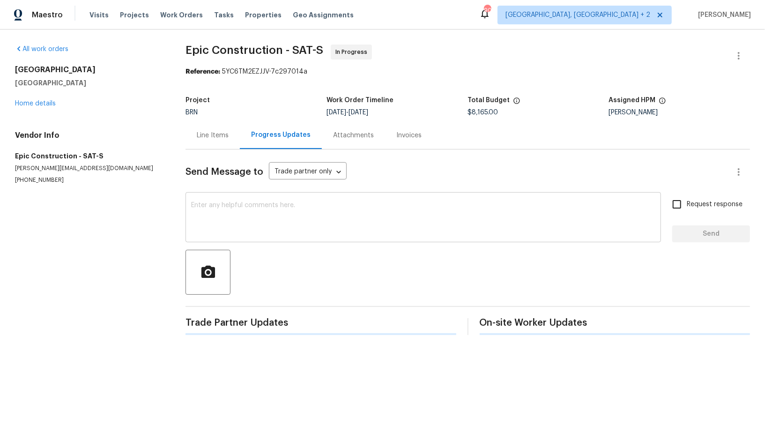
click at [189, 218] on div "x ​" at bounding box center [424, 218] width 476 height 48
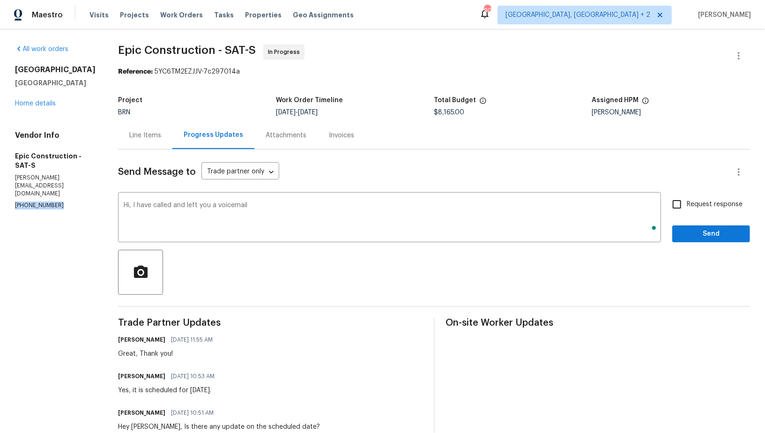
drag, startPoint x: 66, startPoint y: 195, endPoint x: 24, endPoint y: 193, distance: 41.8
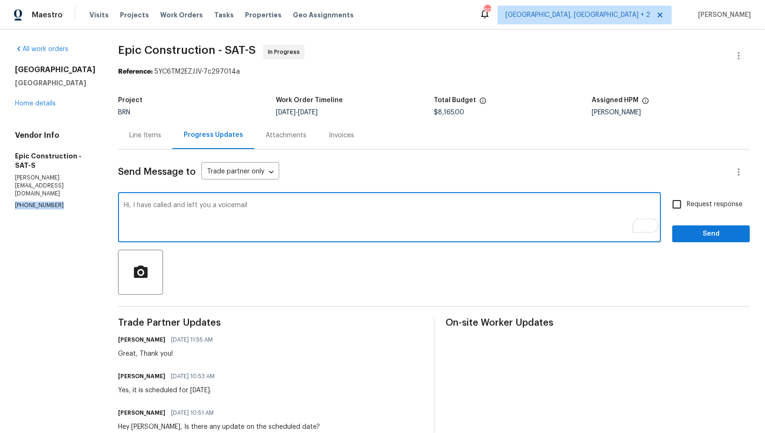
click at [293, 208] on textarea "Hi, I have called and left you a voicemail" at bounding box center [390, 218] width 532 height 33
paste textarea "(214) 208-1878"
type textarea "Hi, I have called and left you a voicemail (214) 208-1878, Please update me on …"
click at [699, 201] on span "Request response" at bounding box center [715, 205] width 56 height 10
click at [687, 201] on input "Request response" at bounding box center [677, 204] width 20 height 20
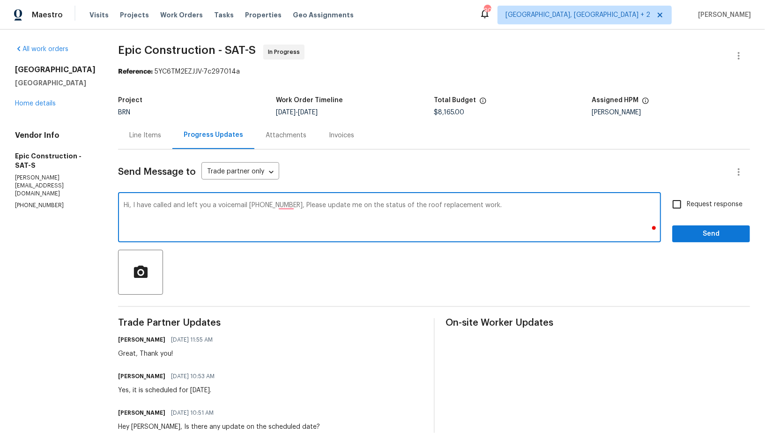
checkbox input "true"
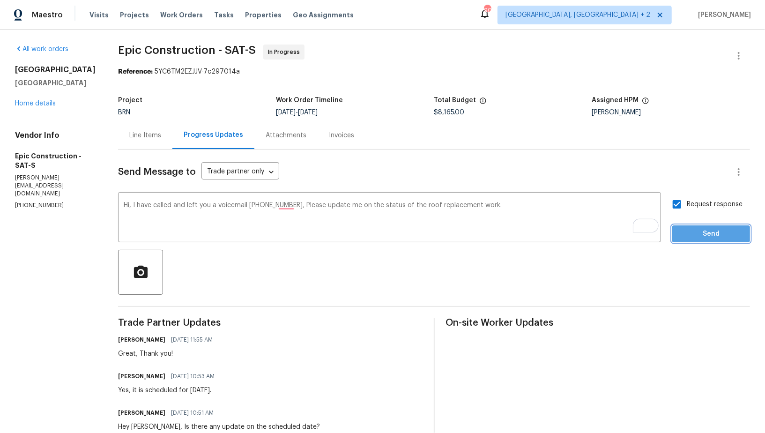
click at [699, 229] on span "Send" at bounding box center [711, 234] width 63 height 12
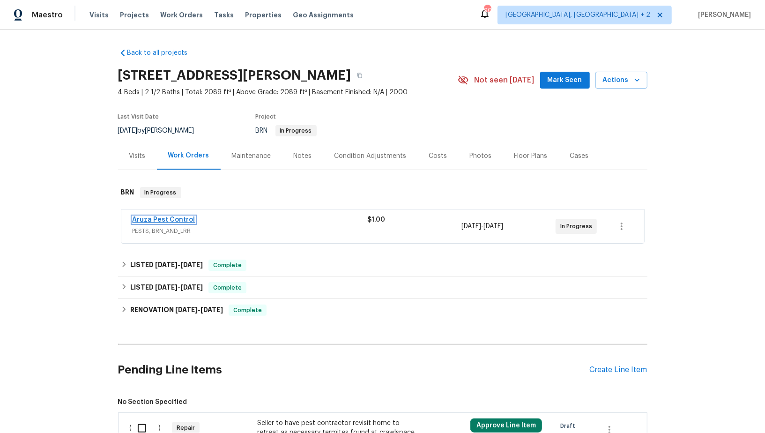
click at [169, 219] on link "Aruza Pest Control" at bounding box center [164, 220] width 63 height 7
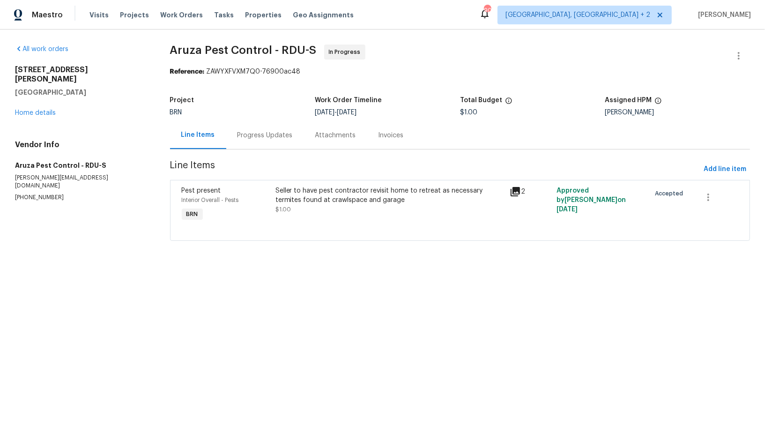
click at [226, 145] on div "Progress Updates" at bounding box center [265, 135] width 78 height 28
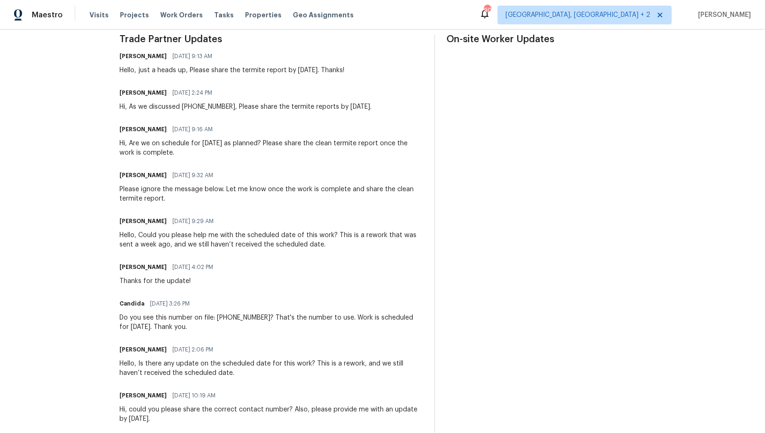
scroll to position [288, 0]
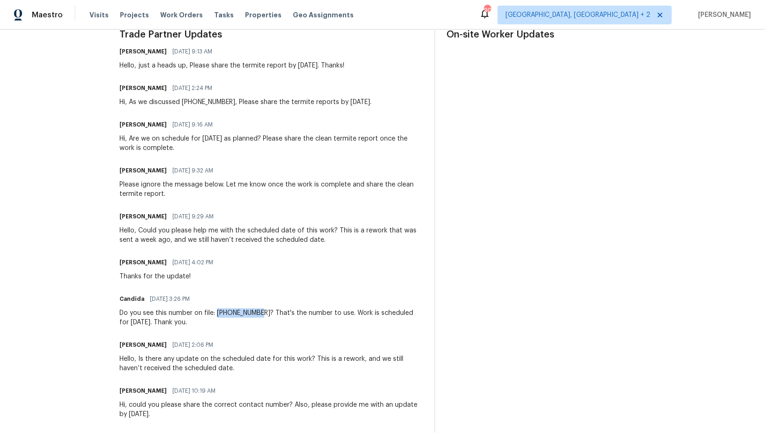
drag, startPoint x: 218, startPoint y: 313, endPoint x: 260, endPoint y: 312, distance: 41.7
click at [260, 312] on div "Do you see this number on file: 980-729-8788? That's the number to use. Work is…" at bounding box center [272, 317] width 304 height 19
copy div "980-729-8788"
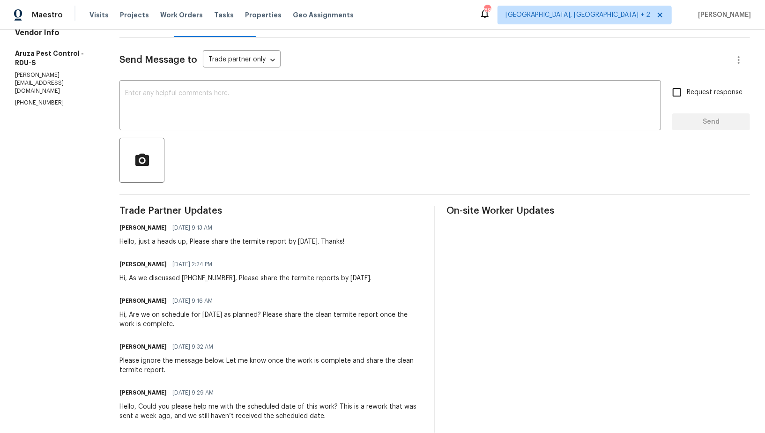
scroll to position [0, 0]
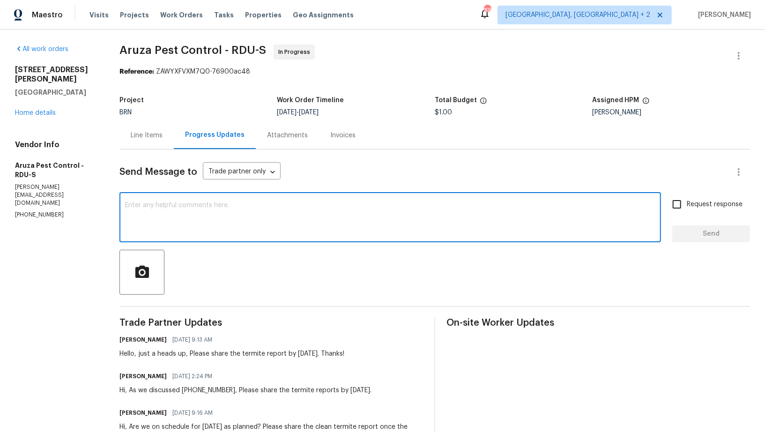
click at [177, 206] on textarea at bounding box center [390, 218] width 530 height 33
type textarea "A"
drag, startPoint x: 62, startPoint y: 189, endPoint x: 0, endPoint y: 189, distance: 61.9
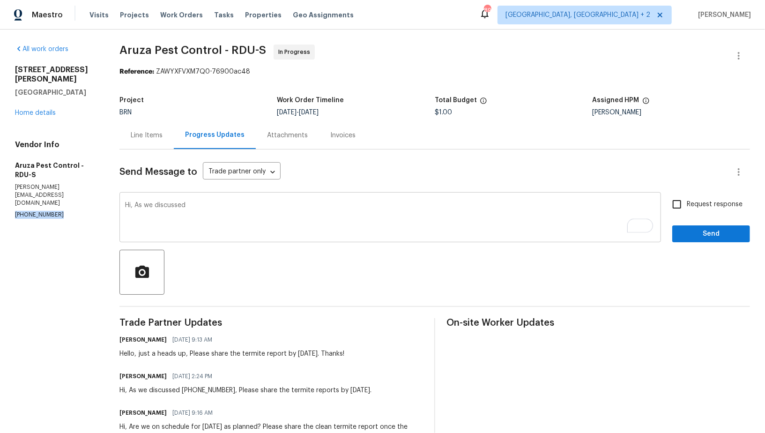
copy p "(980) 890-7074"
click at [210, 216] on textarea "Hi, As we discussed" at bounding box center [390, 218] width 530 height 33
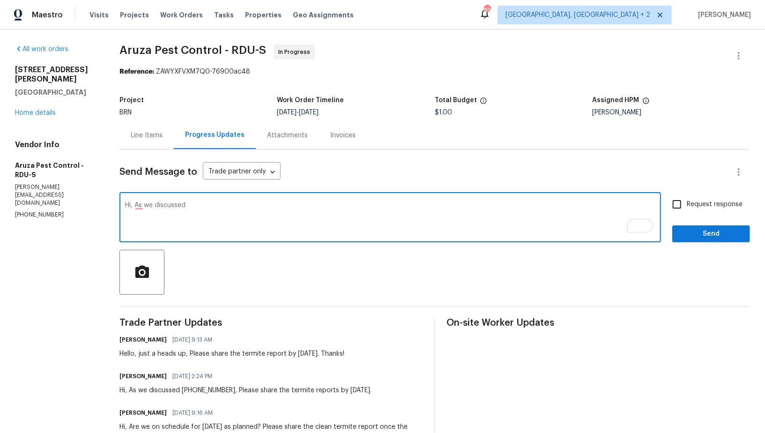
paste textarea "[PHONE_NUMBER]"
click at [252, 203] on textarea "Hi, As we discussed (980) 890-7074, Please check with your manager regarding the" at bounding box center [390, 218] width 530 height 33
click at [415, 206] on textarea "Hi, As we discussed (980) 890-7074, please check with your manager regarding the" at bounding box center [390, 218] width 530 height 33
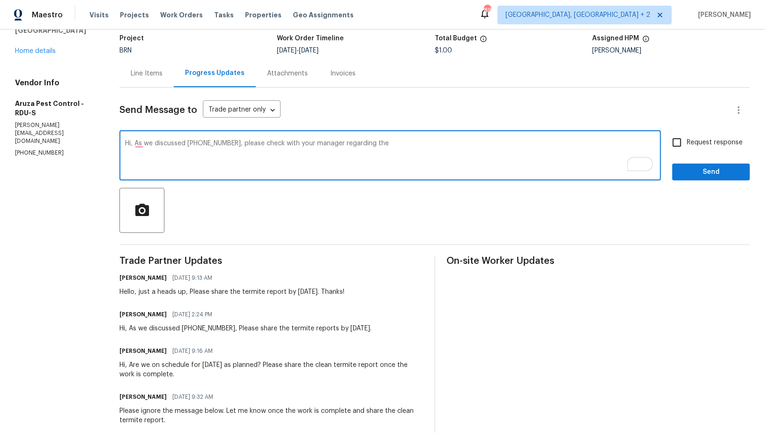
scroll to position [55, 0]
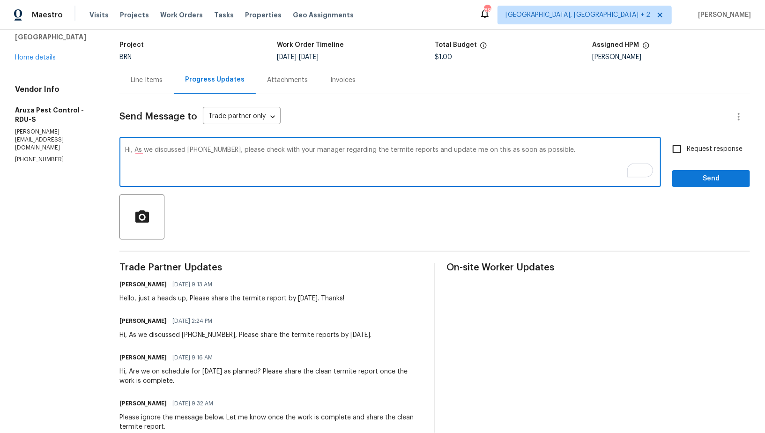
type textarea "Hi, As we discussed (980) 890-7074, please check with your manager regarding th…"
click at [673, 147] on input "Request response" at bounding box center [677, 149] width 20 height 20
checkbox input "true"
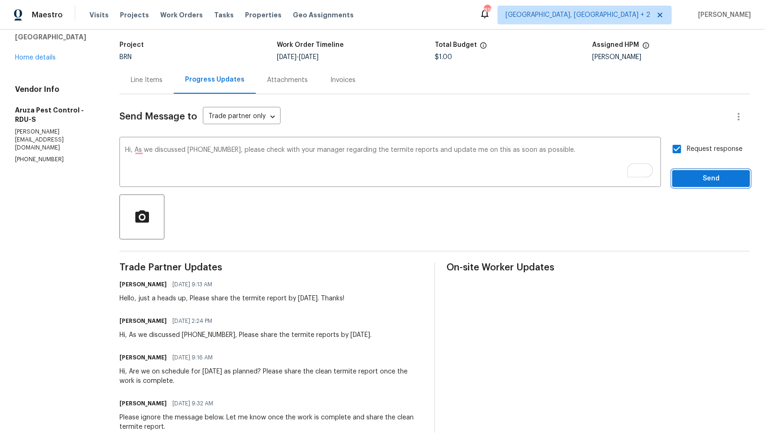
click at [689, 170] on button "Send" at bounding box center [711, 178] width 78 height 17
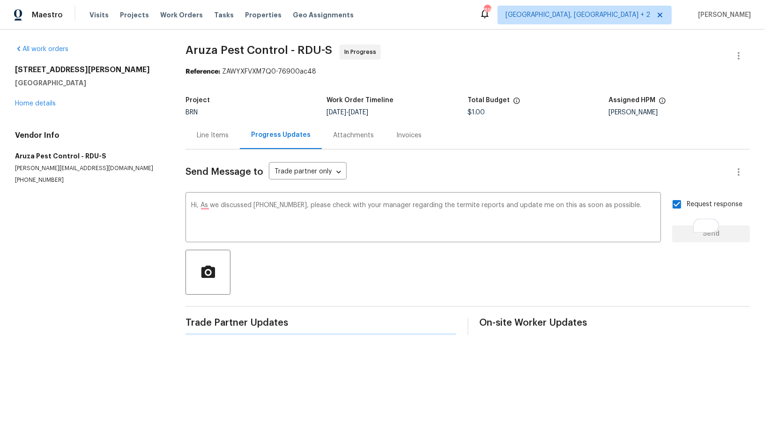
scroll to position [0, 0]
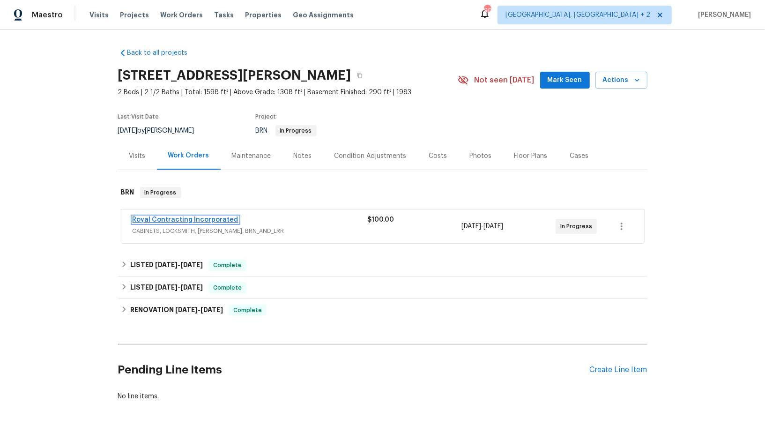
click at [193, 217] on link "Royal Contracting Incorporated" at bounding box center [186, 220] width 106 height 7
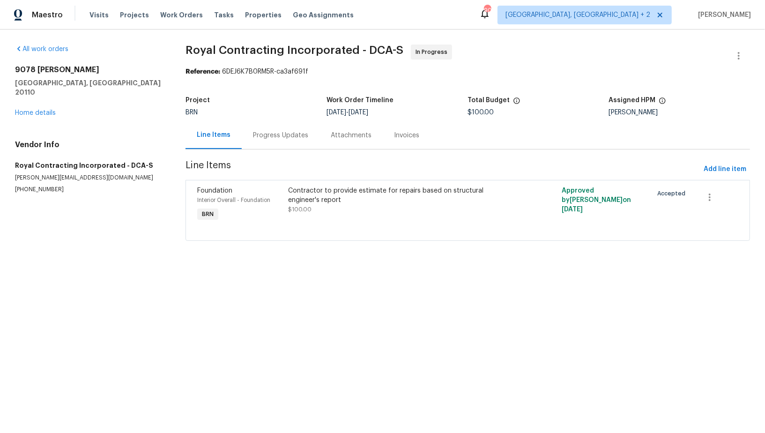
click at [275, 138] on div "Progress Updates" at bounding box center [280, 135] width 55 height 9
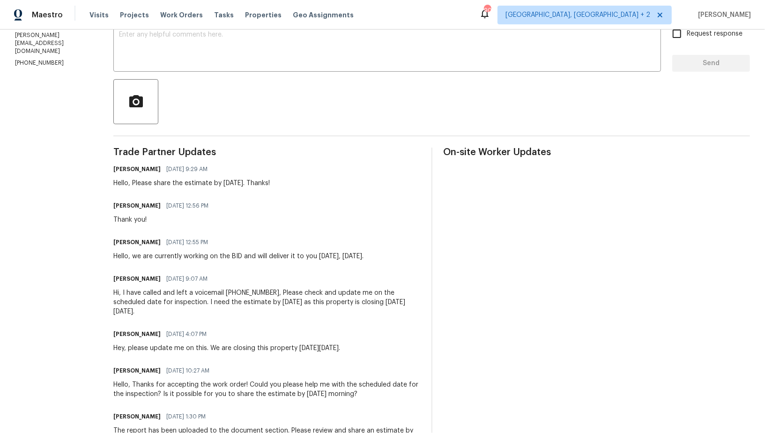
scroll to position [177, 0]
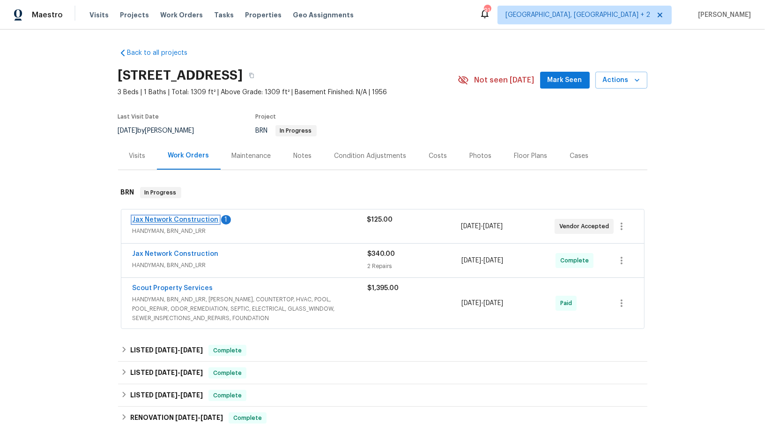
click at [190, 221] on link "Jax Network Construction" at bounding box center [176, 220] width 86 height 7
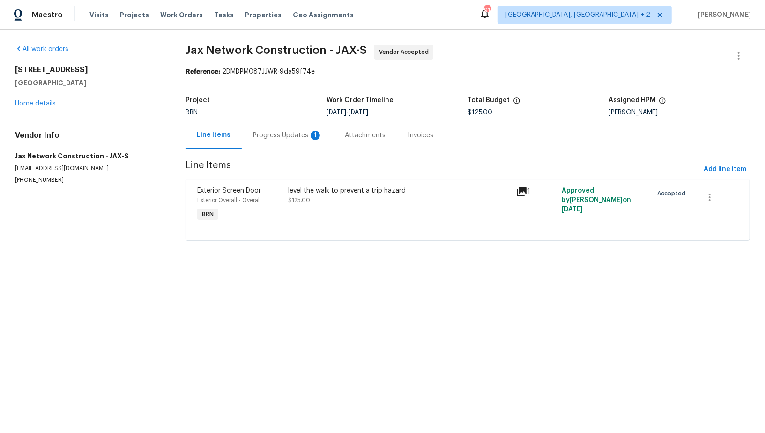
click at [256, 141] on div "Progress Updates 1" at bounding box center [288, 135] width 92 height 28
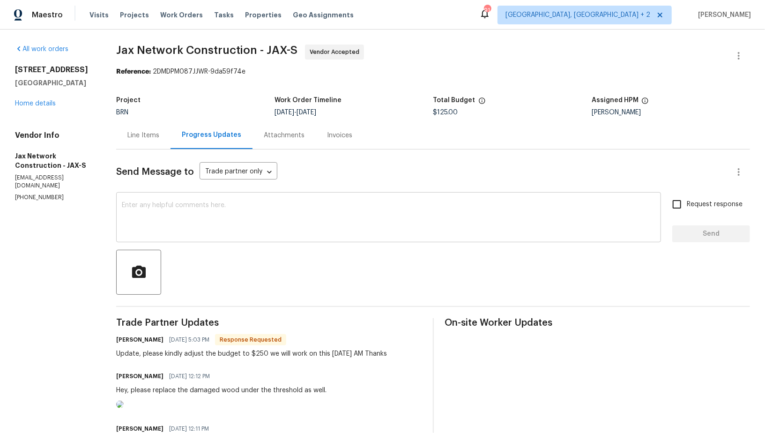
click at [202, 235] on div "x ​" at bounding box center [388, 218] width 545 height 48
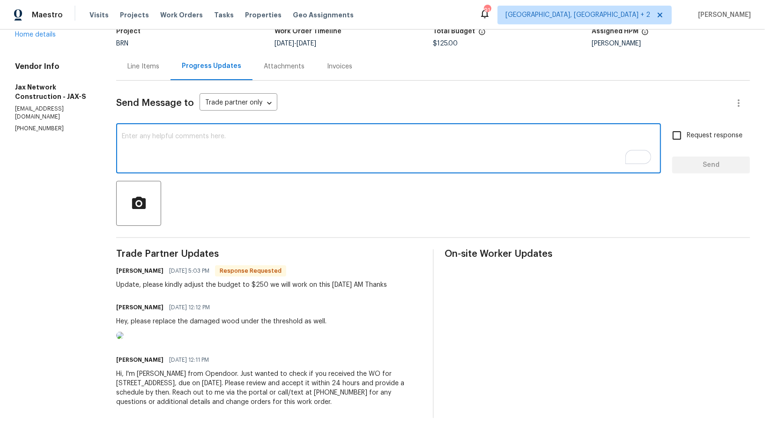
scroll to position [102, 0]
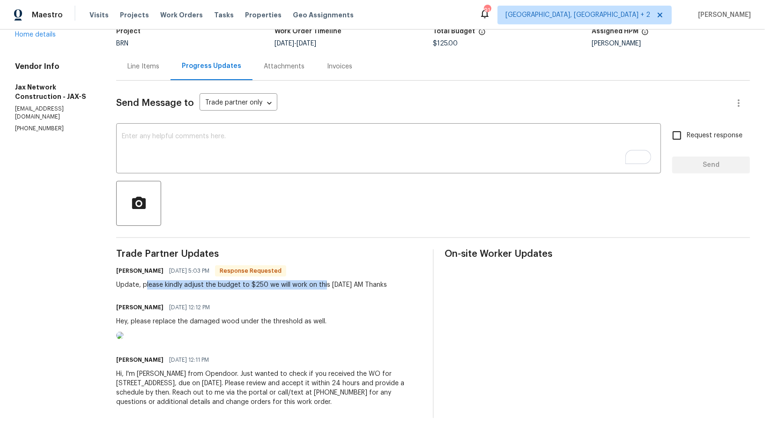
drag, startPoint x: 150, startPoint y: 248, endPoint x: 326, endPoint y: 248, distance: 176.2
click at [326, 280] on div "Update, please kindly adjust the budget to $250 we will work on this [DATE] AM …" at bounding box center [251, 284] width 271 height 9
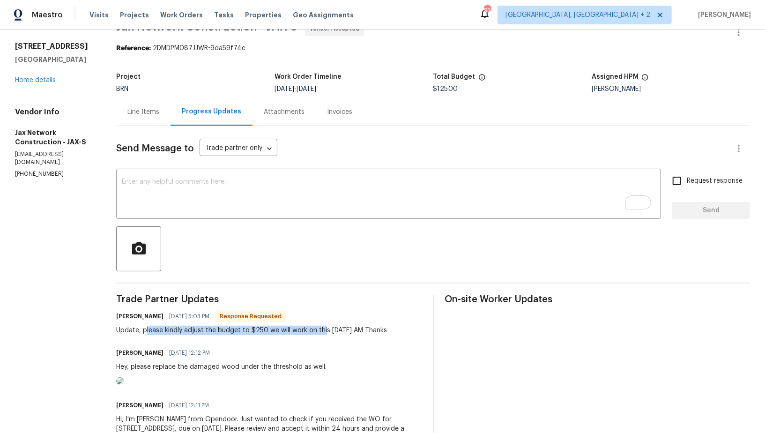
scroll to position [16, 0]
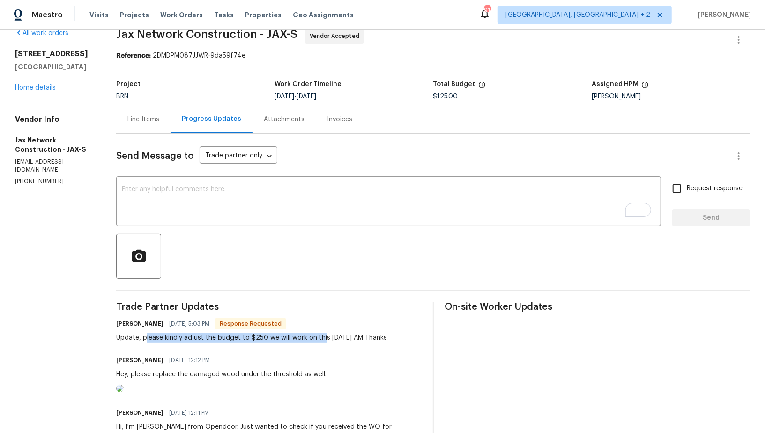
click at [149, 127] on div "Line Items" at bounding box center [143, 119] width 54 height 28
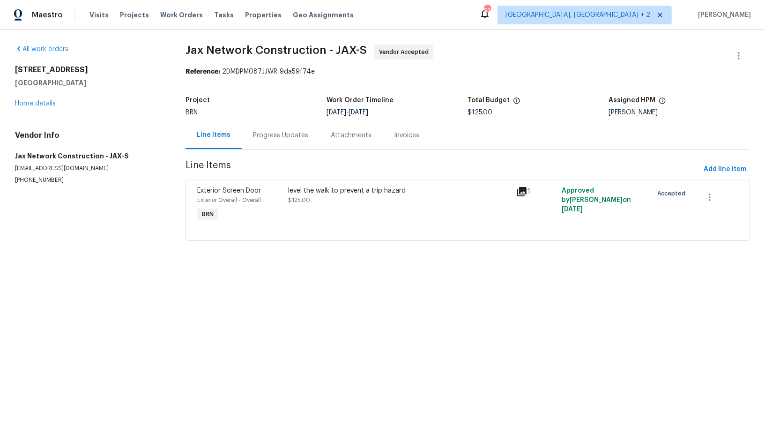
click at [308, 216] on div "level the walk to prevent a trip hazard $125.00" at bounding box center [400, 204] width 228 height 43
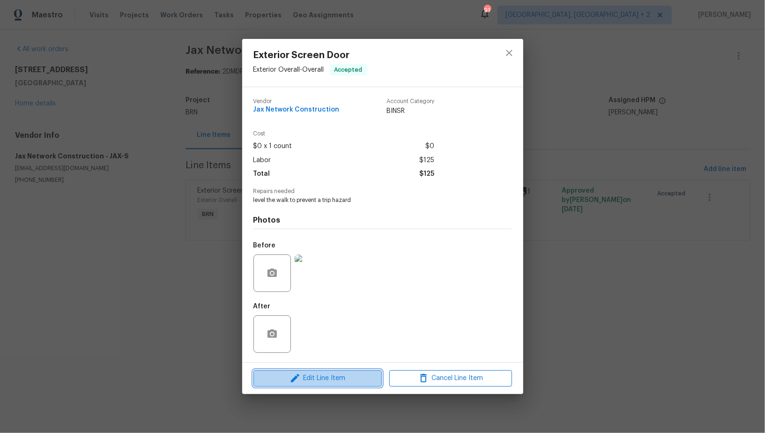
click at [330, 382] on span "Edit Line Item" at bounding box center [317, 379] width 123 height 12
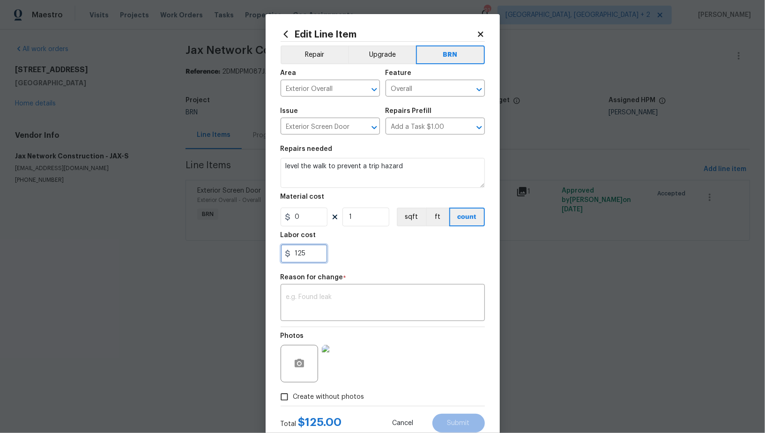
click at [305, 257] on input "125" at bounding box center [304, 253] width 47 height 19
type input "250"
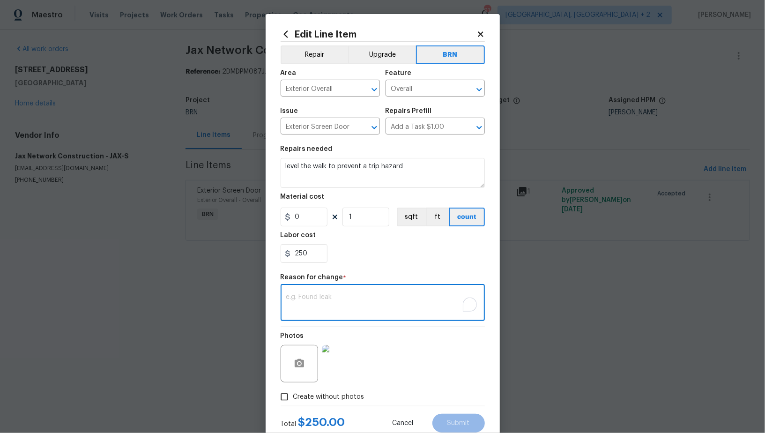
click at [339, 304] on textarea "To enrich screen reader interactions, please activate Accessibility in Grammarl…" at bounding box center [382, 304] width 193 height 20
paste textarea "(PR) Updated per vendors final cost."
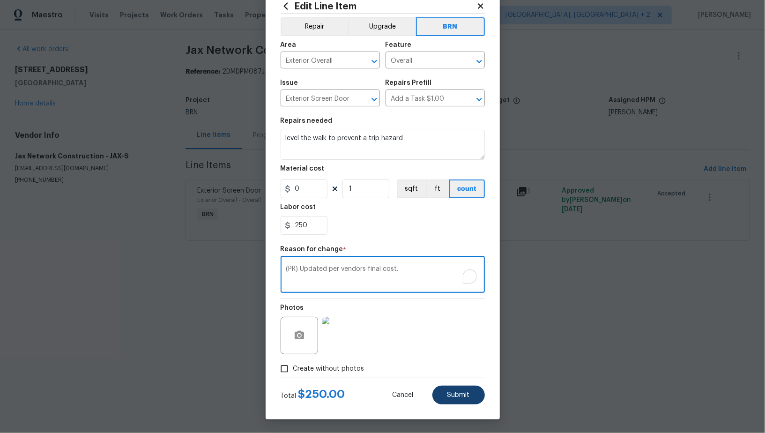
type textarea "(PR) Updated per vendors final cost."
click at [478, 398] on button "Submit" at bounding box center [459, 395] width 52 height 19
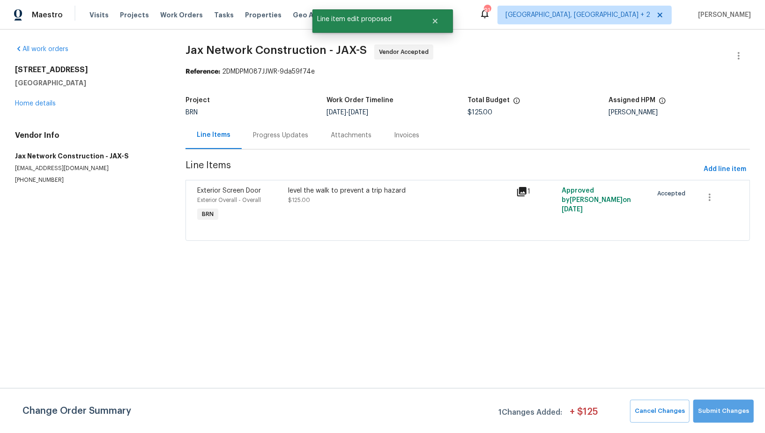
click at [727, 413] on span "Submit Changes" at bounding box center [723, 411] width 51 height 11
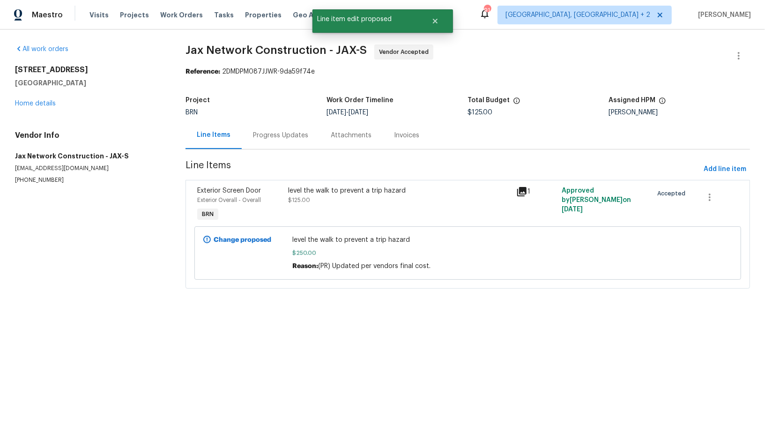
click at [272, 142] on div "Progress Updates" at bounding box center [281, 135] width 78 height 28
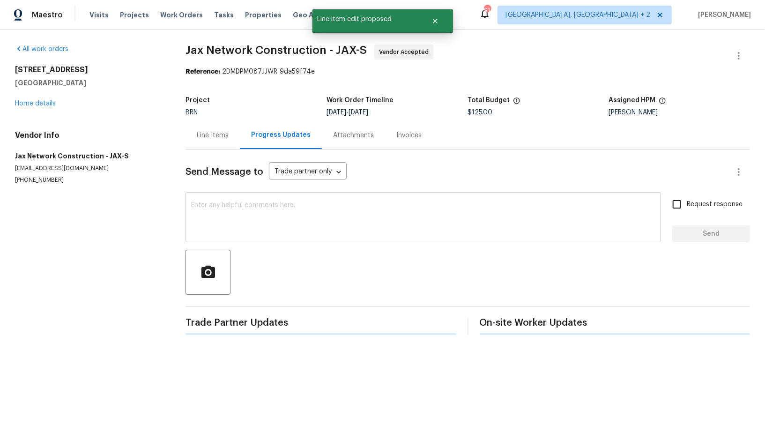
click at [266, 216] on textarea at bounding box center [423, 218] width 464 height 33
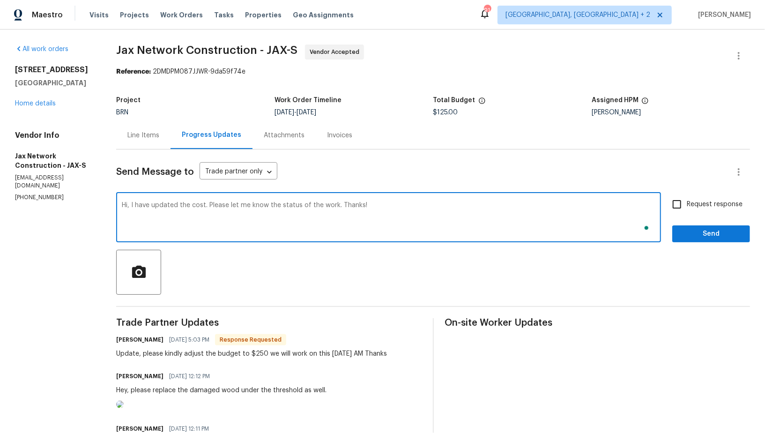
type textarea "Hi, I have updated the cost. Please let me know the status of the work. Thanks!"
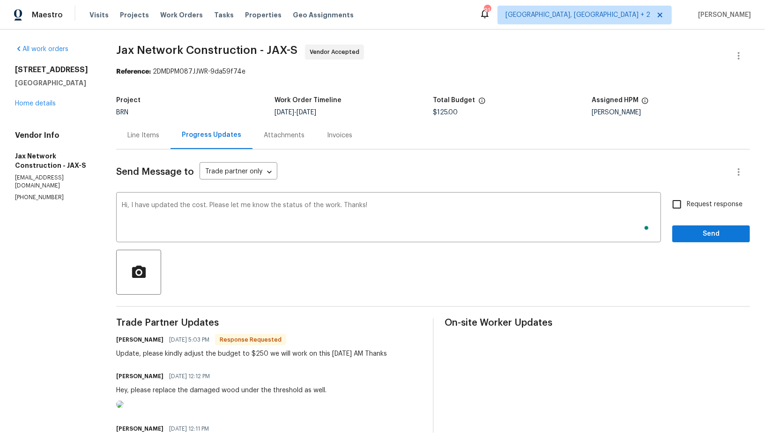
click at [689, 209] on label "Request response" at bounding box center [704, 204] width 75 height 20
click at [687, 209] on input "Request response" at bounding box center [677, 204] width 20 height 20
checkbox input "true"
click at [690, 229] on span "Send" at bounding box center [711, 234] width 63 height 12
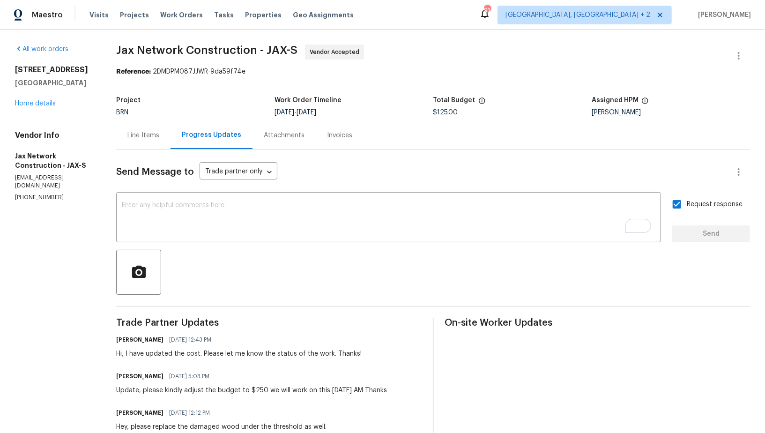
scroll to position [67, 0]
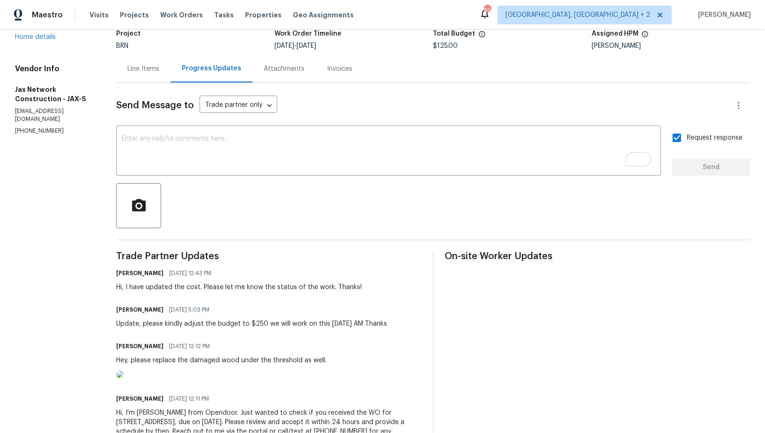
click at [159, 80] on div "Line Items" at bounding box center [143, 69] width 54 height 28
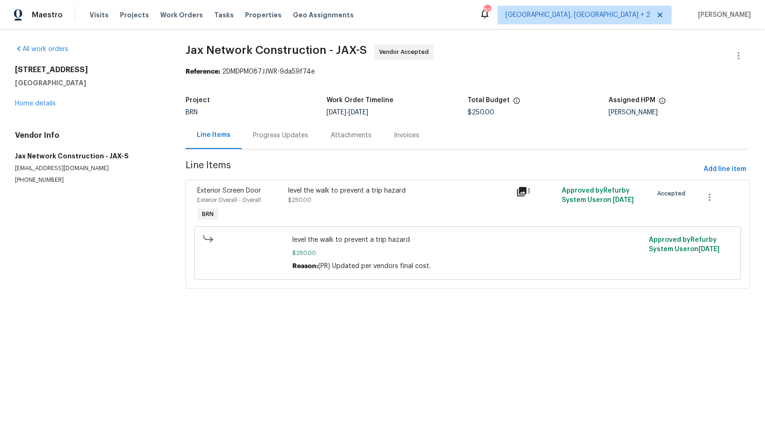
click at [339, 206] on div "level the walk to prevent a trip hazard $250.00" at bounding box center [400, 204] width 228 height 43
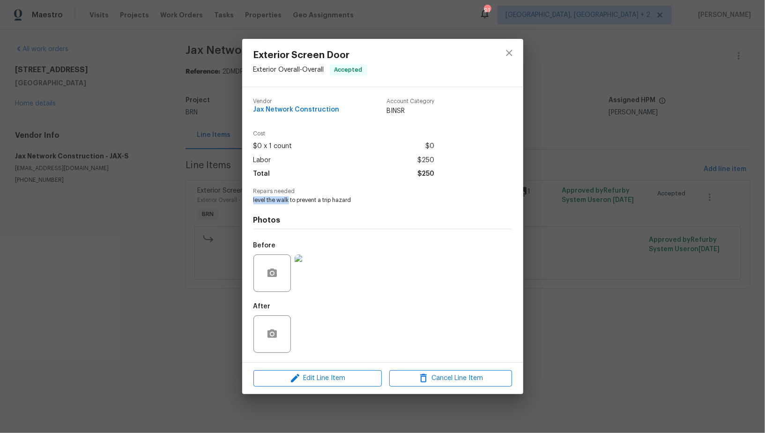
drag, startPoint x: 250, startPoint y: 201, endPoint x: 288, endPoint y: 203, distance: 38.0
click at [288, 203] on div "Vendor Jax Network Construction Account Category BINSR Cost $0 x 1 count $0 Lab…" at bounding box center [382, 224] width 281 height 275
copy span "level the walk"
click at [186, 208] on div "Exterior Screen Door Exterior Overall - Overall Accepted Vendor Jax Network Con…" at bounding box center [382, 216] width 765 height 433
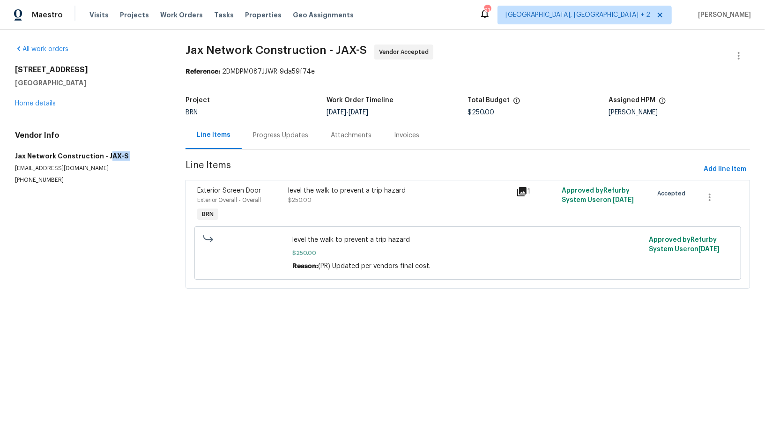
drag, startPoint x: 0, startPoint y: 165, endPoint x: 101, endPoint y: 159, distance: 100.9
click at [101, 159] on div "All work orders [STREET_ADDRESS] Home details Vendor Info Jax Network Construct…" at bounding box center [382, 172] width 765 height 285
drag, startPoint x: 6, startPoint y: 156, endPoint x: 95, endPoint y: 157, distance: 89.0
click at [96, 157] on div "All work orders [STREET_ADDRESS] Home details Vendor Info Jax Network Construct…" at bounding box center [382, 172] width 765 height 285
copy h5 "Jax Network Construction"
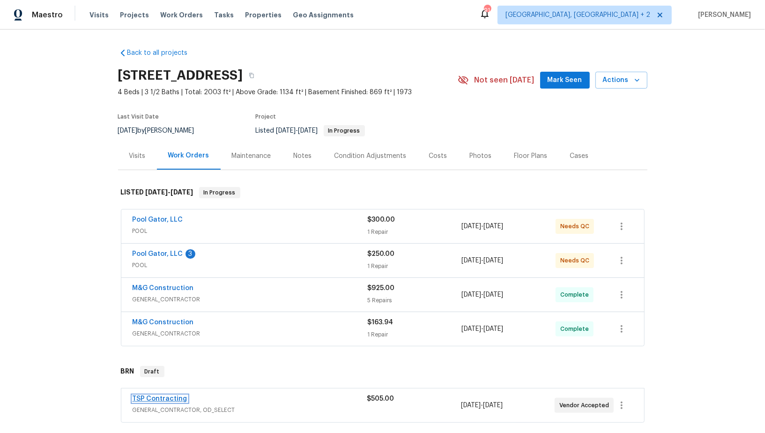
click at [163, 396] on link "TSP Contracting" at bounding box center [160, 399] width 55 height 7
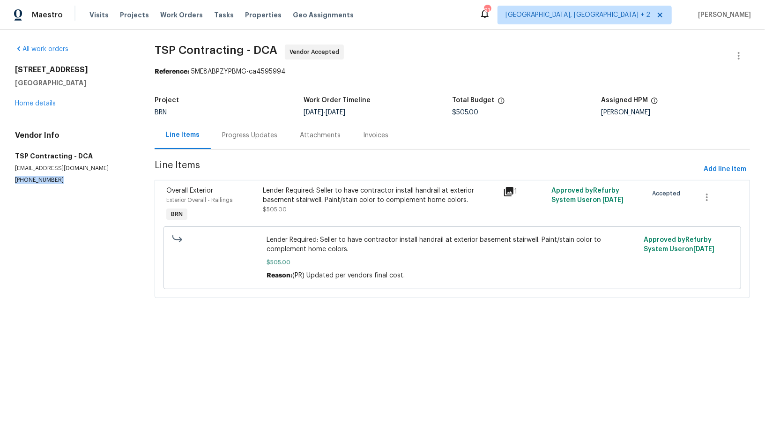
drag, startPoint x: 60, startPoint y: 185, endPoint x: 0, endPoint y: 182, distance: 59.6
click at [0, 182] on div "All work orders [STREET_ADDRESS] Home details Vendor Info TSP Contracting - DCA…" at bounding box center [382, 177] width 765 height 295
copy p "[PHONE_NUMBER]"
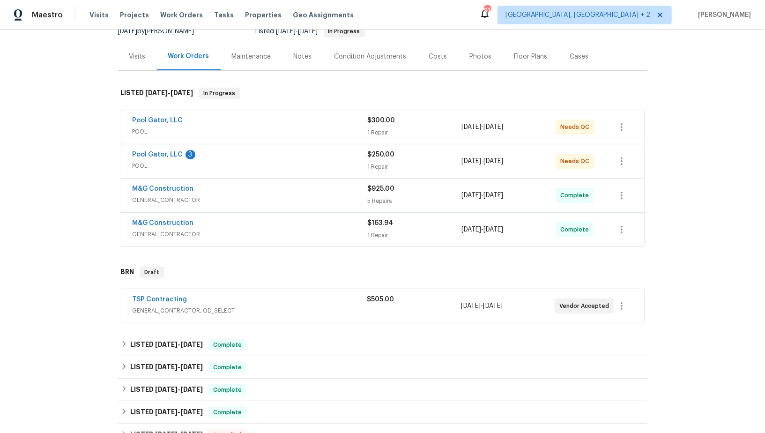
scroll to position [107, 0]
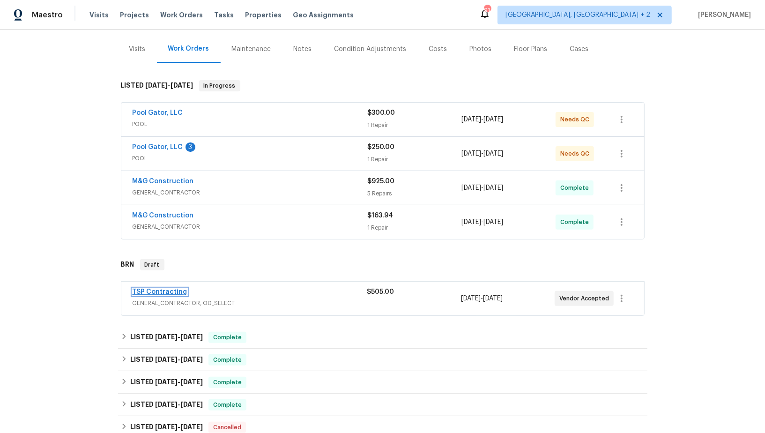
click at [166, 289] on link "TSP Contracting" at bounding box center [160, 292] width 55 height 7
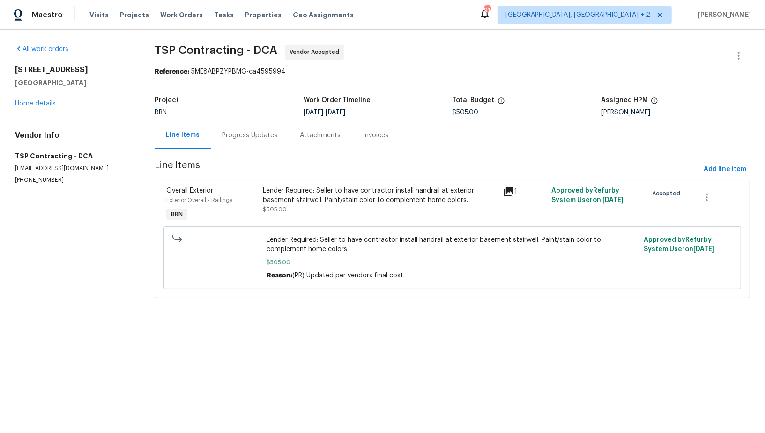
click at [268, 115] on div "BRN" at bounding box center [229, 112] width 149 height 7
click at [240, 136] on div "Progress Updates" at bounding box center [249, 135] width 55 height 9
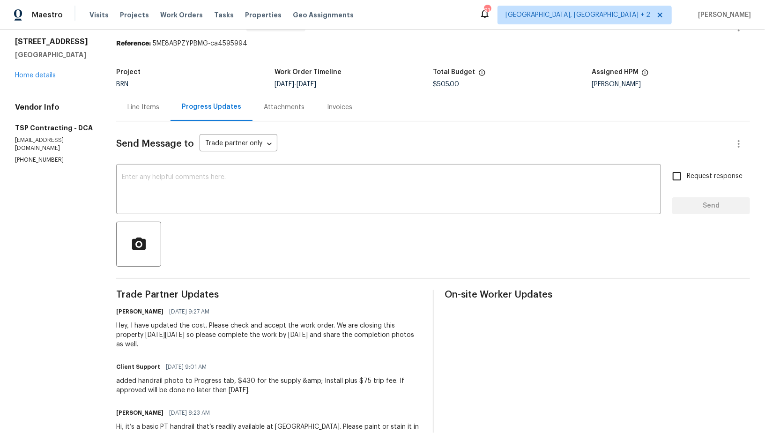
scroll to position [29, 0]
drag, startPoint x: 64, startPoint y: 154, endPoint x: 7, endPoint y: 155, distance: 56.2
click at [7, 154] on div "All work orders [STREET_ADDRESS] Home details Vendor Info TSP Contracting - DCA…" at bounding box center [382, 315] width 765 height 629
copy p "[PHONE_NUMBER]"
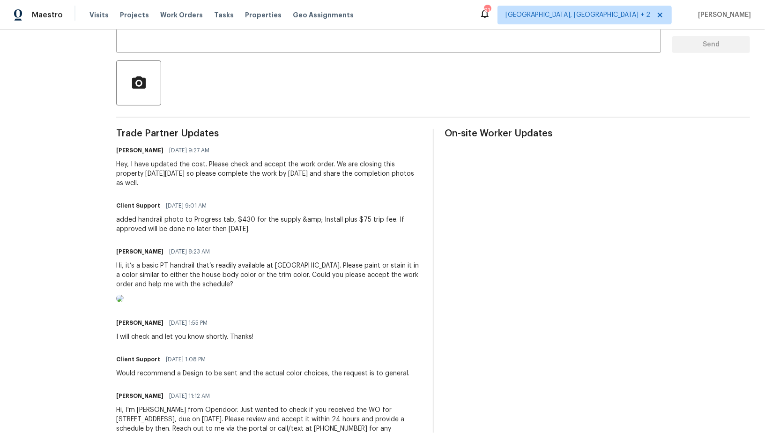
scroll to position [0, 0]
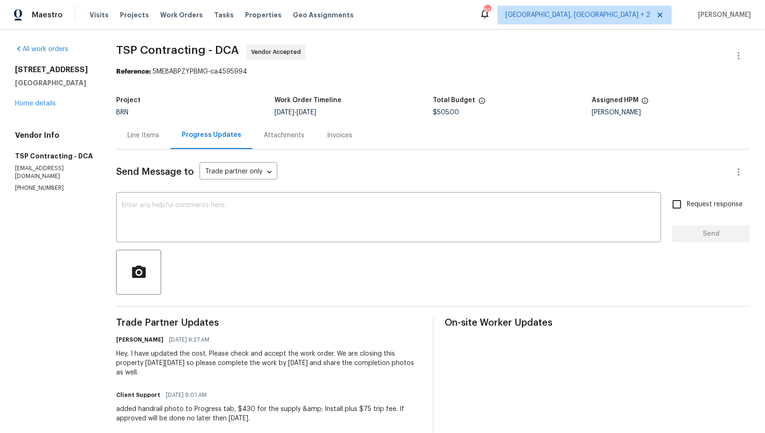
click at [155, 134] on div "Line Items" at bounding box center [143, 135] width 32 height 9
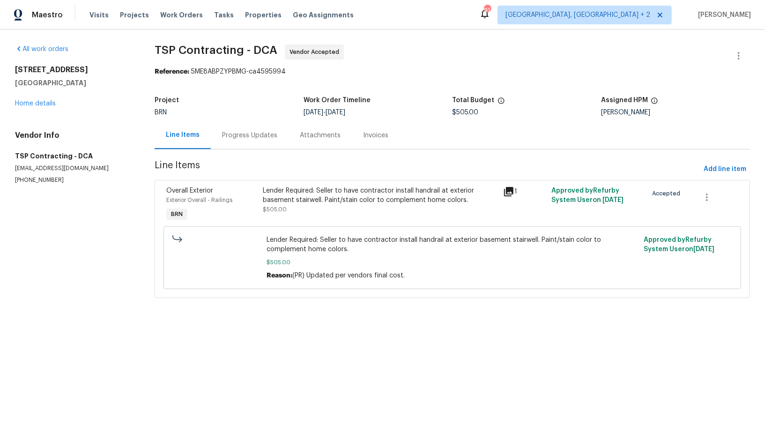
click at [255, 127] on div "Progress Updates" at bounding box center [250, 135] width 78 height 28
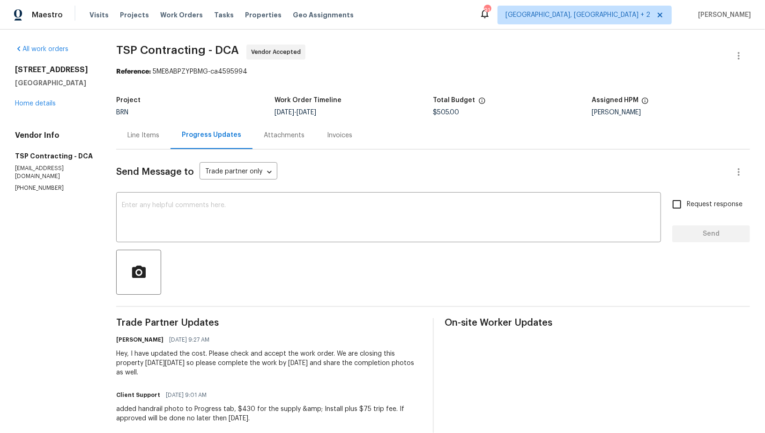
click at [152, 132] on div "Line Items" at bounding box center [143, 135] width 32 height 9
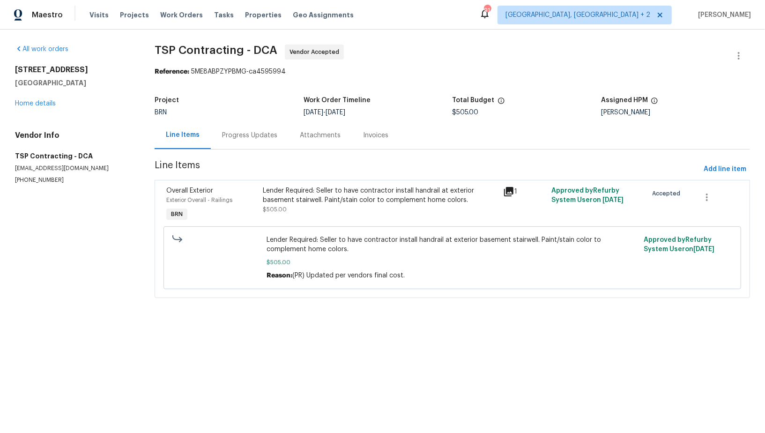
click at [270, 143] on div "Progress Updates" at bounding box center [250, 135] width 78 height 28
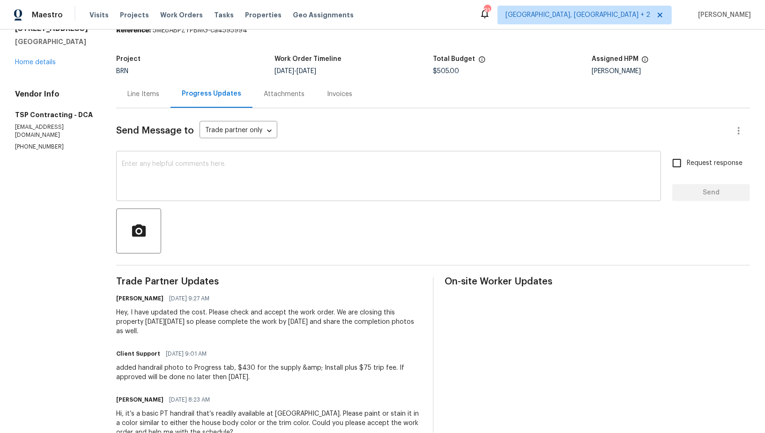
click at [281, 216] on div at bounding box center [433, 231] width 634 height 45
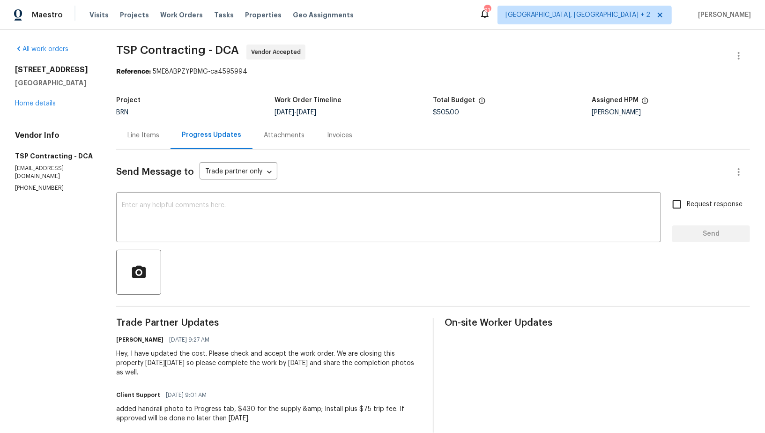
click at [144, 140] on div "Line Items" at bounding box center [143, 135] width 32 height 9
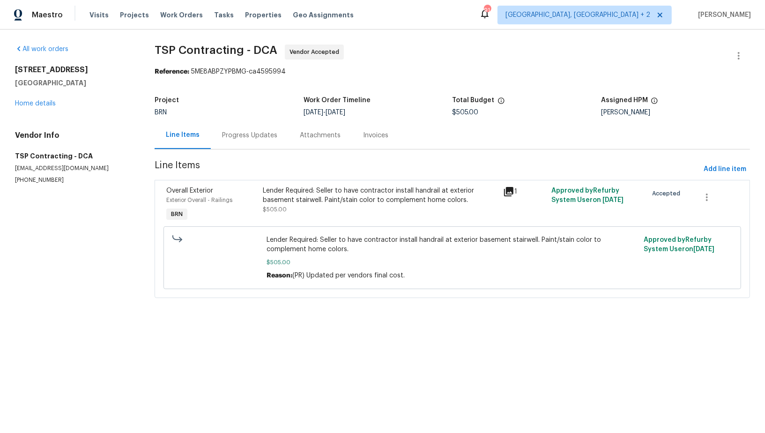
click at [263, 136] on div "Progress Updates" at bounding box center [249, 135] width 55 height 9
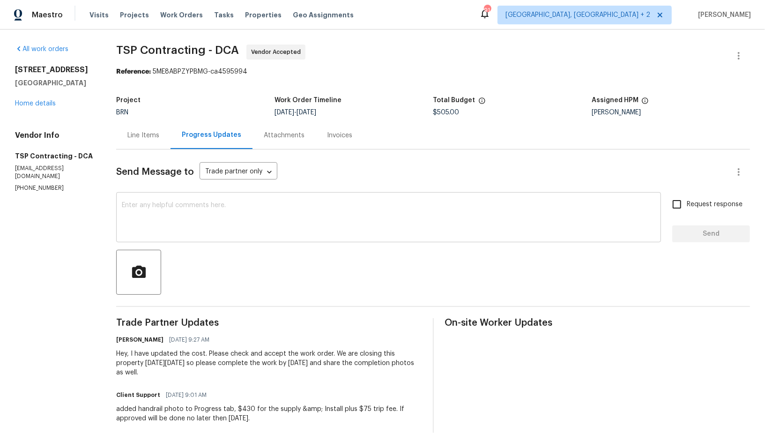
click at [181, 220] on textarea at bounding box center [389, 218] width 534 height 33
drag, startPoint x: 67, startPoint y: 186, endPoint x: 0, endPoint y: 185, distance: 67.5
click at [0, 186] on div "All work orders [STREET_ADDRESS] Home details Vendor Info TSP Contracting - DCA…" at bounding box center [382, 344] width 765 height 629
drag, startPoint x: 60, startPoint y: 178, endPoint x: 0, endPoint y: 178, distance: 60.0
click at [0, 178] on div "All work orders [STREET_ADDRESS] Home details Vendor Info TSP Contracting - DCA…" at bounding box center [382, 344] width 765 height 629
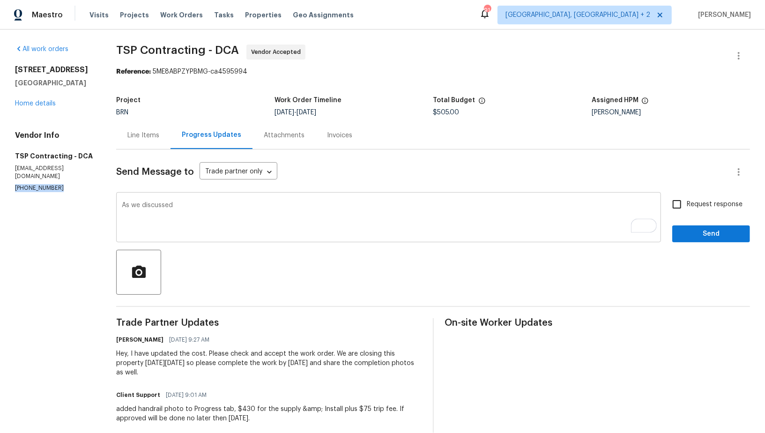
copy p "[PHONE_NUMBER]"
click at [187, 206] on textarea "As we discussed" at bounding box center [389, 218] width 534 height 33
paste textarea "[PHONE_NUMBER]"
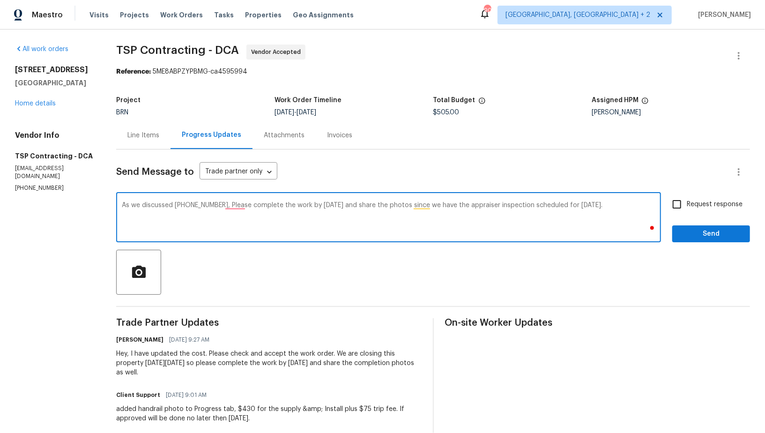
click at [655, 206] on textarea "As we discussed [PHONE_NUMBER], Please complete the work by [DATE] and share th…" at bounding box center [389, 218] width 534 height 33
type textarea "As we discussed [PHONE_NUMBER], Please complete the work by [DATE] and share th…"
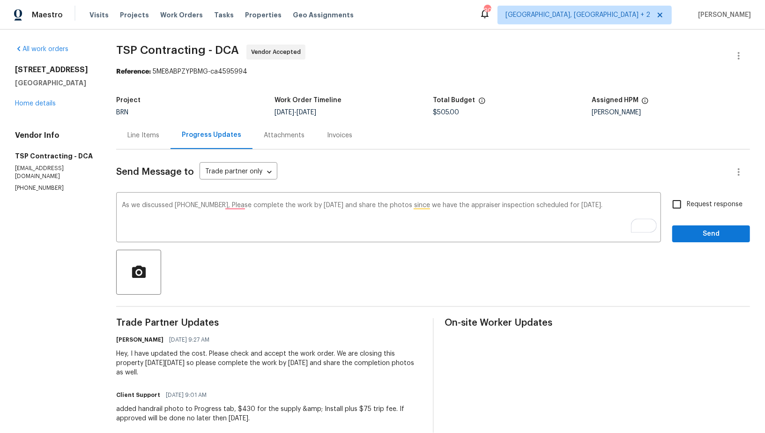
click at [667, 206] on div "As we discussed [PHONE_NUMBER], Please complete the work by [DATE] and share th…" at bounding box center [433, 218] width 634 height 48
click at [680, 203] on input "Request response" at bounding box center [677, 204] width 20 height 20
checkbox input "true"
click at [688, 240] on button "Send" at bounding box center [711, 233] width 78 height 17
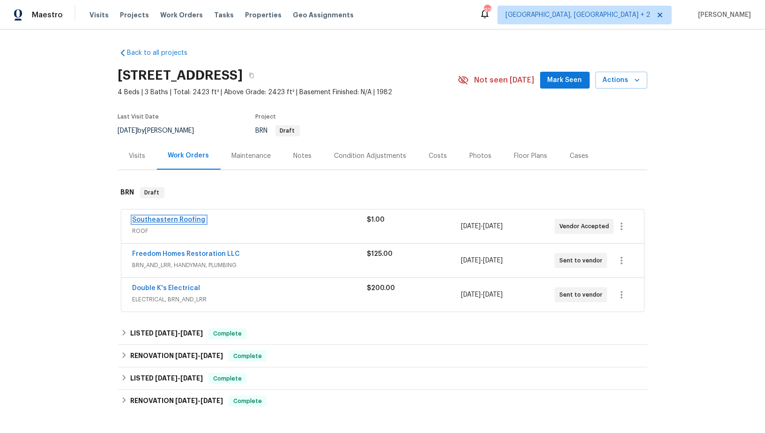
click at [159, 222] on link "Southeastern Roofing" at bounding box center [169, 220] width 73 height 7
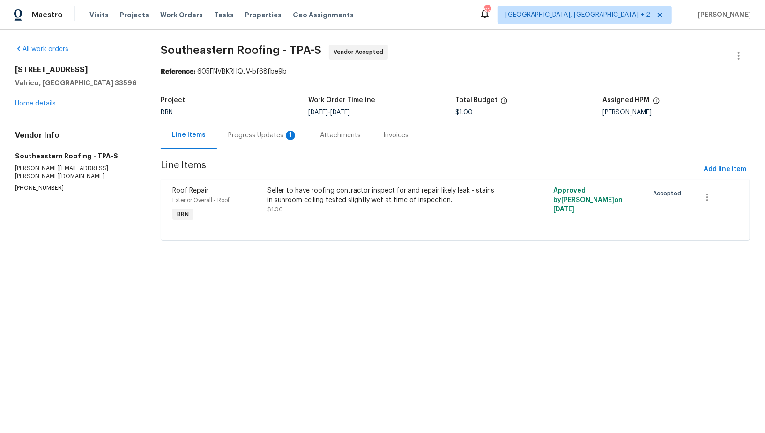
click at [239, 147] on div "Progress Updates 1" at bounding box center [263, 135] width 92 height 28
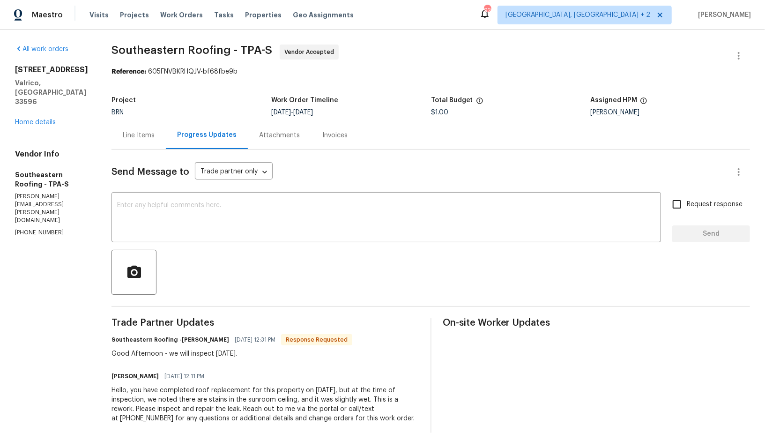
scroll to position [16, 0]
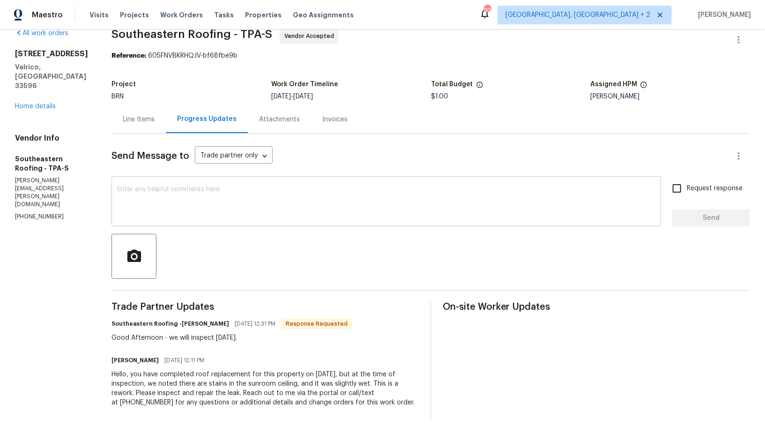
click at [219, 196] on textarea at bounding box center [386, 202] width 538 height 33
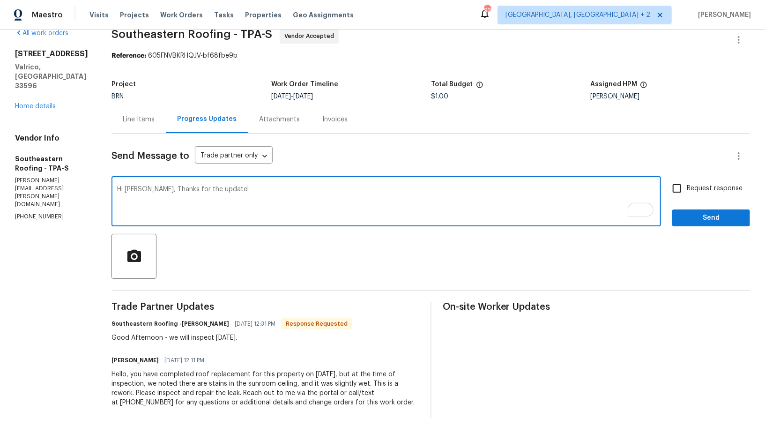
type textarea "Hi [PERSON_NAME], Thanks for the update!"
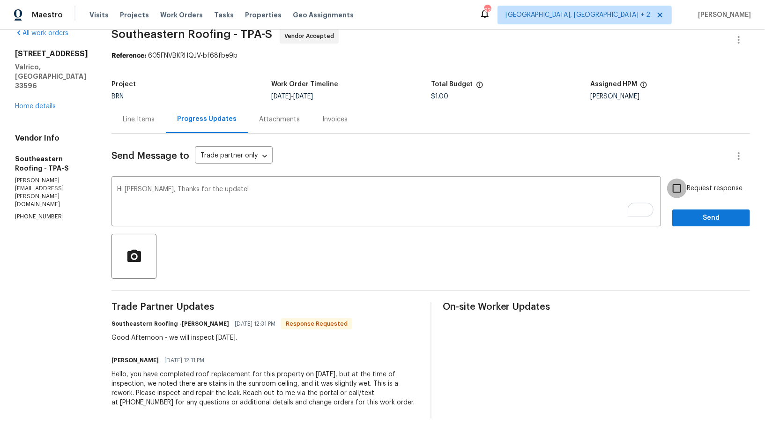
click at [678, 181] on input "Request response" at bounding box center [677, 189] width 20 height 20
checkbox input "true"
click at [689, 217] on span "Send" at bounding box center [711, 218] width 63 height 12
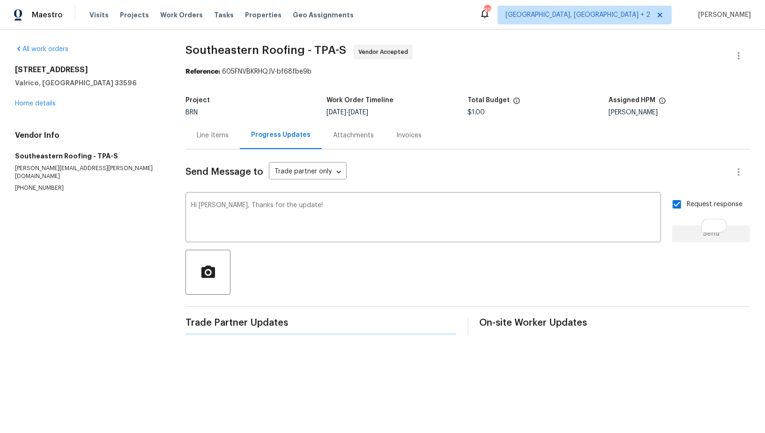
scroll to position [0, 0]
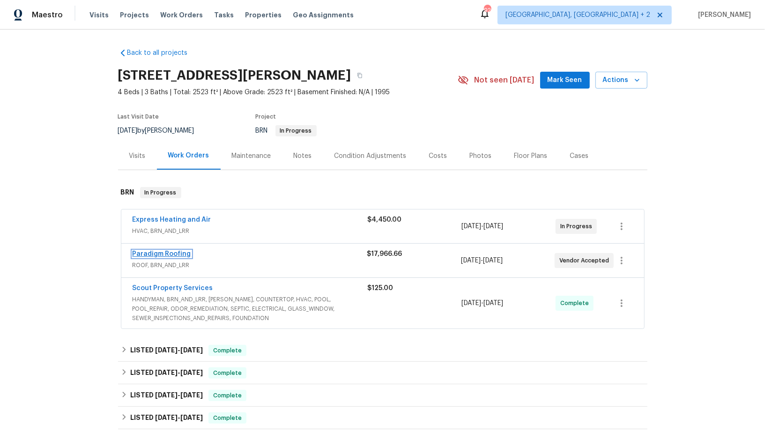
click at [143, 252] on link "Paradigm Roofing" at bounding box center [162, 254] width 59 height 7
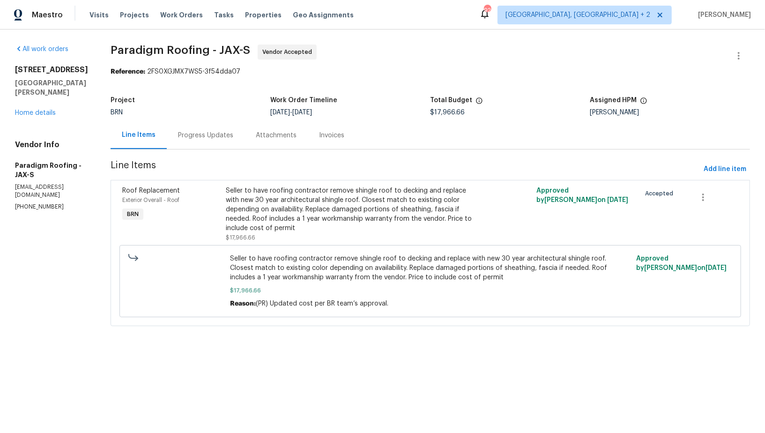
click at [252, 141] on div "Attachments" at bounding box center [276, 135] width 63 height 28
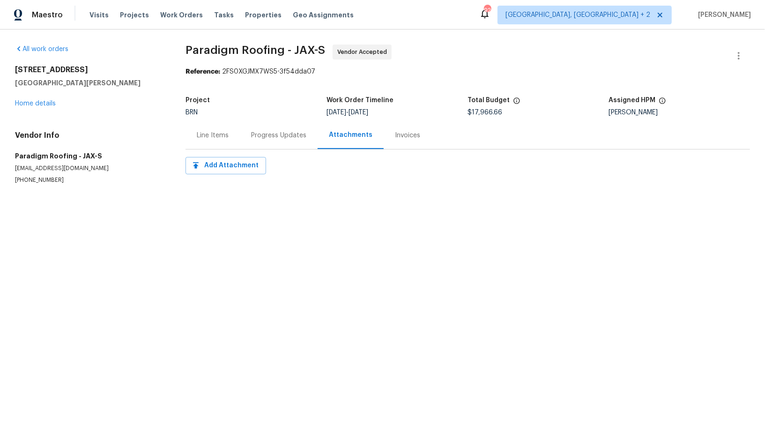
click at [252, 141] on div "Progress Updates" at bounding box center [279, 135] width 78 height 28
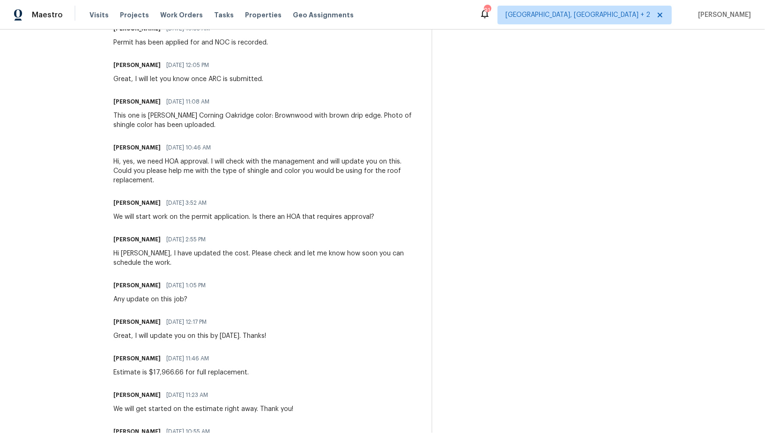
scroll to position [334, 0]
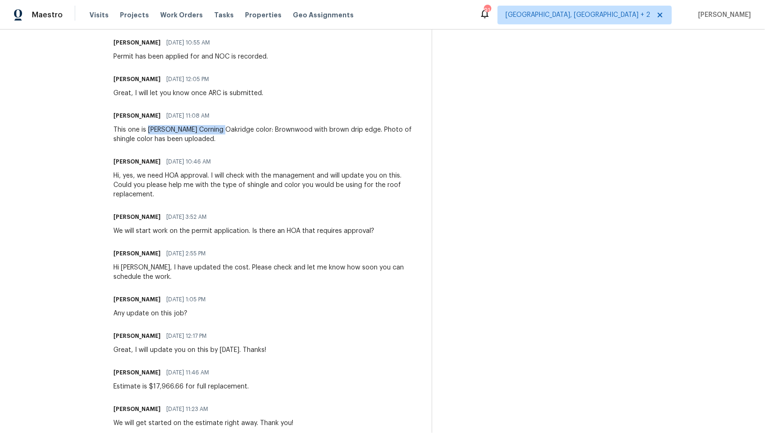
drag, startPoint x: 149, startPoint y: 127, endPoint x: 227, endPoint y: 129, distance: 77.8
click at [227, 129] on div "This one is [PERSON_NAME] Corning Oakridge color: Brownwood with brown drip edg…" at bounding box center [266, 134] width 306 height 19
copy div "[PERSON_NAME] Corning Oakridge"
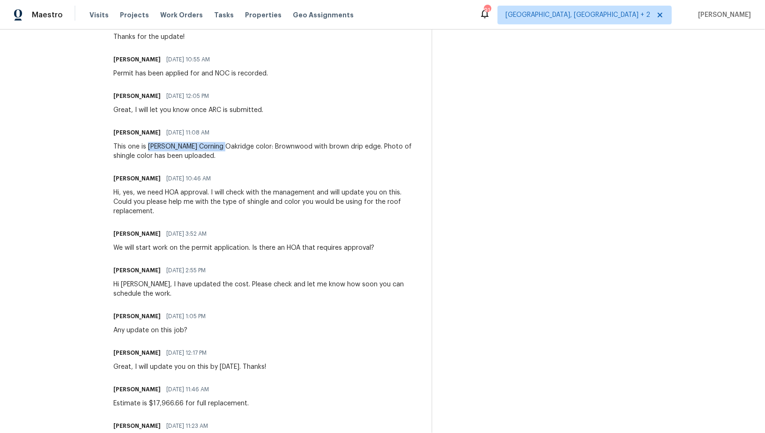
scroll to position [307, 0]
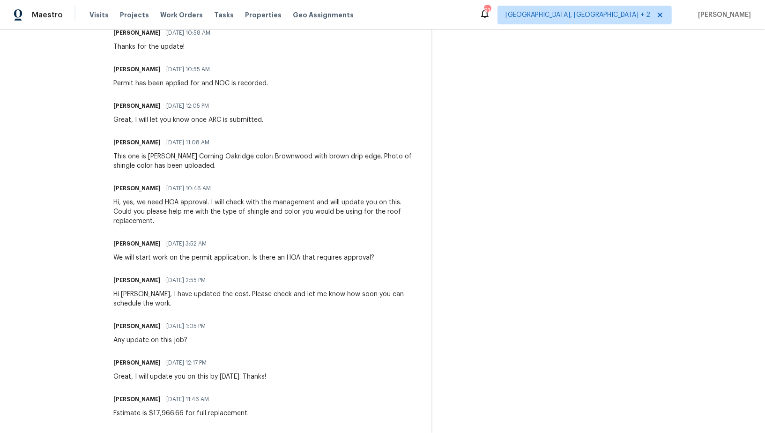
drag, startPoint x: 246, startPoint y: 157, endPoint x: 290, endPoint y: 157, distance: 44.1
click at [290, 157] on div "This one is [PERSON_NAME] Corning Oakridge color: Brownwood with brown drip edg…" at bounding box center [266, 161] width 306 height 19
drag, startPoint x: 248, startPoint y: 157, endPoint x: 350, endPoint y: 158, distance: 101.2
click at [350, 158] on div "This one is [PERSON_NAME] Corning Oakridge color: Brownwood with brown drip edg…" at bounding box center [266, 161] width 306 height 19
copy div "Brownwood with [PERSON_NAME] drip edge"
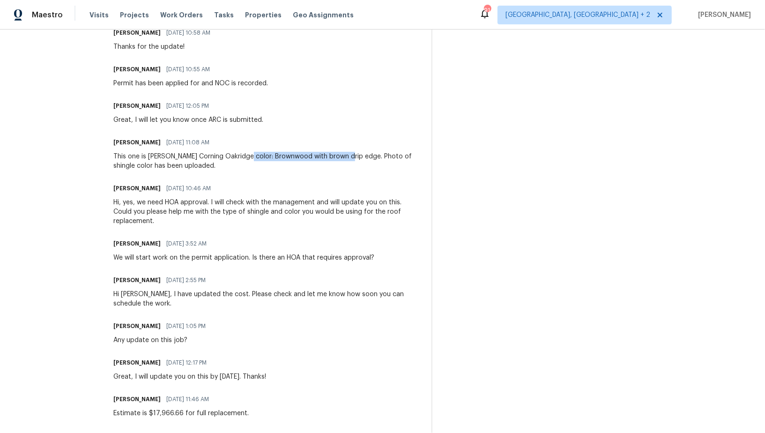
scroll to position [0, 0]
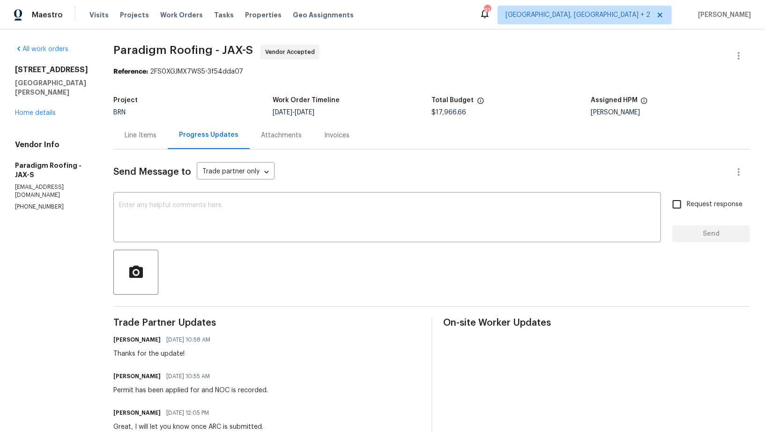
click at [136, 149] on div "Line Items" at bounding box center [140, 135] width 54 height 28
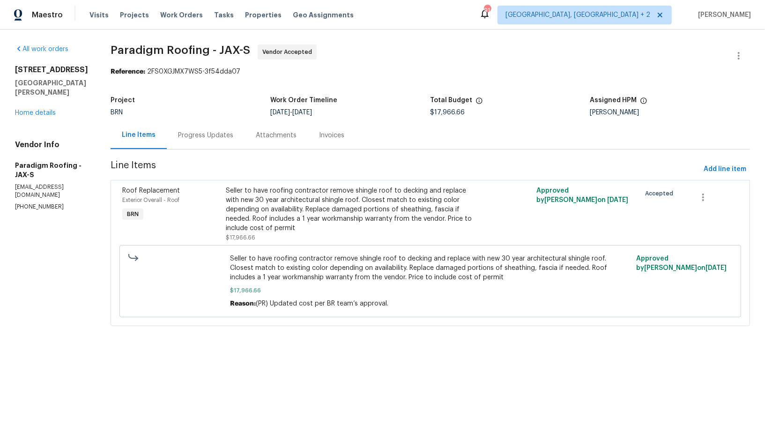
click at [288, 199] on div "Seller to have roofing contractor remove shingle roof to decking and replace wi…" at bounding box center [353, 209] width 254 height 47
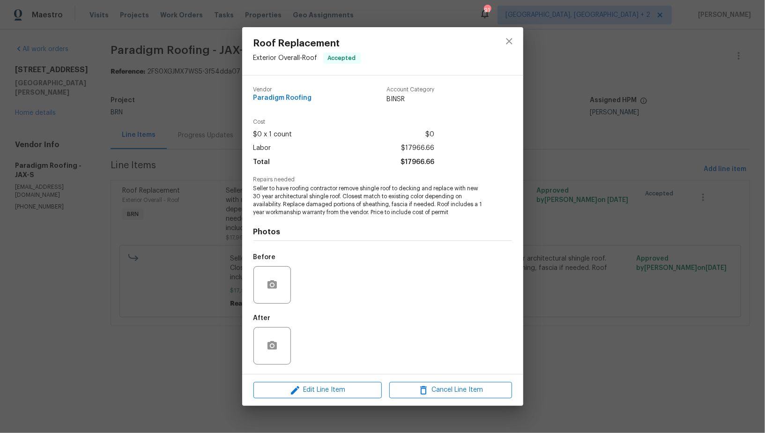
click at [202, 237] on div "Roof Replacement Exterior Overall - Roof Accepted Vendor Paradigm Roofing Accou…" at bounding box center [382, 216] width 765 height 433
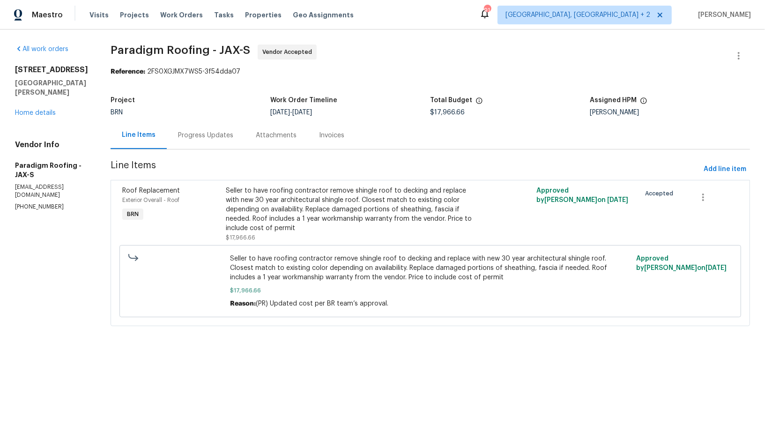
click at [211, 161] on span "Line Items" at bounding box center [406, 169] width 590 height 17
click at [211, 144] on div "Progress Updates" at bounding box center [206, 135] width 78 height 28
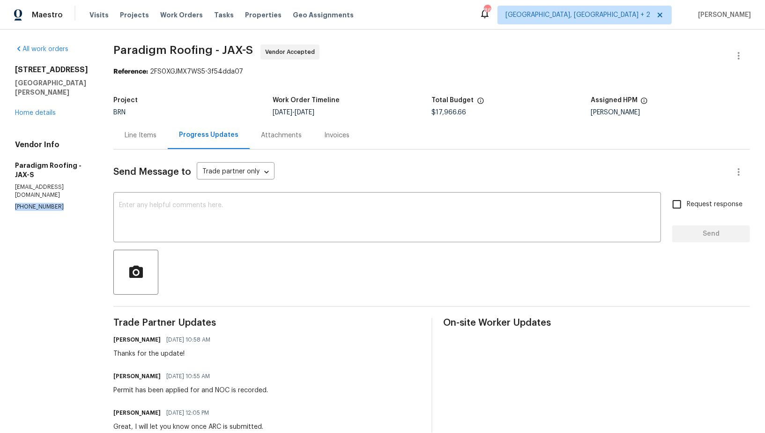
drag, startPoint x: 58, startPoint y: 191, endPoint x: 13, endPoint y: 194, distance: 45.1
copy p "[PHONE_NUMBER]"
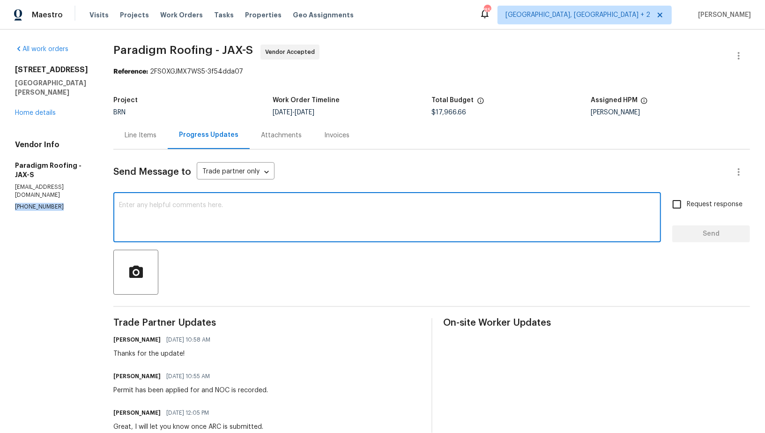
click at [168, 215] on textarea at bounding box center [387, 218] width 537 height 33
paste textarea "I have completed and submitted the ACC application to HOA management."
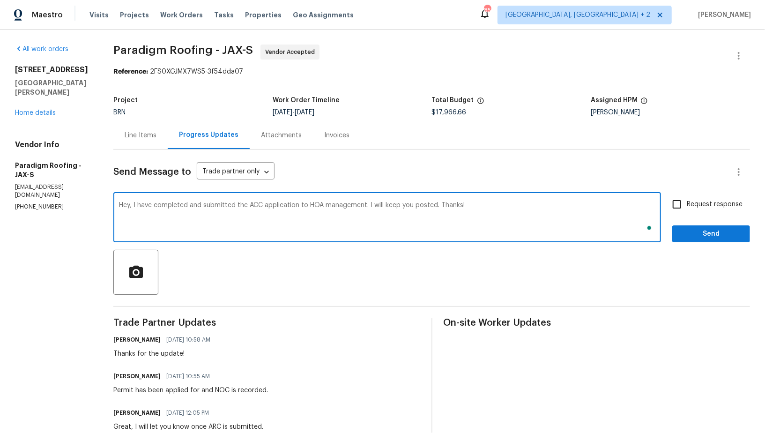
type textarea "Hey, I have completed and submitted the ACC application to HOA management. I wi…"
click at [687, 203] on input "Request response" at bounding box center [677, 204] width 20 height 20
checkbox input "true"
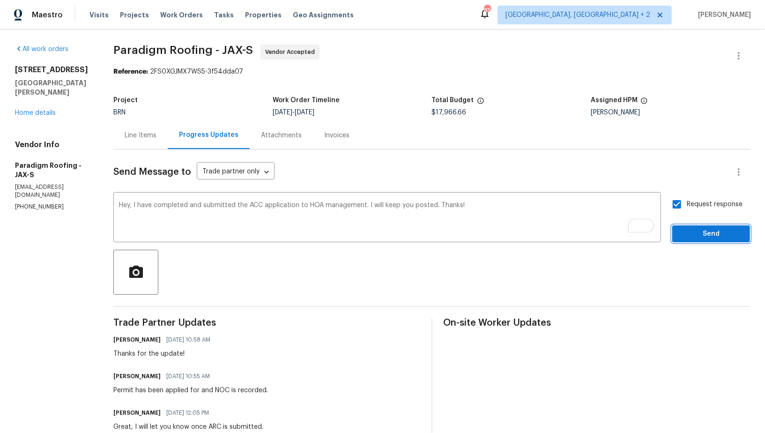
click at [690, 232] on span "Send" at bounding box center [711, 234] width 63 height 12
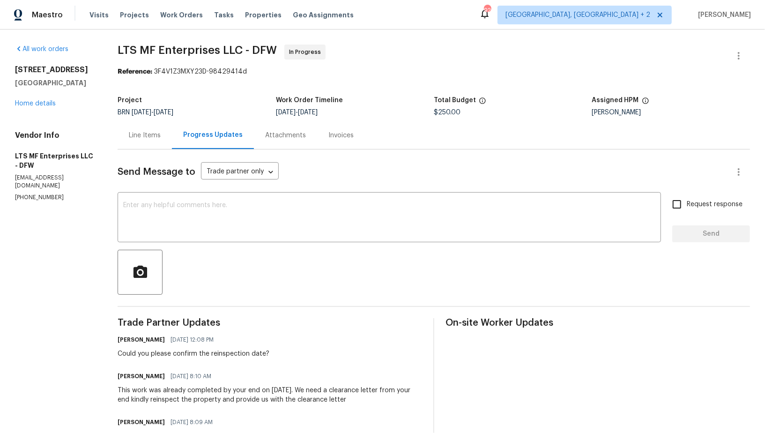
drag, startPoint x: 58, startPoint y: 187, endPoint x: 0, endPoint y: 206, distance: 61.2
click at [0, 206] on div "All work orders [STREET_ADDRESS][PERSON_NAME] Home details Vendor Info LTS MF E…" at bounding box center [382, 263] width 765 height 466
drag, startPoint x: 60, startPoint y: 187, endPoint x: 0, endPoint y: 187, distance: 60.5
click at [0, 187] on div "All work orders [STREET_ADDRESS][PERSON_NAME] Home details Vendor Info LTS MF E…" at bounding box center [382, 263] width 765 height 466
copy p "[PHONE_NUMBER]"
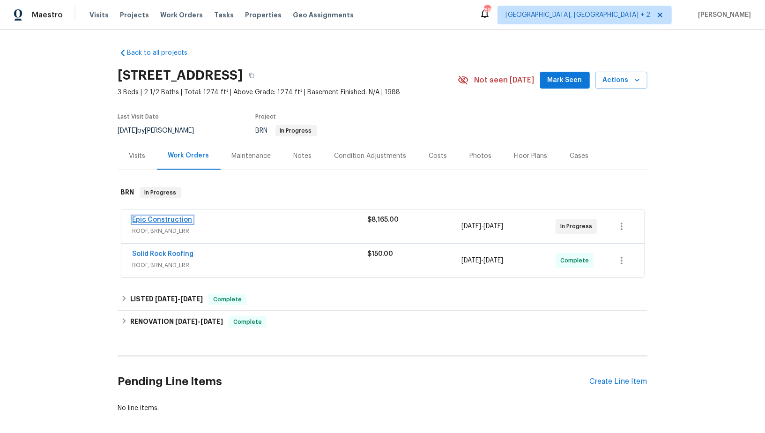
click at [152, 219] on link "Epic Construction" at bounding box center [163, 220] width 60 height 7
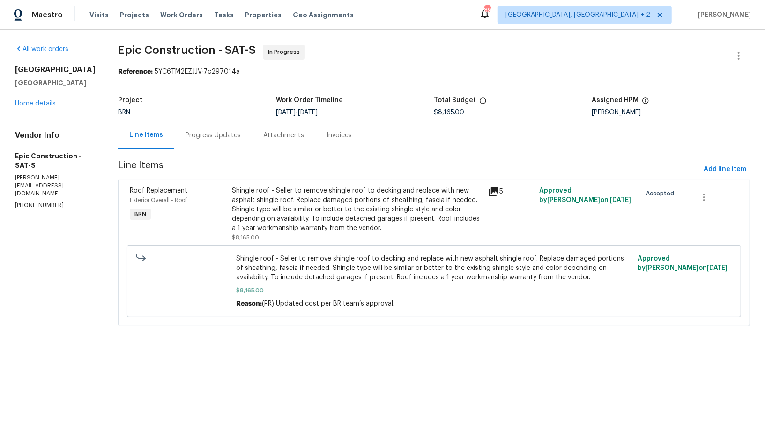
drag, startPoint x: 57, startPoint y: 211, endPoint x: 0, endPoint y: 210, distance: 56.7
click at [0, 210] on div "All work orders [STREET_ADDRESS] Home details Vendor Info Epic Construction - S…" at bounding box center [382, 191] width 765 height 323
copy p "[PHONE_NUMBER]"
click at [198, 139] on div "Progress Updates" at bounding box center [213, 135] width 55 height 9
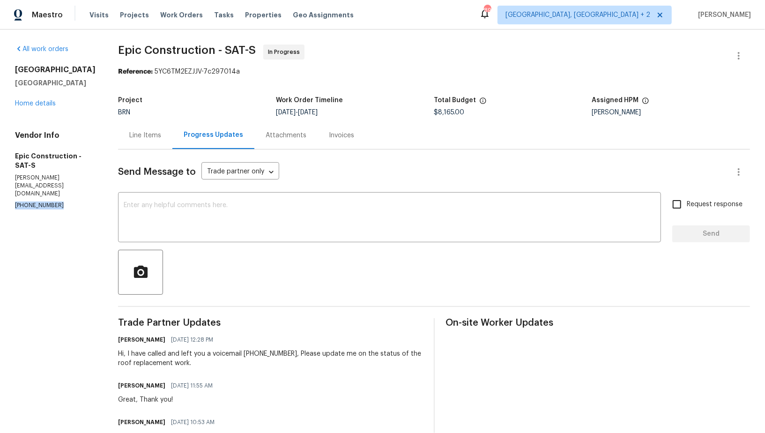
drag, startPoint x: 60, startPoint y: 200, endPoint x: 0, endPoint y: 199, distance: 60.5
copy p "[PHONE_NUMBER]"
click at [156, 136] on div "Line Items" at bounding box center [145, 135] width 32 height 9
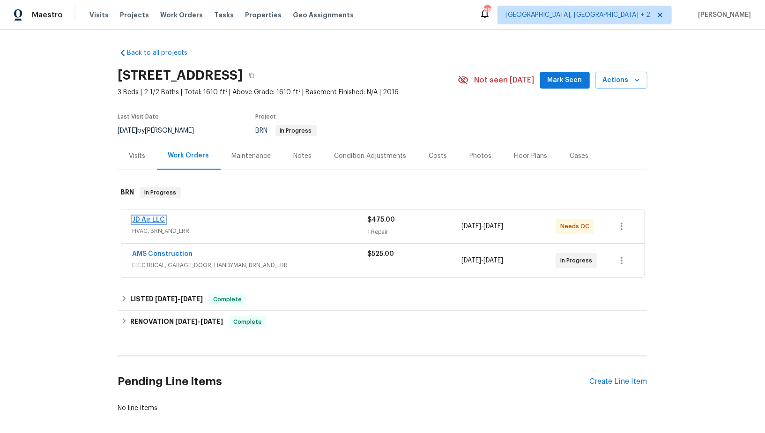
click at [150, 218] on link "JD Air LLC" at bounding box center [149, 220] width 33 height 7
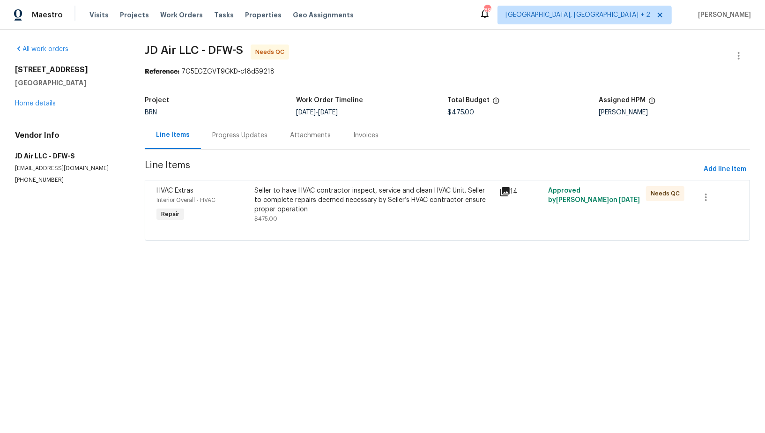
click at [329, 209] on div "Seller to have HVAC contractor inspect, service and clean HVAC Unit. Seller to …" at bounding box center [373, 200] width 239 height 28
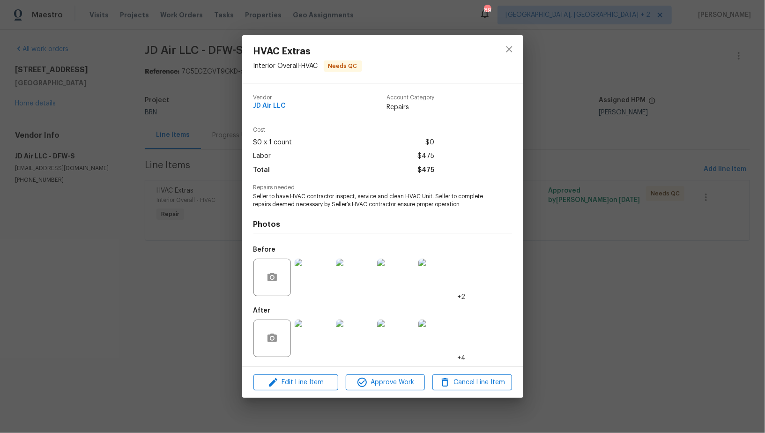
click at [321, 344] on img at bounding box center [313, 338] width 37 height 37
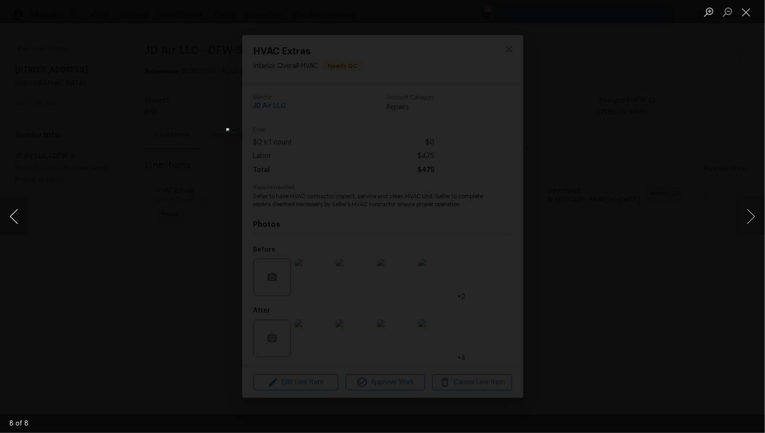
click at [15, 223] on button "Previous image" at bounding box center [14, 216] width 28 height 37
click at [545, 295] on div "Lightbox" at bounding box center [382, 216] width 765 height 433
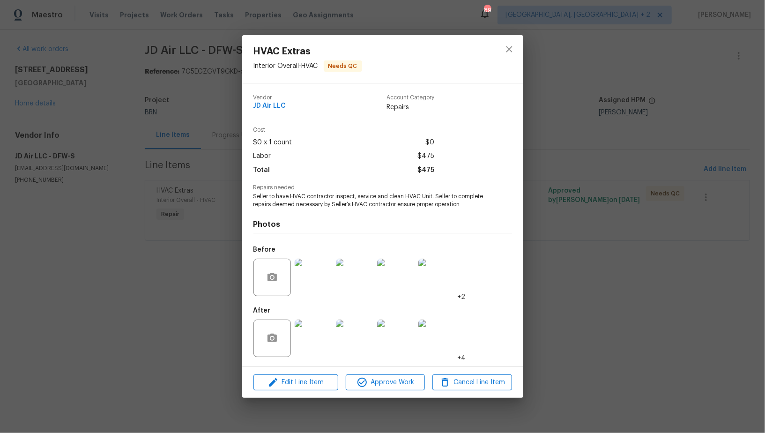
click at [329, 279] on img at bounding box center [313, 277] width 37 height 37
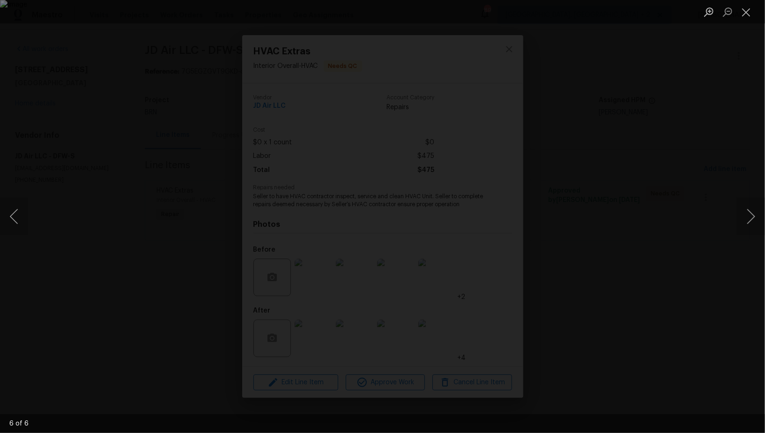
click at [655, 299] on div "Lightbox" at bounding box center [382, 216] width 765 height 433
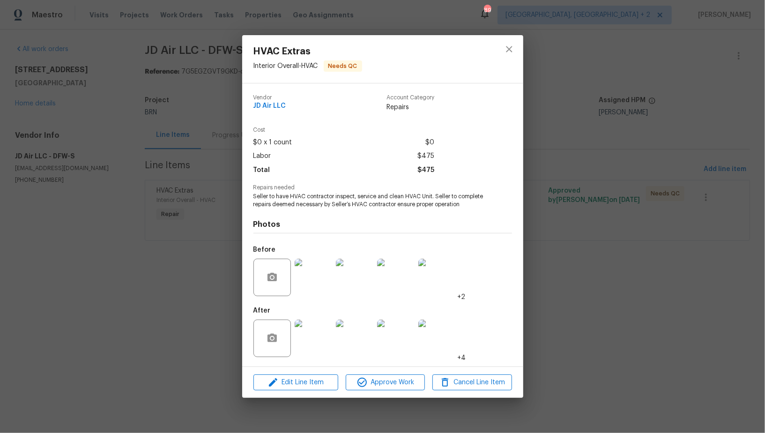
click at [394, 340] on img at bounding box center [395, 338] width 37 height 37
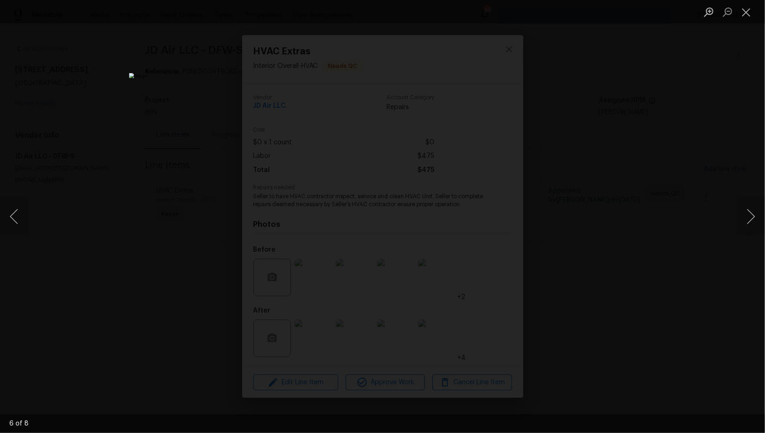
click at [561, 284] on div "Lightbox" at bounding box center [382, 216] width 765 height 433
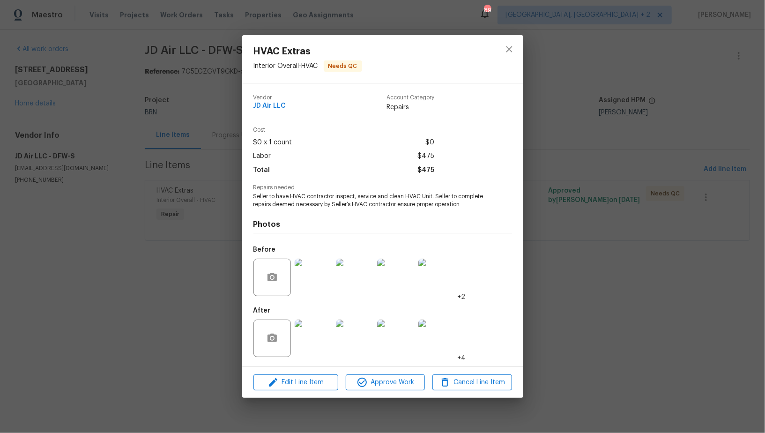
click at [433, 281] on img at bounding box center [436, 277] width 37 height 37
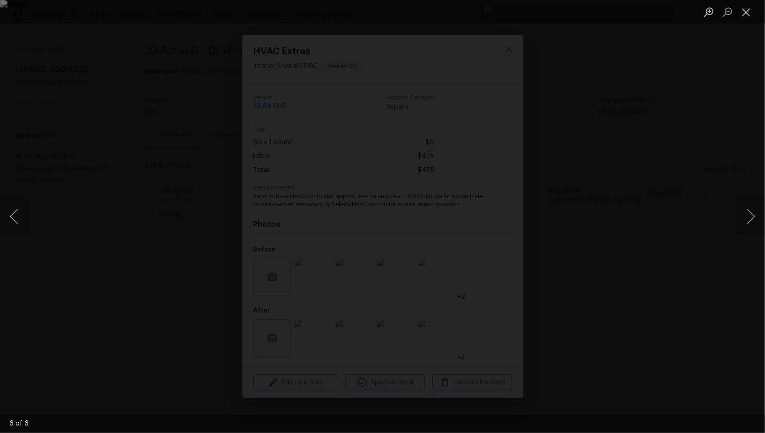
click at [665, 278] on div "Lightbox" at bounding box center [382, 216] width 765 height 433
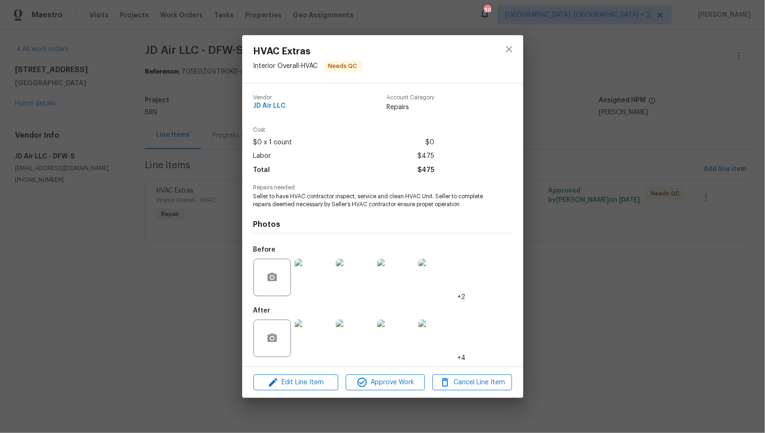
click at [442, 344] on img at bounding box center [436, 338] width 37 height 37
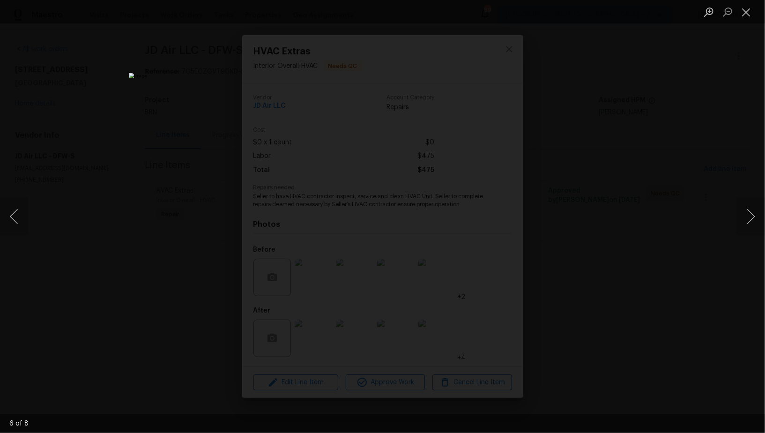
click at [550, 291] on div "Lightbox" at bounding box center [382, 216] width 765 height 433
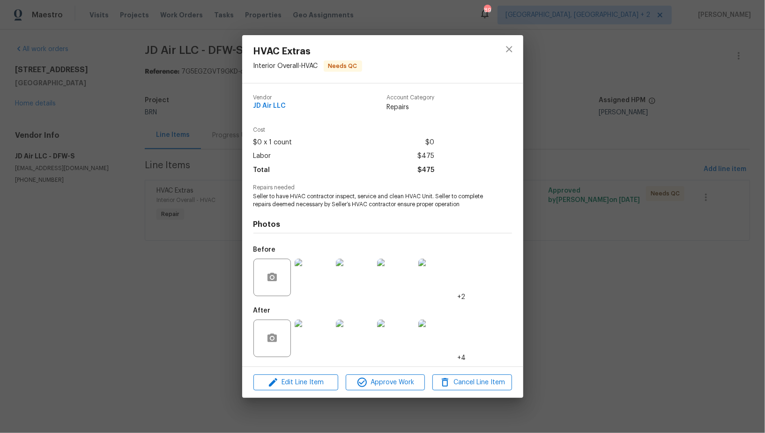
click at [549, 291] on div "HVAC Extras Interior Overall - HVAC Needs QC Vendor JD Air LLC Account Category…" at bounding box center [382, 216] width 765 height 433
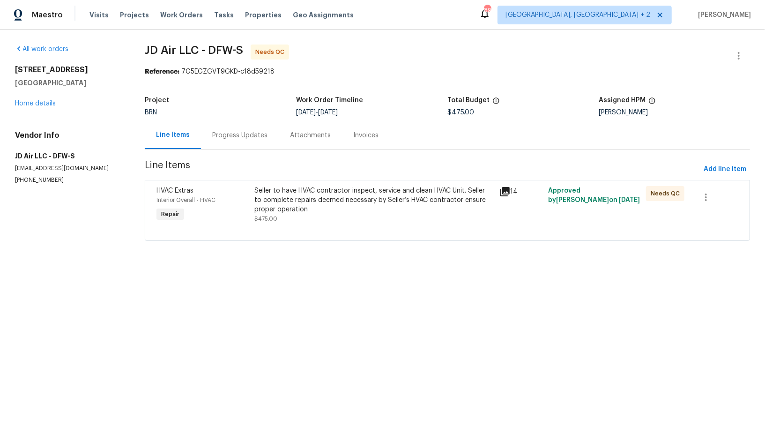
click at [242, 137] on div "Progress Updates" at bounding box center [239, 135] width 55 height 9
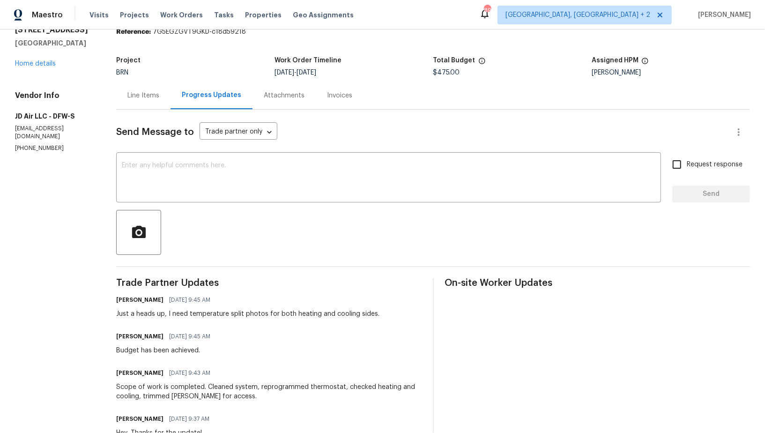
scroll to position [45, 0]
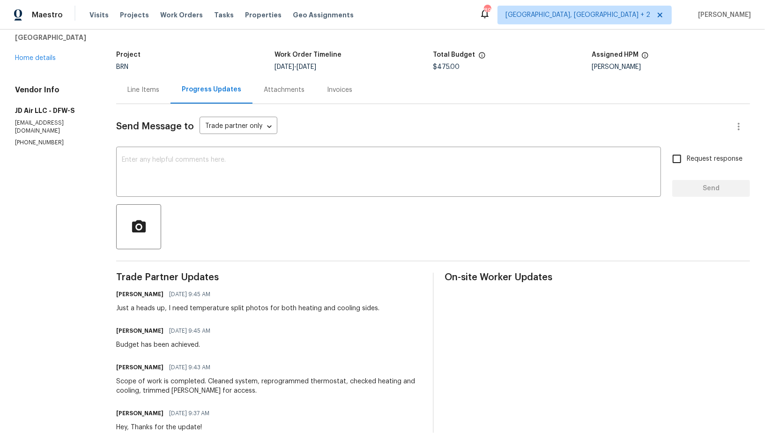
click at [140, 86] on div "Line Items" at bounding box center [143, 89] width 32 height 9
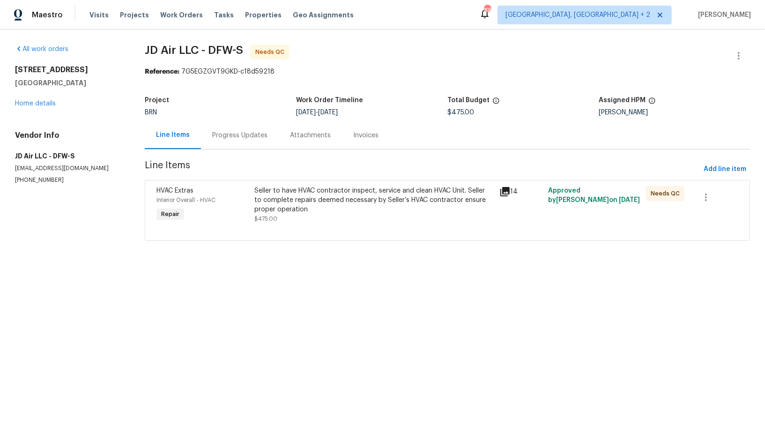
click at [329, 205] on div "Seller to have HVAC contractor inspect, service and clean HVAC Unit. Seller to …" at bounding box center [373, 200] width 239 height 28
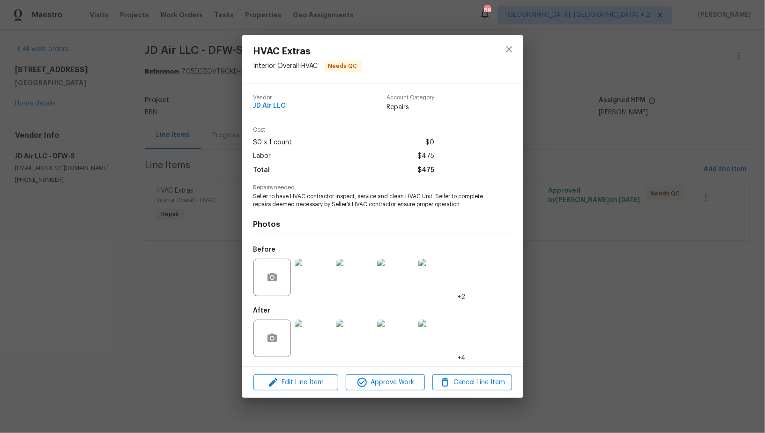
click at [618, 95] on div "HVAC Extras Interior Overall - HVAC Needs QC Vendor JD Air LLC Account Category…" at bounding box center [382, 216] width 765 height 433
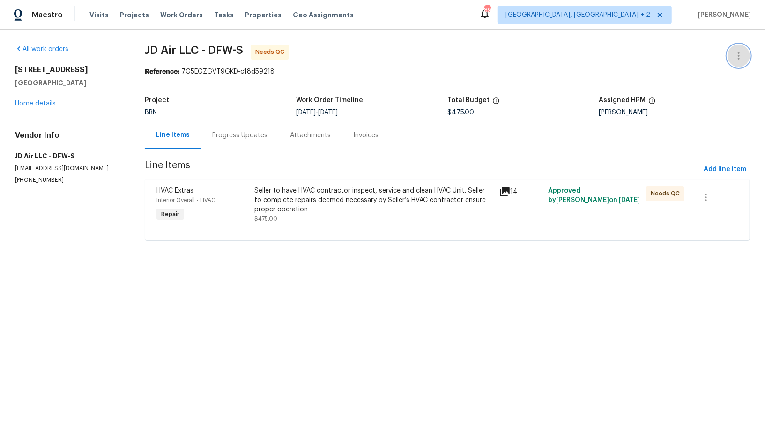
click at [744, 57] on icon "button" at bounding box center [738, 55] width 11 height 11
click at [712, 57] on li "Edit" at bounding box center [708, 55] width 101 height 15
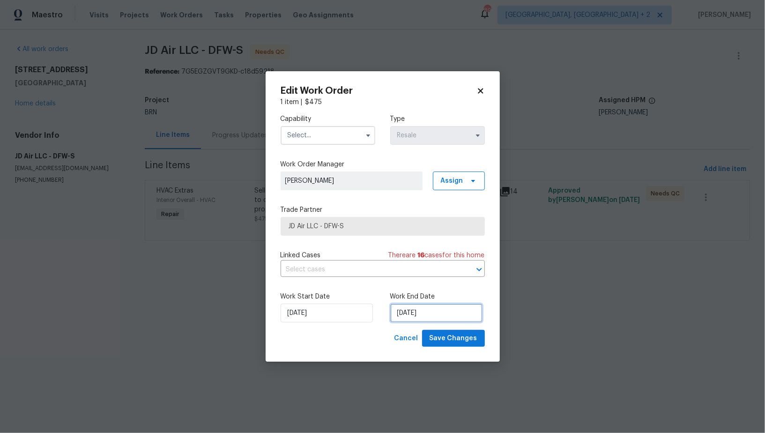
click at [424, 316] on input "[DATE]" at bounding box center [436, 313] width 92 height 19
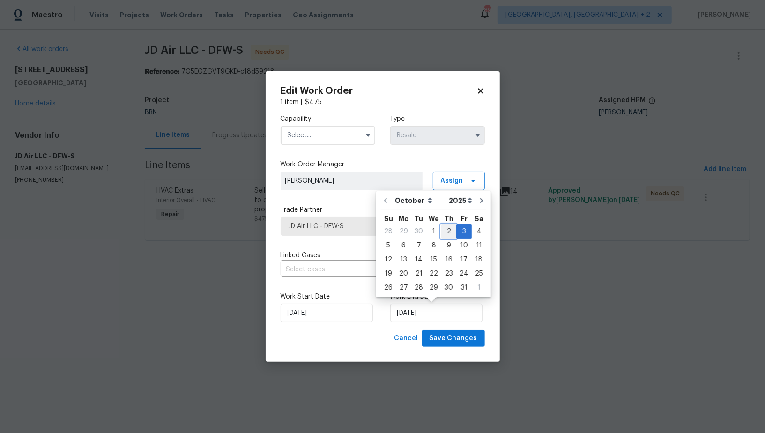
click at [448, 231] on div "2" at bounding box center [448, 231] width 15 height 13
type input "[DATE]"
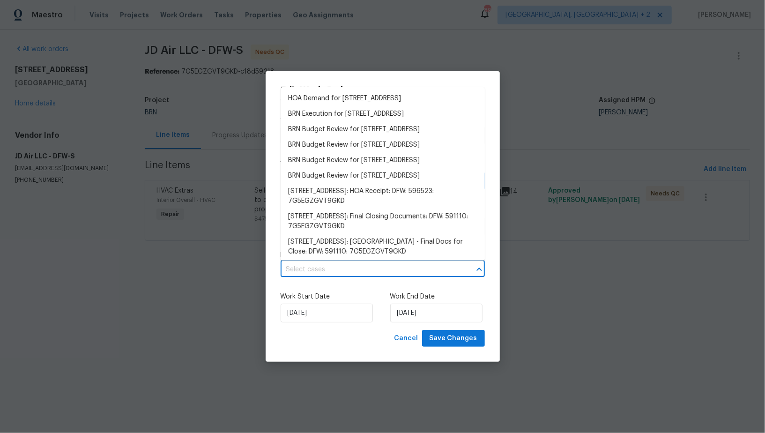
click at [387, 275] on input "text" at bounding box center [370, 269] width 178 height 15
click at [347, 113] on li "BRN Execution for [STREET_ADDRESS]" at bounding box center [383, 113] width 204 height 15
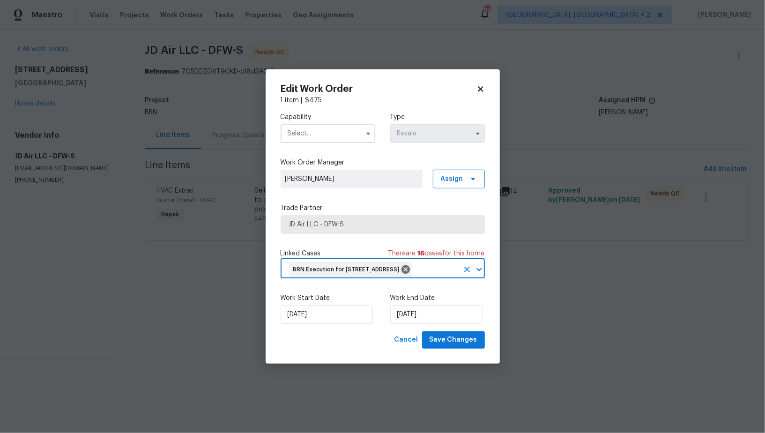
click at [334, 127] on input "text" at bounding box center [328, 133] width 95 height 19
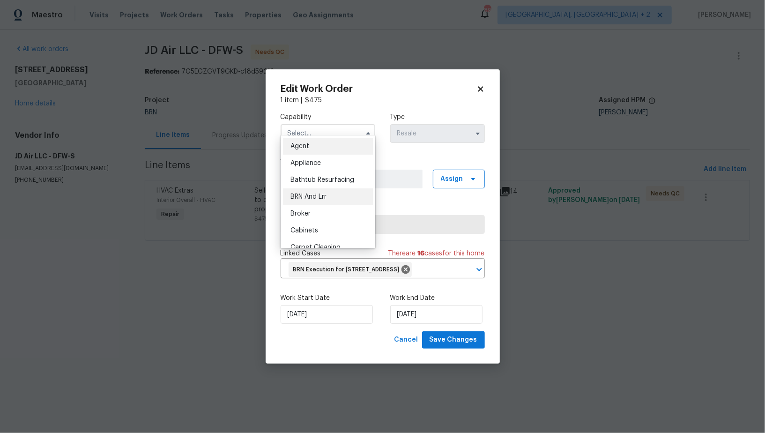
click at [323, 192] on div "BRN And Lrr" at bounding box center [328, 196] width 90 height 17
type input "BRN And Lrr"
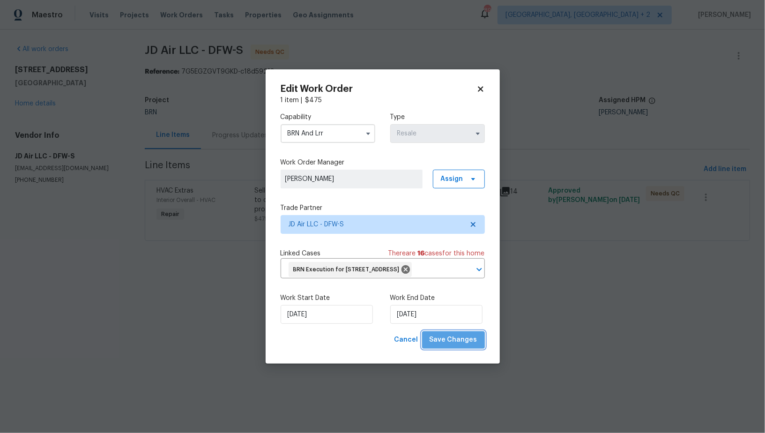
click at [457, 346] on span "Save Changes" at bounding box center [454, 340] width 48 height 12
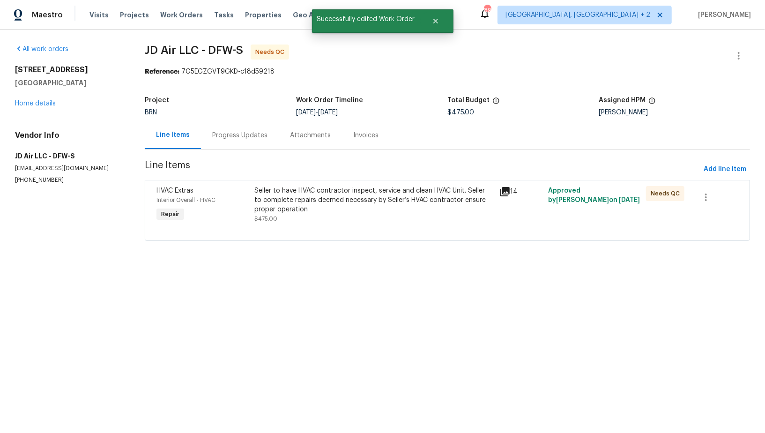
click at [250, 204] on div "HVAC Extras Interior Overall - HVAC Repair" at bounding box center [203, 204] width 98 height 43
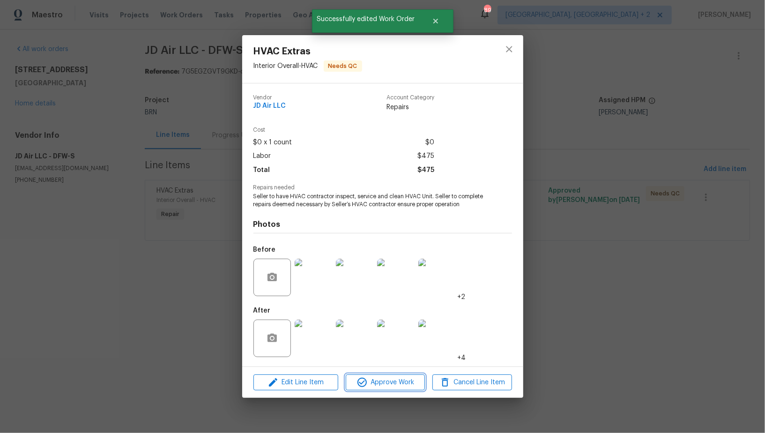
click at [379, 375] on button "Approve Work" at bounding box center [385, 382] width 79 height 16
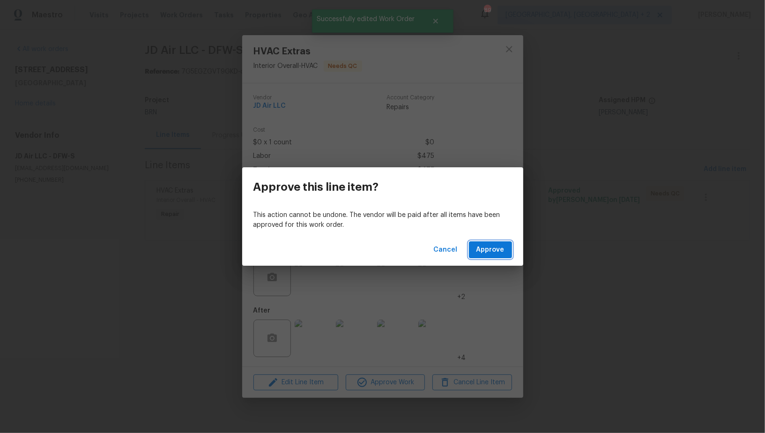
click at [480, 252] on span "Approve" at bounding box center [491, 250] width 28 height 12
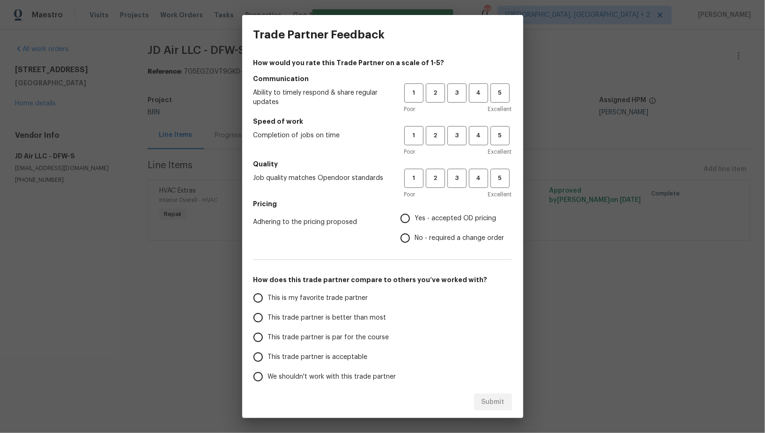
click at [468, 94] on div "1 2 3 4 5" at bounding box center [458, 92] width 108 height 19
click at [455, 100] on button "3" at bounding box center [457, 92] width 19 height 19
click at [456, 141] on button "3" at bounding box center [457, 135] width 19 height 19
click at [456, 185] on button "3" at bounding box center [457, 178] width 19 height 19
click at [406, 221] on input "Yes - accepted OD pricing" at bounding box center [406, 219] width 20 height 20
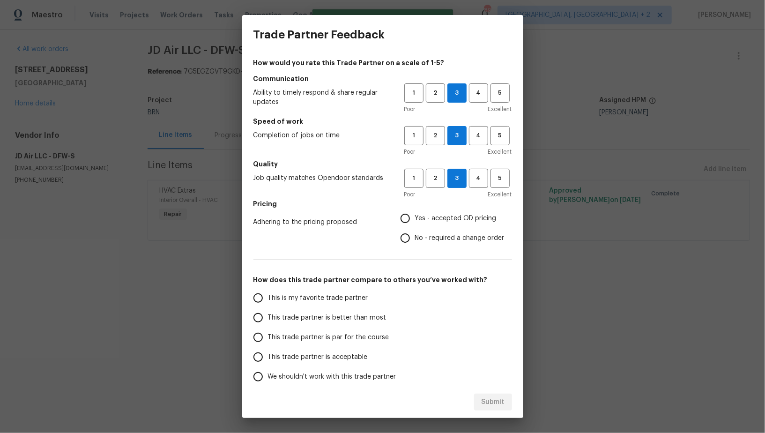
radio input "true"
click at [264, 328] on input "This trade partner is par for the course" at bounding box center [258, 338] width 20 height 20
radio input "false"
click at [262, 321] on input "This trade partner is better than most" at bounding box center [258, 318] width 20 height 20
click at [486, 403] on span "Submit" at bounding box center [493, 402] width 23 height 12
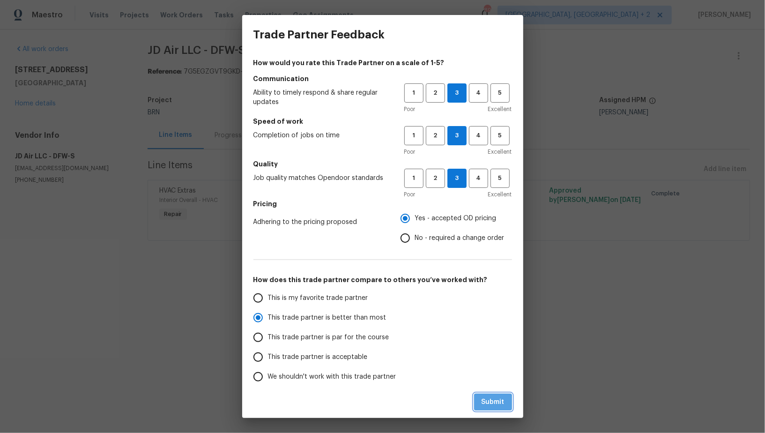
radio input "true"
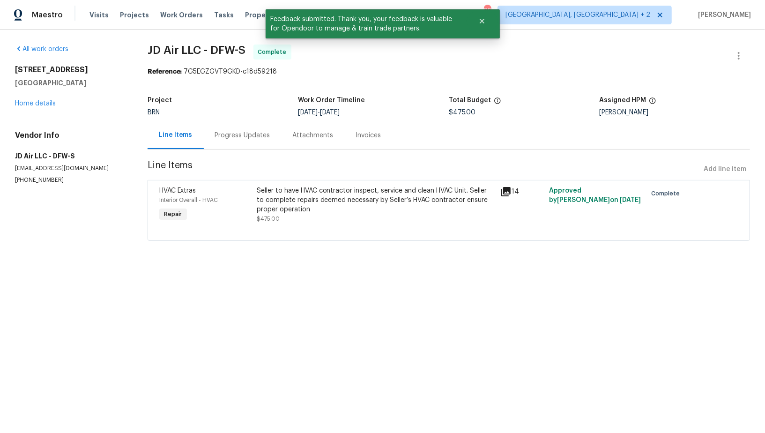
click at [248, 125] on div "Progress Updates" at bounding box center [243, 135] width 78 height 28
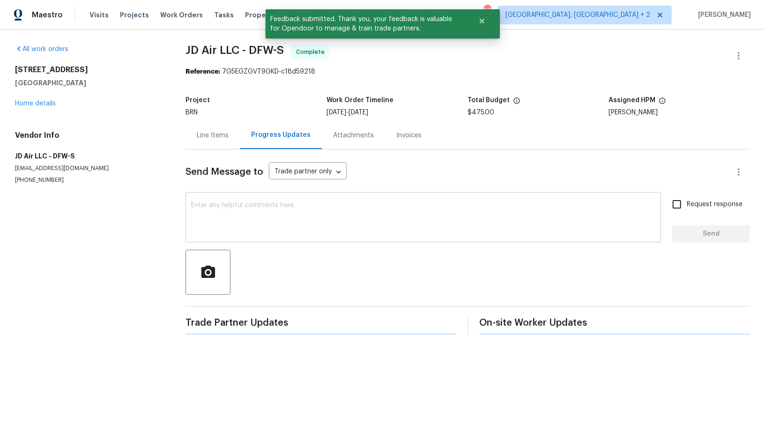
click at [260, 207] on textarea at bounding box center [423, 218] width 464 height 33
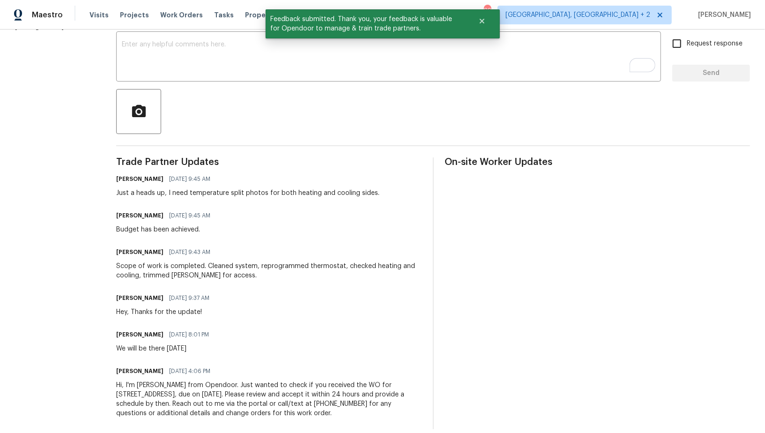
scroll to position [161, 0]
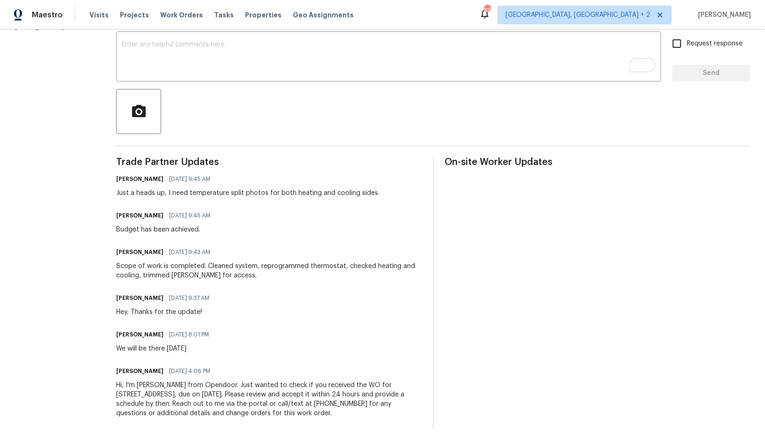
click at [236, 83] on div "Send Message to Trade partner only Trade partner only ​ x ​ Request response Se…" at bounding box center [433, 209] width 634 height 441
click at [247, 65] on textarea "To enrich screen reader interactions, please activate Accessibility in Grammarl…" at bounding box center [389, 57] width 534 height 33
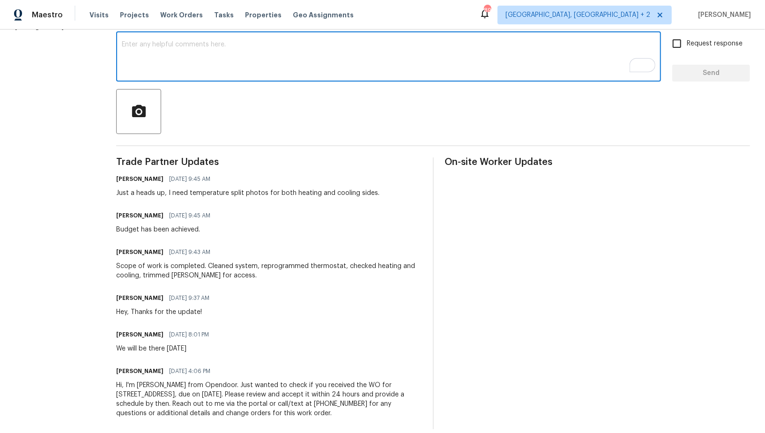
paste textarea "WO is approved, Please upload the invoice under invoice section. Thanks!"
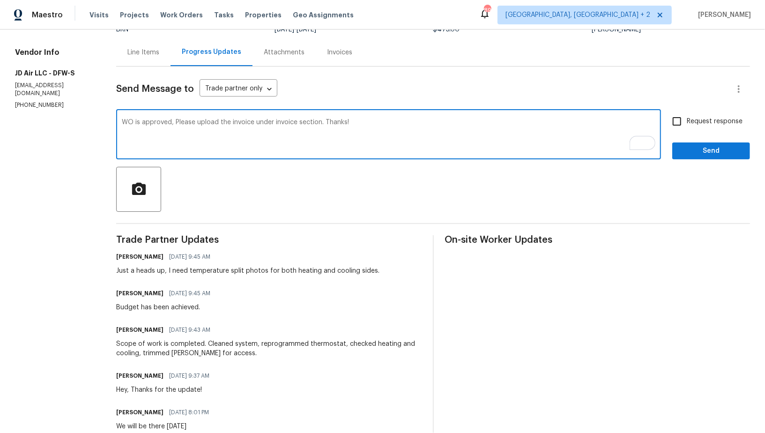
scroll to position [0, 0]
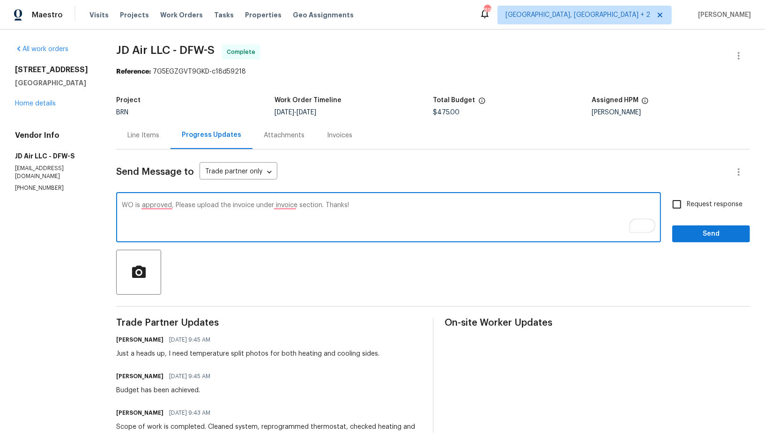
type textarea "WO is approved, Please upload the invoice under invoice section. Thanks!"
click at [677, 198] on input "Request response" at bounding box center [677, 204] width 20 height 20
checkbox input "true"
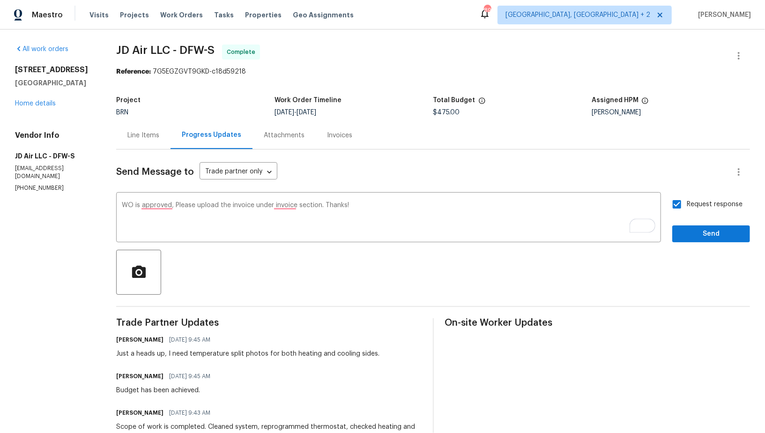
click at [687, 218] on div "Request response Send" at bounding box center [711, 218] width 78 height 48
click at [687, 234] on span "Send" at bounding box center [711, 234] width 63 height 12
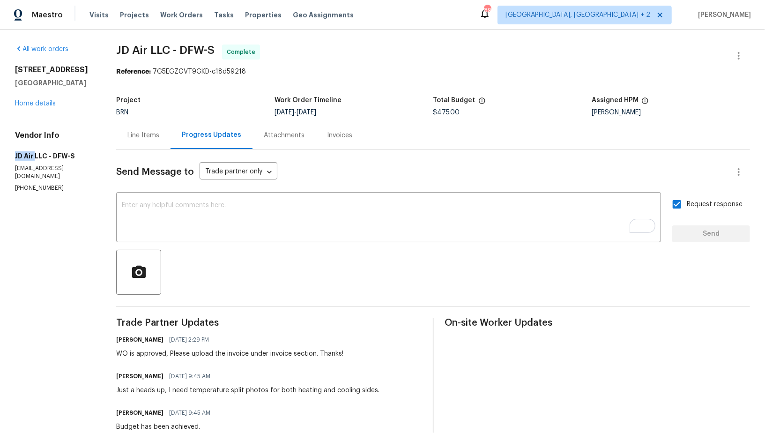
drag, startPoint x: 0, startPoint y: 156, endPoint x: 35, endPoint y: 156, distance: 34.7
click at [35, 156] on div "All work orders [STREET_ADDRESS] Home details Vendor Info JD Air LLC - DFW-S [E…" at bounding box center [382, 336] width 765 height 612
copy h5 "JD Air"
click at [25, 105] on link "Home details" at bounding box center [35, 103] width 41 height 7
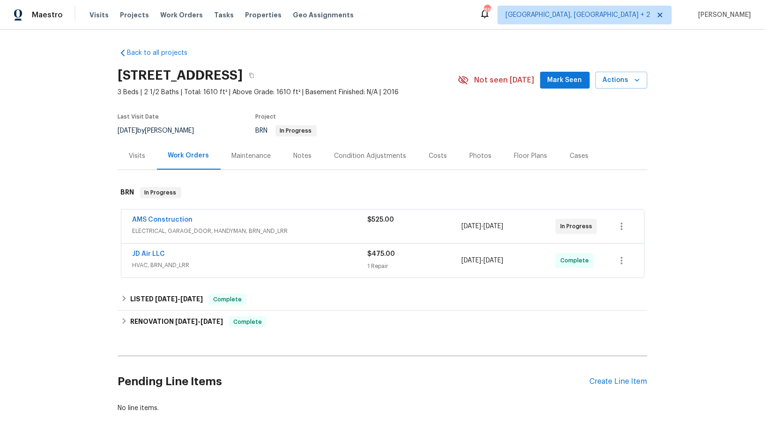
click at [158, 215] on span "AMS Construction" at bounding box center [163, 219] width 60 height 9
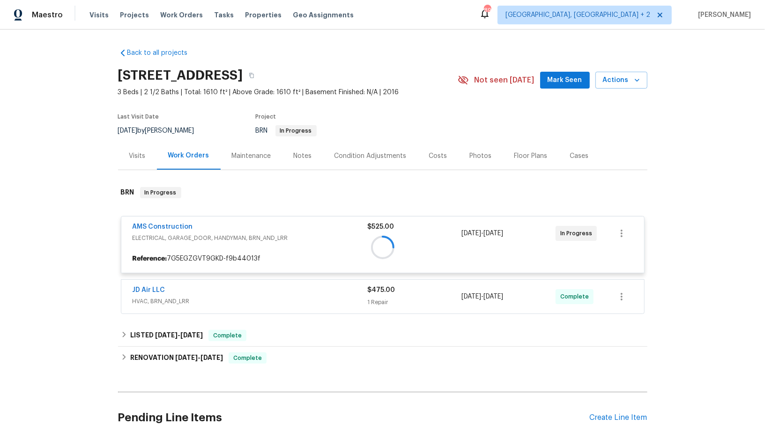
click at [159, 229] on div at bounding box center [383, 247] width 530 height 139
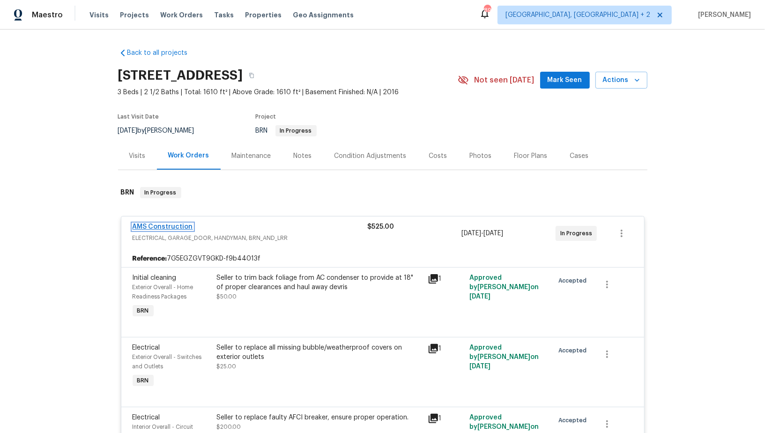
click at [161, 229] on link "AMS Construction" at bounding box center [163, 227] width 60 height 7
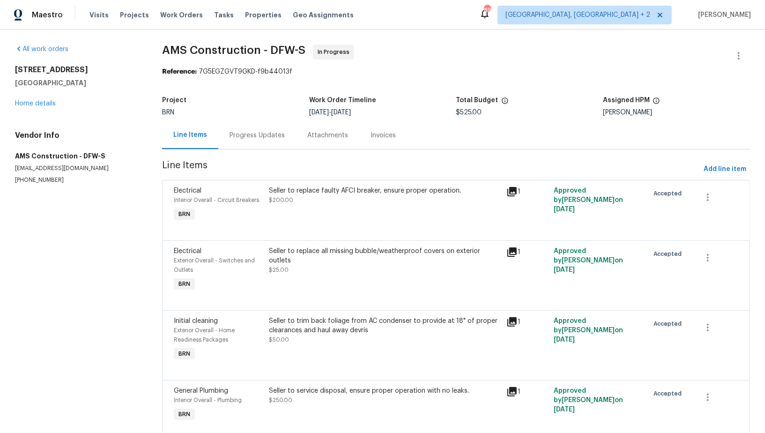
scroll to position [34, 0]
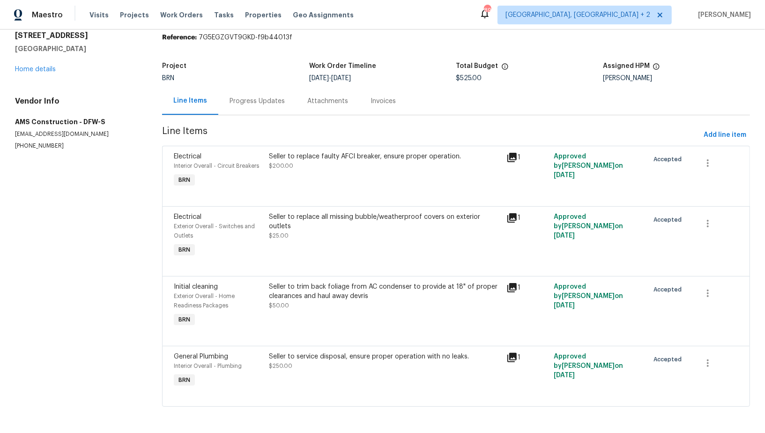
click at [235, 124] on section "AMS Construction - DFW-S In Progress Reference: 7G5EGZGVT9GKD-f9b44013f Project…" at bounding box center [456, 214] width 588 height 408
click at [245, 101] on div "Progress Updates" at bounding box center [257, 101] width 55 height 9
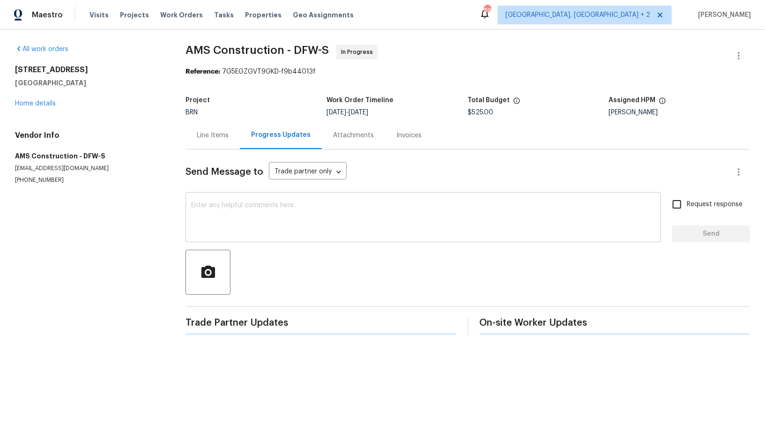
click at [252, 205] on textarea at bounding box center [423, 218] width 464 height 33
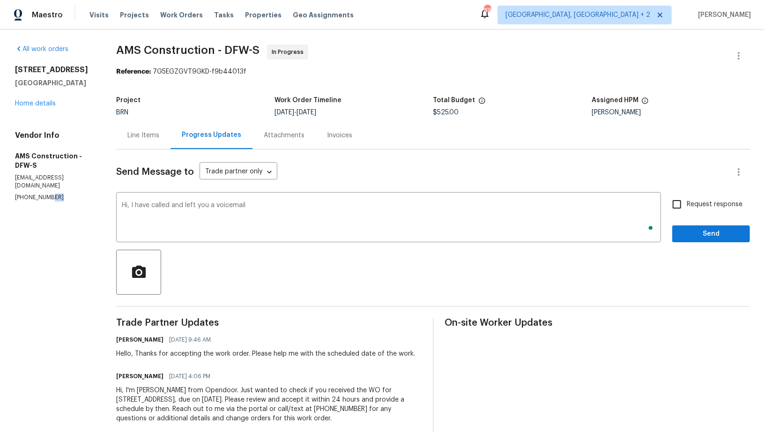
drag, startPoint x: 67, startPoint y: 188, endPoint x: 45, endPoint y: 188, distance: 21.1
click at [45, 194] on p "[PHONE_NUMBER]" at bounding box center [54, 198] width 79 height 8
click at [67, 194] on p "[PHONE_NUMBER]" at bounding box center [54, 198] width 79 height 8
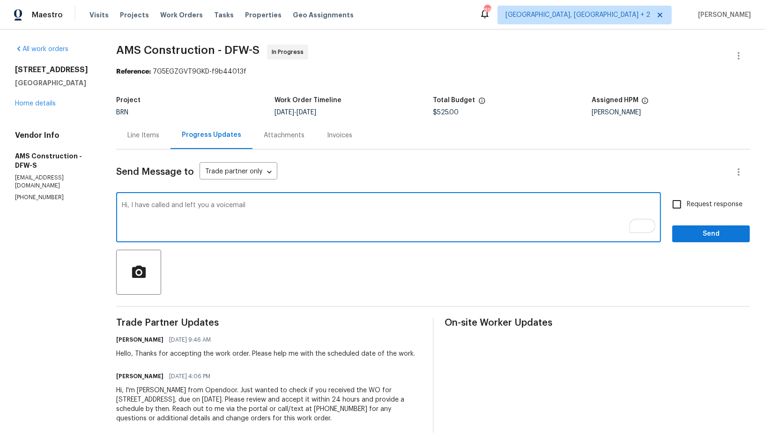
click at [260, 205] on textarea "Hi, I have called and left you a voicemail" at bounding box center [389, 218] width 534 height 33
paste textarea "[PHONE_NUMBER]"
click at [263, 209] on textarea "Hi, I have called and left you a voicemail [PHONE_NUMBER]," at bounding box center [389, 218] width 534 height 33
click at [263, 203] on textarea "Hi, I have called and left you a voicemail [PHONE_NUMBER]," at bounding box center [389, 218] width 534 height 33
click at [256, 205] on textarea "Hi, I have called and left you a voicemail [PHONE_NUMBER]" at bounding box center [389, 218] width 534 height 33
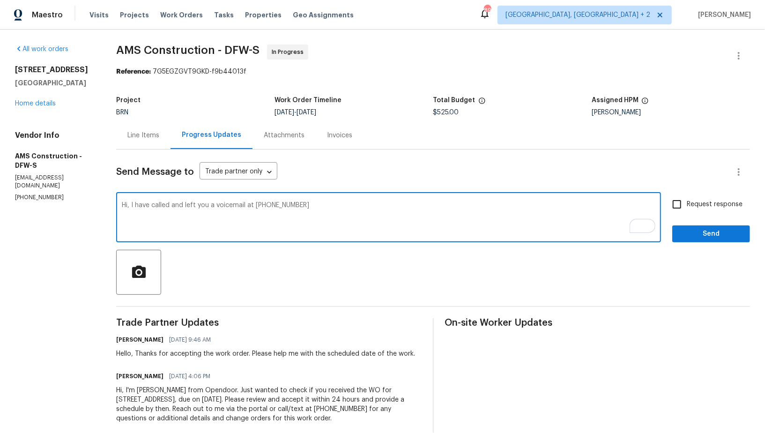
click at [324, 206] on textarea "Hi, I have called and left you a voicemail at [PHONE_NUMBER]" at bounding box center [389, 218] width 534 height 33
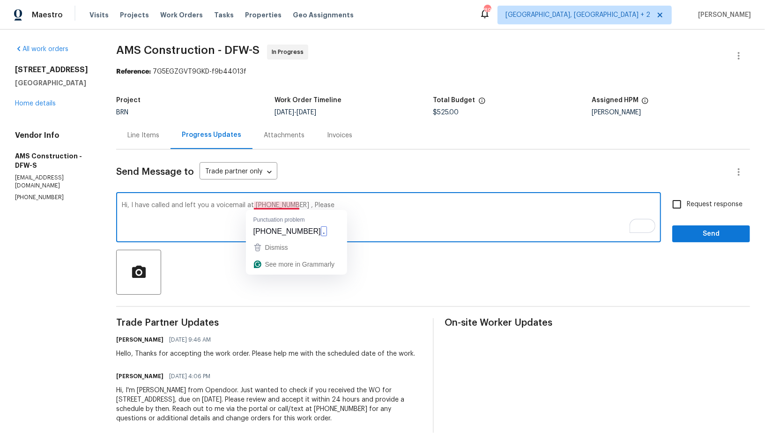
click at [334, 207] on textarea "Hi, I have called and left you a voicemail at [PHONE_NUMBER] , Please" at bounding box center [389, 218] width 534 height 33
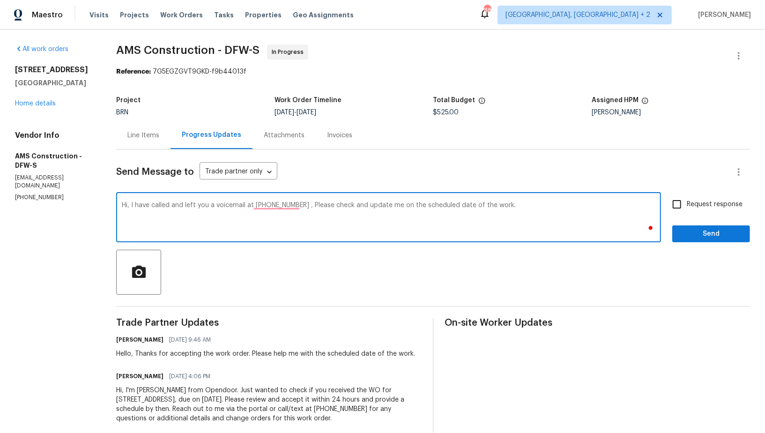
type textarea "Hi, I have called and left you a voicemail at [PHONE_NUMBER] , Please check and…"
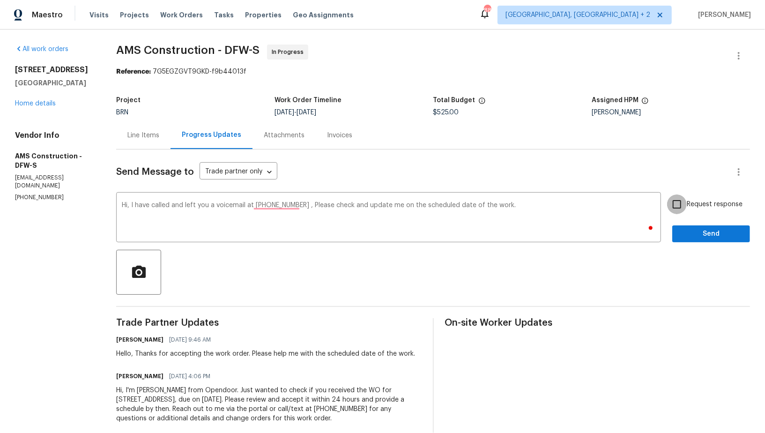
click at [685, 208] on input "Request response" at bounding box center [677, 204] width 20 height 20
checkbox input "true"
click at [694, 224] on div "Request response Send" at bounding box center [711, 218] width 78 height 48
click at [694, 231] on span "Send" at bounding box center [711, 234] width 63 height 12
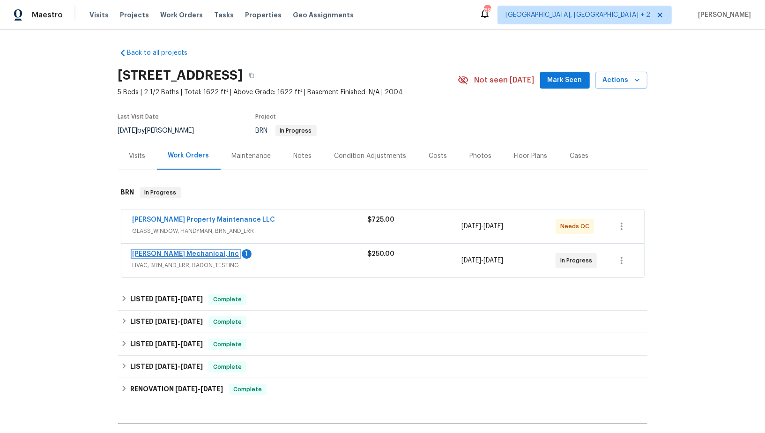
click at [187, 252] on link "[PERSON_NAME] Mechanical, Inc" at bounding box center [186, 254] width 107 height 7
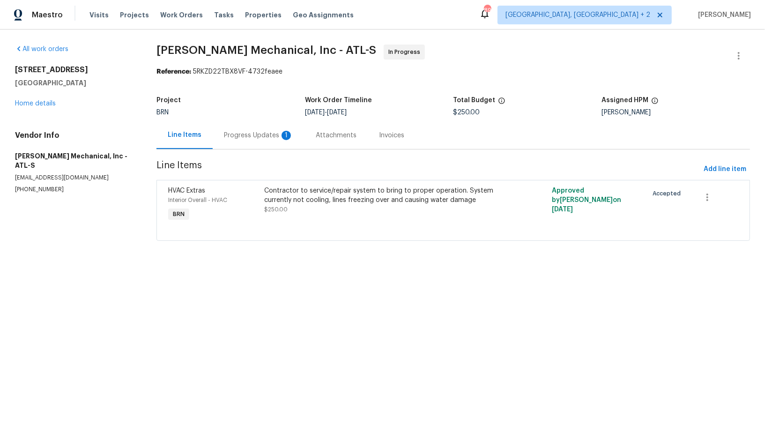
click at [261, 132] on div "Progress Updates 1" at bounding box center [258, 135] width 69 height 9
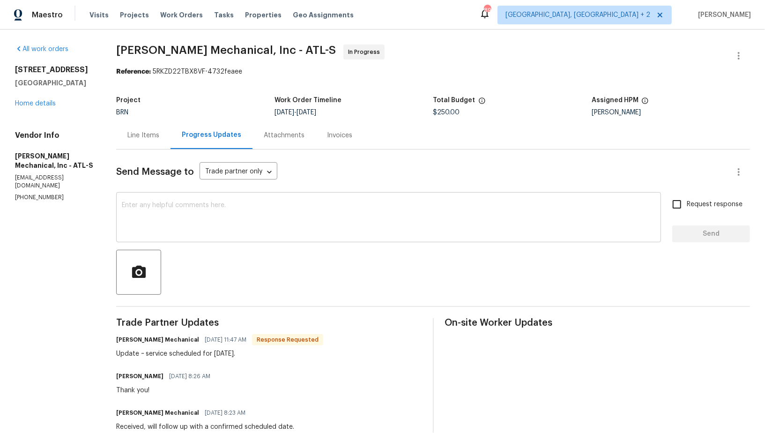
click at [246, 231] on textarea at bounding box center [389, 218] width 534 height 33
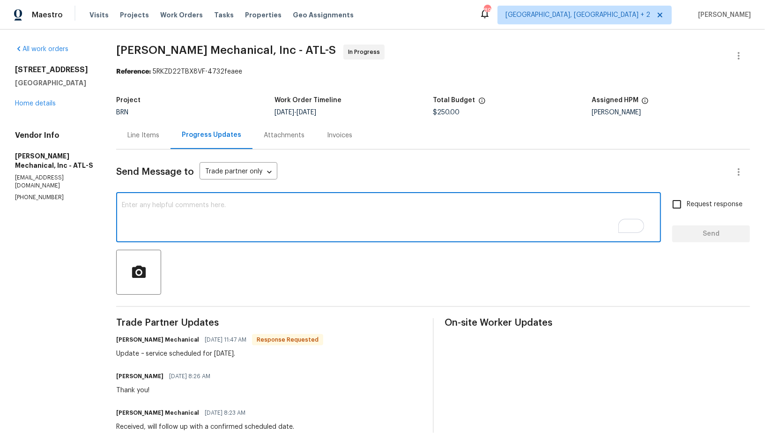
click at [218, 222] on textarea "To enrich screen reader interactions, please activate Accessibility in Grammarl…" at bounding box center [389, 218] width 534 height 33
type textarea "Perfect, Thank you!"
click at [690, 205] on span "Request response" at bounding box center [715, 205] width 56 height 10
click at [687, 205] on input "Request response" at bounding box center [677, 204] width 20 height 20
checkbox input "true"
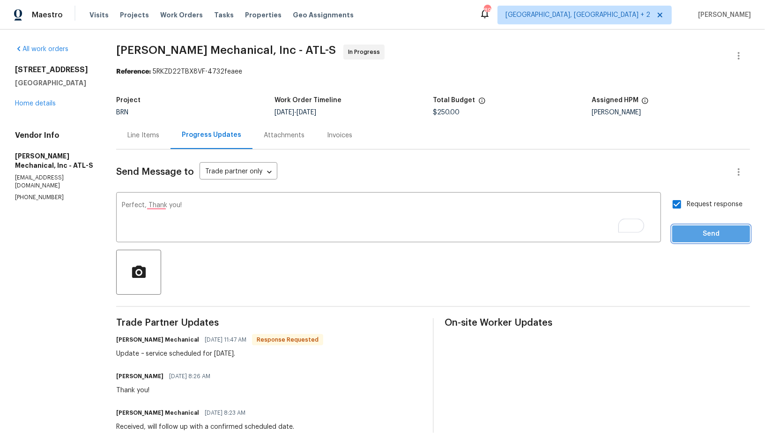
click at [696, 228] on span "Send" at bounding box center [711, 234] width 63 height 12
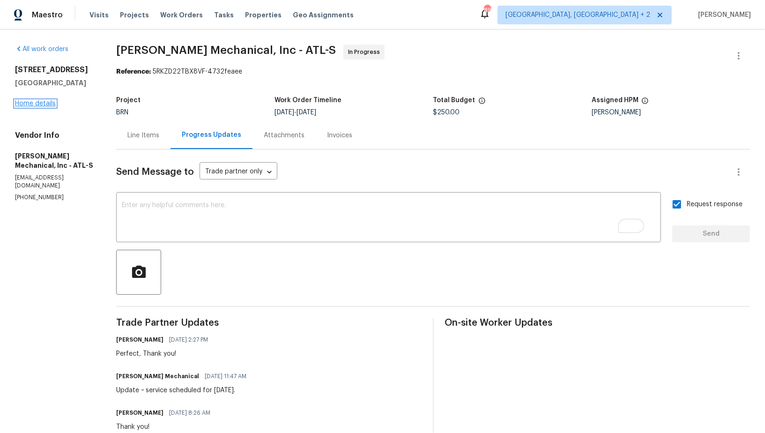
click at [25, 104] on link "Home details" at bounding box center [35, 103] width 41 height 7
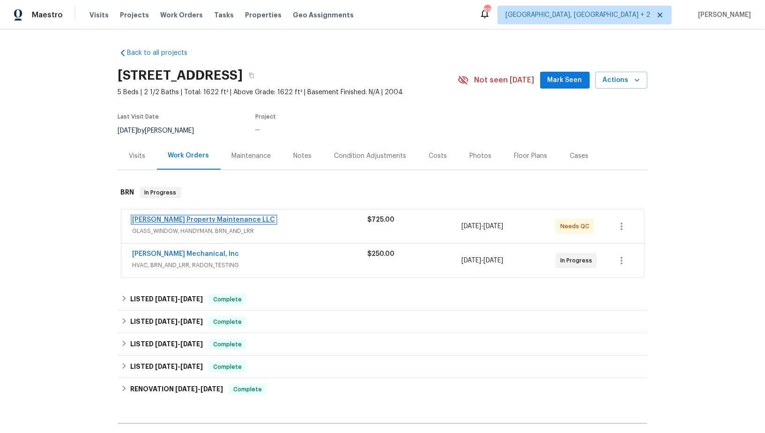
click at [162, 222] on link "Glen Property Maintenance LLC" at bounding box center [204, 220] width 143 height 7
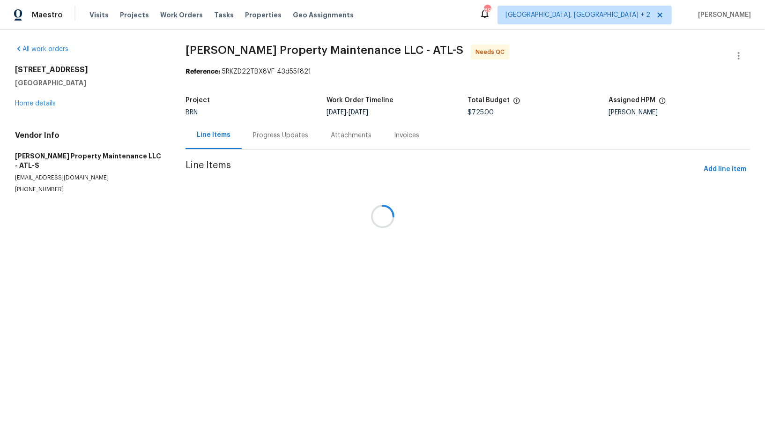
click at [255, 132] on div at bounding box center [382, 216] width 765 height 433
click at [255, 132] on div "Progress Updates" at bounding box center [280, 135] width 55 height 9
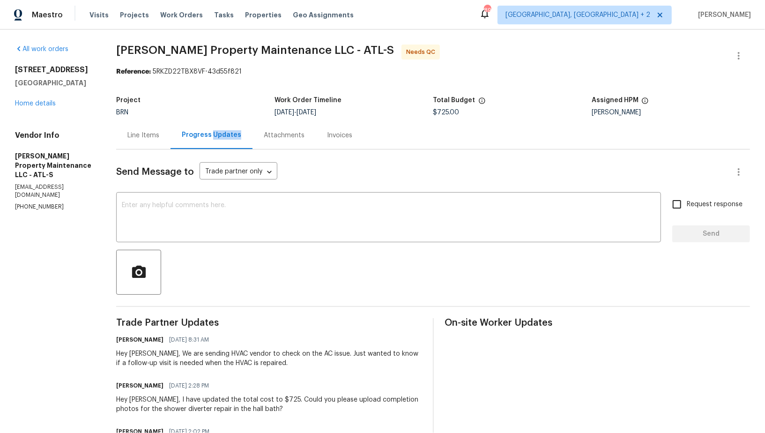
scroll to position [76, 0]
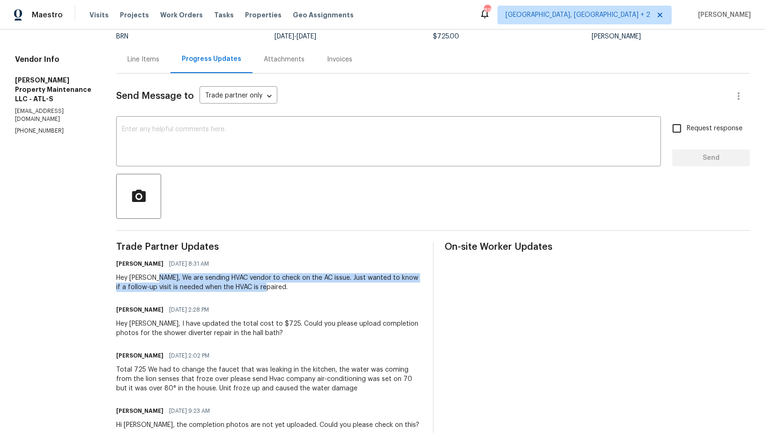
drag, startPoint x: 150, startPoint y: 278, endPoint x: 285, endPoint y: 289, distance: 134.9
click at [285, 289] on div "Hey Daniel, We are sending HVAC vendor to check on the AC issue. Just wanted to…" at bounding box center [268, 282] width 305 height 19
copy div "We are sending HVAC vendor to check on the AC issue. Just wanted to know if a f…"
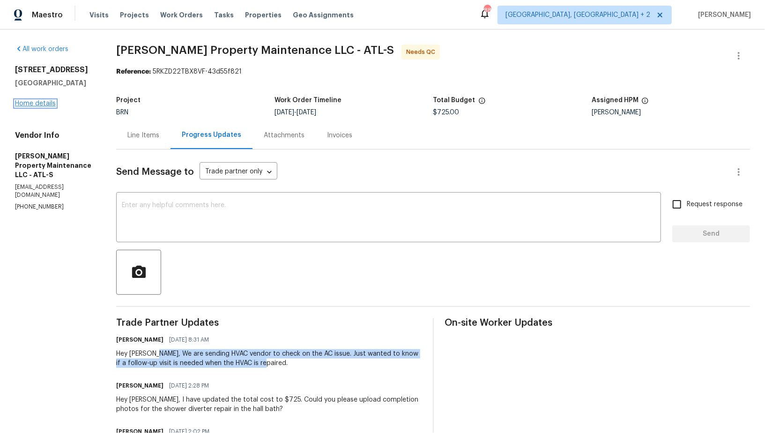
click at [46, 100] on link "Home details" at bounding box center [35, 103] width 41 height 7
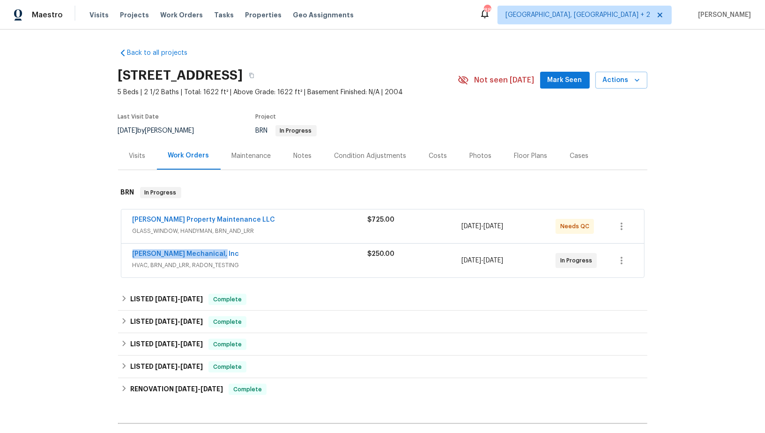
drag, startPoint x: 231, startPoint y: 254, endPoint x: 105, endPoint y: 254, distance: 125.6
click at [105, 254] on div "Back to all projects 483 Fairlane Cir NW, Atlanta, GA 30331 5 Beds | 2 1/2 Bath…" at bounding box center [382, 231] width 765 height 403
copy link "JH Martin Mechanical, Inc"
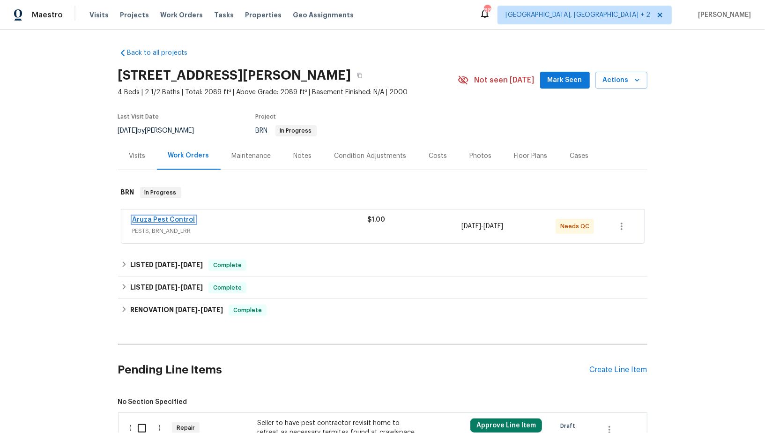
click at [179, 218] on link "Aruza Pest Control" at bounding box center [164, 220] width 63 height 7
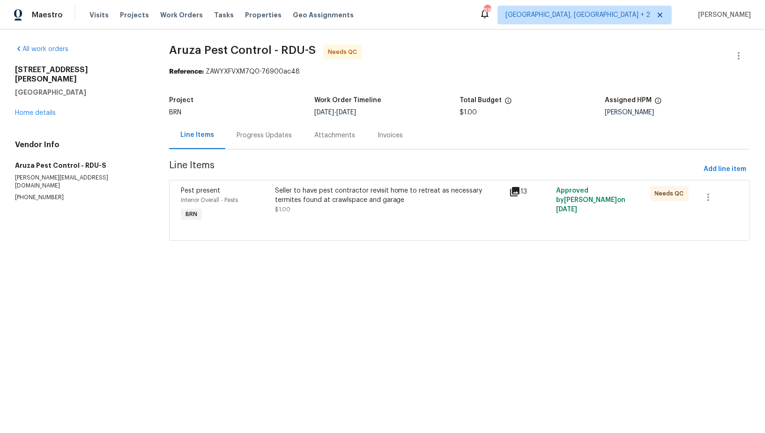
click at [263, 139] on div "Progress Updates" at bounding box center [264, 135] width 55 height 9
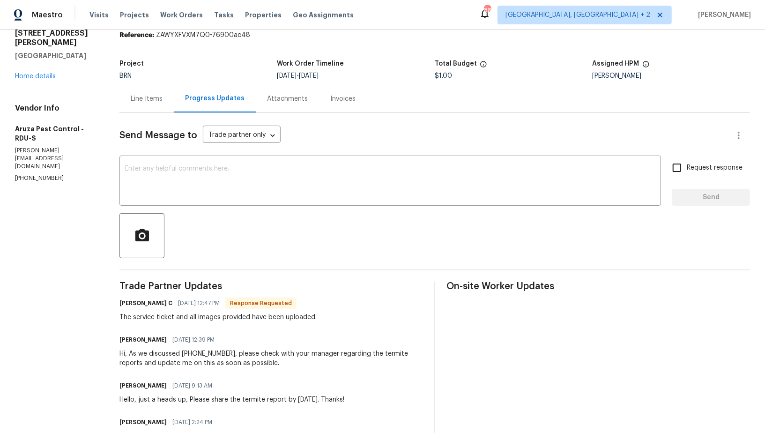
scroll to position [34, 0]
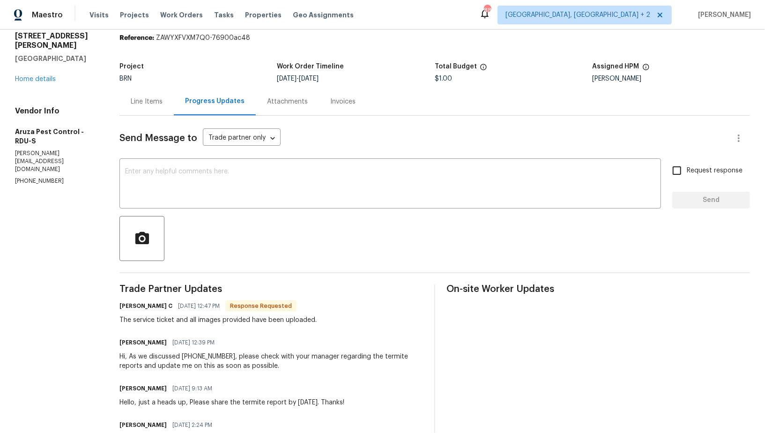
click at [153, 105] on div "Line Items" at bounding box center [147, 101] width 32 height 9
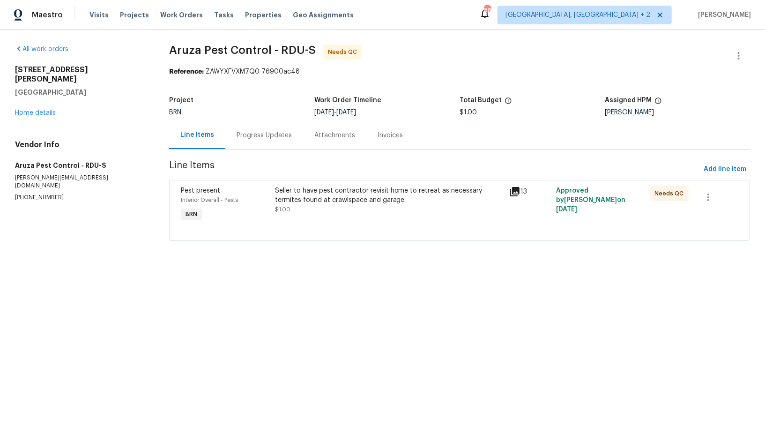
click at [294, 172] on span "Line Items" at bounding box center [434, 169] width 531 height 17
click at [298, 194] on div "Seller to have pest contractor revisit home to retreat as necessary termites fo…" at bounding box center [389, 195] width 229 height 19
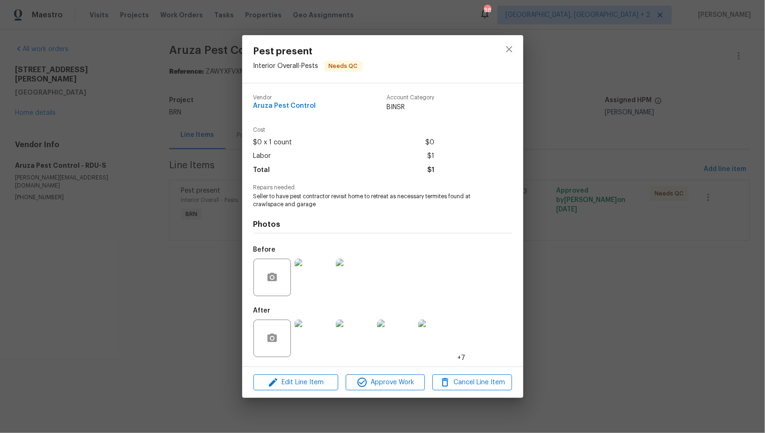
click at [305, 327] on img at bounding box center [313, 338] width 37 height 37
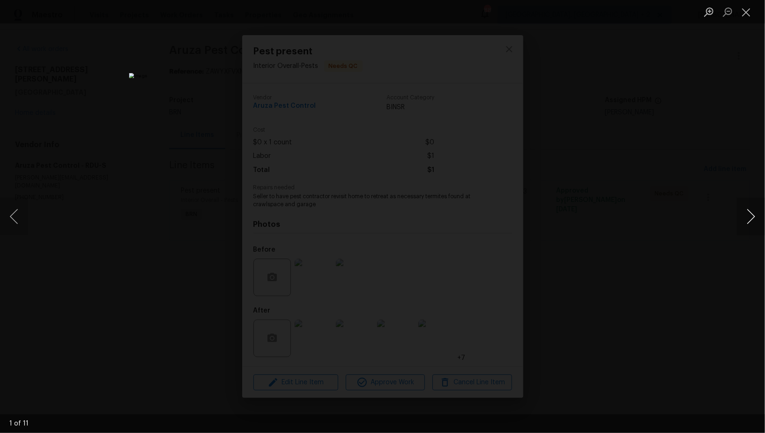
click at [759, 216] on button "Next image" at bounding box center [751, 216] width 28 height 37
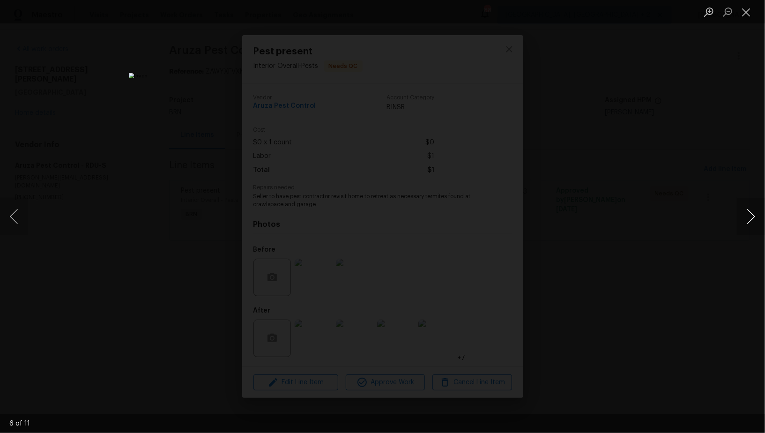
click at [759, 216] on button "Next image" at bounding box center [751, 216] width 28 height 37
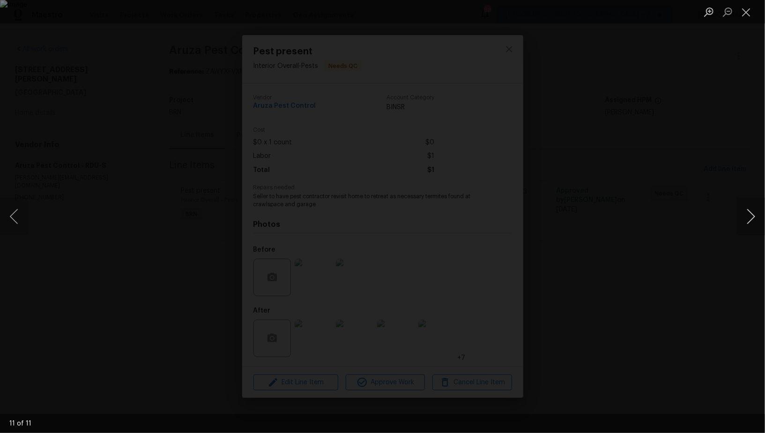
click at [758, 216] on button "Next image" at bounding box center [751, 216] width 28 height 37
click at [595, 239] on div "Lightbox" at bounding box center [382, 216] width 765 height 433
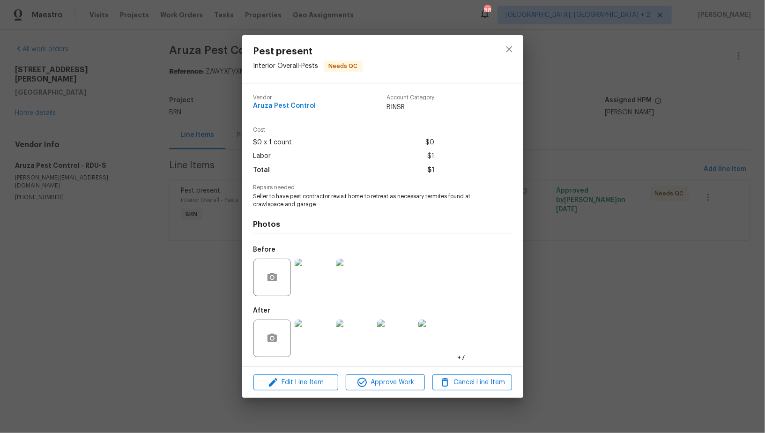
click at [595, 239] on div "Pest present Interior Overall - Pests Needs QC Vendor Aruza Pest Control Accoun…" at bounding box center [382, 216] width 765 height 433
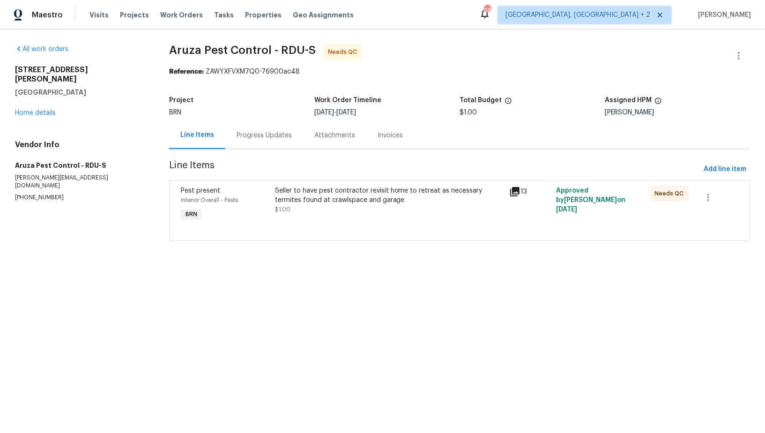
click at [246, 143] on div "Progress Updates" at bounding box center [264, 135] width 78 height 28
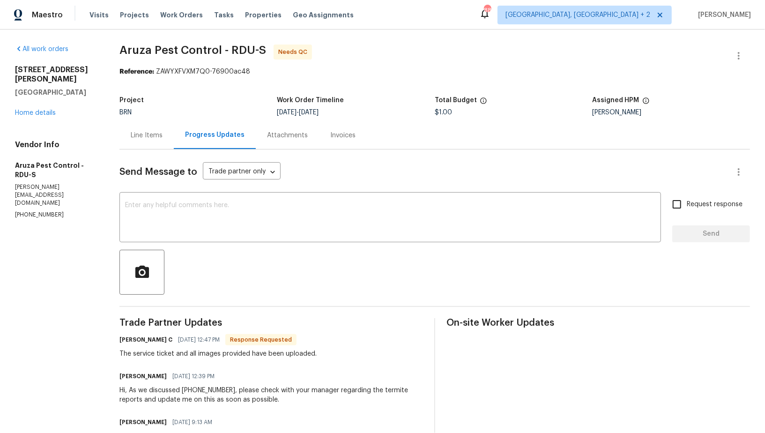
click at [138, 228] on textarea at bounding box center [390, 218] width 530 height 33
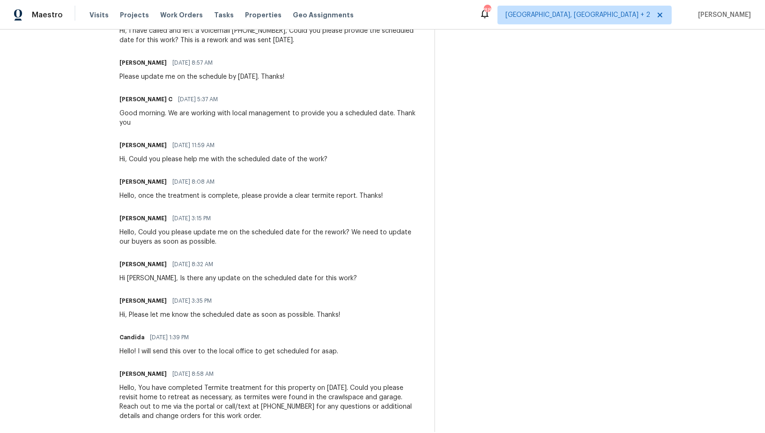
scroll to position [880, 0]
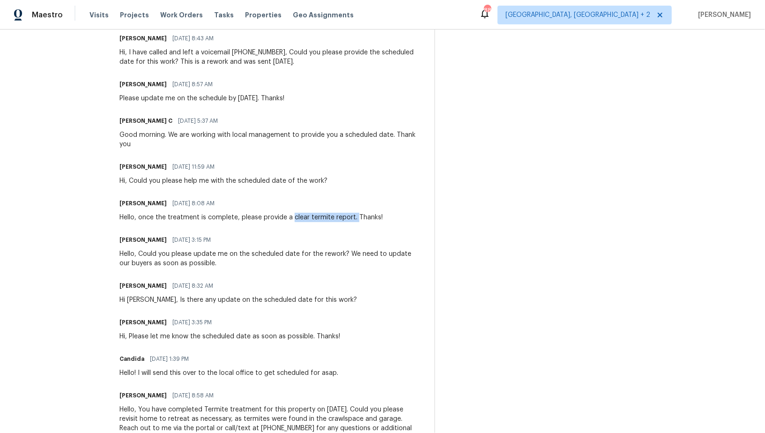
drag, startPoint x: 292, startPoint y: 217, endPoint x: 356, endPoint y: 217, distance: 63.7
click at [356, 217] on div "Hello, once the treatment is complete, please provide a clear termite report. T…" at bounding box center [251, 217] width 263 height 9
copy div "clear termite report."
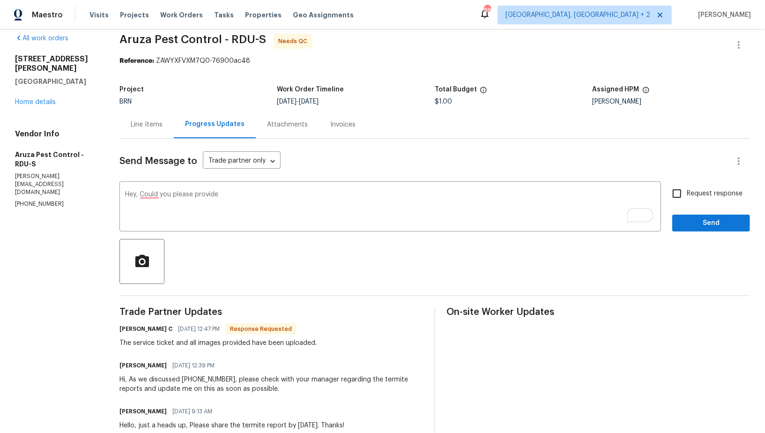
scroll to position [0, 0]
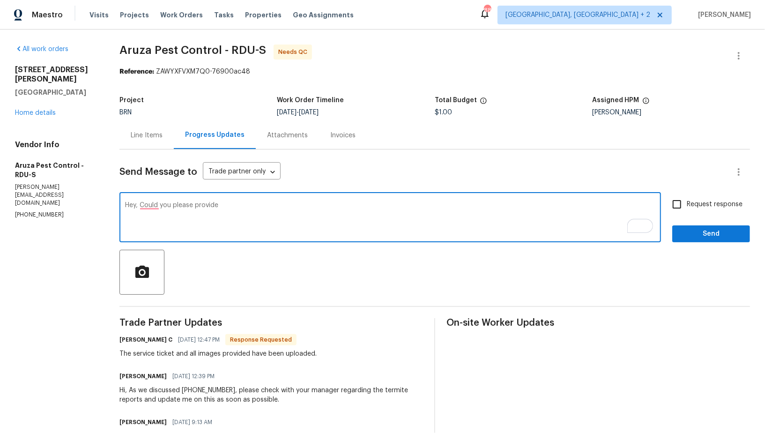
click at [153, 208] on textarea "Hey, Could you please provide" at bounding box center [390, 218] width 530 height 33
click at [237, 211] on textarea "Hey, could you please provide" at bounding box center [390, 218] width 530 height 33
paste textarea "clear termite report."
click at [228, 208] on textarea "Hey, could you please provide clear termite report?" at bounding box center [390, 218] width 530 height 33
type textarea "Hey, could you please provide a clear termite report?"
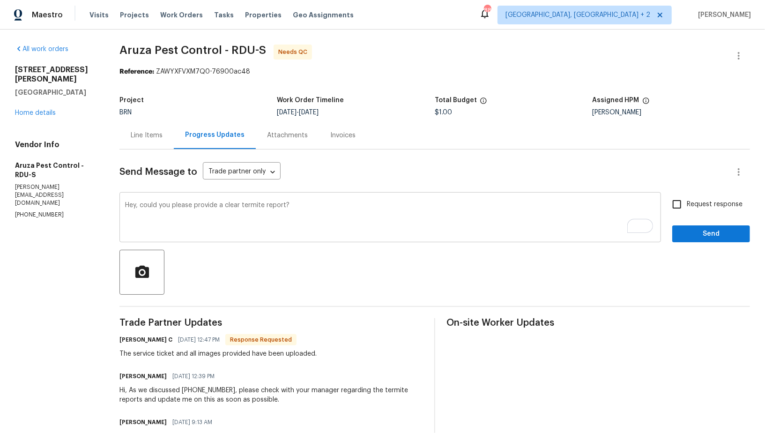
click at [329, 201] on div "Hey, could you please provide a clear termite report? x ​" at bounding box center [391, 218] width 542 height 48
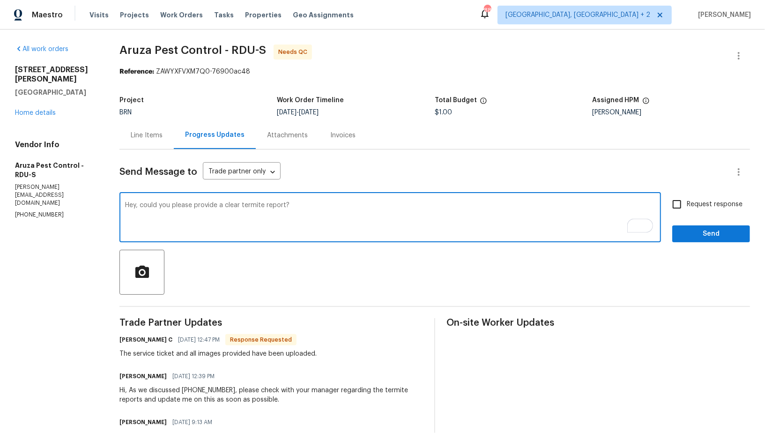
click at [362, 203] on textarea "Hey, could you please provide a clear termite report?" at bounding box center [390, 218] width 530 height 33
click at [678, 207] on input "Request response" at bounding box center [677, 204] width 20 height 20
checkbox input "true"
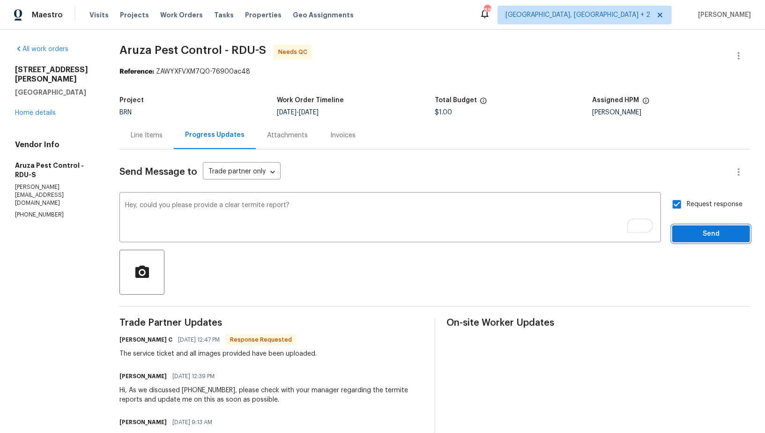
click at [697, 231] on span "Send" at bounding box center [711, 234] width 63 height 12
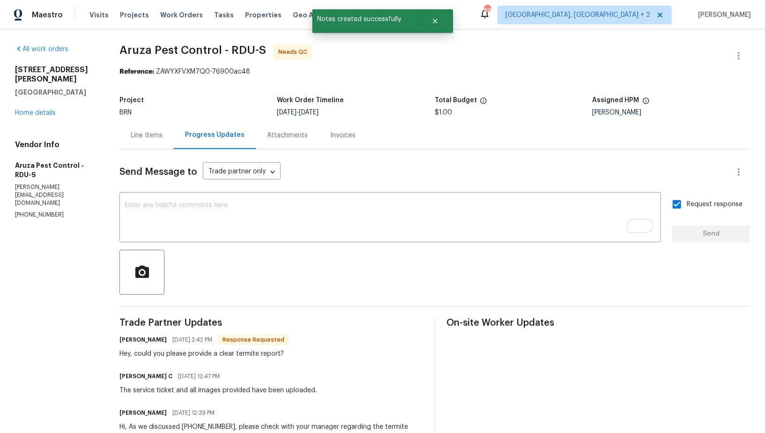
click at [145, 141] on div "Line Items" at bounding box center [147, 135] width 54 height 28
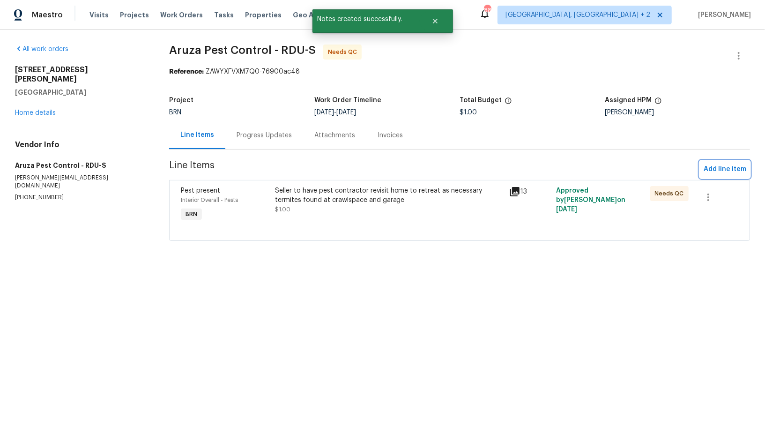
click at [722, 173] on span "Add line item" at bounding box center [725, 170] width 43 height 12
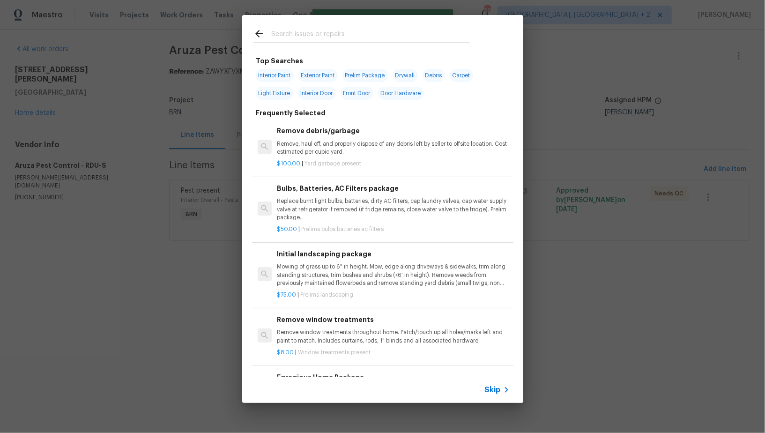
click at [499, 393] on span "Skip" at bounding box center [493, 389] width 16 height 9
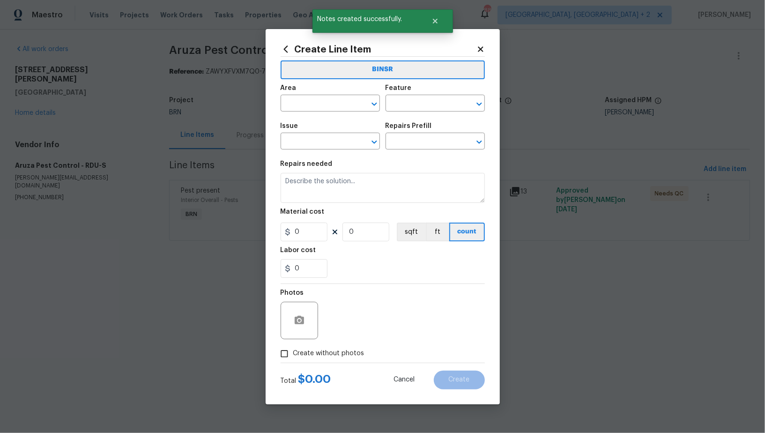
click at [314, 112] on span "Area ​" at bounding box center [330, 98] width 99 height 38
click at [314, 110] on input "text" at bounding box center [317, 104] width 73 height 15
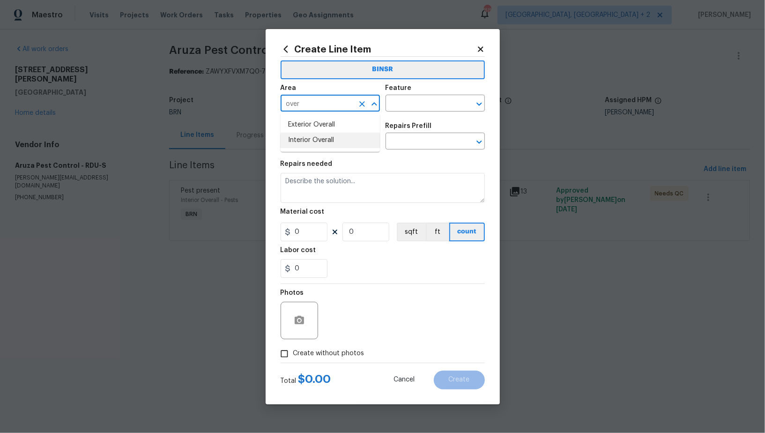
click at [320, 145] on li "Interior Overall" at bounding box center [330, 140] width 99 height 15
type input "Interior Overall"
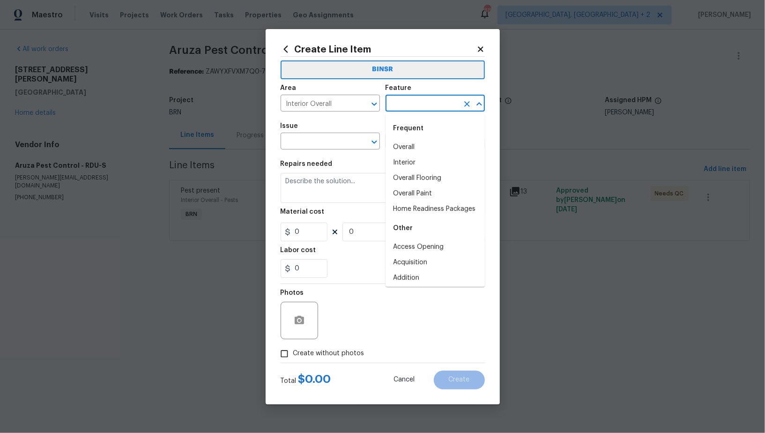
click at [411, 106] on input "text" at bounding box center [422, 104] width 73 height 15
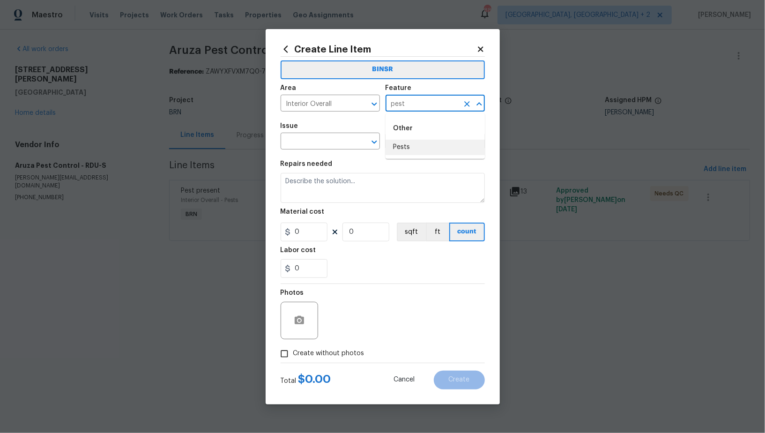
click at [403, 148] on li "Pests" at bounding box center [435, 147] width 99 height 15
type input "Pests"
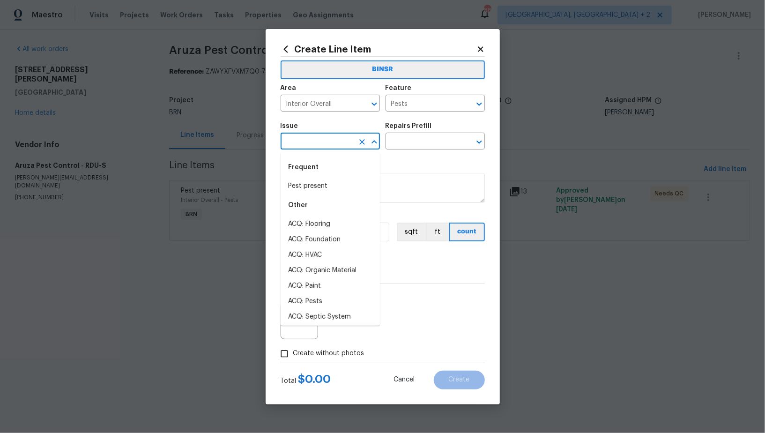
click at [320, 143] on input "text" at bounding box center [317, 142] width 73 height 15
click at [317, 184] on li "Pest present" at bounding box center [330, 186] width 99 height 15
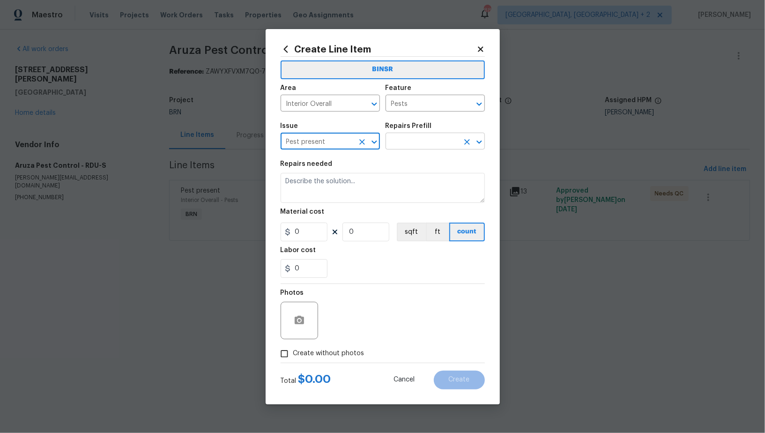
type input "Pest present"
click at [418, 136] on input "text" at bounding box center [422, 142] width 73 height 15
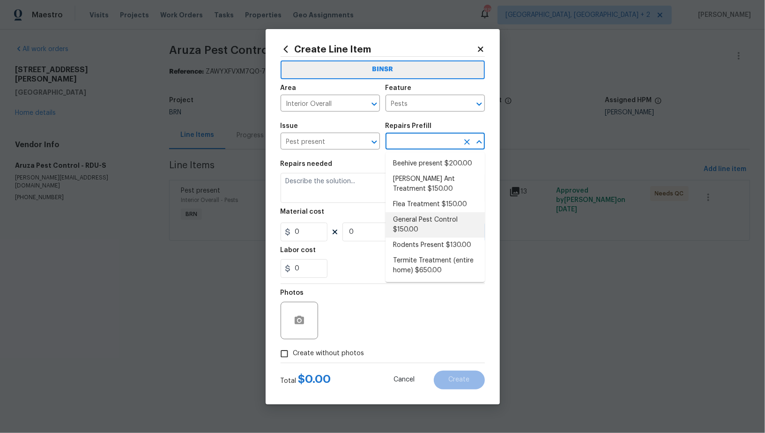
click at [413, 231] on li "General Pest Control $150.00" at bounding box center [435, 224] width 99 height 25
type input "General Pest Control $150.00"
type textarea "General pest treatment for active pest/insect infestation - non termite"
type input "150"
type input "1"
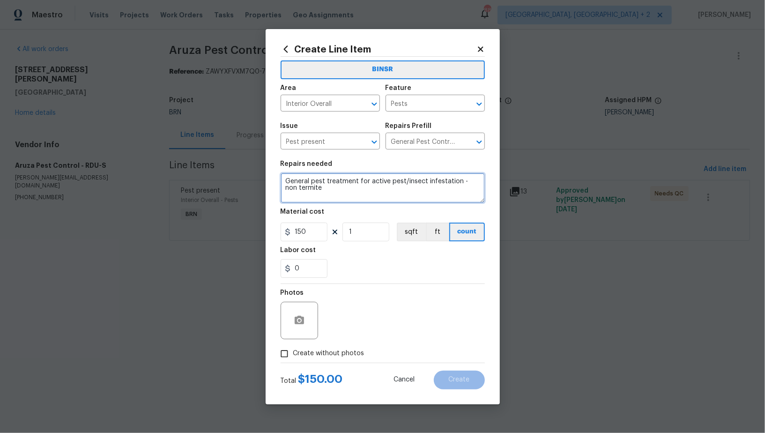
click at [366, 186] on textarea "General pest treatment for active pest/insect infestation - non termite" at bounding box center [383, 188] width 204 height 30
type textarea "Need clear WDI report"
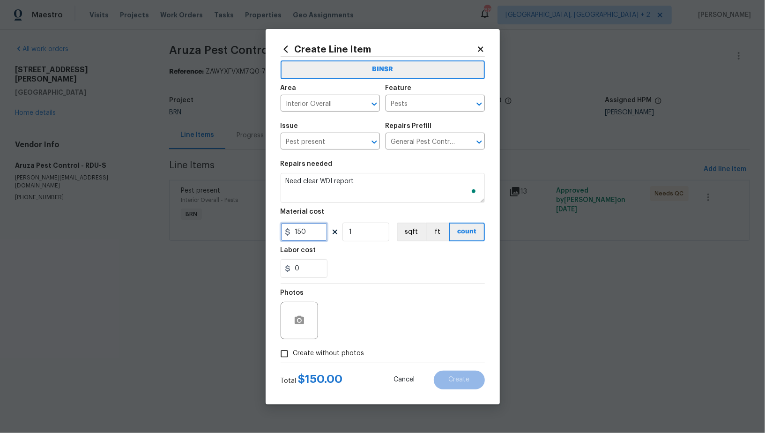
click at [315, 232] on input "150" at bounding box center [304, 232] width 47 height 19
type input "0"
click at [289, 356] on input "Create without photos" at bounding box center [285, 354] width 18 height 18
checkbox input "true"
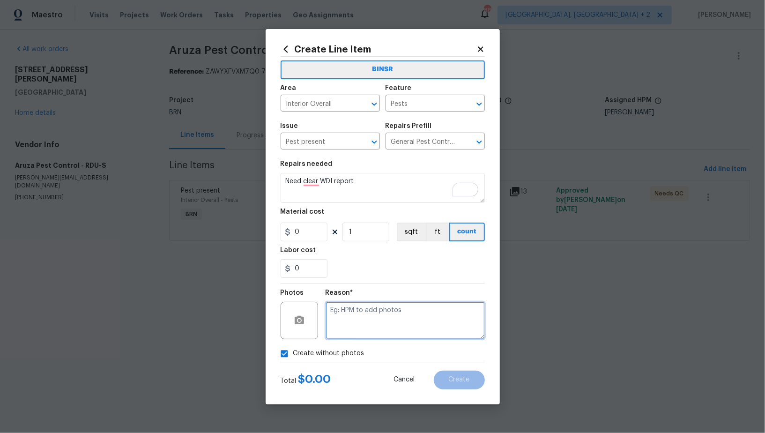
click at [385, 311] on textarea at bounding box center [405, 320] width 159 height 37
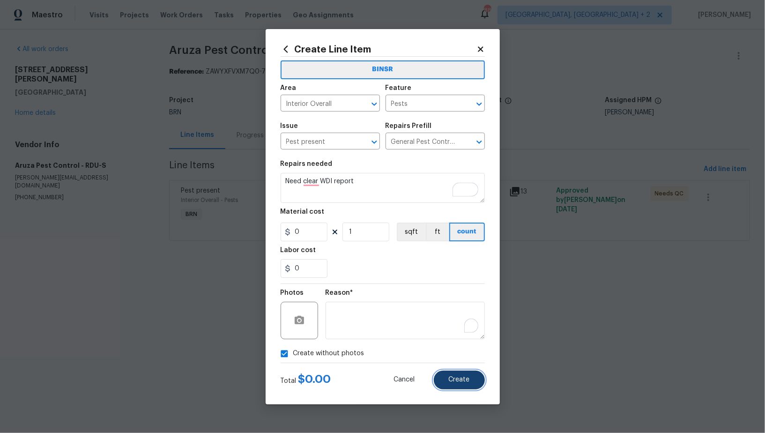
click at [449, 380] on span "Create" at bounding box center [459, 379] width 21 height 7
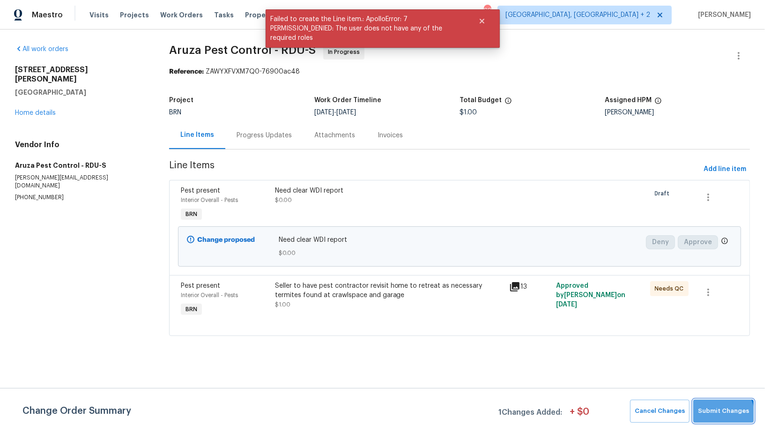
click at [715, 418] on button "Submit Changes" at bounding box center [724, 411] width 60 height 23
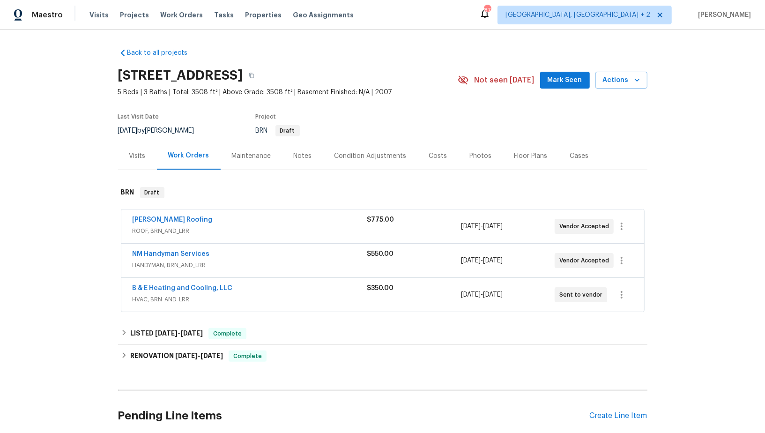
click at [208, 291] on span "B & E Heating and Cooling, LLC" at bounding box center [183, 288] width 100 height 9
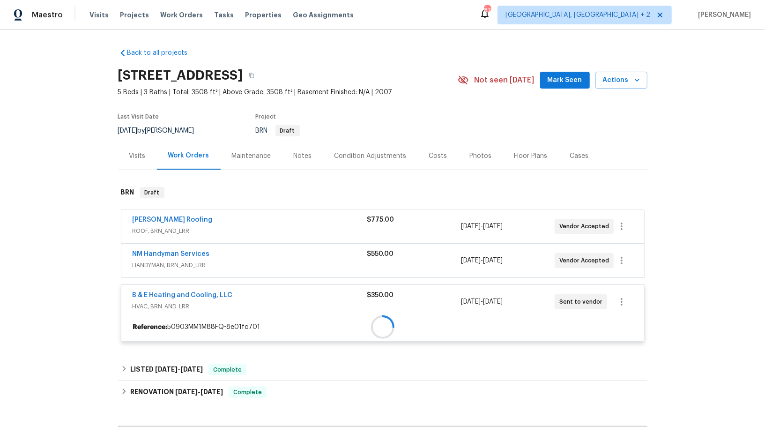
click at [207, 319] on div at bounding box center [382, 327] width 523 height 17
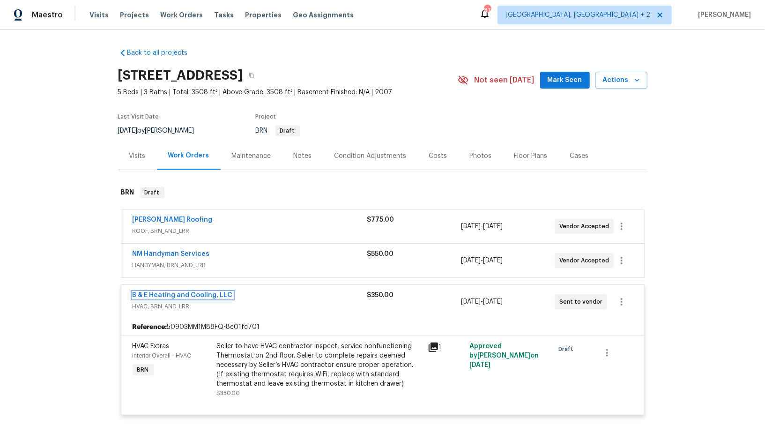
click at [207, 292] on link "B & E Heating and Cooling, LLC" at bounding box center [183, 295] width 100 height 7
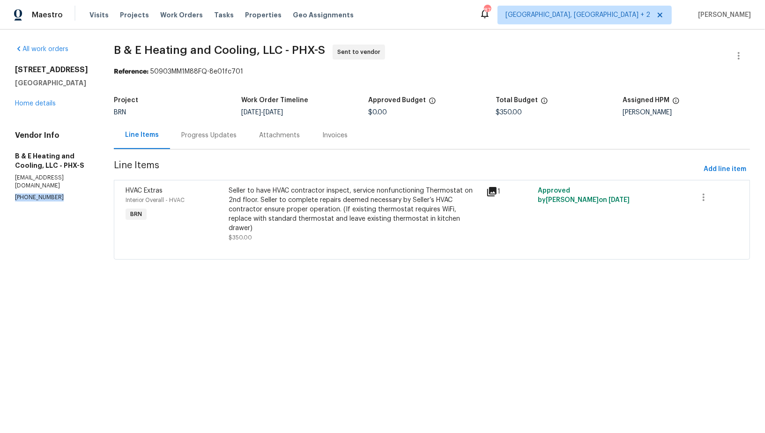
drag, startPoint x: 60, startPoint y: 189, endPoint x: 0, endPoint y: 190, distance: 59.5
click at [0, 189] on div "All work orders 4990 E Odessa Dr San Tan Valley, AZ 85140 Home details Vendor I…" at bounding box center [382, 158] width 765 height 256
copy p "(602) 281-6610"
click at [49, 100] on link "Home details" at bounding box center [35, 103] width 41 height 7
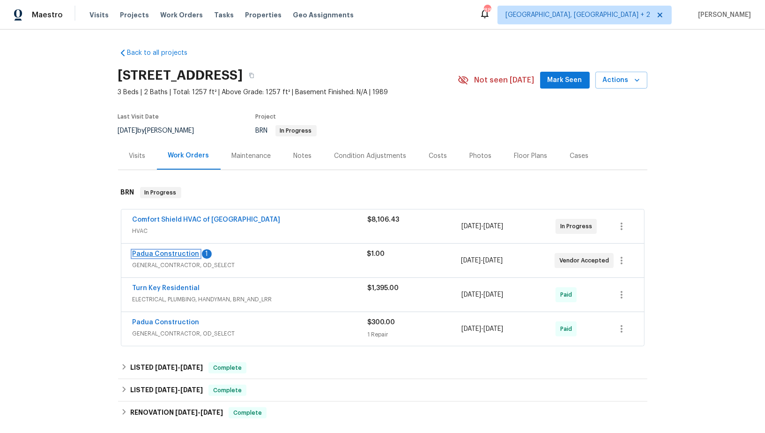
click at [169, 251] on link "Padua Construction" at bounding box center [166, 254] width 67 height 7
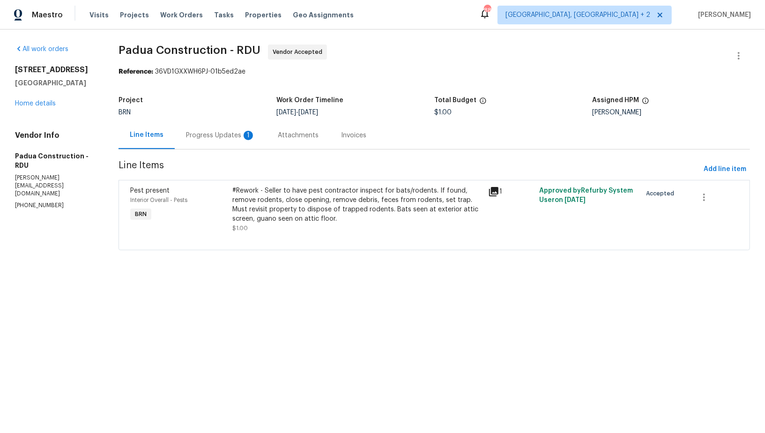
click at [259, 133] on div "Progress Updates 1" at bounding box center [221, 135] width 92 height 28
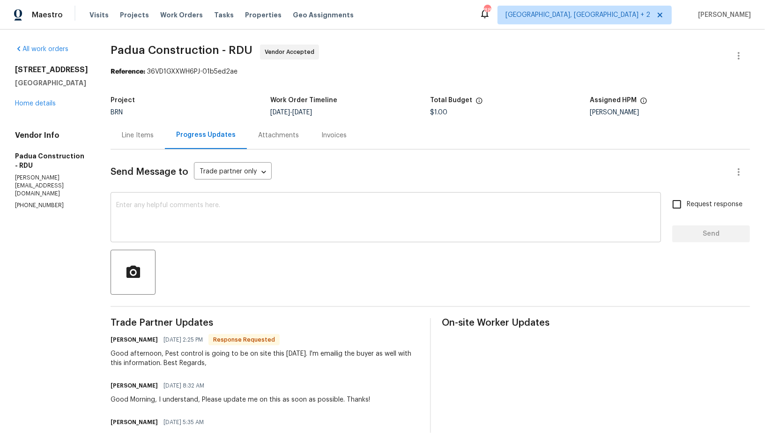
click at [194, 211] on textarea at bounding box center [385, 218] width 539 height 33
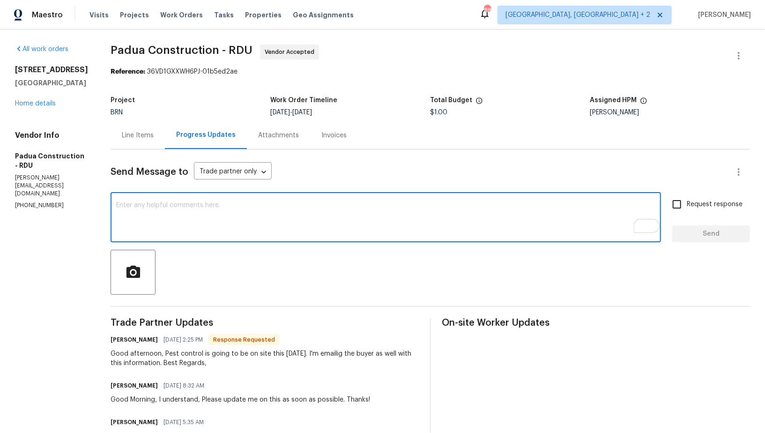
click at [167, 209] on textarea "To enrich screen reader interactions, please activate Accessibility in Grammarl…" at bounding box center [385, 218] width 539 height 33
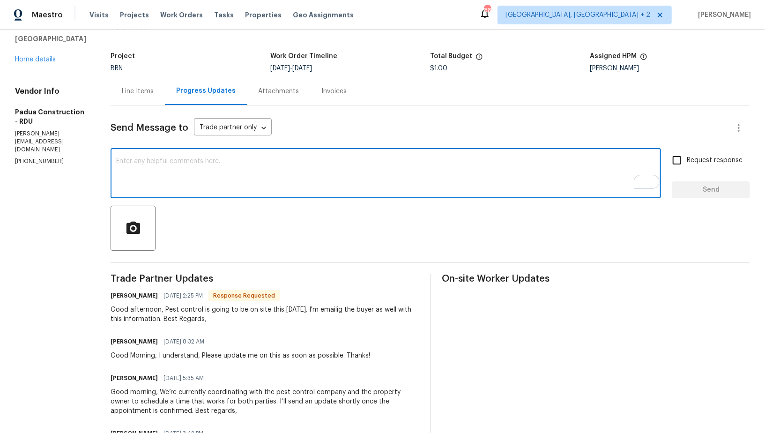
scroll to position [52, 0]
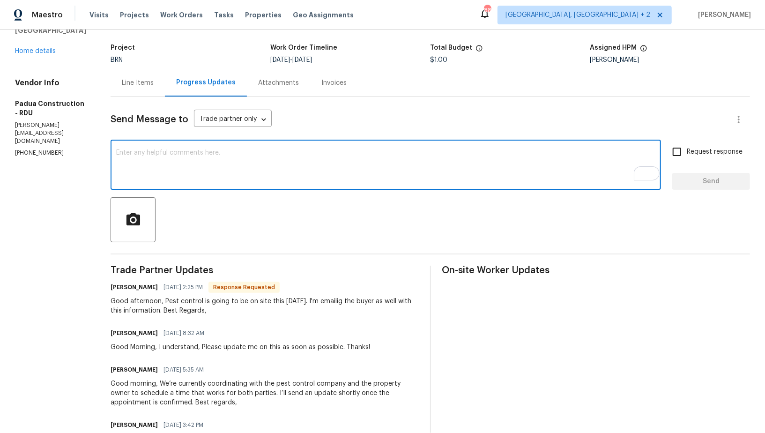
click at [213, 171] on textarea "To enrich screen reader interactions, please activate Accessibility in Grammarl…" at bounding box center [385, 165] width 539 height 33
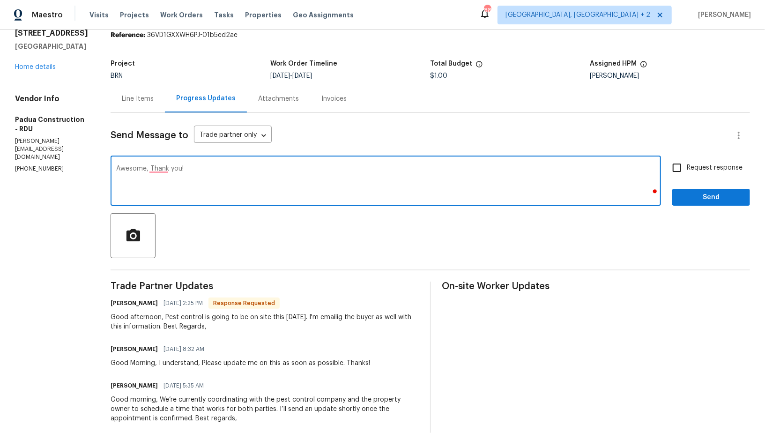
type textarea "Awesome, Thank you!"
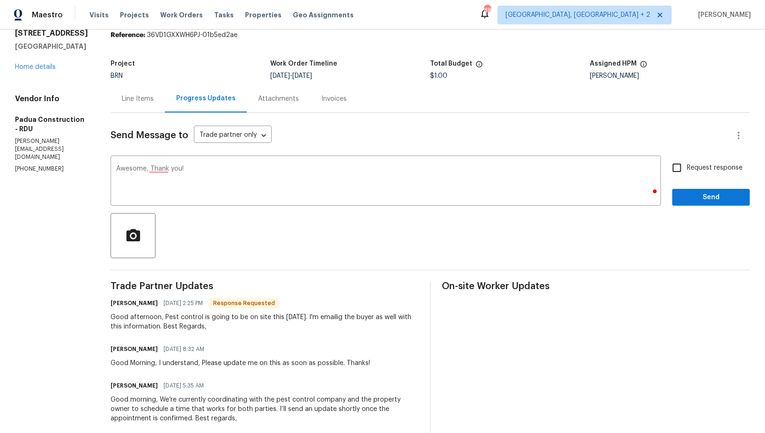
click at [692, 172] on span "Request response" at bounding box center [715, 168] width 56 height 10
click at [687, 172] on input "Request response" at bounding box center [677, 168] width 20 height 20
checkbox input "true"
click at [701, 197] on span "Send" at bounding box center [711, 198] width 63 height 12
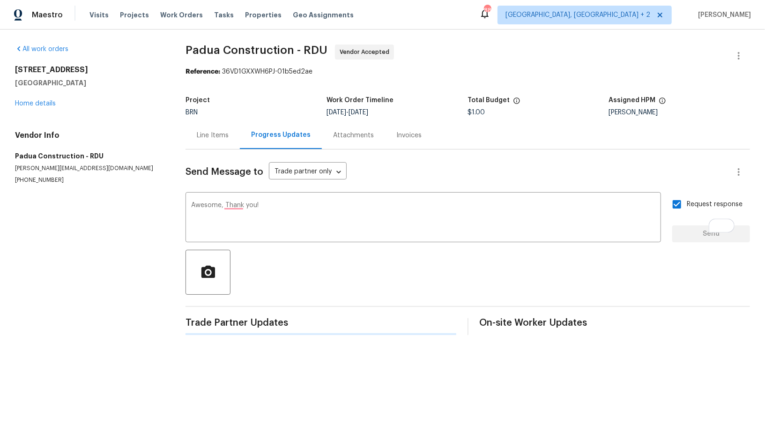
scroll to position [0, 0]
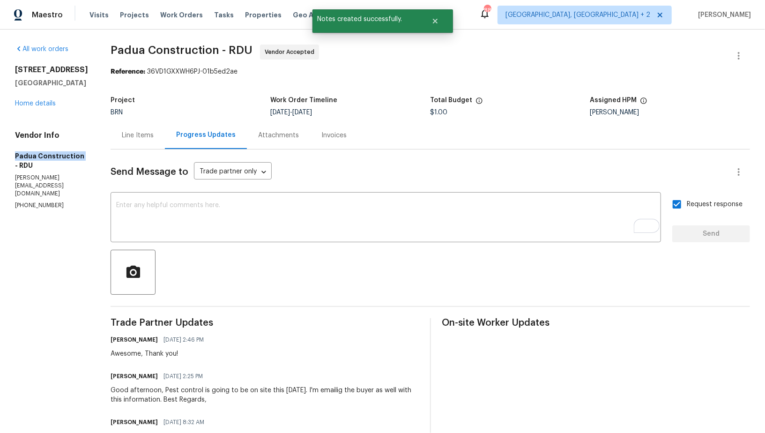
drag, startPoint x: 0, startPoint y: 158, endPoint x: 79, endPoint y: 162, distance: 79.3
copy h5 "Padua Construction"
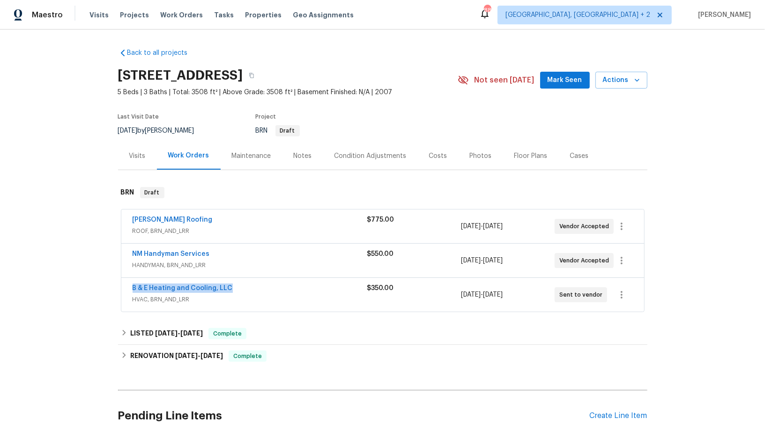
drag, startPoint x: 236, startPoint y: 287, endPoint x: 109, endPoint y: 287, distance: 126.5
click at [109, 287] on div "Back to all projects [STREET_ADDRESS] 5 Beds | 3 Baths | Total: 3508 ft² | Abov…" at bounding box center [382, 231] width 765 height 403
copy link "B & E Heating and Cooling, LLC"
click at [179, 285] on link "B & E Heating and Cooling, LLC" at bounding box center [183, 288] width 100 height 7
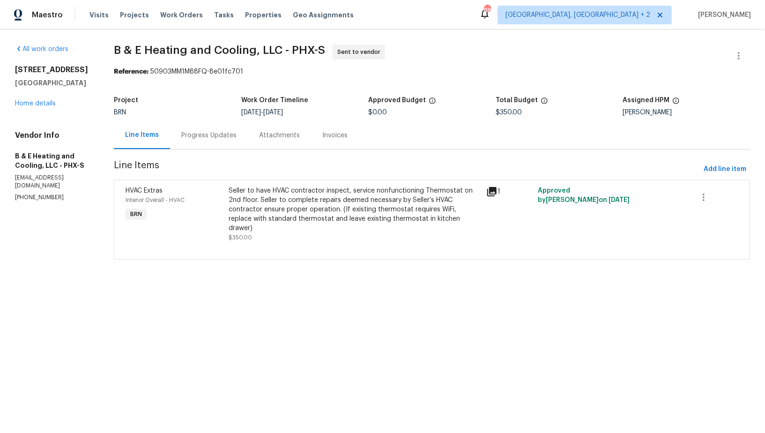
click at [234, 134] on div "Progress Updates" at bounding box center [208, 135] width 55 height 9
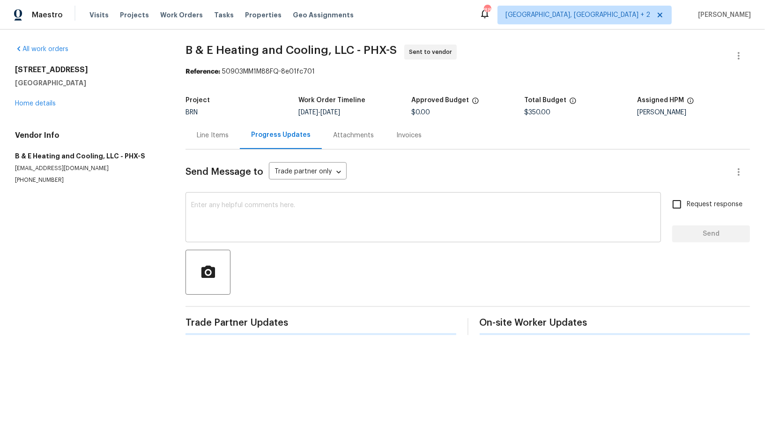
click at [266, 207] on textarea at bounding box center [423, 218] width 464 height 33
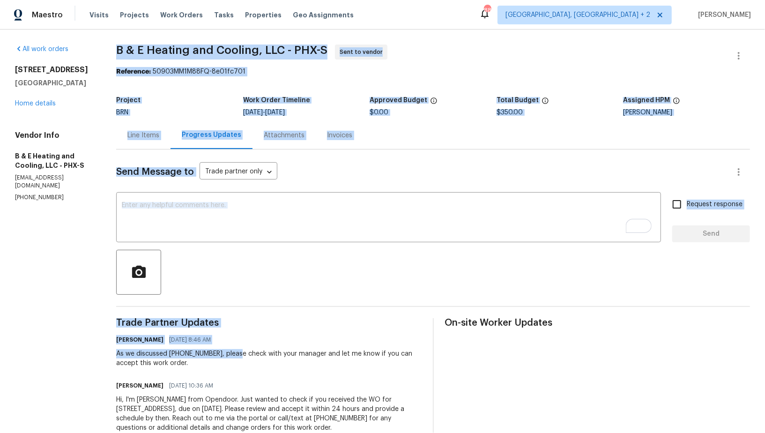
drag, startPoint x: 102, startPoint y: 358, endPoint x: 238, endPoint y: 358, distance: 135.9
click at [238, 358] on div "All work orders [STREET_ADDRESS] Home details Vendor Info B & E Heating and Coo…" at bounding box center [382, 244] width 765 height 429
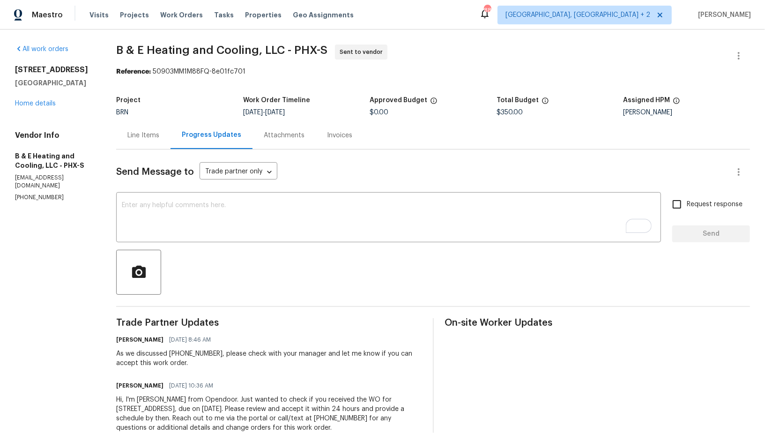
click at [171, 359] on div "As we discussed [PHONE_NUMBER], please check with your manager and let me know …" at bounding box center [268, 358] width 305 height 19
drag, startPoint x: 117, startPoint y: 354, endPoint x: 242, endPoint y: 354, distance: 125.1
click at [242, 354] on div "All work orders [STREET_ADDRESS] Home details Vendor Info B & E Heating and Coo…" at bounding box center [382, 244] width 765 height 429
copy div "As we discussed [PHONE_NUMBER], please"
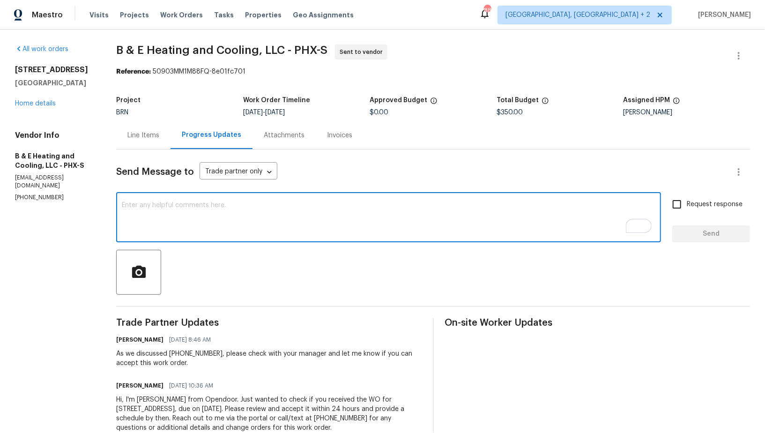
click at [178, 233] on textarea "To enrich screen reader interactions, please activate Accessibility in Grammarl…" at bounding box center [389, 218] width 534 height 33
paste textarea "As we discussed [PHONE_NUMBER], please"
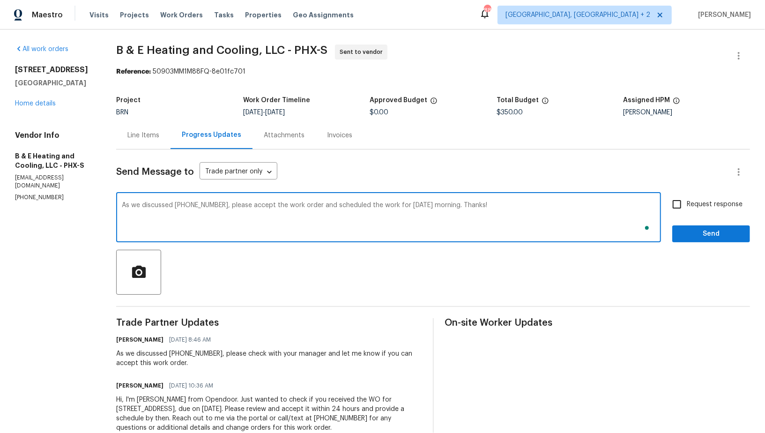
type textarea "As we discussed [PHONE_NUMBER], please accept the work order and scheduled the …"
click at [672, 209] on input "Request response" at bounding box center [677, 204] width 20 height 20
checkbox input "true"
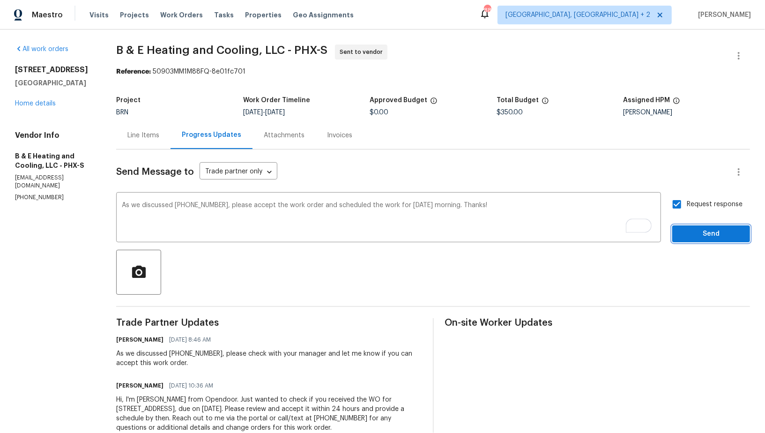
click at [693, 234] on span "Send" at bounding box center [711, 234] width 63 height 12
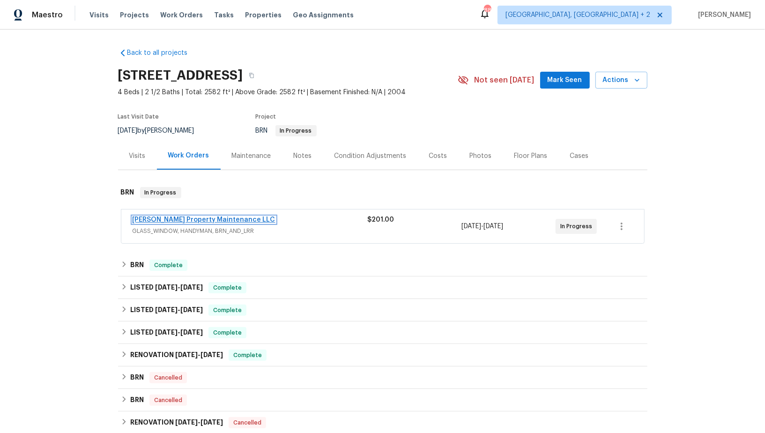
click at [203, 218] on link "[PERSON_NAME] Property Maintenance LLC" at bounding box center [204, 220] width 143 height 7
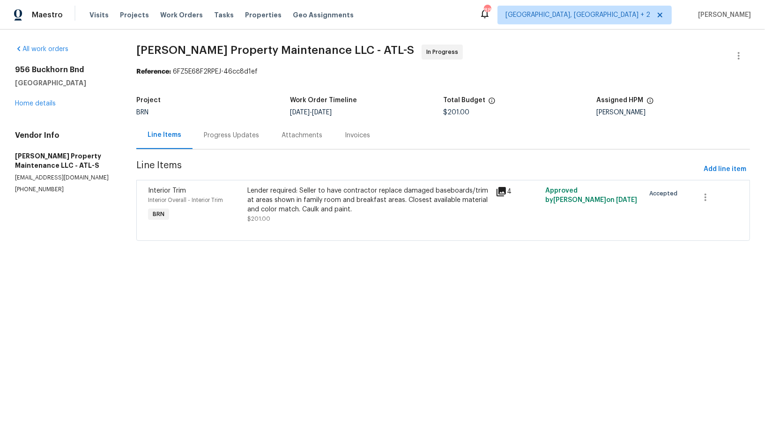
click at [221, 145] on div "Progress Updates" at bounding box center [232, 135] width 78 height 28
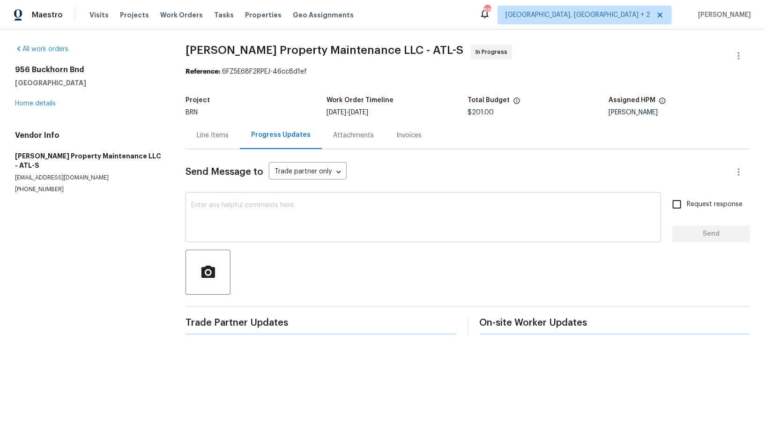
click at [242, 224] on textarea at bounding box center [423, 218] width 464 height 33
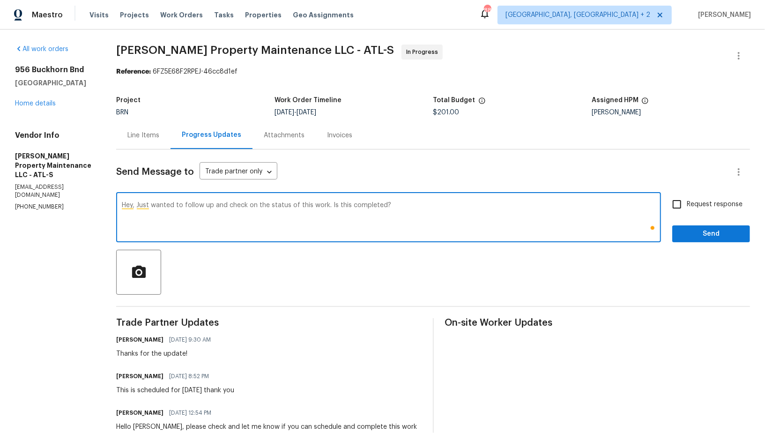
type textarea "Hey, Just wanted to follow up and check on the status of this work. Is this com…"
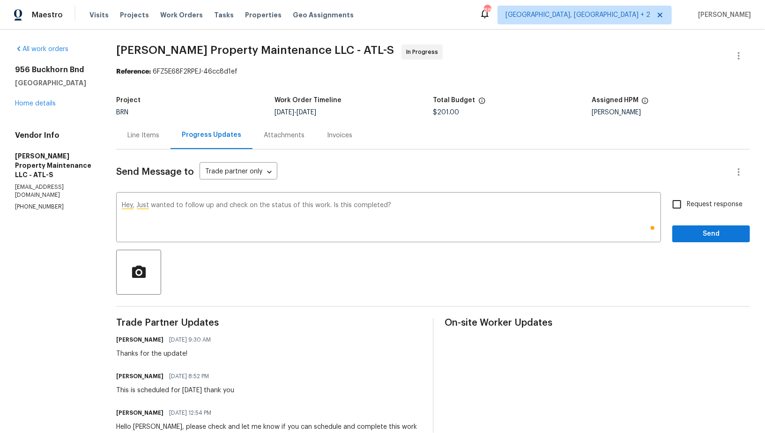
click at [689, 202] on span "Request response" at bounding box center [715, 205] width 56 height 10
click at [687, 202] on input "Request response" at bounding box center [677, 204] width 20 height 20
checkbox input "true"
click at [696, 232] on span "Send" at bounding box center [711, 234] width 63 height 12
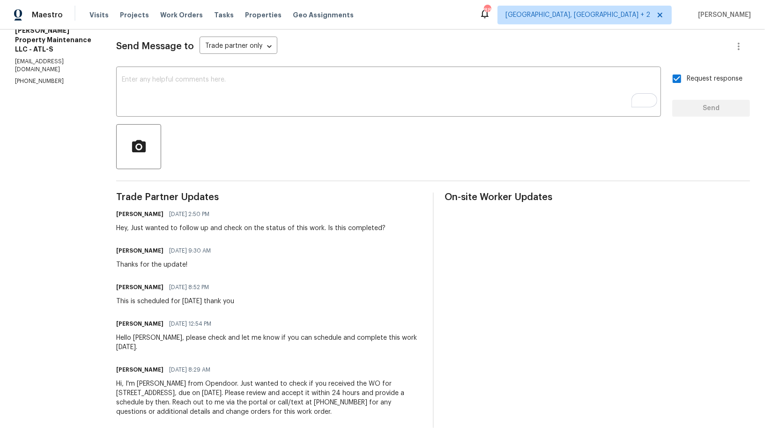
scroll to position [126, 0]
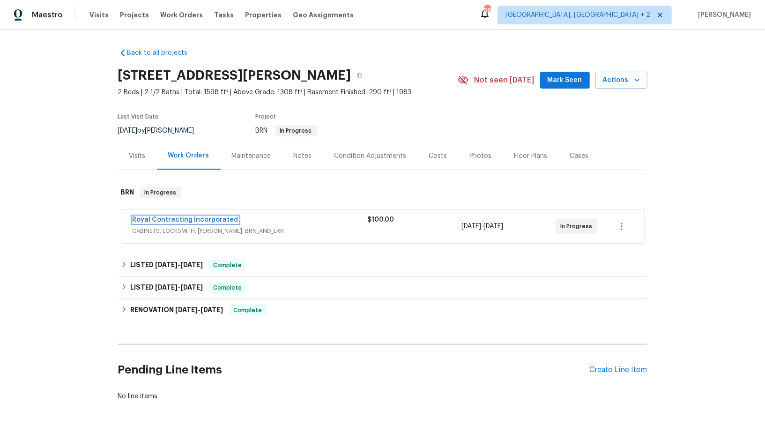
drag, startPoint x: 187, startPoint y: 216, endPoint x: 187, endPoint y: 209, distance: 7.0
click at [187, 217] on link "Royal Contracting Incorporated" at bounding box center [186, 220] width 106 height 7
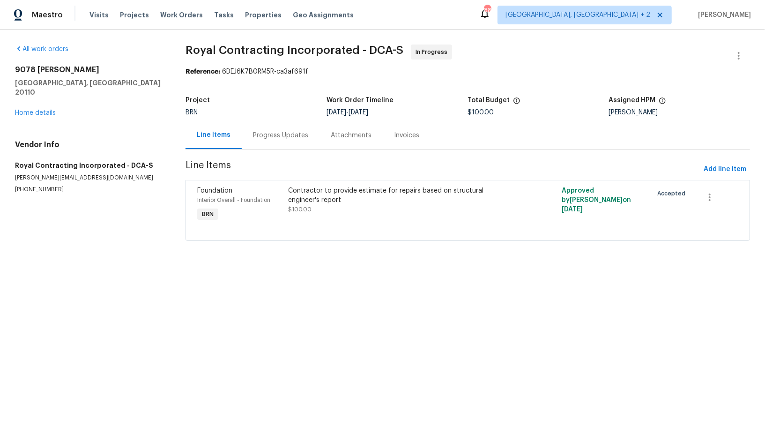
click at [257, 143] on div "Progress Updates" at bounding box center [281, 135] width 78 height 28
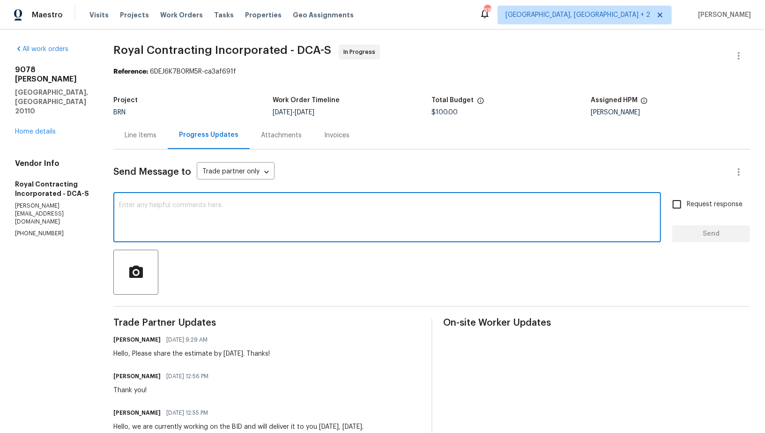
click at [235, 223] on textarea at bounding box center [387, 218] width 537 height 33
click at [219, 203] on textarea "Hi, I have called and left a voivcemail" at bounding box center [387, 218] width 537 height 33
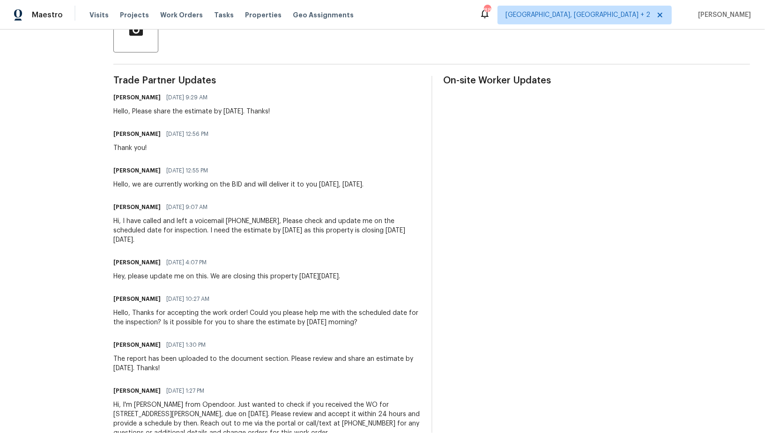
scroll to position [273, 0]
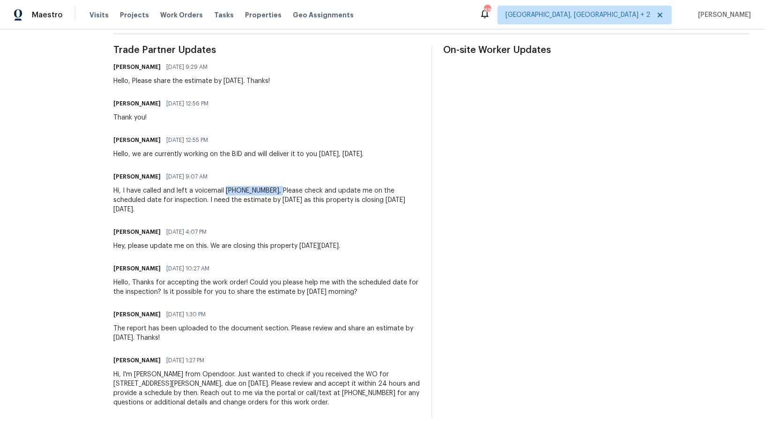
drag, startPoint x: 232, startPoint y: 191, endPoint x: 284, endPoint y: 191, distance: 52.0
click at [284, 191] on div "Hi, I have called and left a voicemail (540) 892-0416, Please check and update …" at bounding box center [266, 200] width 306 height 28
copy div "(540) 892-0416,"
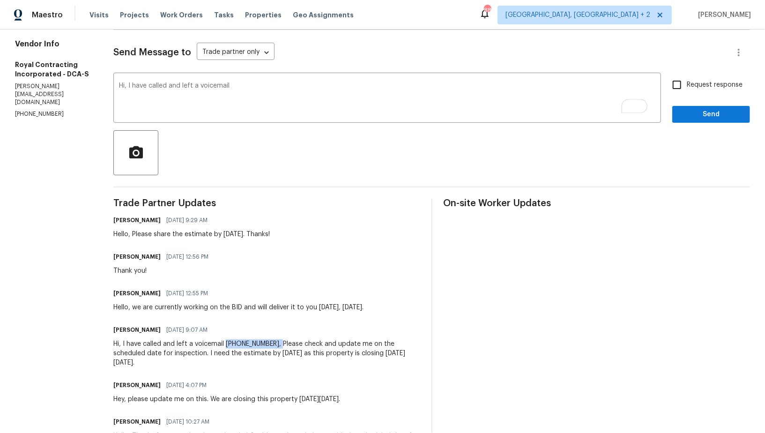
scroll to position [71, 0]
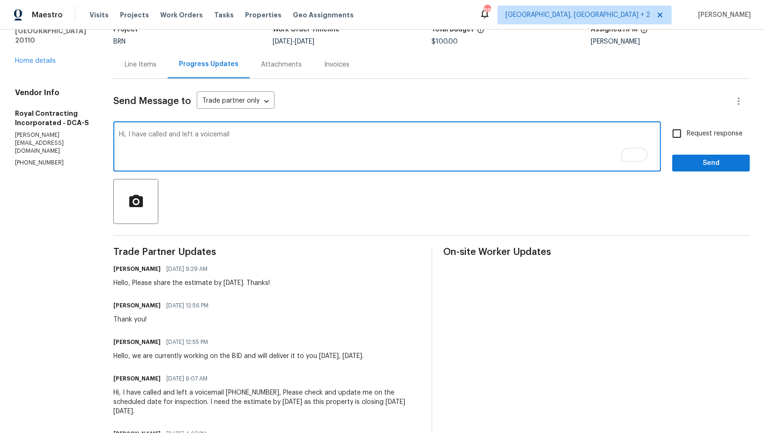
click at [246, 135] on textarea "Hi, I have called and left a voicemail" at bounding box center [387, 147] width 537 height 33
paste textarea "(540) 892-0416,"
click at [236, 135] on textarea "Hi, I have called and left a voicemail(540) 892-0416," at bounding box center [387, 147] width 537 height 33
click at [343, 136] on textarea "Hi, I have called and left a voicemail (540) 892-0416," at bounding box center [387, 147] width 537 height 33
type textarea "Hi, I have called and left a voicemail (540) 892-0416, Please update me on the …"
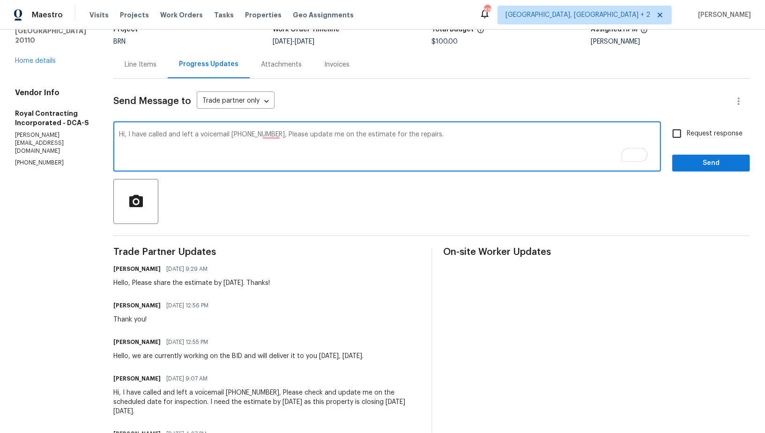
click at [693, 134] on span "Request response" at bounding box center [715, 134] width 56 height 10
click at [687, 134] on input "Request response" at bounding box center [677, 134] width 20 height 20
checkbox input "true"
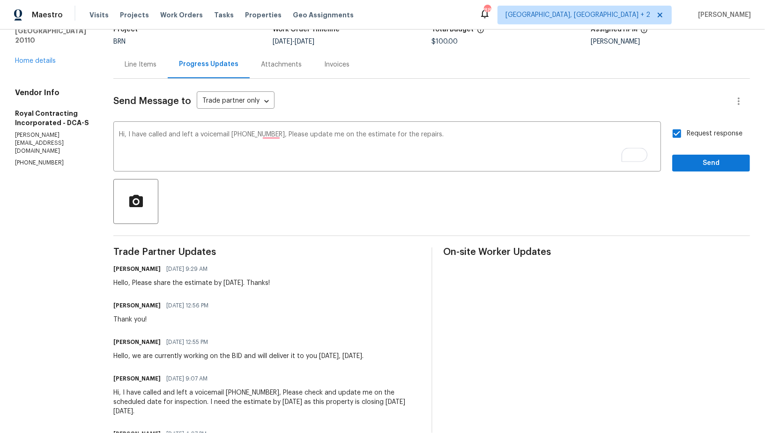
click at [697, 172] on div "Send Message to Trade partner only Trade partner only ​ Hi, I have called and l…" at bounding box center [431, 350] width 637 height 542
click at [694, 167] on span "Send" at bounding box center [711, 163] width 63 height 12
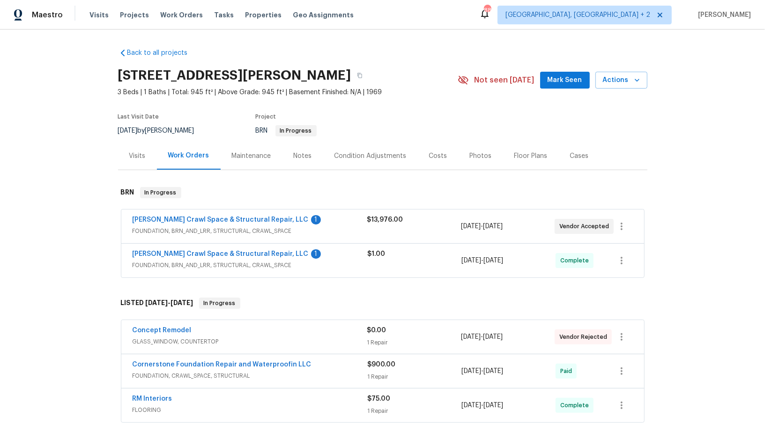
click at [170, 249] on span "[PERSON_NAME] Crawl Space & Structural Repair, LLC" at bounding box center [221, 253] width 176 height 9
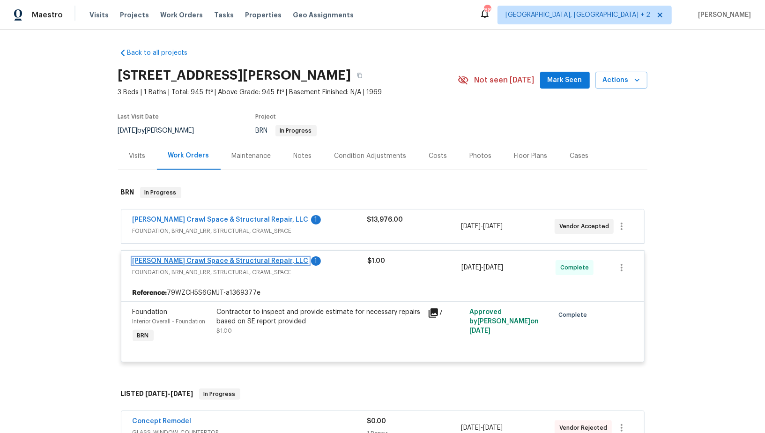
click at [232, 258] on link "[PERSON_NAME] Crawl Space & Structural Repair, LLC" at bounding box center [221, 261] width 176 height 7
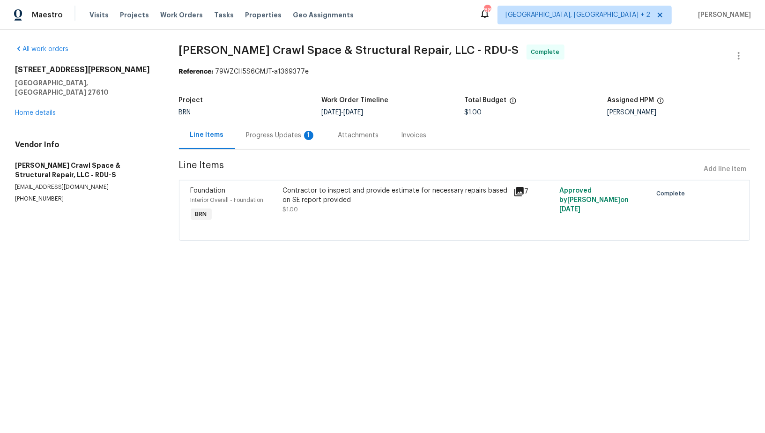
click at [249, 135] on div "Progress Updates 1" at bounding box center [281, 135] width 69 height 9
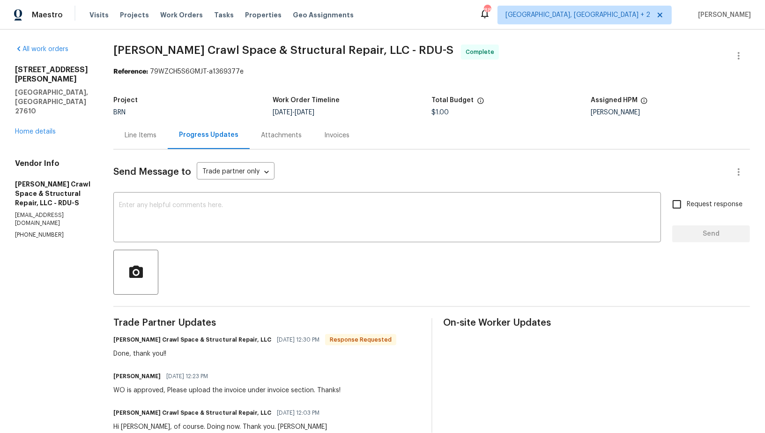
scroll to position [11, 0]
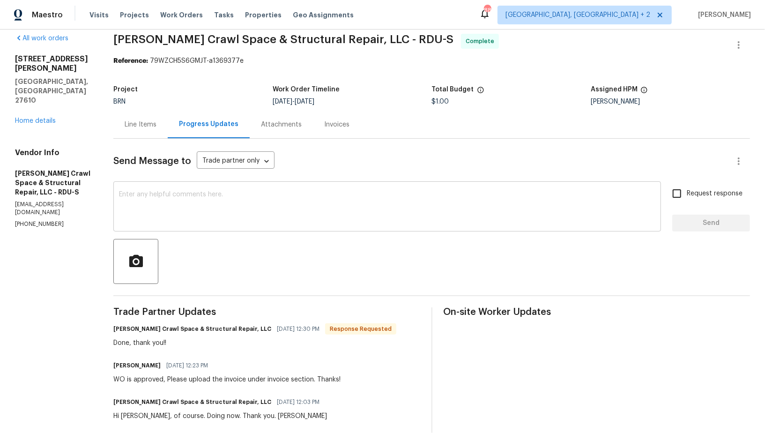
click at [216, 201] on textarea at bounding box center [387, 207] width 537 height 33
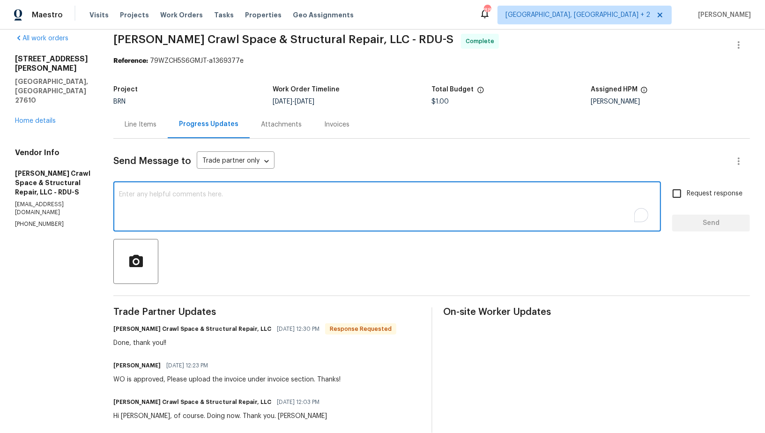
click at [44, 88] on div "[STREET_ADDRESS][PERSON_NAME] Home details" at bounding box center [53, 89] width 76 height 71
click at [157, 202] on textarea "To enrich screen reader interactions, please activate Accessibility in Grammarl…" at bounding box center [387, 207] width 537 height 33
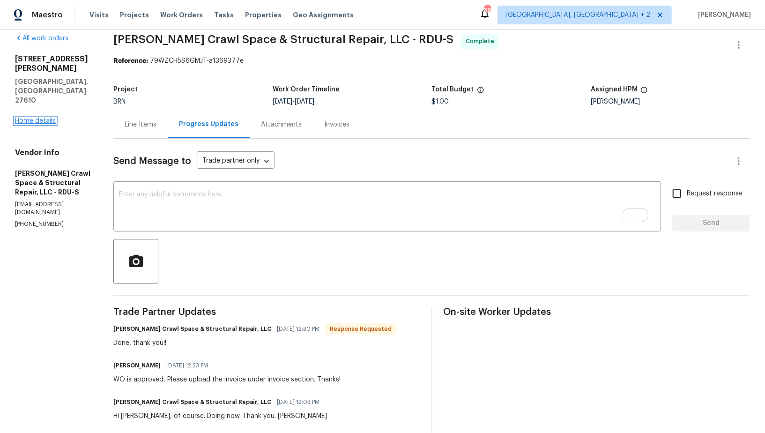
click at [34, 118] on link "Home details" at bounding box center [35, 121] width 41 height 7
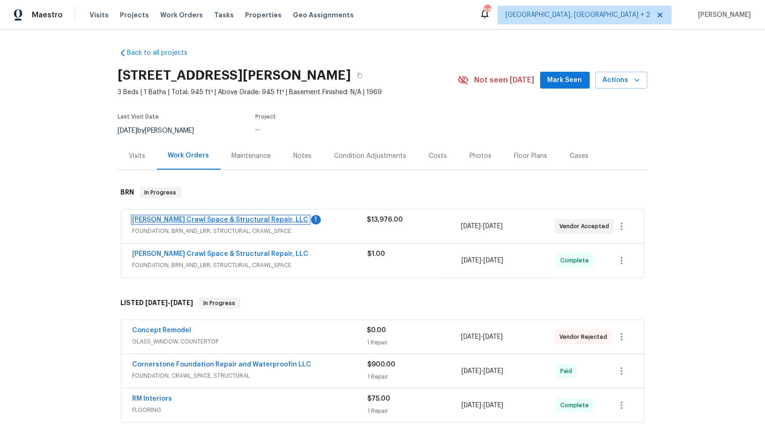
click at [171, 217] on link "[PERSON_NAME] Crawl Space & Structural Repair, LLC" at bounding box center [221, 220] width 176 height 7
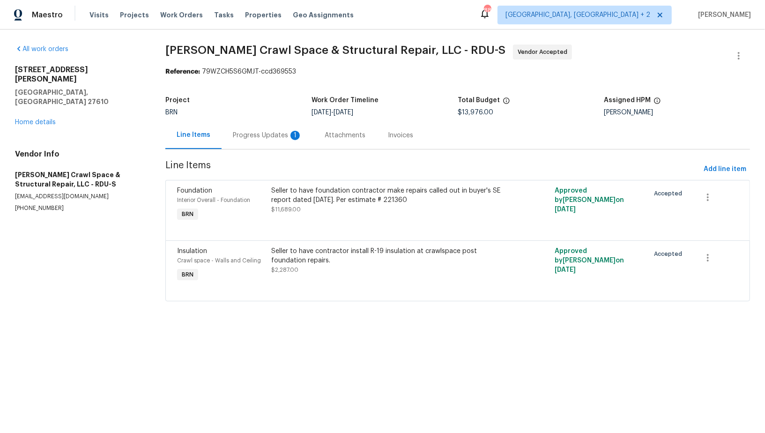
click at [247, 133] on div "Progress Updates 1" at bounding box center [267, 135] width 69 height 9
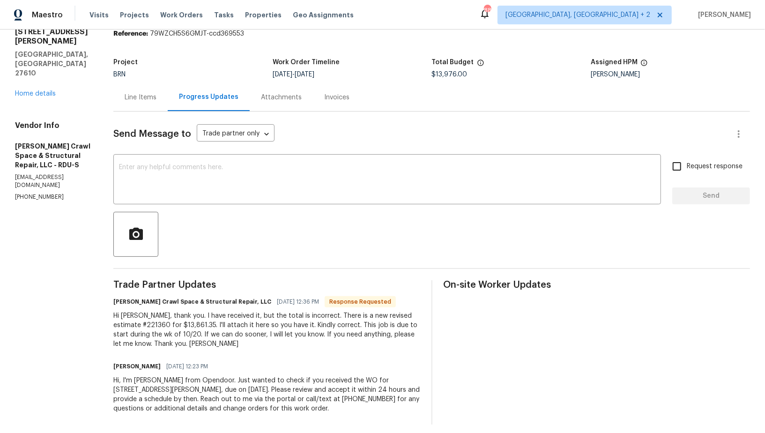
scroll to position [44, 0]
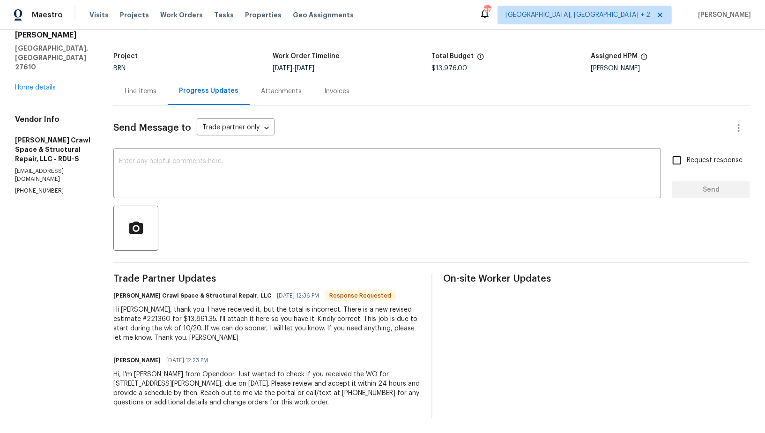
click at [153, 95] on div "Line Items" at bounding box center [141, 91] width 32 height 9
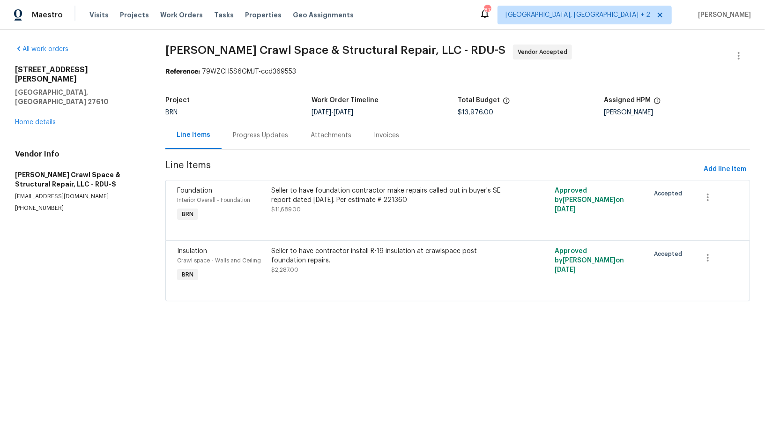
click at [299, 261] on div "Seller to have contractor install R-19 insulation at crawlspace post foundation…" at bounding box center [387, 256] width 231 height 19
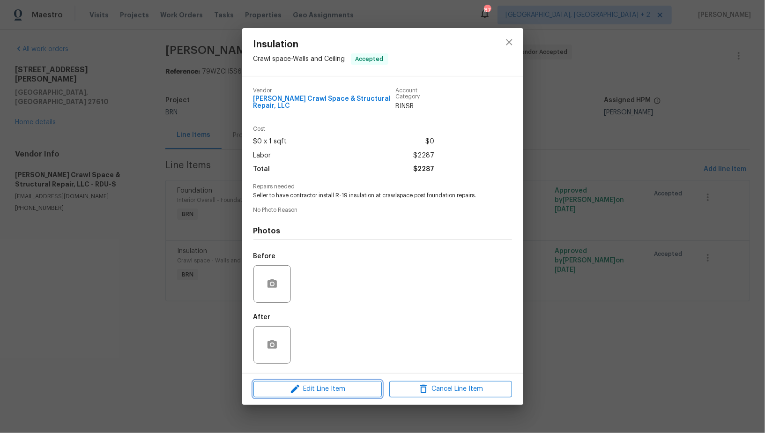
click at [314, 388] on span "Edit Line Item" at bounding box center [317, 389] width 123 height 12
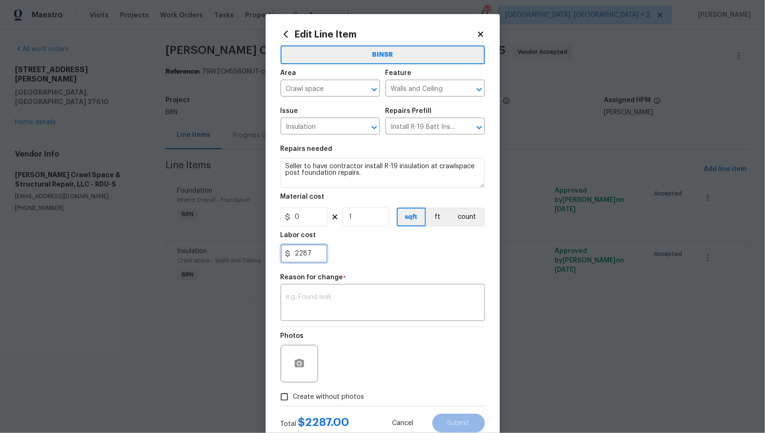
click at [308, 256] on input "2287" at bounding box center [304, 253] width 47 height 19
type input "2172"
click at [327, 313] on textarea at bounding box center [382, 304] width 193 height 20
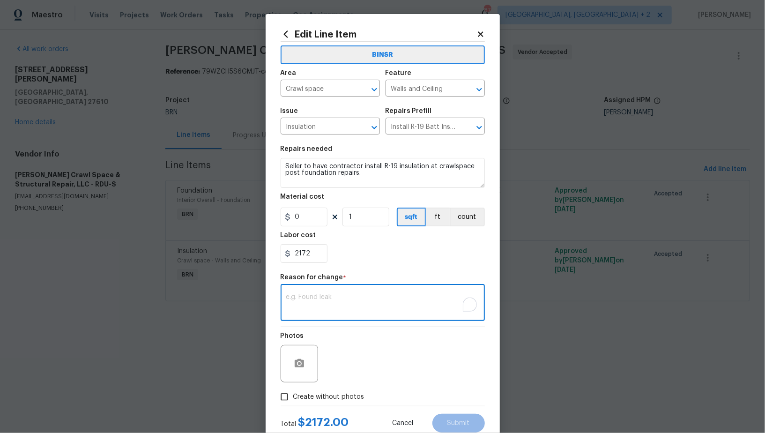
paste textarea "(PR) Updated cost per BR team’s approval."
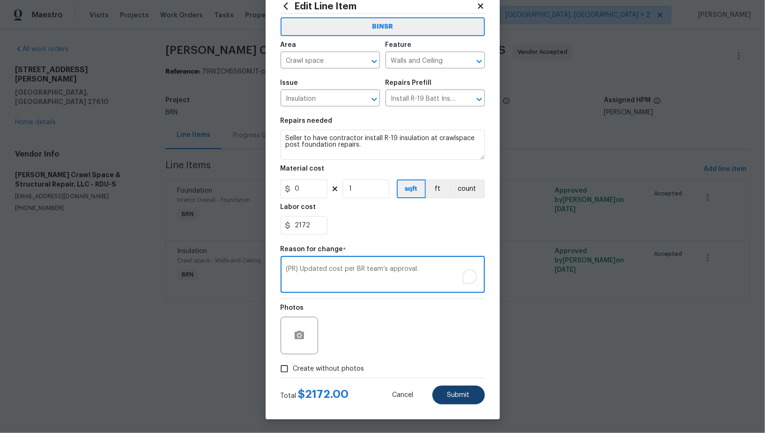
type textarea "(PR) Updated cost per BR team’s approval."
click at [462, 398] on span "Submit" at bounding box center [459, 395] width 22 height 7
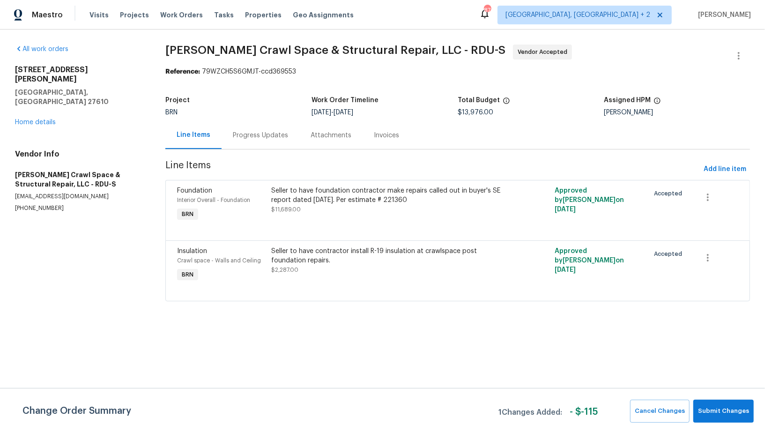
scroll to position [0, 0]
click at [729, 408] on span "Submit Changes" at bounding box center [723, 411] width 51 height 11
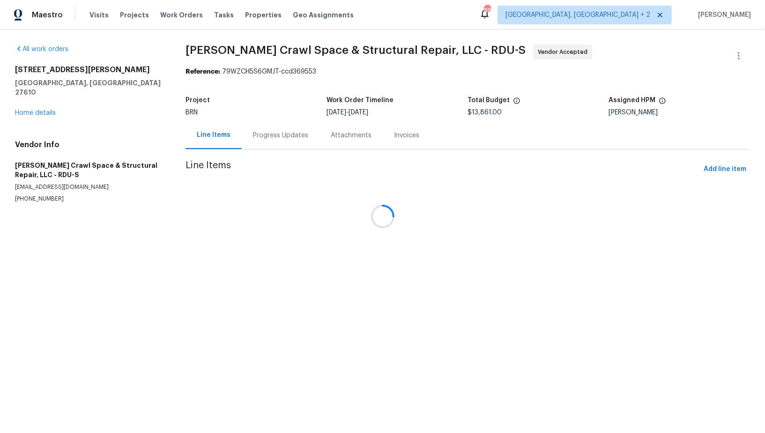
click at [258, 139] on div "Progress Updates" at bounding box center [280, 135] width 55 height 9
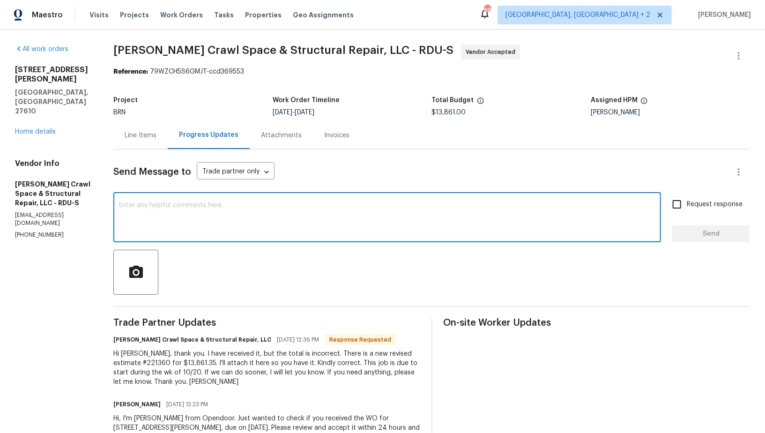
click at [257, 225] on textarea at bounding box center [387, 218] width 537 height 33
type textarea "I"
type textarea "Hi, I have updated the total cost. Thanks for the information!"
click at [692, 201] on span "Request response" at bounding box center [715, 205] width 56 height 10
click at [687, 201] on input "Request response" at bounding box center [677, 204] width 20 height 20
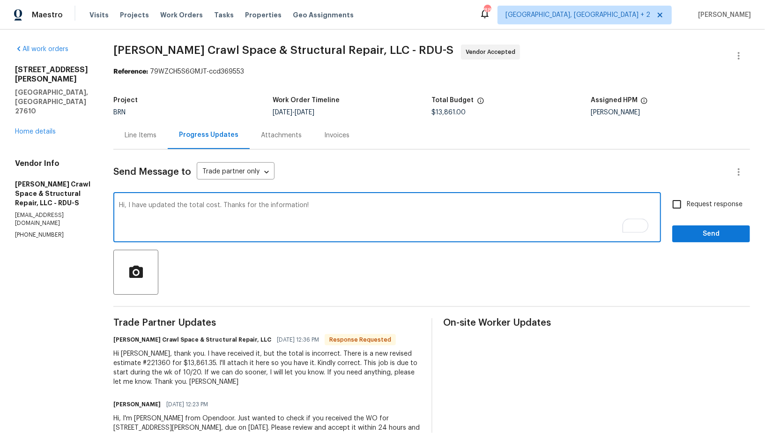
checkbox input "true"
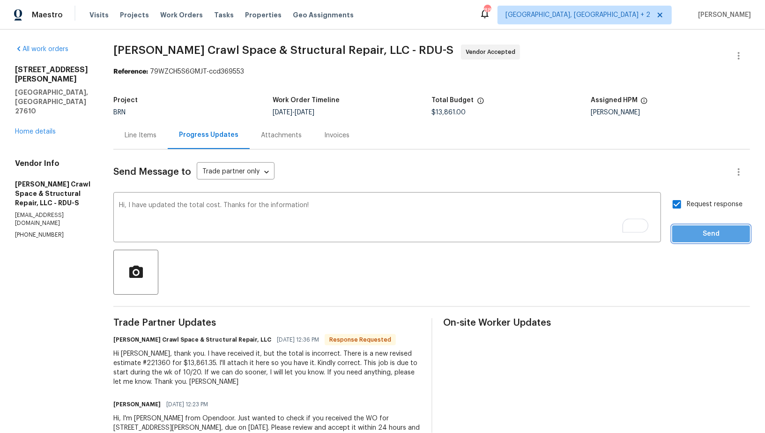
click at [697, 232] on span "Send" at bounding box center [711, 234] width 63 height 12
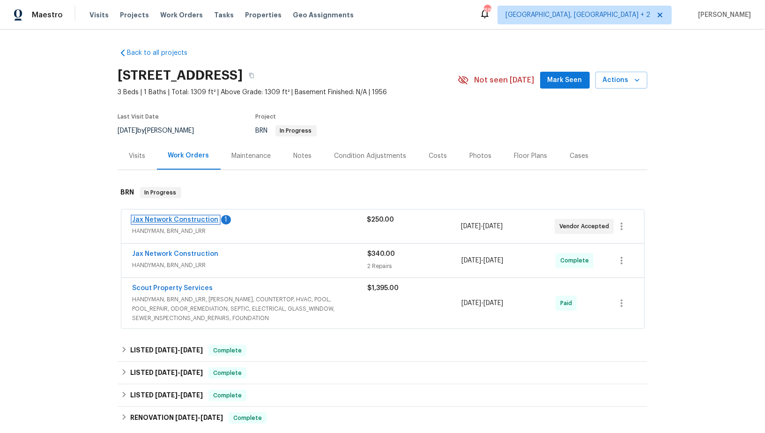
click at [174, 219] on link "Jax Network Construction" at bounding box center [176, 220] width 86 height 7
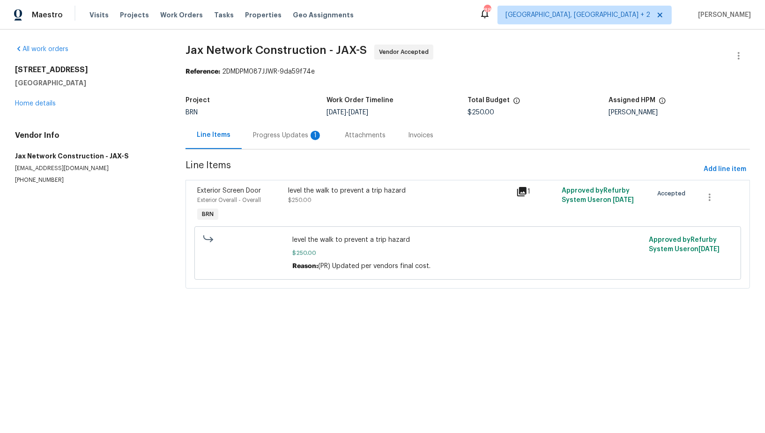
click at [255, 138] on div "Progress Updates 1" at bounding box center [287, 135] width 69 height 9
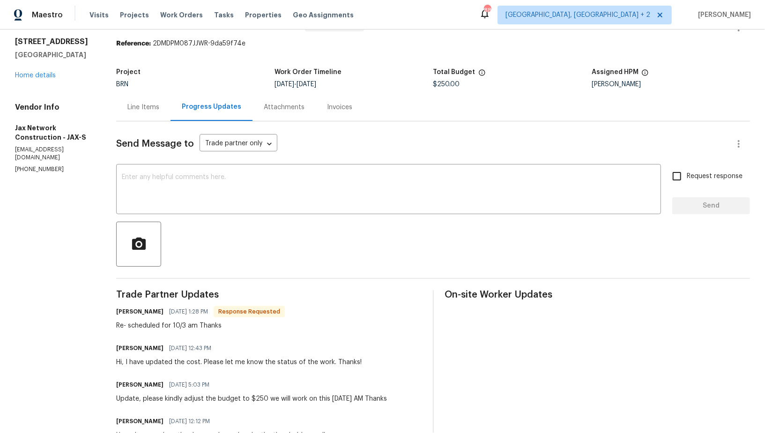
scroll to position [16, 0]
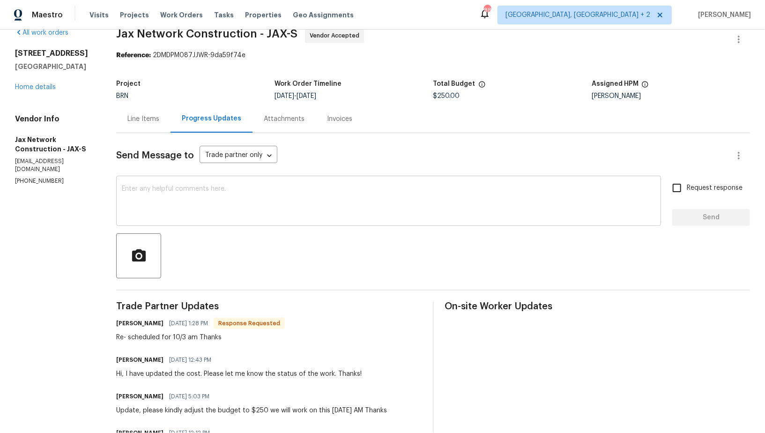
click at [166, 206] on textarea at bounding box center [389, 202] width 534 height 33
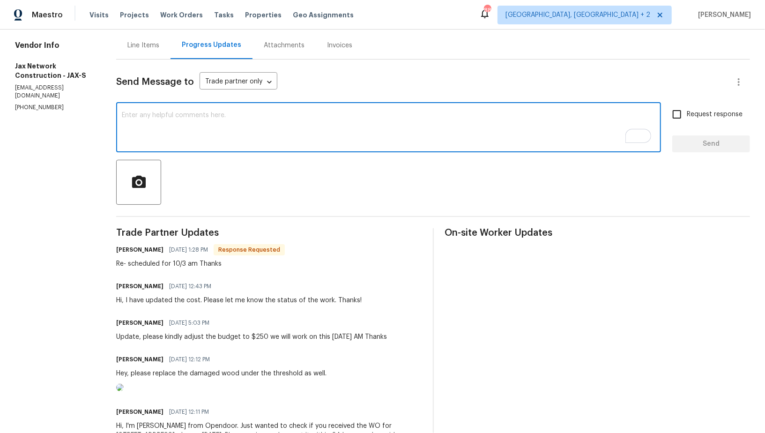
scroll to position [90, 0]
type textarea "Hey, Please try to complete the work by tomorrow afternoon. Thanks!"
click at [689, 128] on div "Request response Send" at bounding box center [711, 129] width 78 height 48
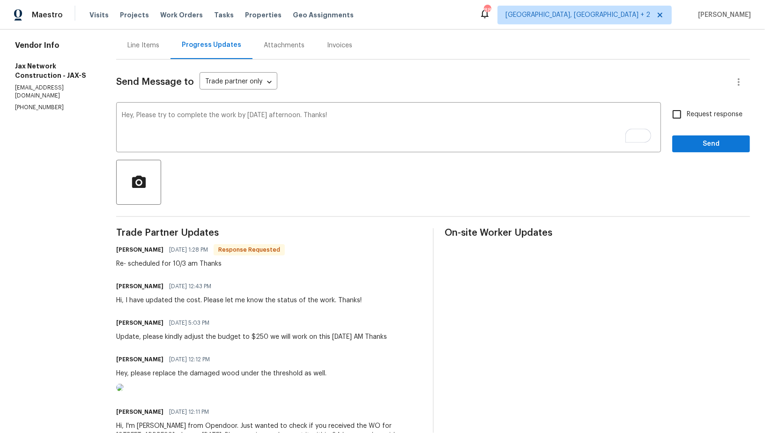
click at [678, 118] on input "Request response" at bounding box center [677, 115] width 20 height 20
checkbox input "true"
click at [691, 140] on span "Send" at bounding box center [711, 144] width 63 height 12
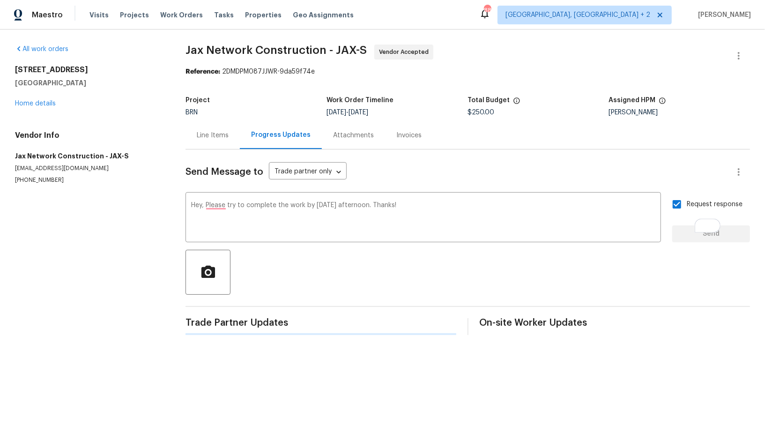
scroll to position [0, 0]
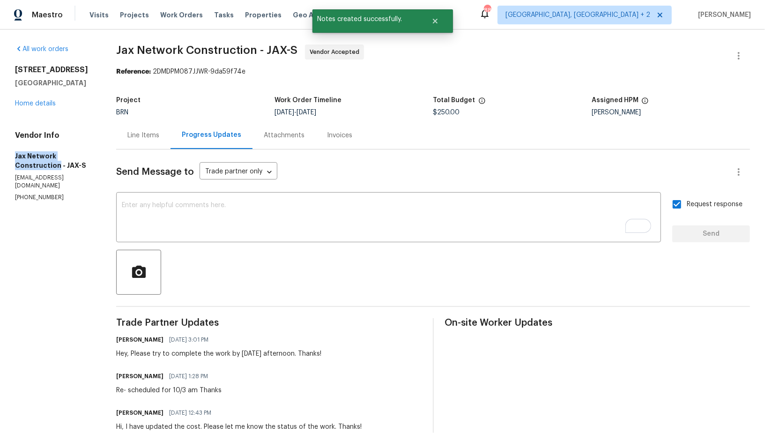
drag, startPoint x: 0, startPoint y: 157, endPoint x: 98, endPoint y: 156, distance: 98.4
click at [98, 156] on div "All work orders 949 Granville Rd Jacksonville, FL 32205 Home details Vendor Inf…" at bounding box center [382, 321] width 765 height 582
copy h5 "Jax Network Construction"
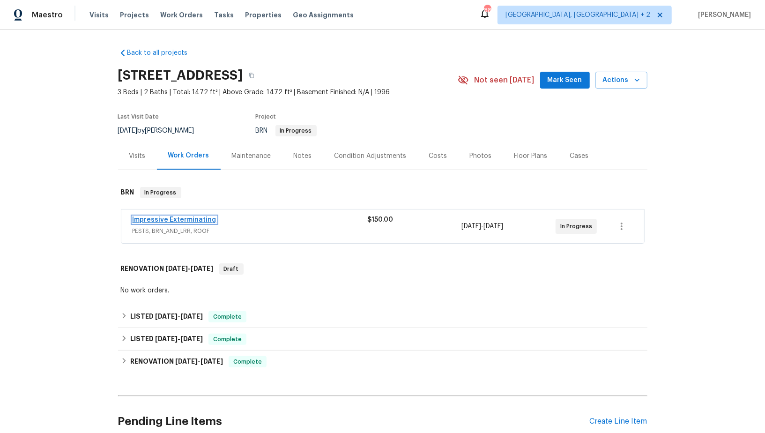
click at [180, 221] on link "Impressive Exterminating" at bounding box center [175, 220] width 84 height 7
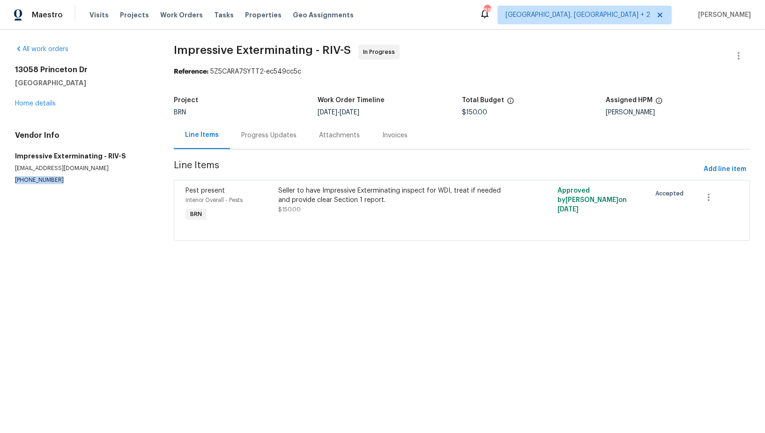
drag, startPoint x: 89, startPoint y: 178, endPoint x: 0, endPoint y: 176, distance: 88.6
click at [0, 176] on div "All work orders [STREET_ADDRESS] Home details Vendor Info Impressive Exterminat…" at bounding box center [382, 149] width 765 height 238
copy p "[PHONE_NUMBER]"
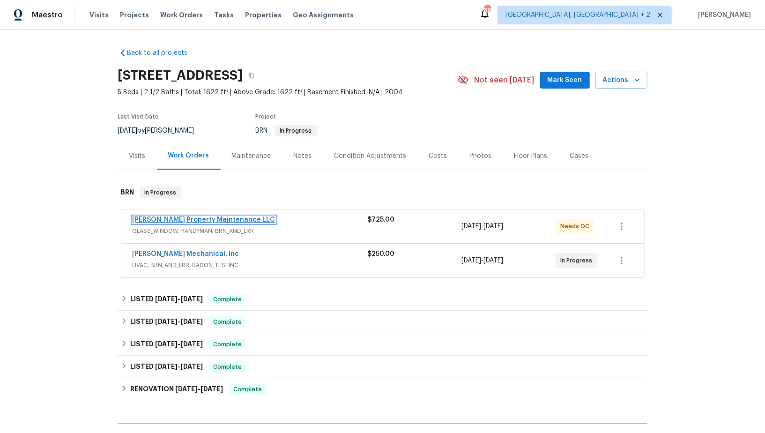
click at [193, 220] on link "[PERSON_NAME] Property Maintenance LLC" at bounding box center [204, 220] width 143 height 7
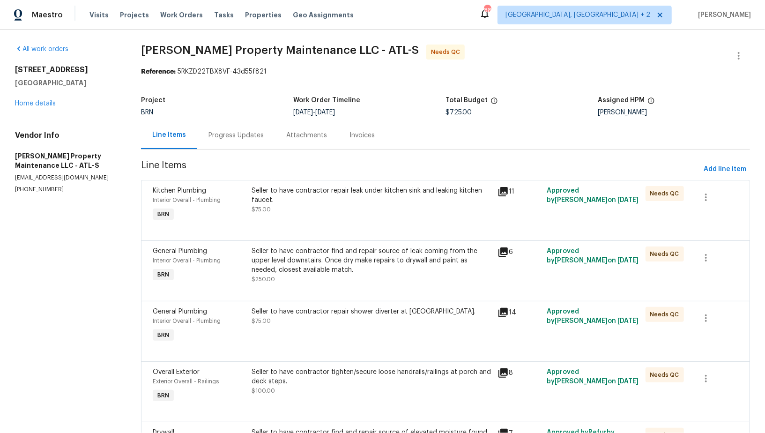
click at [315, 205] on div "Seller to have contractor repair leak under kitchen sink and leaking kitchen fa…" at bounding box center [372, 200] width 241 height 28
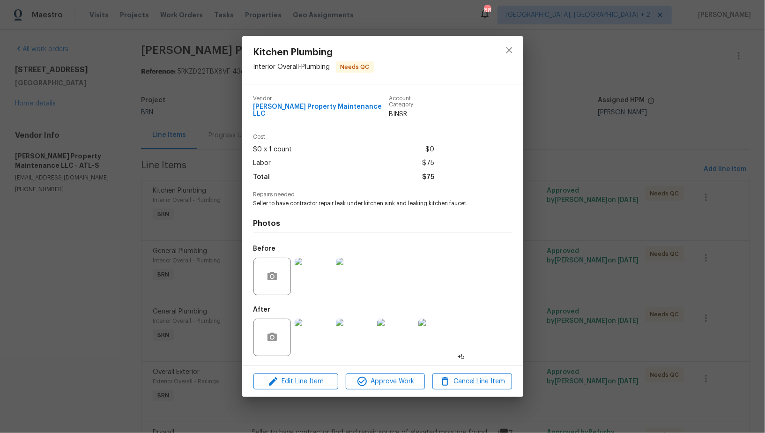
click at [202, 307] on div "Kitchen Plumbing Interior Overall - Plumbing Needs QC Vendor [PERSON_NAME] Prop…" at bounding box center [382, 216] width 765 height 433
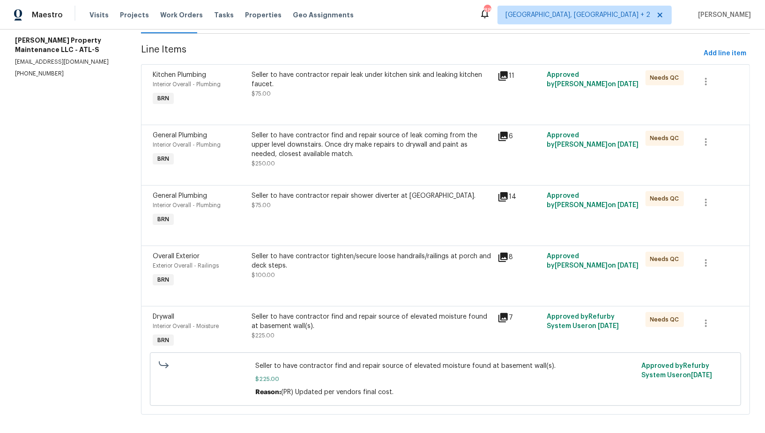
scroll to position [108, 0]
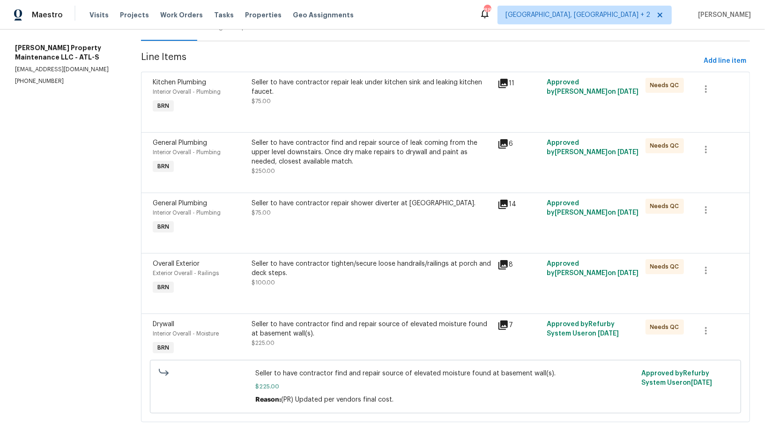
click at [325, 349] on div "Seller to have contractor find and repair source of elevated moisture found at …" at bounding box center [372, 338] width 247 height 43
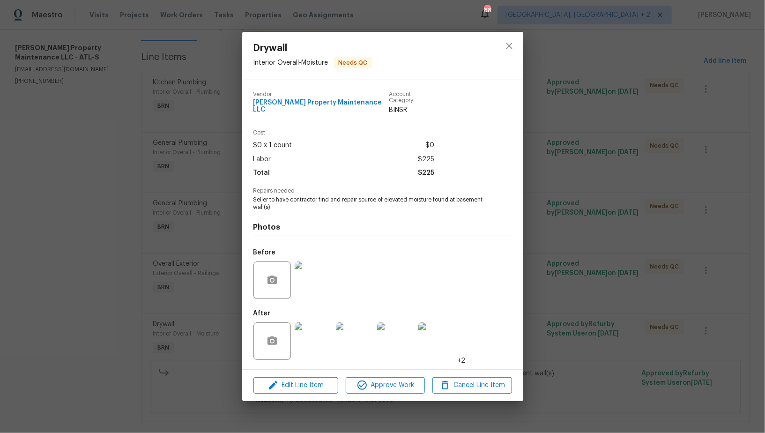
click at [309, 277] on img at bounding box center [313, 279] width 37 height 37
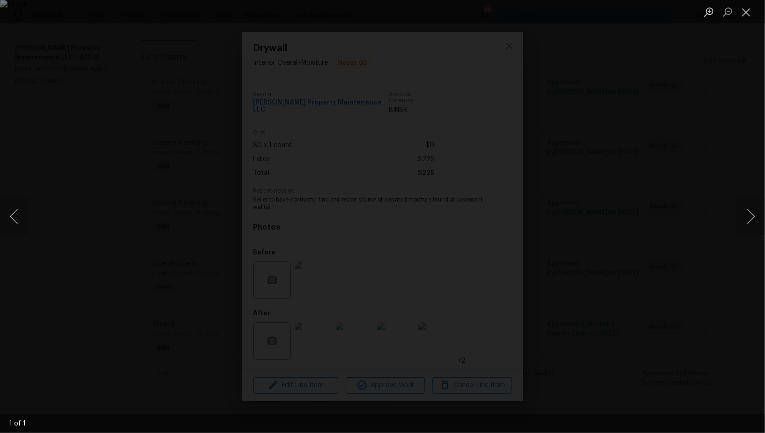
click at [696, 301] on div "Lightbox" at bounding box center [382, 216] width 765 height 433
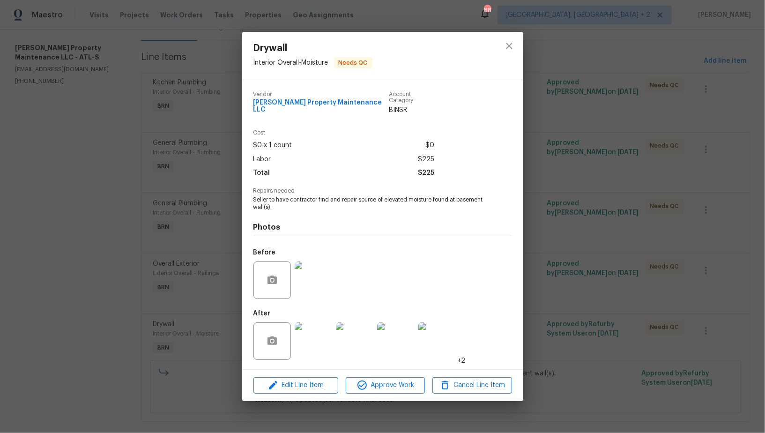
click at [321, 345] on img at bounding box center [313, 340] width 37 height 37
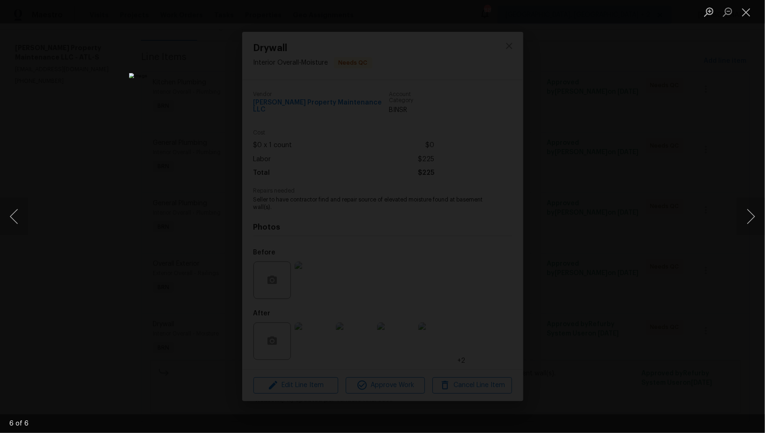
click at [593, 282] on div "Lightbox" at bounding box center [382, 216] width 765 height 433
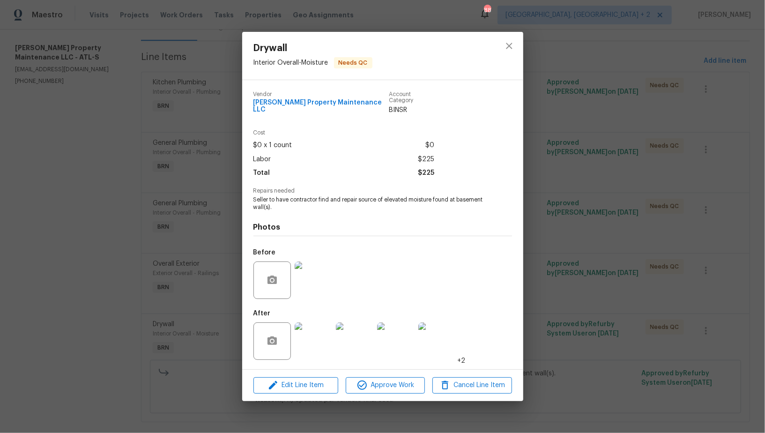
click at [593, 282] on div "Drywall Interior Overall - Moisture Needs QC Vendor [PERSON_NAME] Property Main…" at bounding box center [382, 216] width 765 height 433
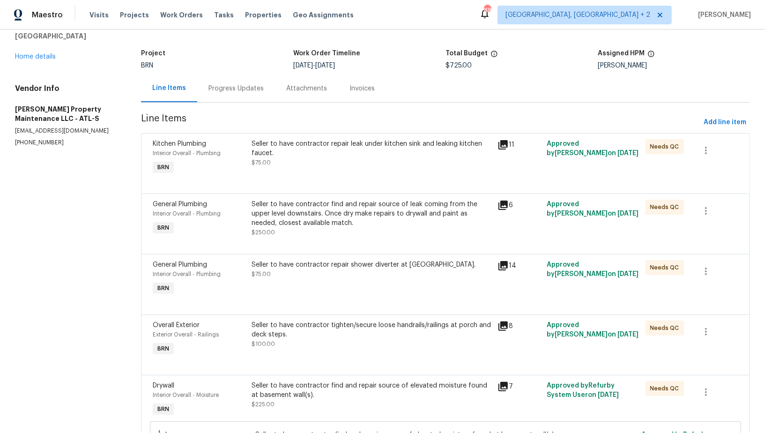
scroll to position [42, 0]
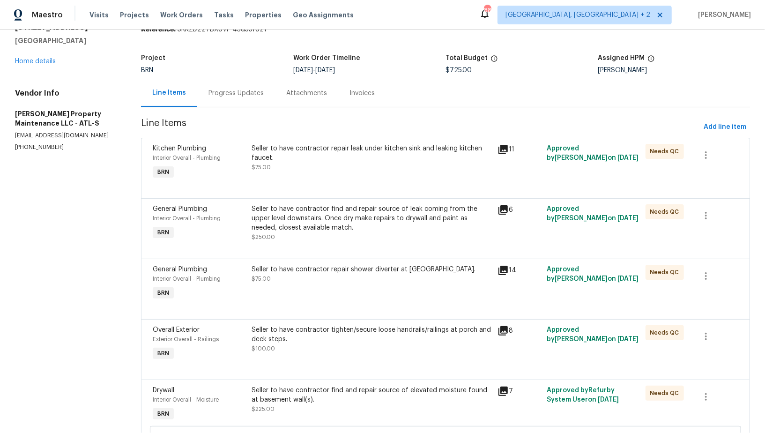
click at [324, 331] on div "Seller to have contractor tighten/secure loose handrails/railings at porch and …" at bounding box center [372, 334] width 241 height 19
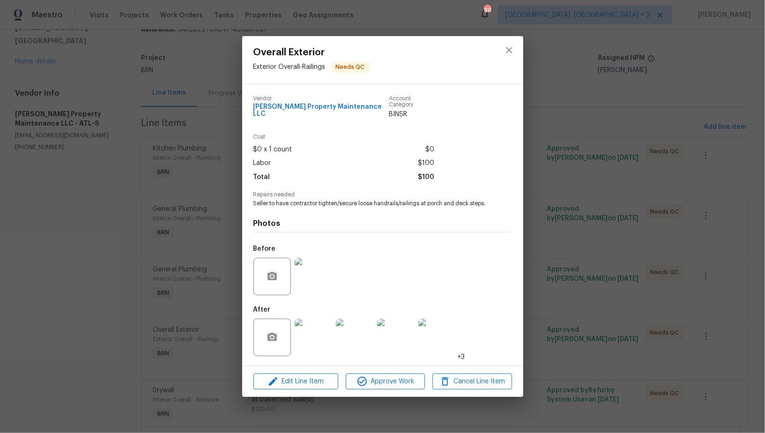
click at [312, 277] on img at bounding box center [313, 276] width 37 height 37
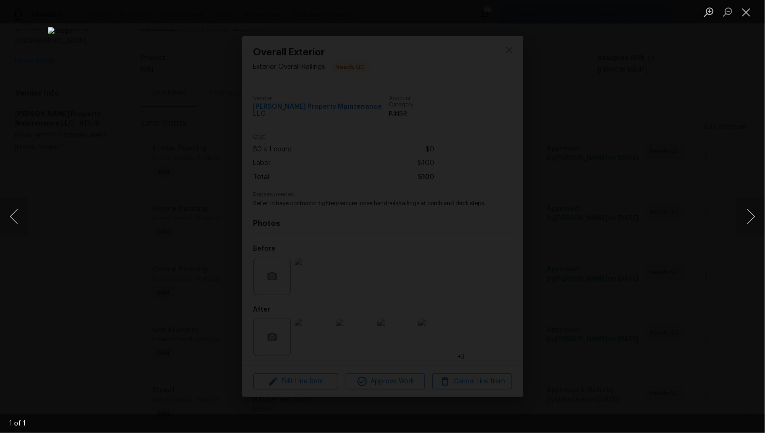
click at [633, 297] on div "Lightbox" at bounding box center [382, 216] width 765 height 433
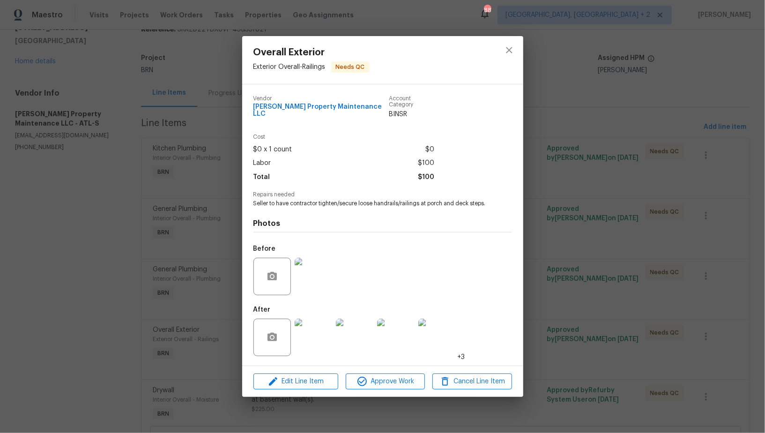
click at [633, 297] on div "Overall Exterior Exterior Overall - Railings Needs QC Vendor [PERSON_NAME] Prop…" at bounding box center [382, 216] width 765 height 433
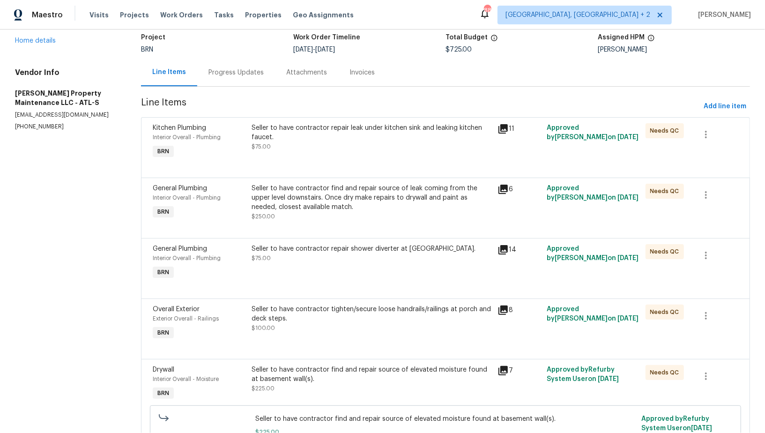
scroll to position [123, 0]
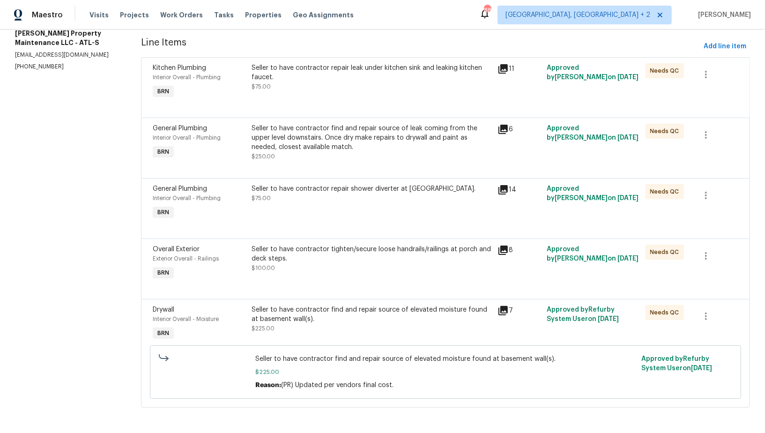
click at [319, 210] on div "Seller to have contractor repair shower diverter at [GEOGRAPHIC_DATA]. $75.00" at bounding box center [372, 202] width 247 height 43
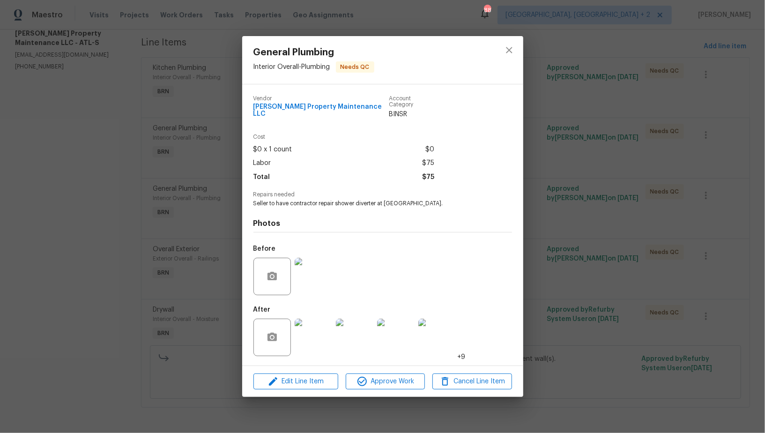
click at [320, 284] on img at bounding box center [313, 276] width 37 height 37
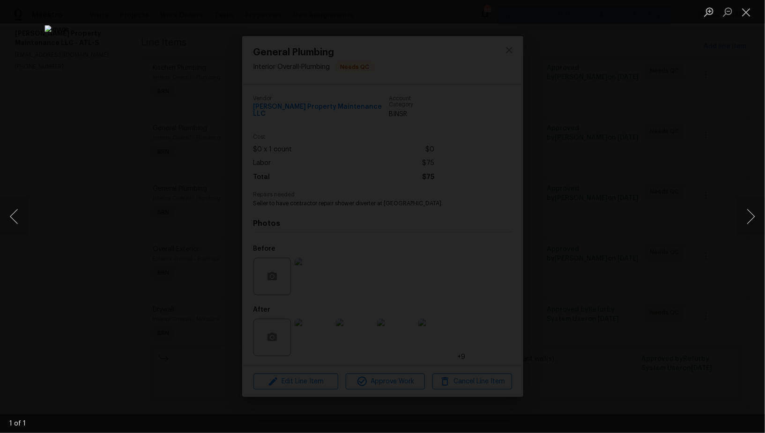
click at [614, 277] on div "Lightbox" at bounding box center [382, 216] width 765 height 433
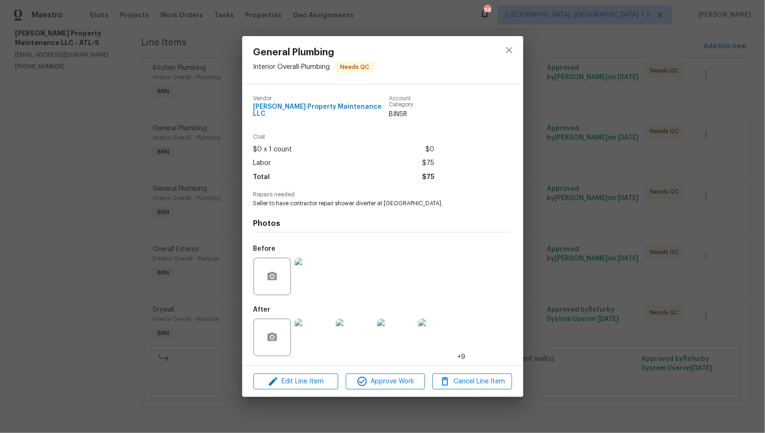
click at [312, 338] on img at bounding box center [313, 337] width 37 height 37
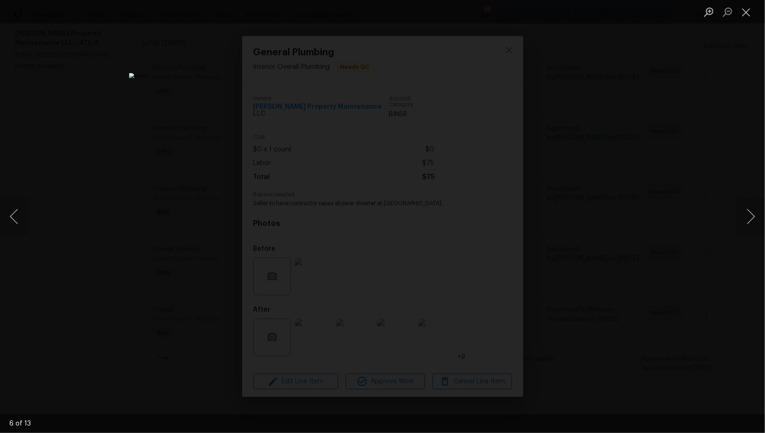
click at [619, 288] on div "Lightbox" at bounding box center [382, 216] width 765 height 433
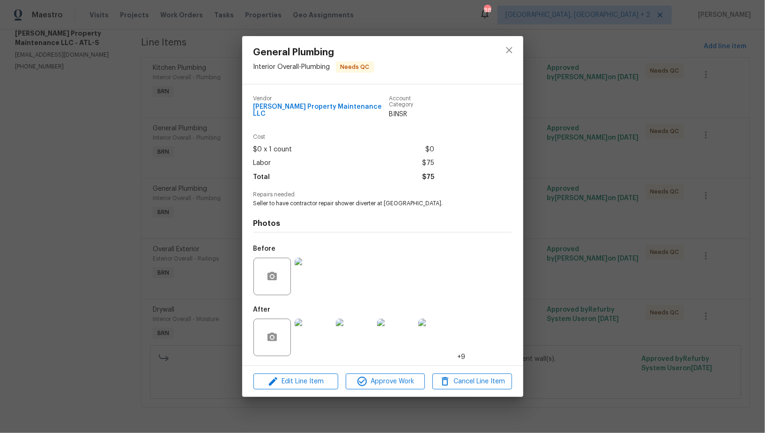
click at [619, 288] on div "General Plumbing Interior Overall - Plumbing Needs QC Vendor [PERSON_NAME] Prop…" at bounding box center [382, 216] width 765 height 433
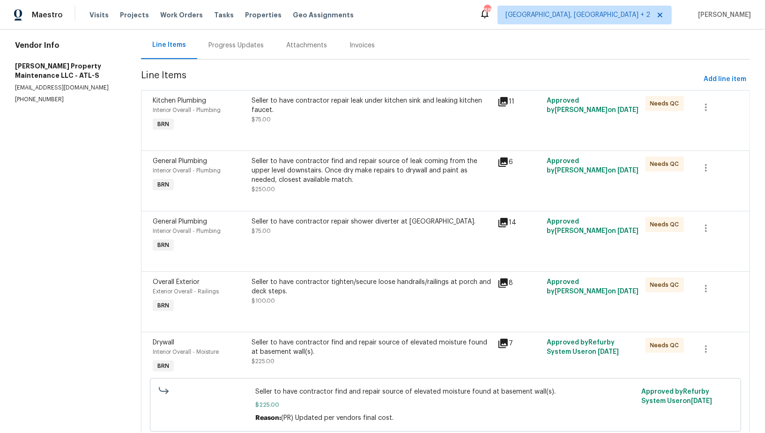
scroll to position [50, 0]
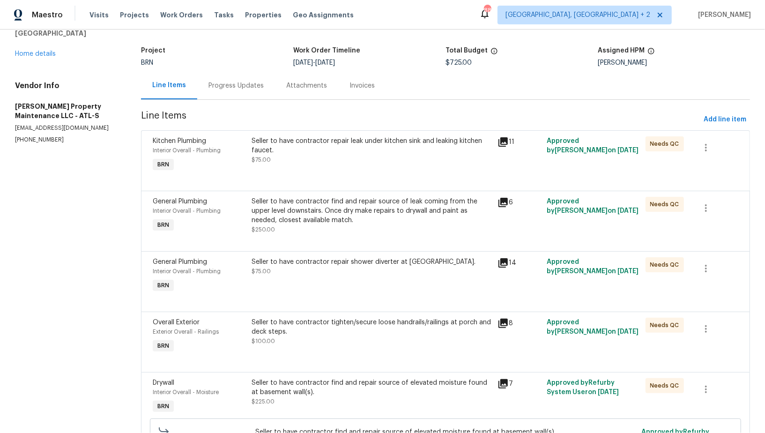
click at [307, 210] on div "Seller to have contractor find and repair source of leak coming from the upper …" at bounding box center [372, 211] width 241 height 28
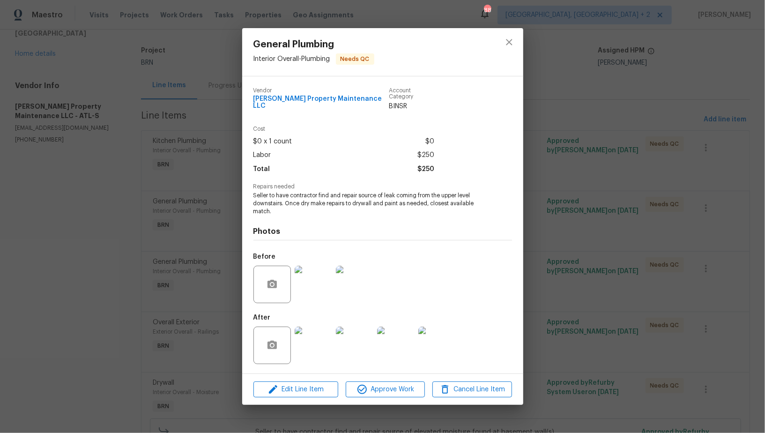
click at [161, 309] on div "General Plumbing Interior Overall - Plumbing Needs QC Vendor [PERSON_NAME] Prop…" at bounding box center [382, 216] width 765 height 433
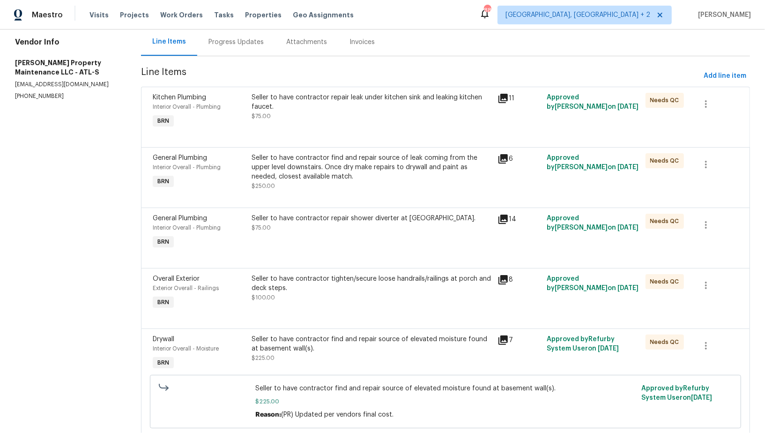
click at [288, 141] on div "Kitchen Plumbing Interior Overall - Plumbing BRN Seller to have contractor repa…" at bounding box center [445, 117] width 609 height 60
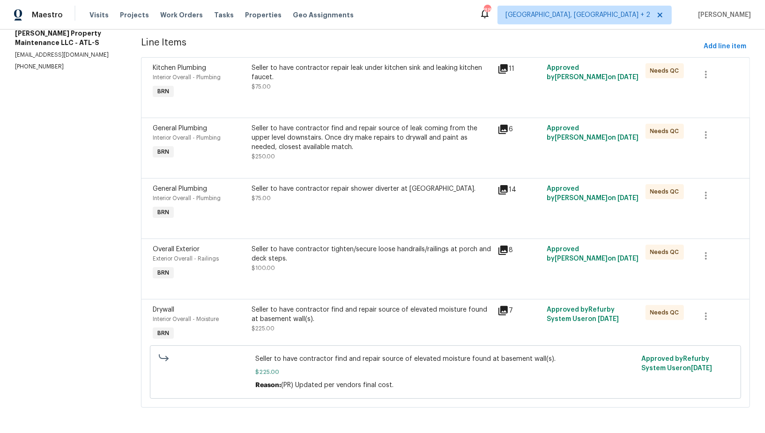
click at [284, 78] on div "Seller to have contractor repair leak under kitchen sink and leaking kitchen fa…" at bounding box center [372, 72] width 241 height 19
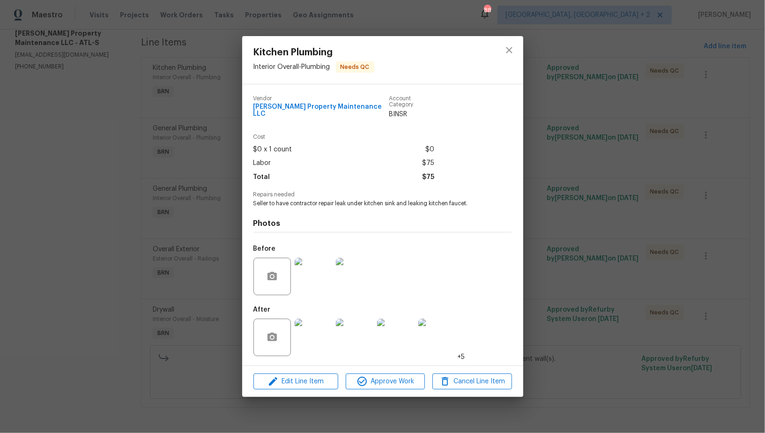
click at [223, 236] on div "Kitchen Plumbing Interior Overall - Plumbing Needs QC Vendor [PERSON_NAME] Prop…" at bounding box center [382, 216] width 765 height 433
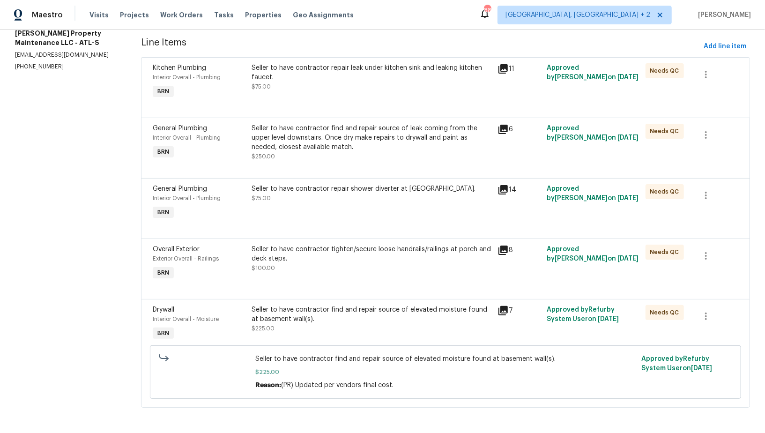
click at [306, 266] on div "Seller to have contractor tighten/secure loose handrails/railings at porch and …" at bounding box center [372, 259] width 241 height 28
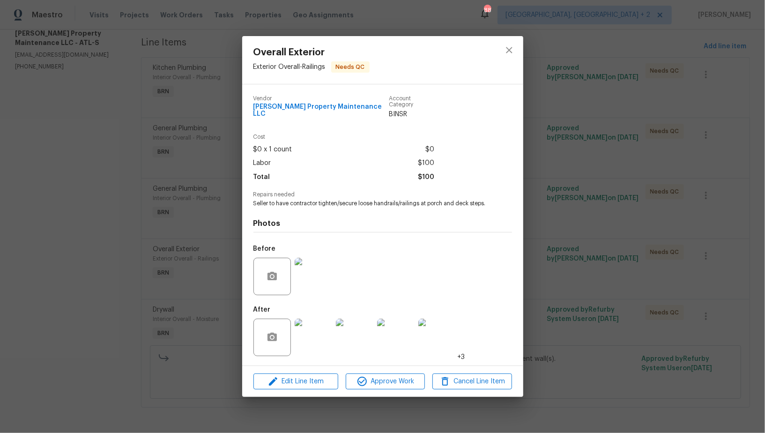
click at [195, 283] on div "Overall Exterior Exterior Overall - Railings Needs QC Vendor [PERSON_NAME] Prop…" at bounding box center [382, 216] width 765 height 433
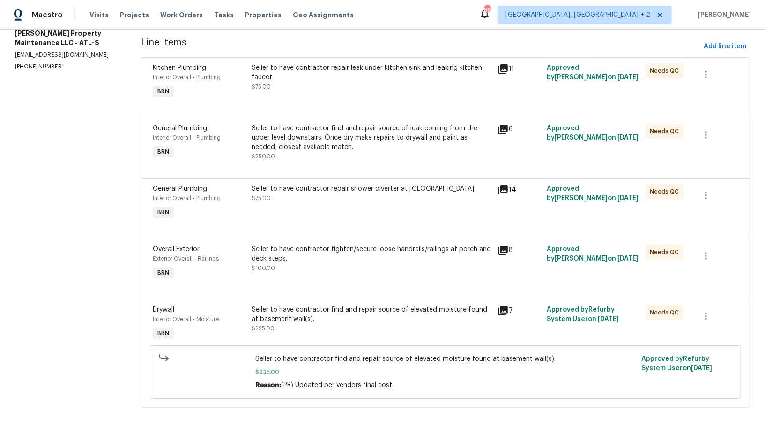
click at [307, 260] on div "Seller to have contractor tighten/secure loose handrails/railings at porch and …" at bounding box center [372, 254] width 241 height 19
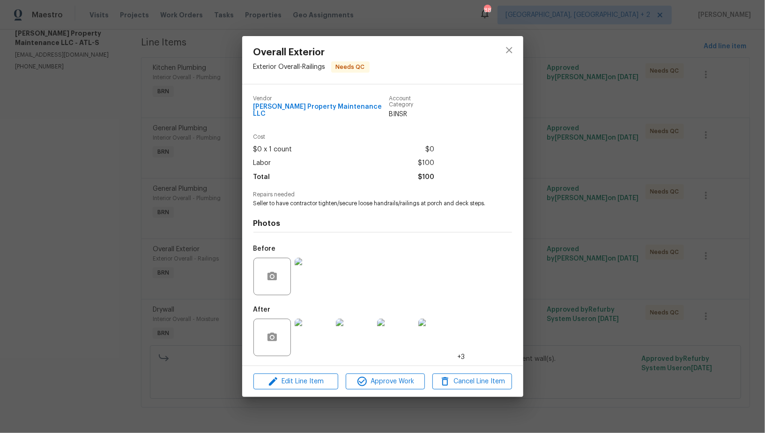
click at [314, 282] on img at bounding box center [313, 276] width 37 height 37
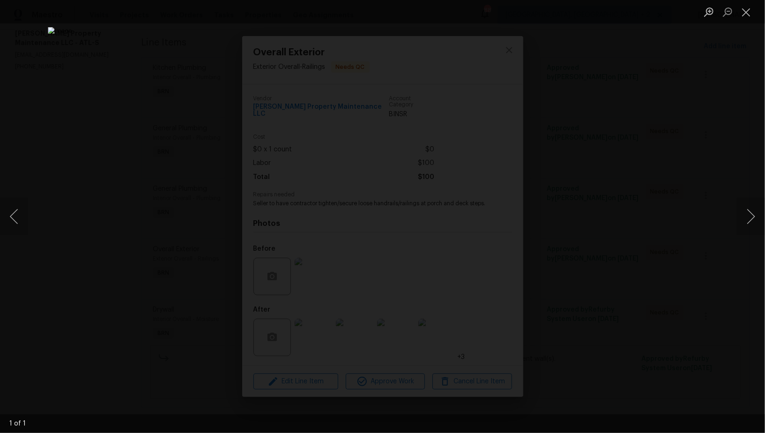
click at [650, 292] on div "Lightbox" at bounding box center [382, 216] width 765 height 433
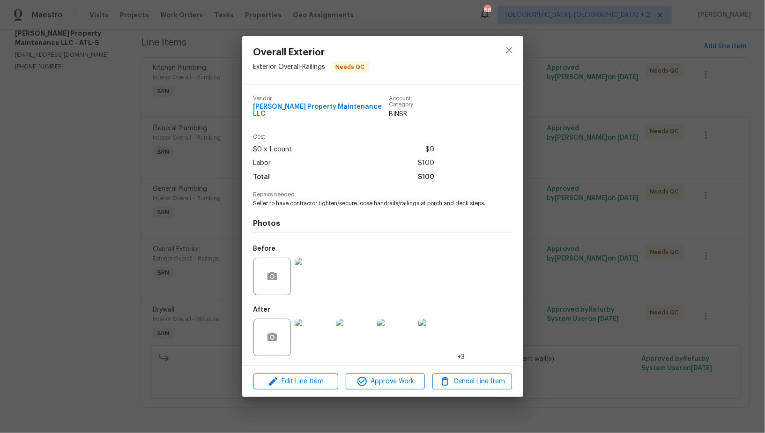
click at [312, 341] on img at bounding box center [313, 337] width 37 height 37
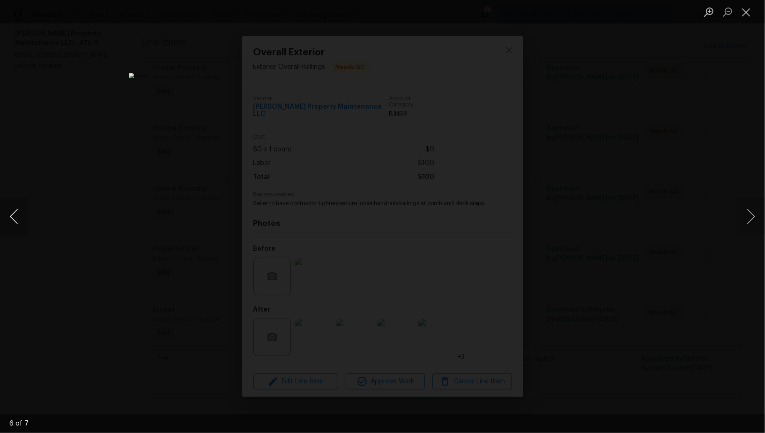
click at [17, 220] on button "Previous image" at bounding box center [14, 216] width 28 height 37
click at [607, 253] on div "Lightbox" at bounding box center [382, 216] width 765 height 433
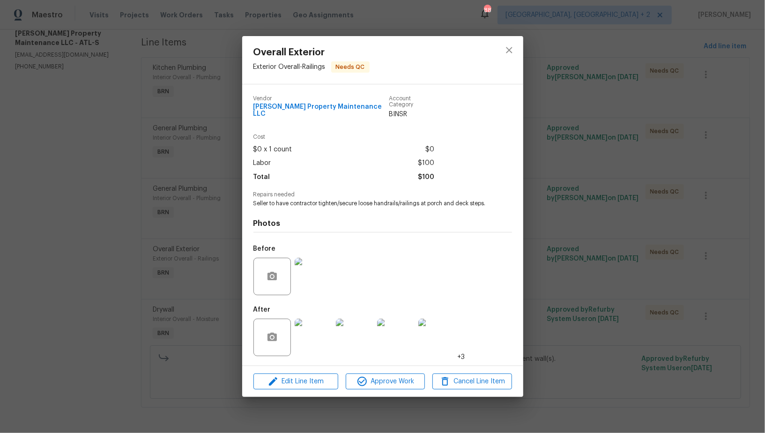
click at [311, 283] on img at bounding box center [313, 276] width 37 height 37
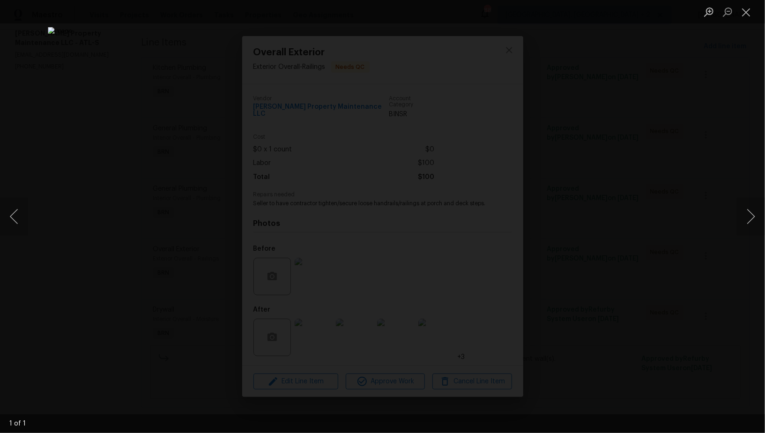
click at [669, 287] on div "Lightbox" at bounding box center [382, 216] width 765 height 433
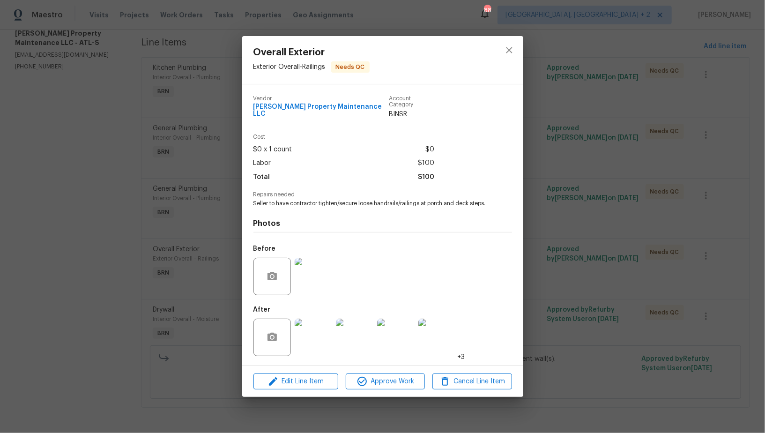
click at [318, 340] on img at bounding box center [313, 337] width 37 height 37
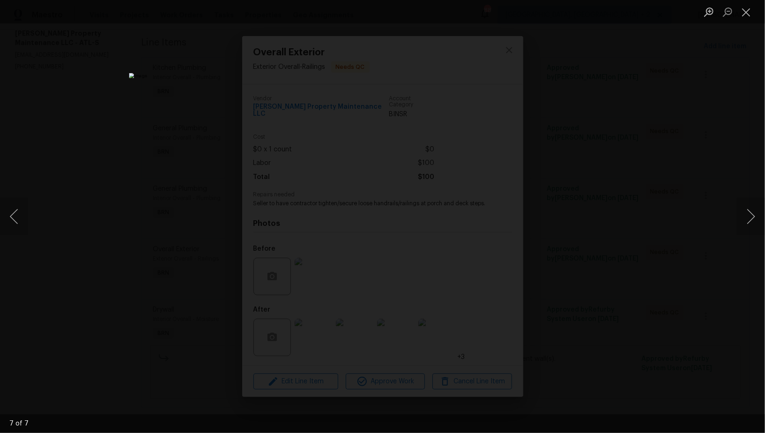
click at [582, 283] on div "Lightbox" at bounding box center [382, 216] width 765 height 433
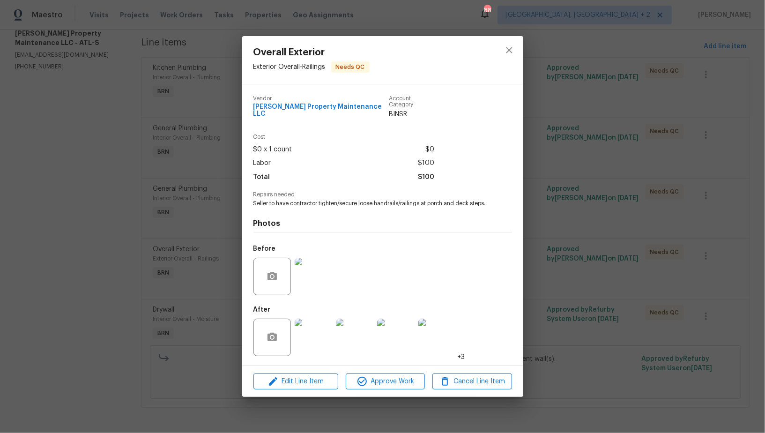
click at [582, 283] on div "Overall Exterior Exterior Overall - Railings Needs QC Vendor [PERSON_NAME] Prop…" at bounding box center [382, 216] width 765 height 433
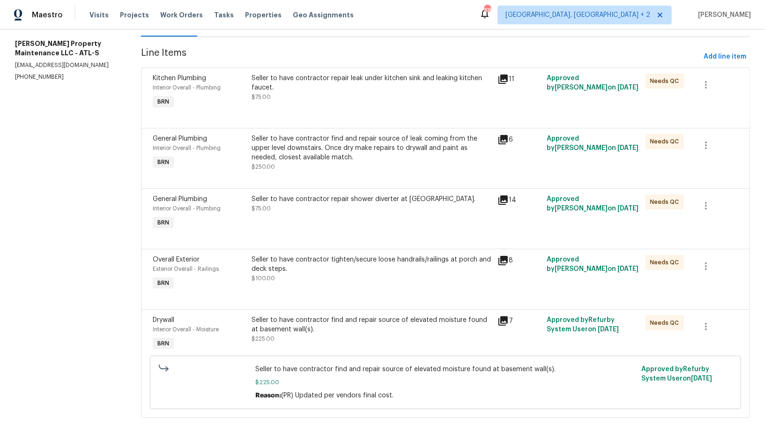
scroll to position [0, 0]
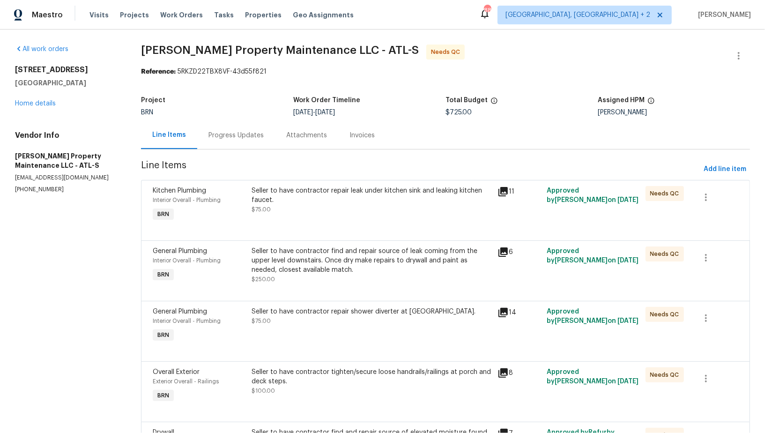
click at [232, 136] on div "Progress Updates" at bounding box center [236, 135] width 55 height 9
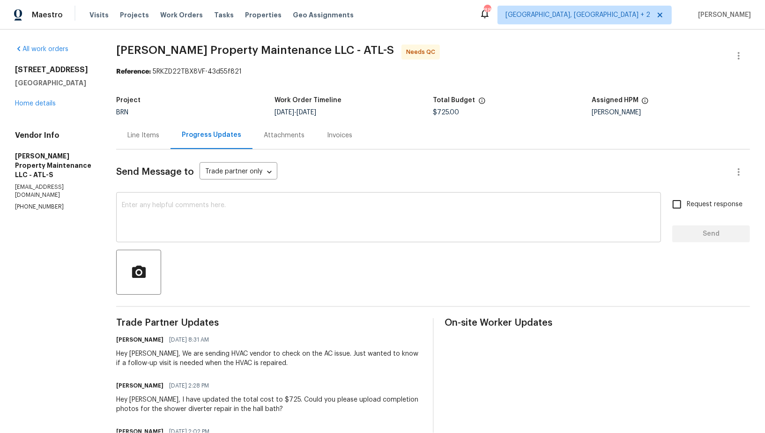
click at [233, 220] on textarea at bounding box center [389, 218] width 534 height 33
click at [152, 121] on div "Line Items" at bounding box center [143, 135] width 54 height 28
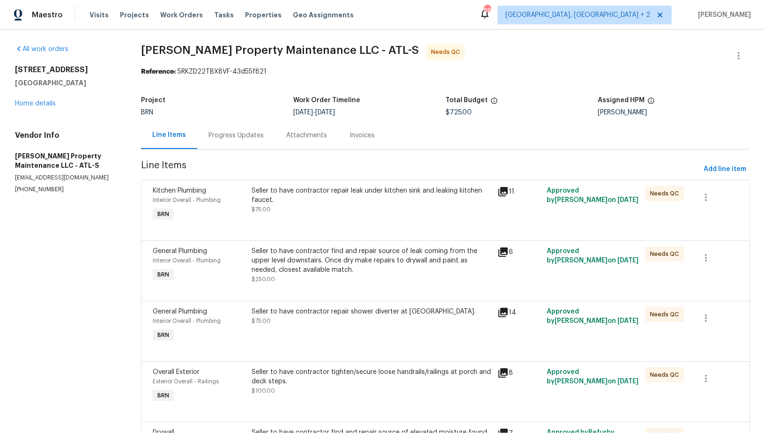
scroll to position [123, 0]
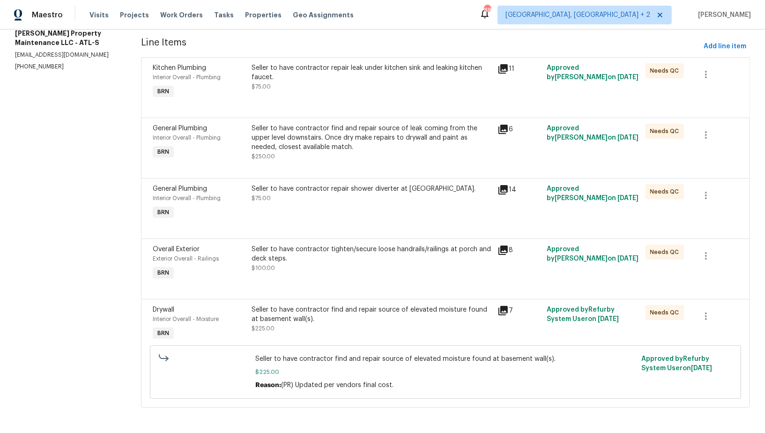
click at [321, 317] on div "Seller to have contractor find and repair source of elevated moisture found at …" at bounding box center [372, 314] width 241 height 19
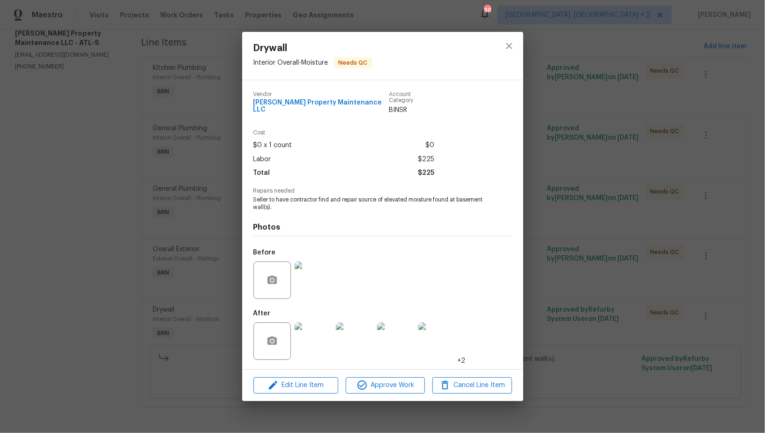
click at [212, 284] on div "Drywall Interior Overall - Moisture Needs QC Vendor [PERSON_NAME] Property Main…" at bounding box center [382, 216] width 765 height 433
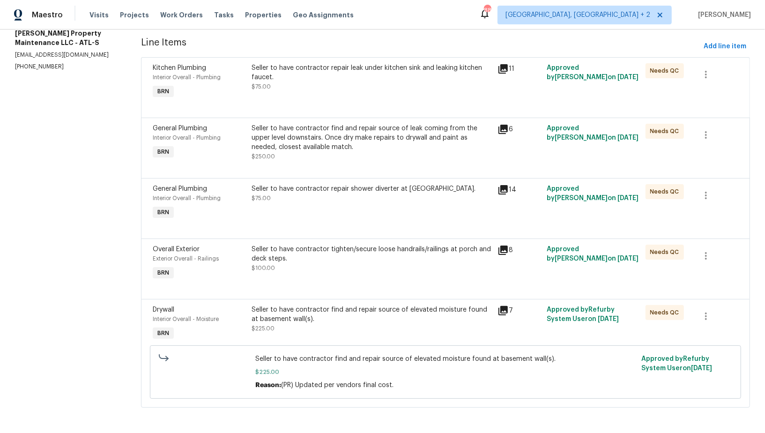
click at [310, 258] on div "Seller to have contractor tighten/secure loose handrails/railings at porch and …" at bounding box center [372, 254] width 241 height 19
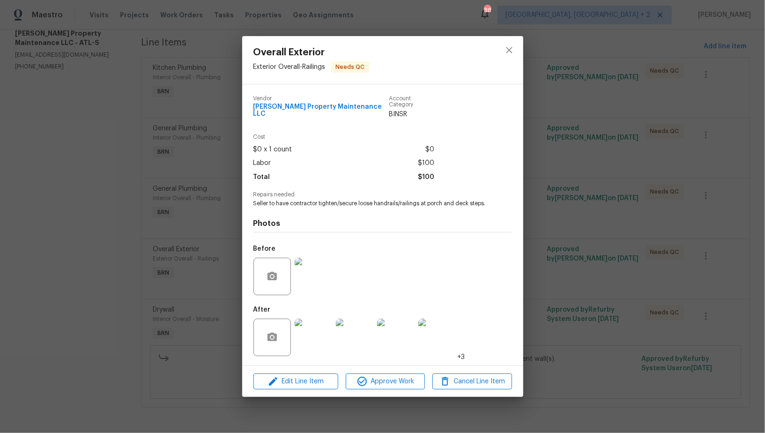
click at [311, 276] on img at bounding box center [313, 276] width 37 height 37
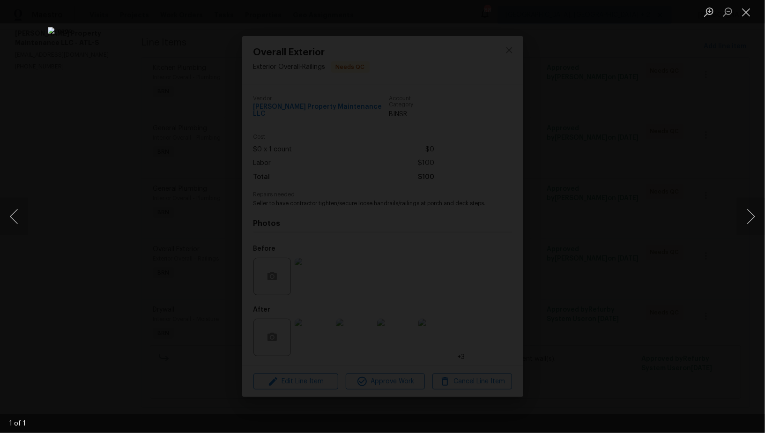
click at [636, 324] on div "Lightbox" at bounding box center [382, 216] width 765 height 433
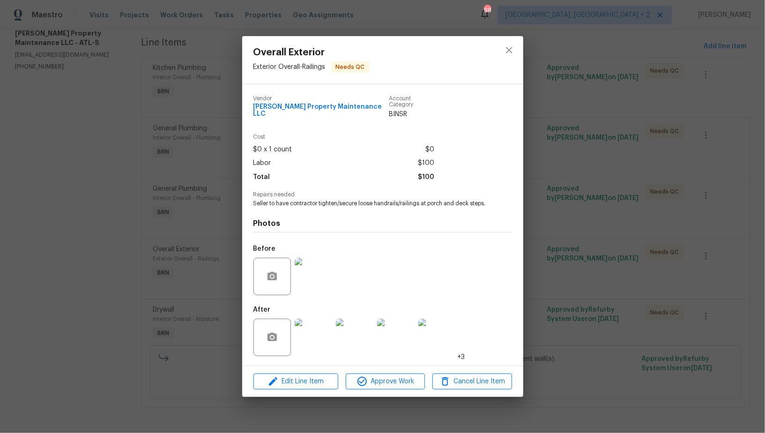
click at [636, 324] on div "Overall Exterior Exterior Overall - Railings Needs QC Vendor [PERSON_NAME] Prop…" at bounding box center [382, 216] width 765 height 433
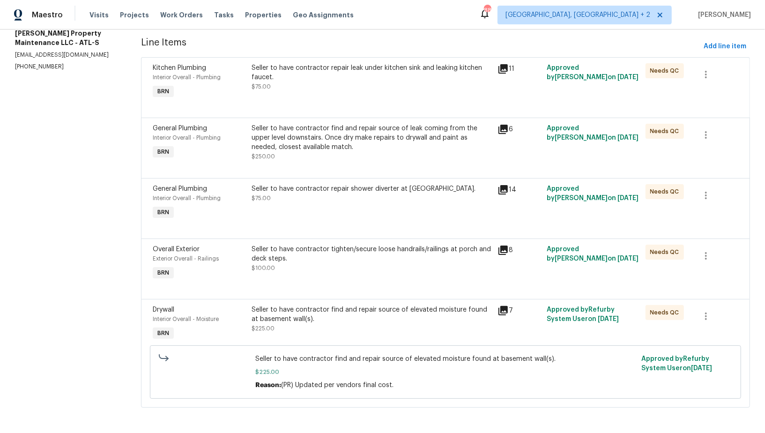
scroll to position [0, 0]
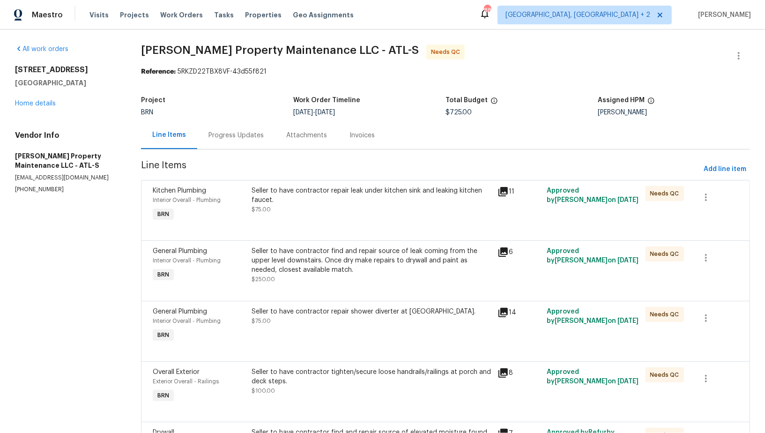
click at [248, 141] on div "Progress Updates" at bounding box center [236, 135] width 78 height 28
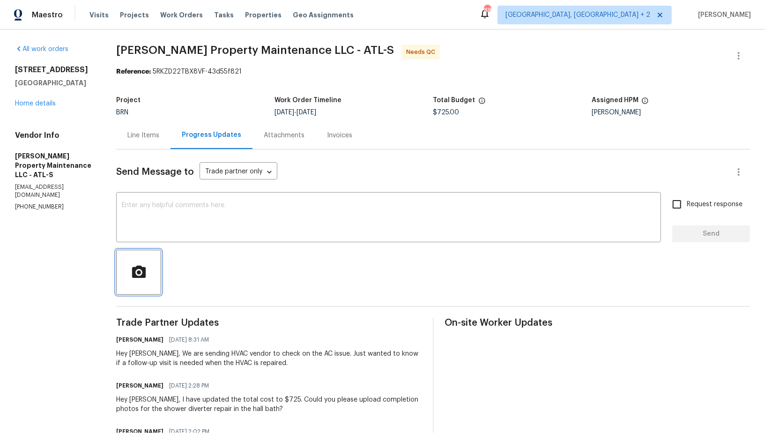
click at [144, 270] on icon "button" at bounding box center [139, 272] width 16 height 16
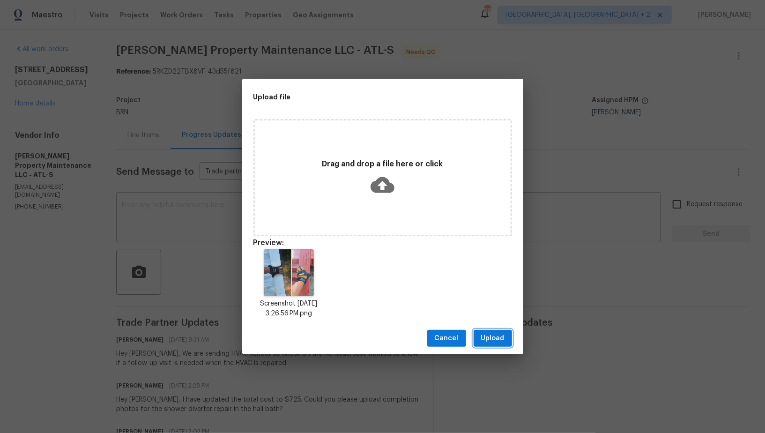
click at [483, 335] on span "Upload" at bounding box center [492, 339] width 23 height 12
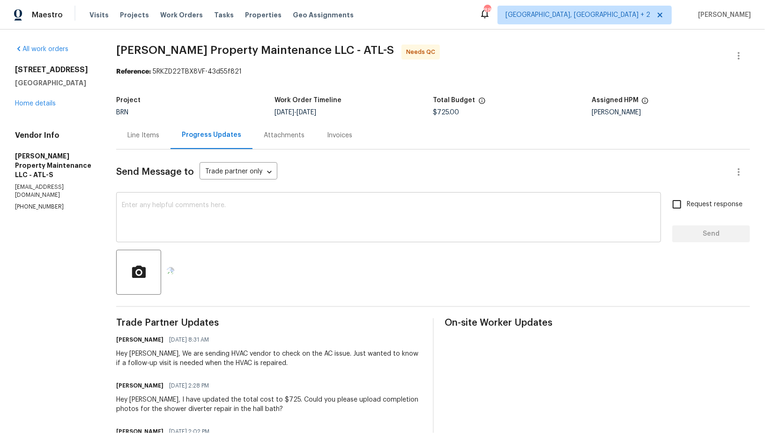
click at [182, 217] on textarea at bounding box center [389, 218] width 534 height 33
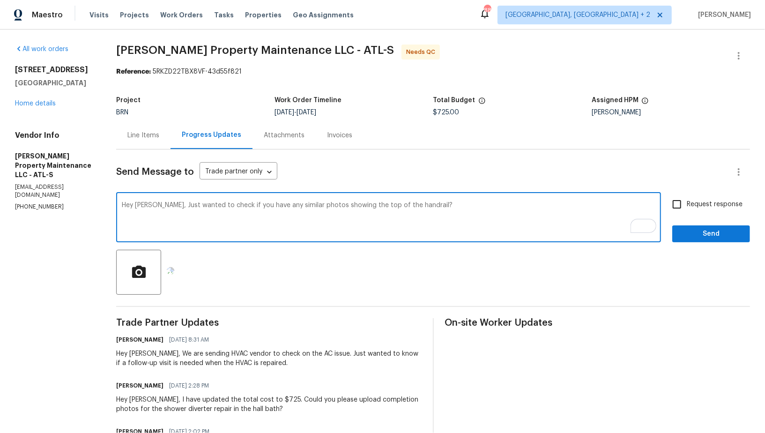
drag, startPoint x: 157, startPoint y: 204, endPoint x: 555, endPoint y: 213, distance: 398.0
click at [555, 213] on textarea "Hey [PERSON_NAME], Just wanted to check if you have any similar photos showing …" at bounding box center [389, 218] width 534 height 33
paste textarea "I just wanted to check if you have any similar photos that show the top of the …"
type textarea "Hey [PERSON_NAME], I just wanted to check if you have any similar photos that s…"
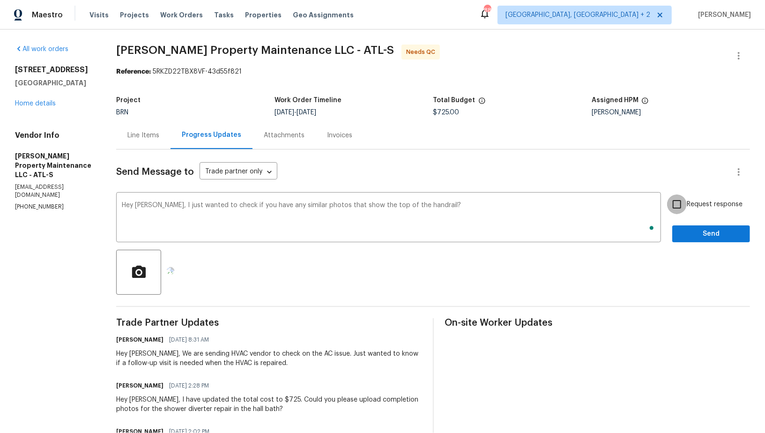
click at [678, 206] on input "Request response" at bounding box center [677, 204] width 20 height 20
checkbox input "true"
click at [686, 227] on button "Send" at bounding box center [711, 233] width 78 height 17
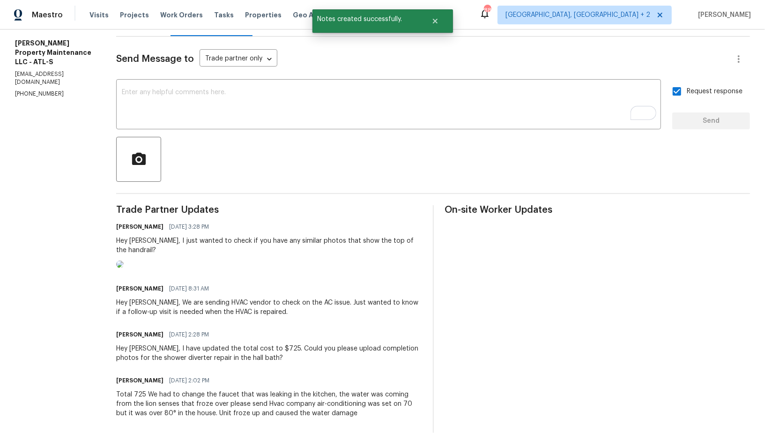
scroll to position [134, 0]
